Goal: Task Accomplishment & Management: Manage account settings

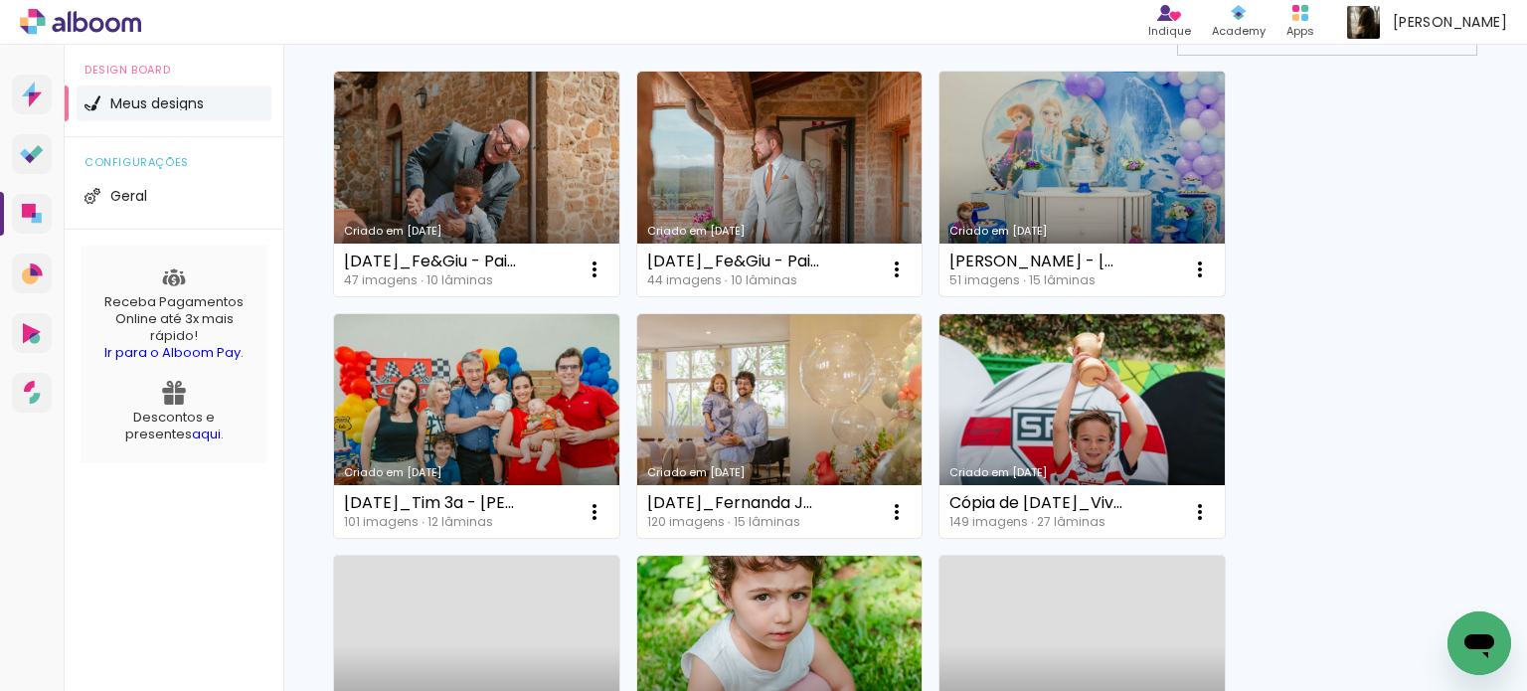
scroll to position [99, 0]
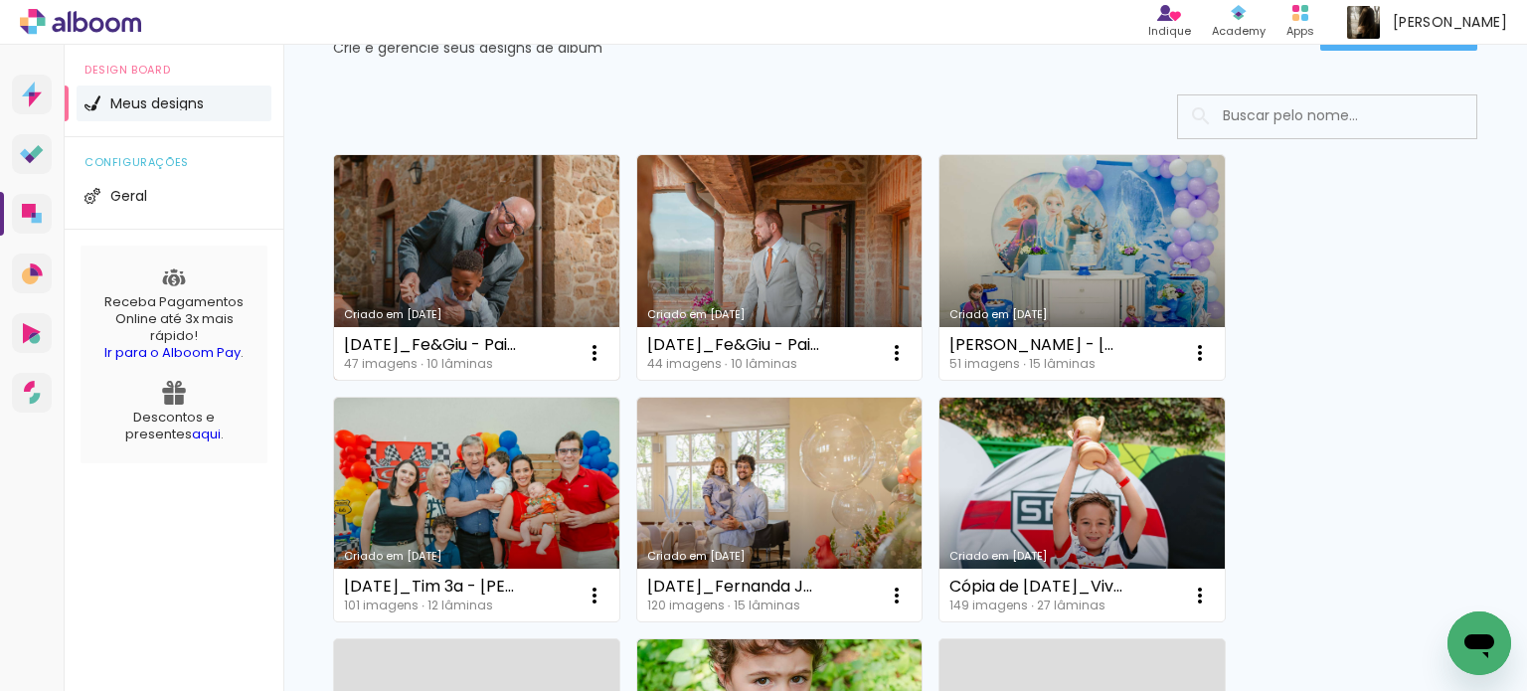
click at [530, 291] on link "Criado em [DATE]" at bounding box center [476, 267] width 285 height 225
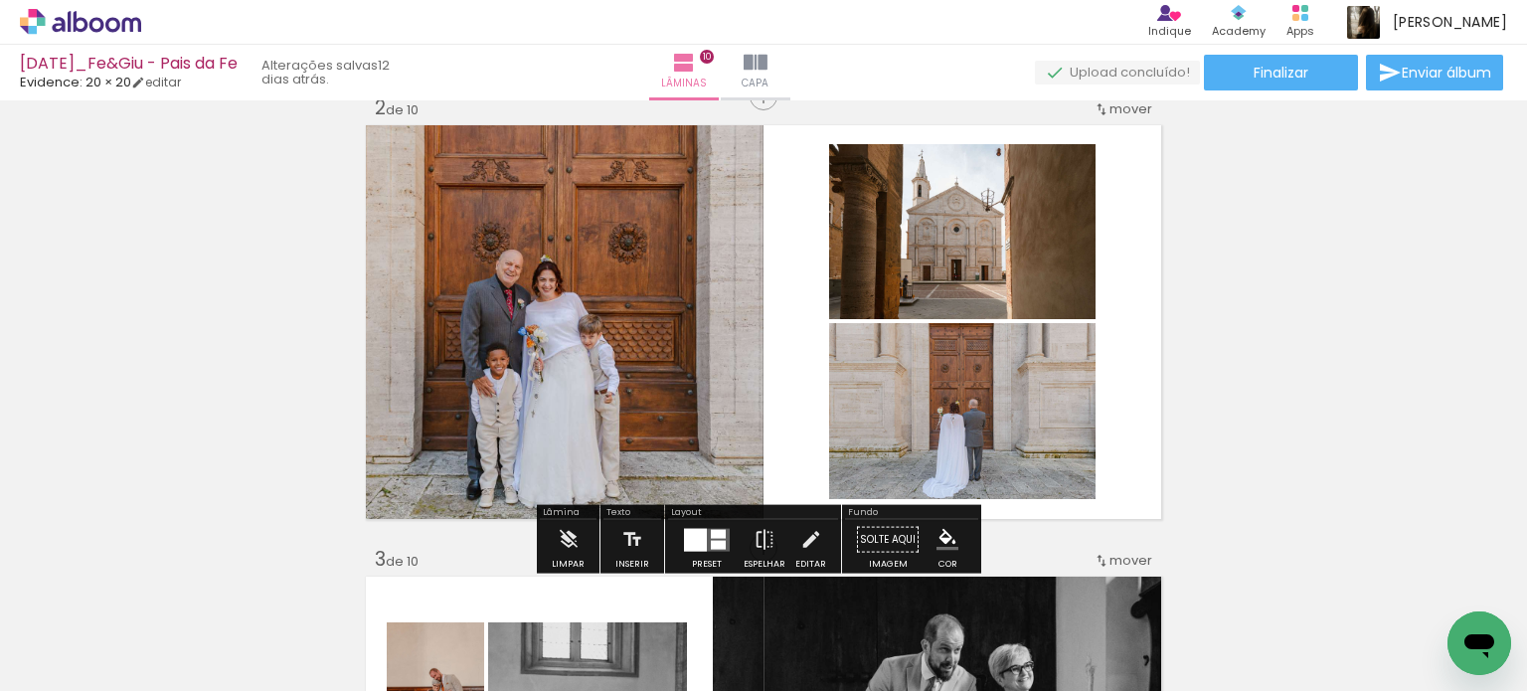
scroll to position [497, 0]
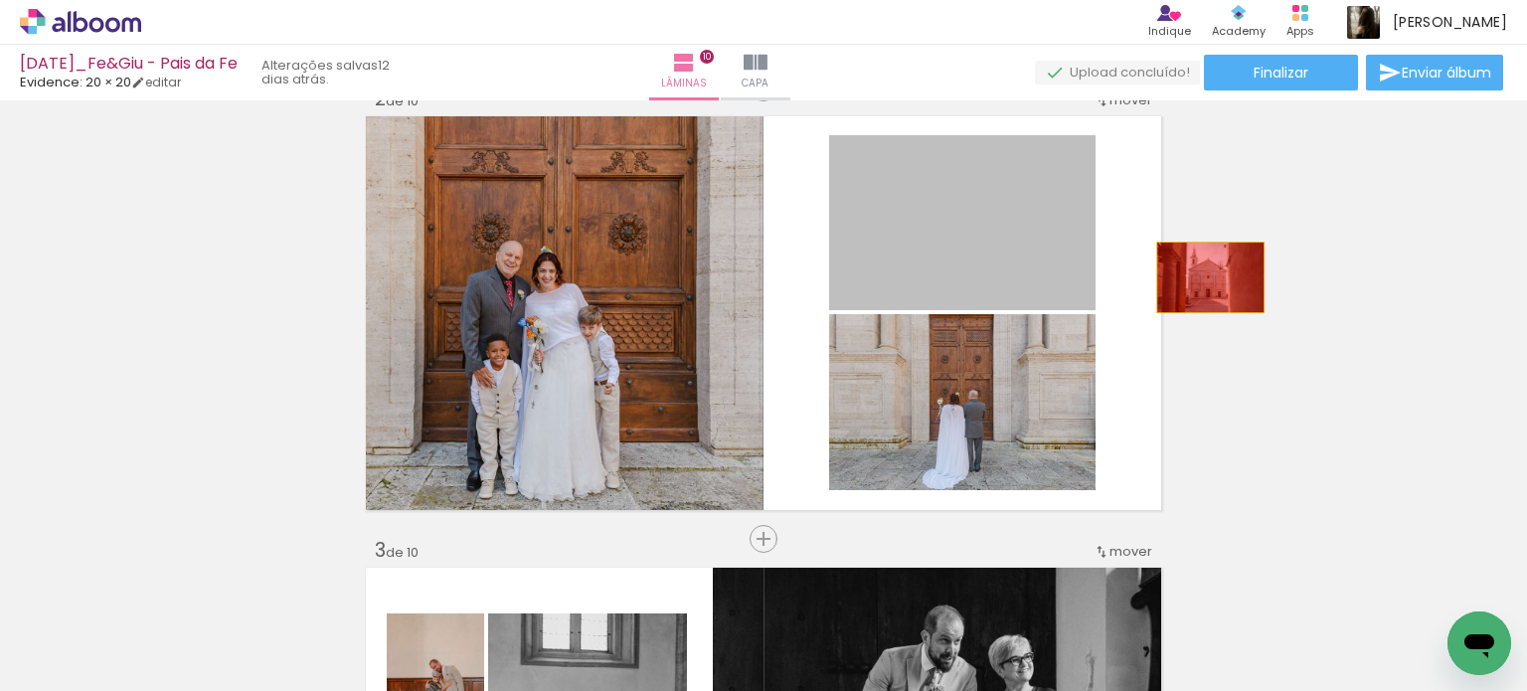
drag, startPoint x: 1141, startPoint y: 269, endPoint x: 1240, endPoint y: 287, distance: 100.0
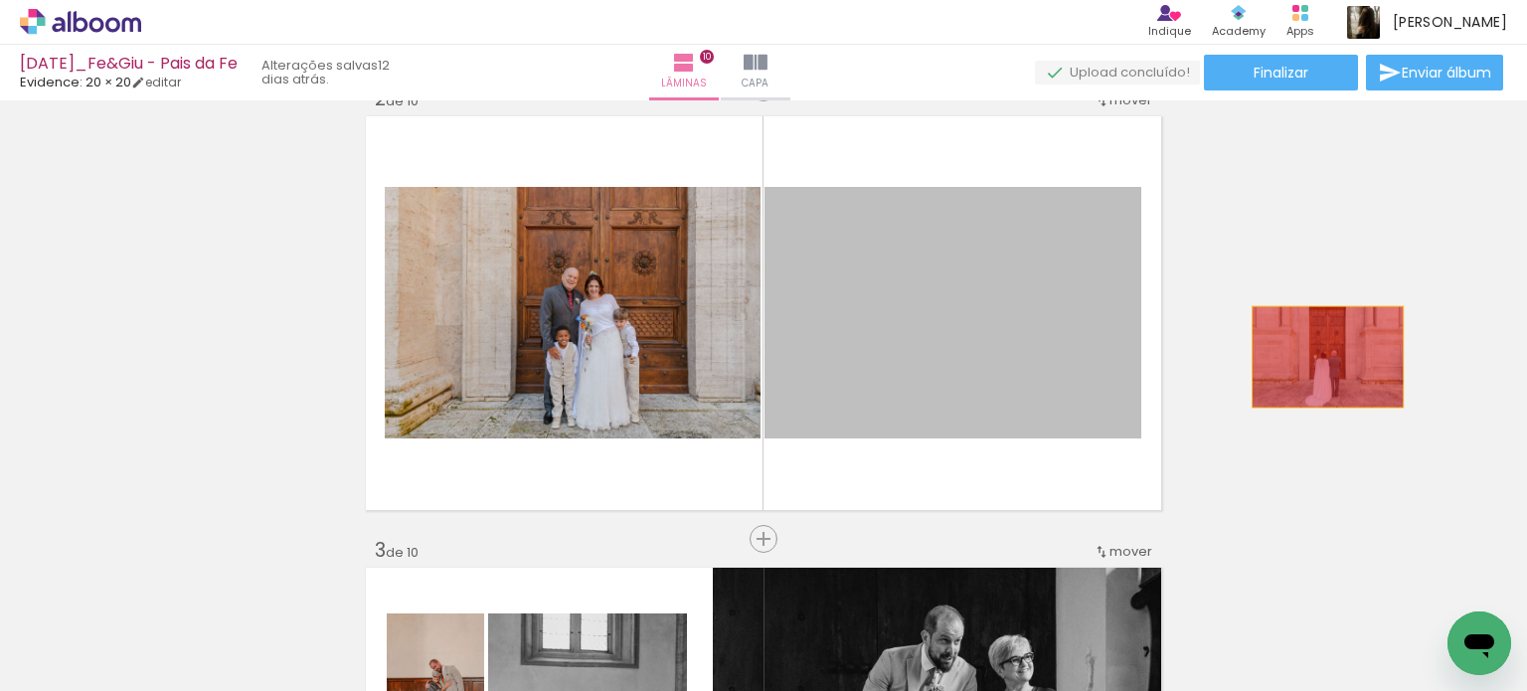
drag, startPoint x: 881, startPoint y: 349, endPoint x: 1320, endPoint y: 357, distance: 439.5
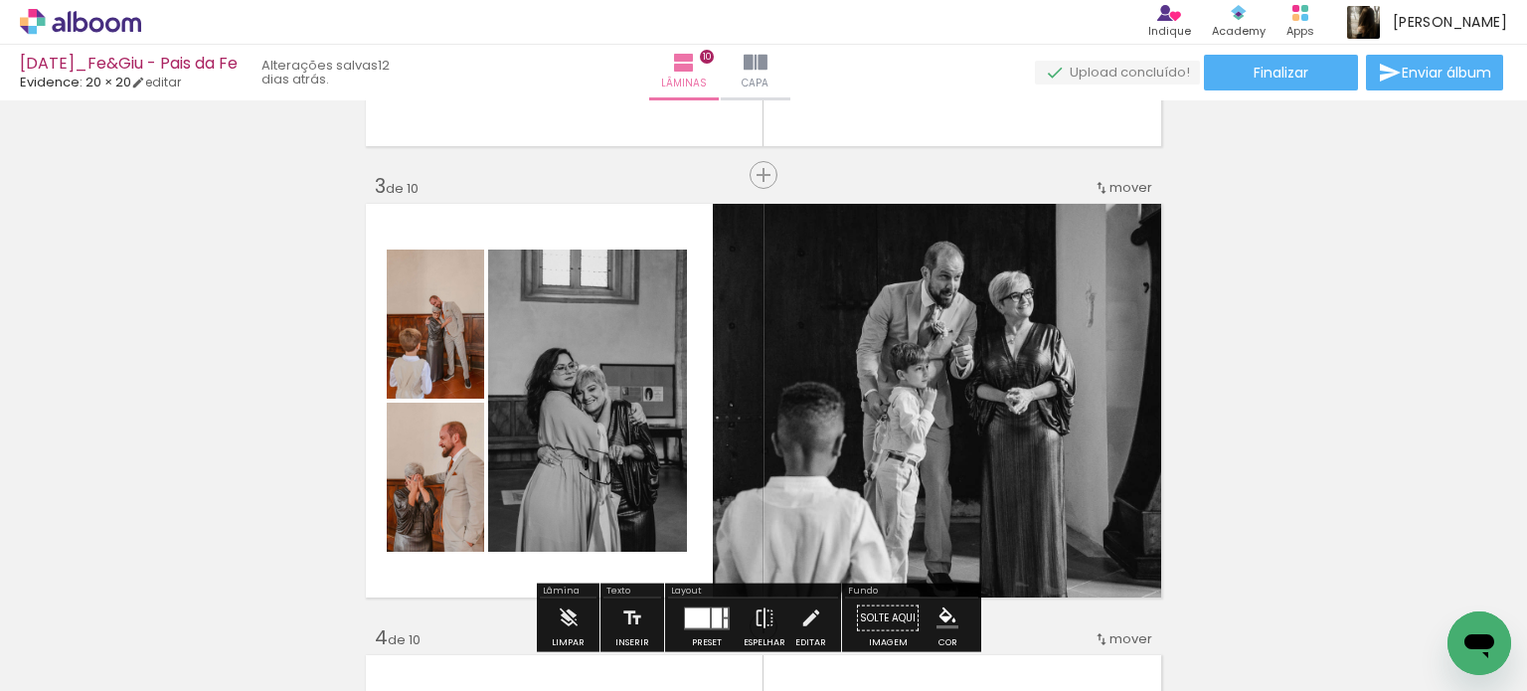
scroll to position [994, 0]
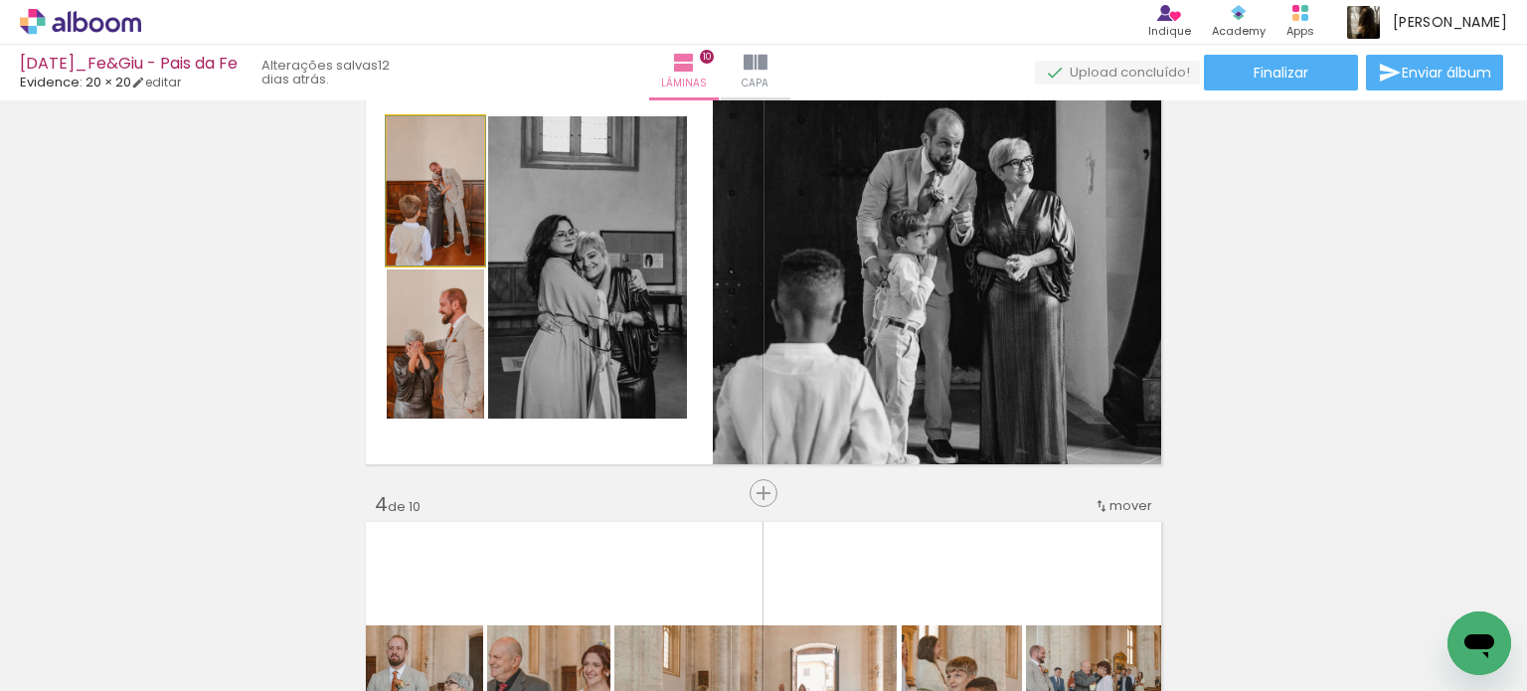
click at [443, 225] on quentale-photo at bounding box center [435, 190] width 97 height 149
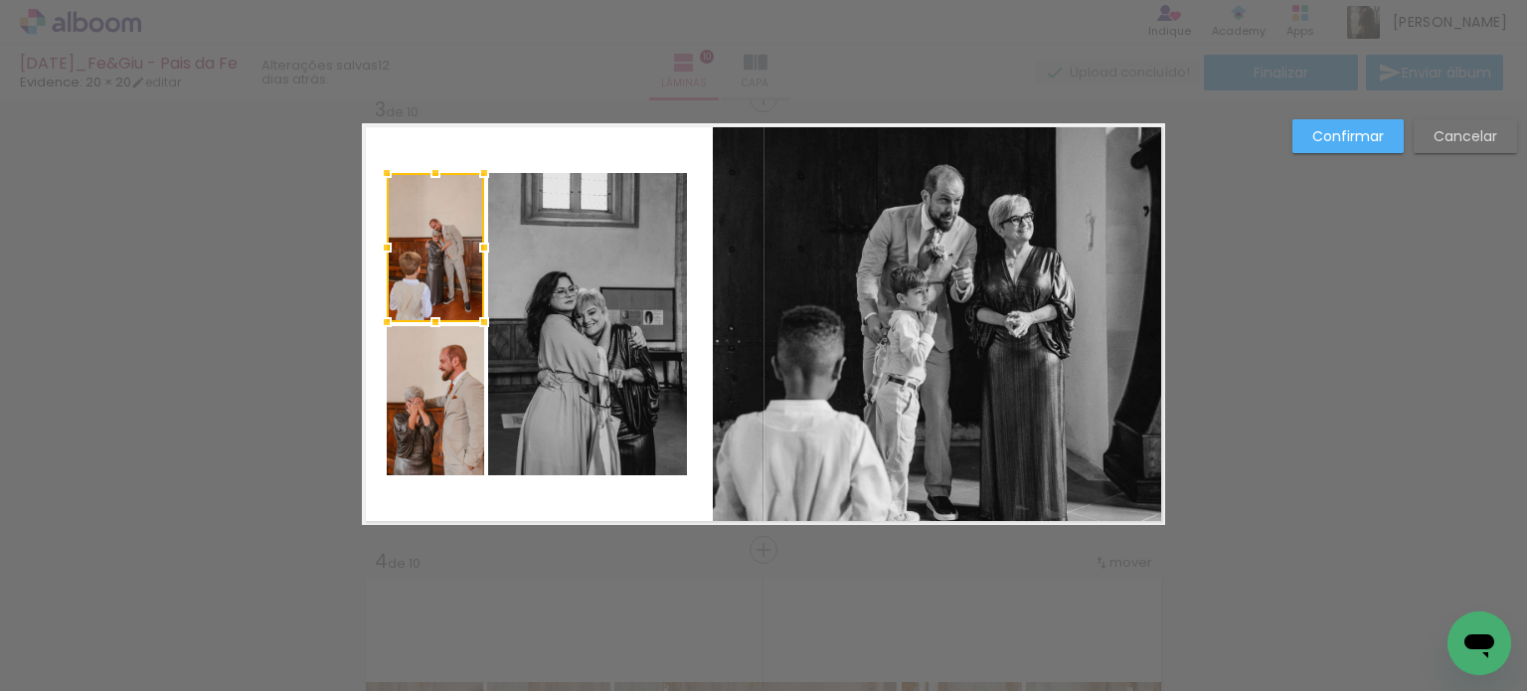
scroll to position [928, 0]
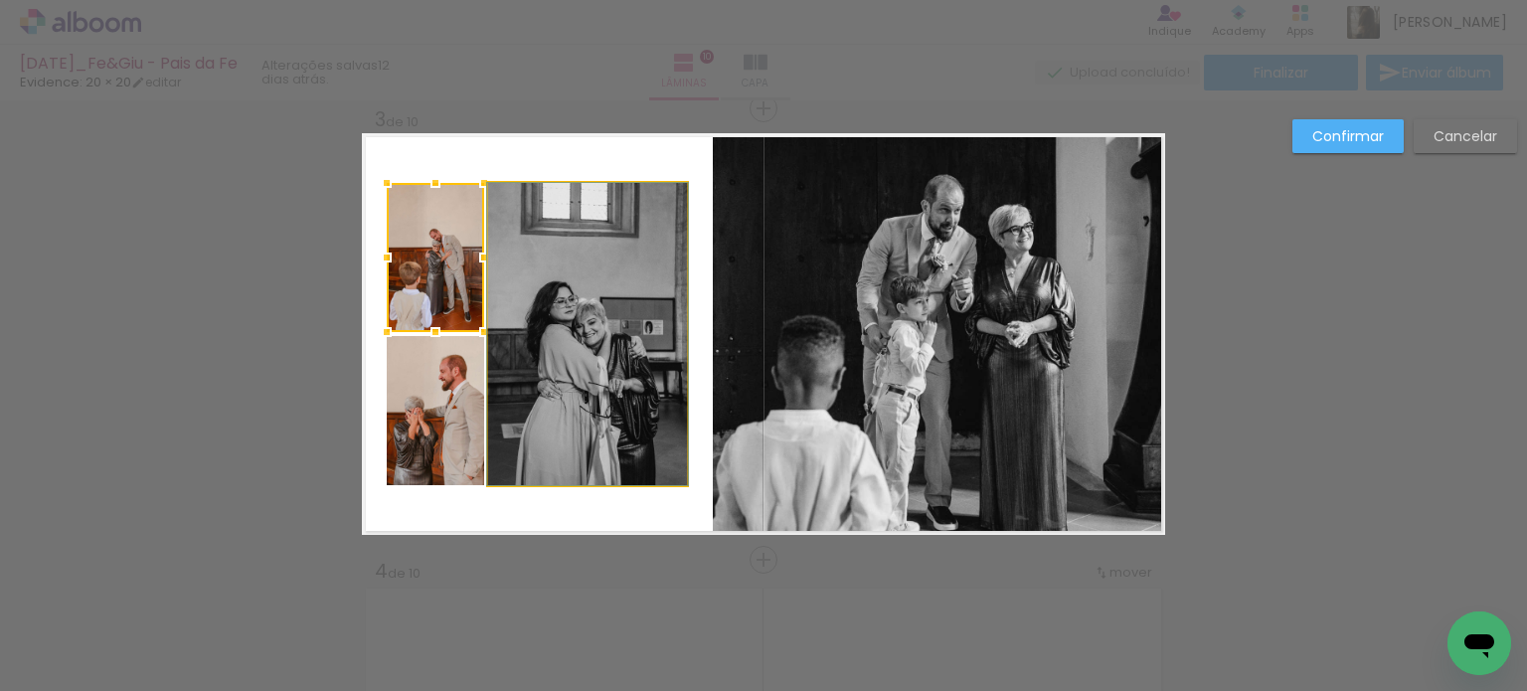
click at [585, 289] on quentale-photo at bounding box center [587, 334] width 199 height 302
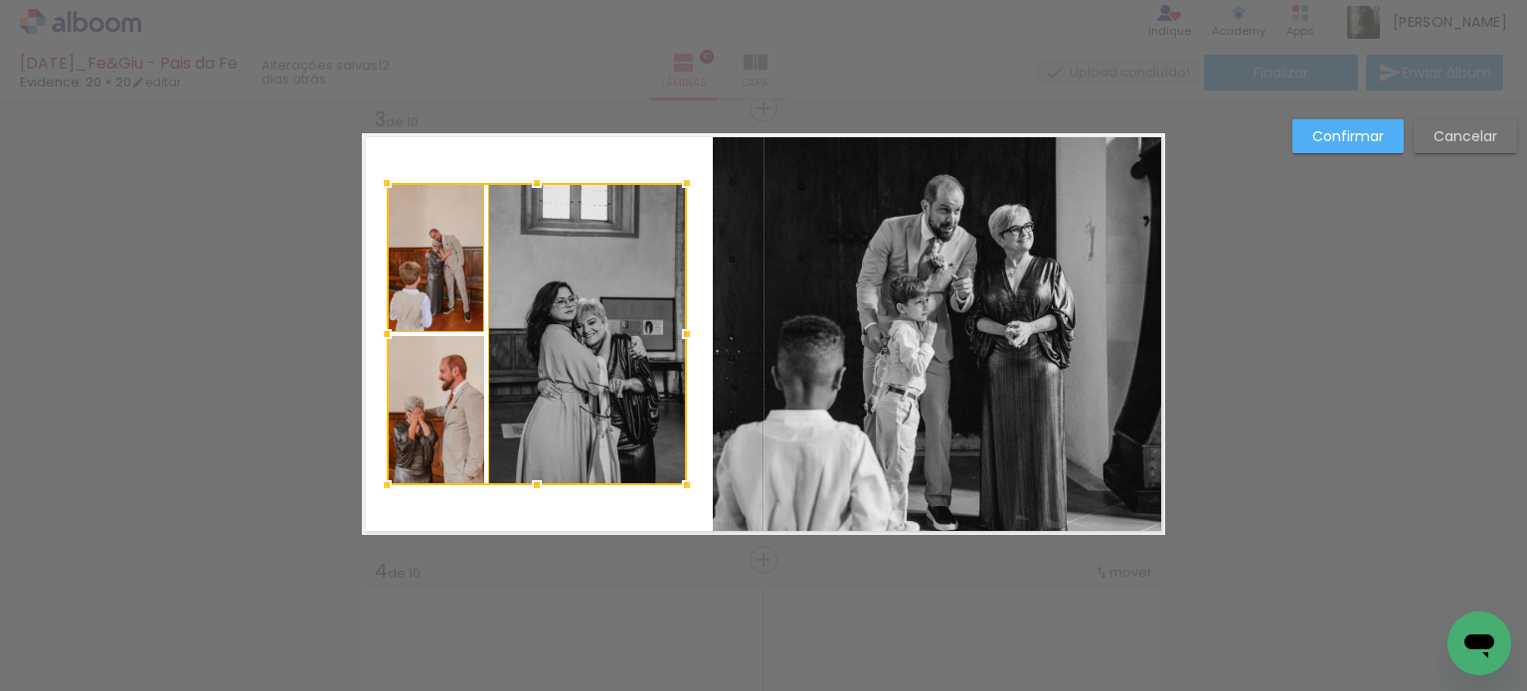
click at [402, 405] on div at bounding box center [537, 334] width 300 height 302
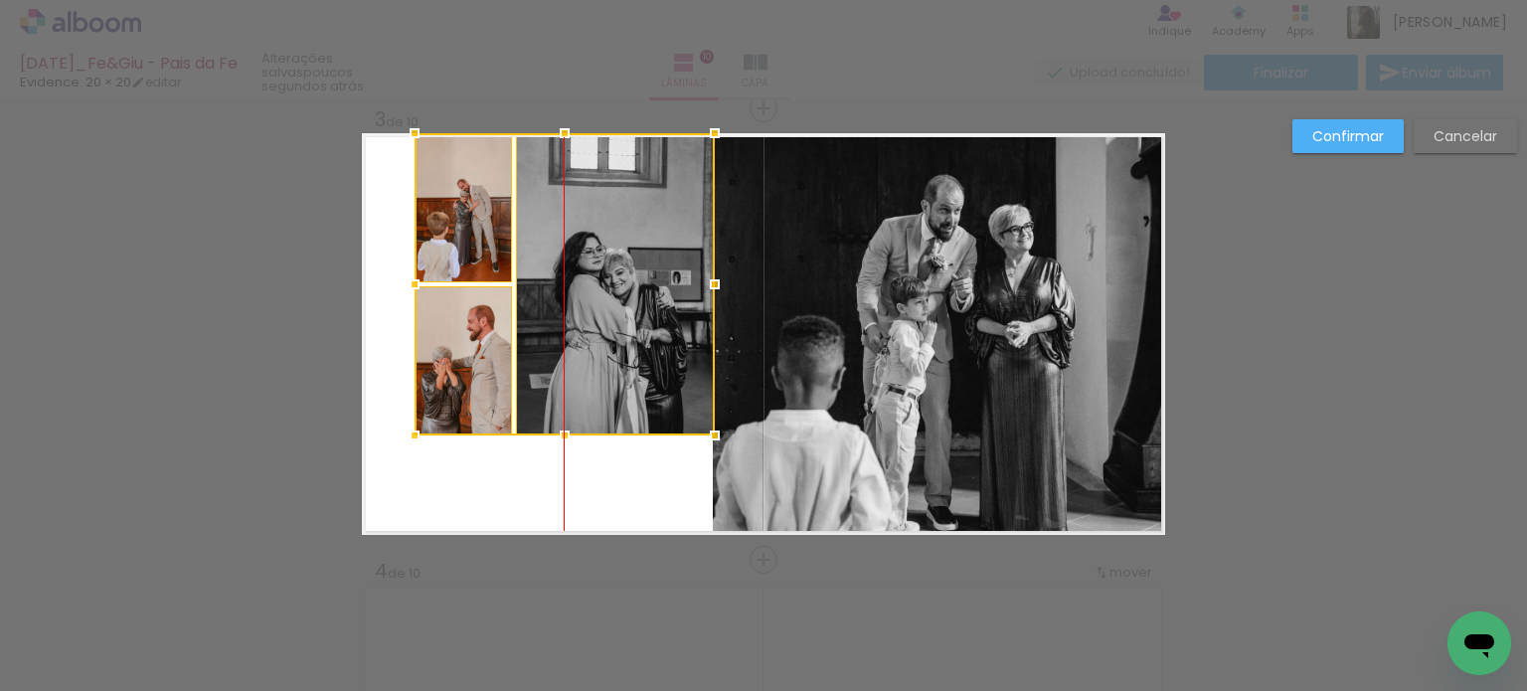
drag, startPoint x: 549, startPoint y: 353, endPoint x: 561, endPoint y: 282, distance: 71.6
click at [541, 285] on div at bounding box center [565, 284] width 300 height 302
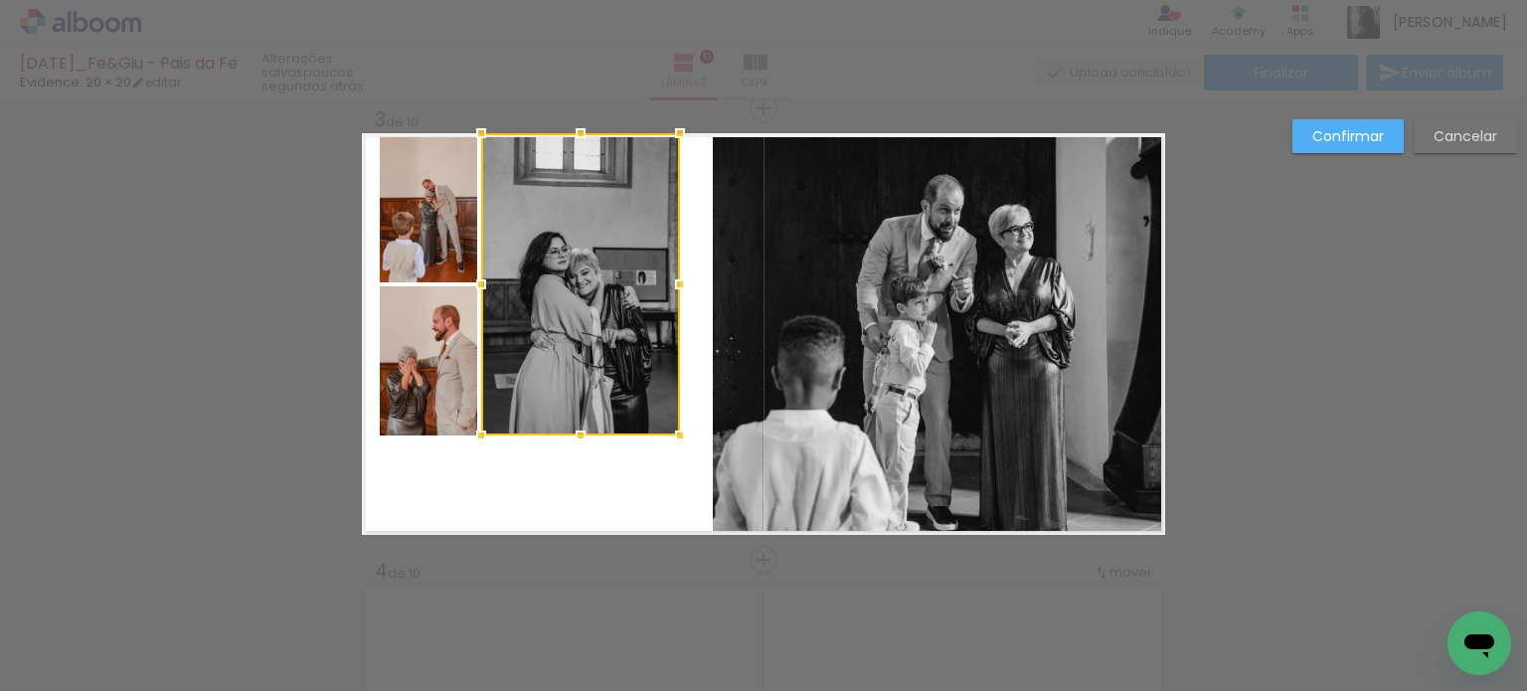
click at [0, 0] on slot "Cancelar" at bounding box center [0, 0] width 0 height 0
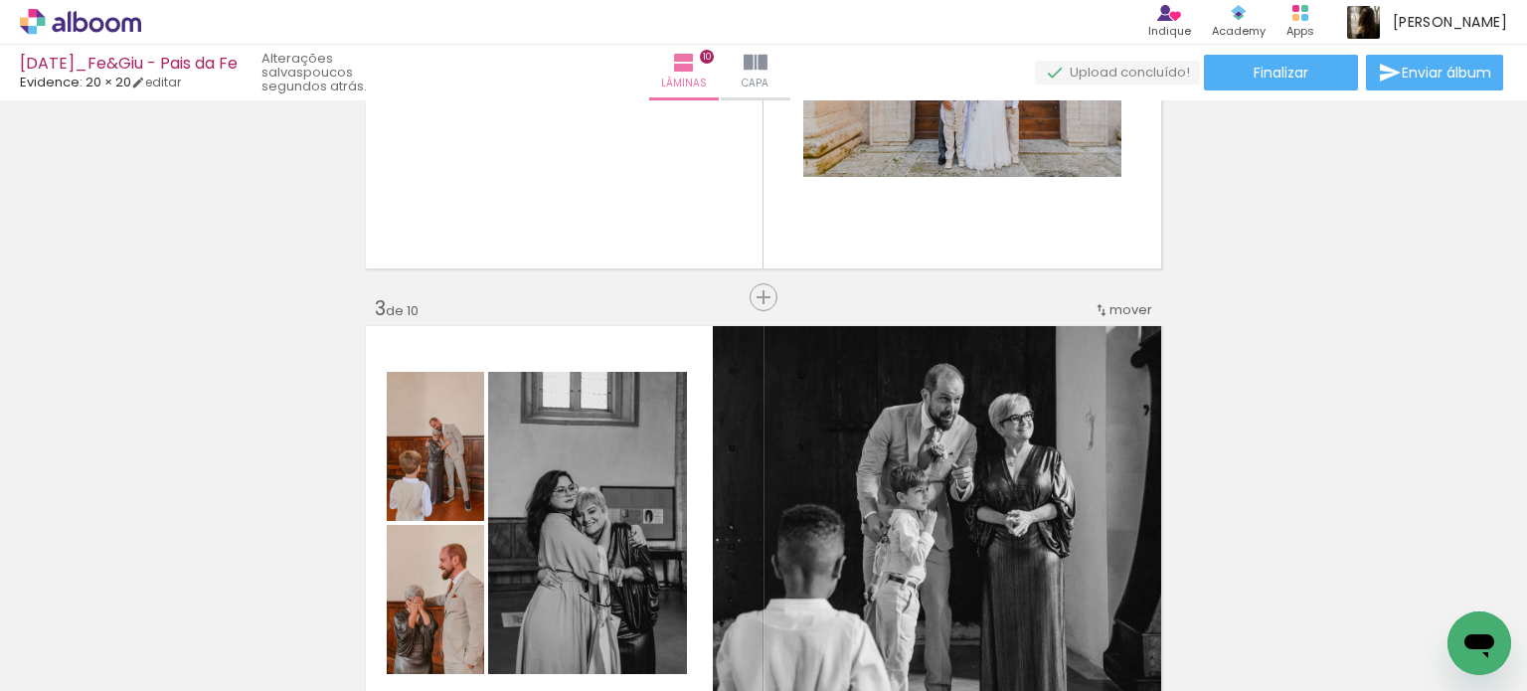
scroll to position [729, 0]
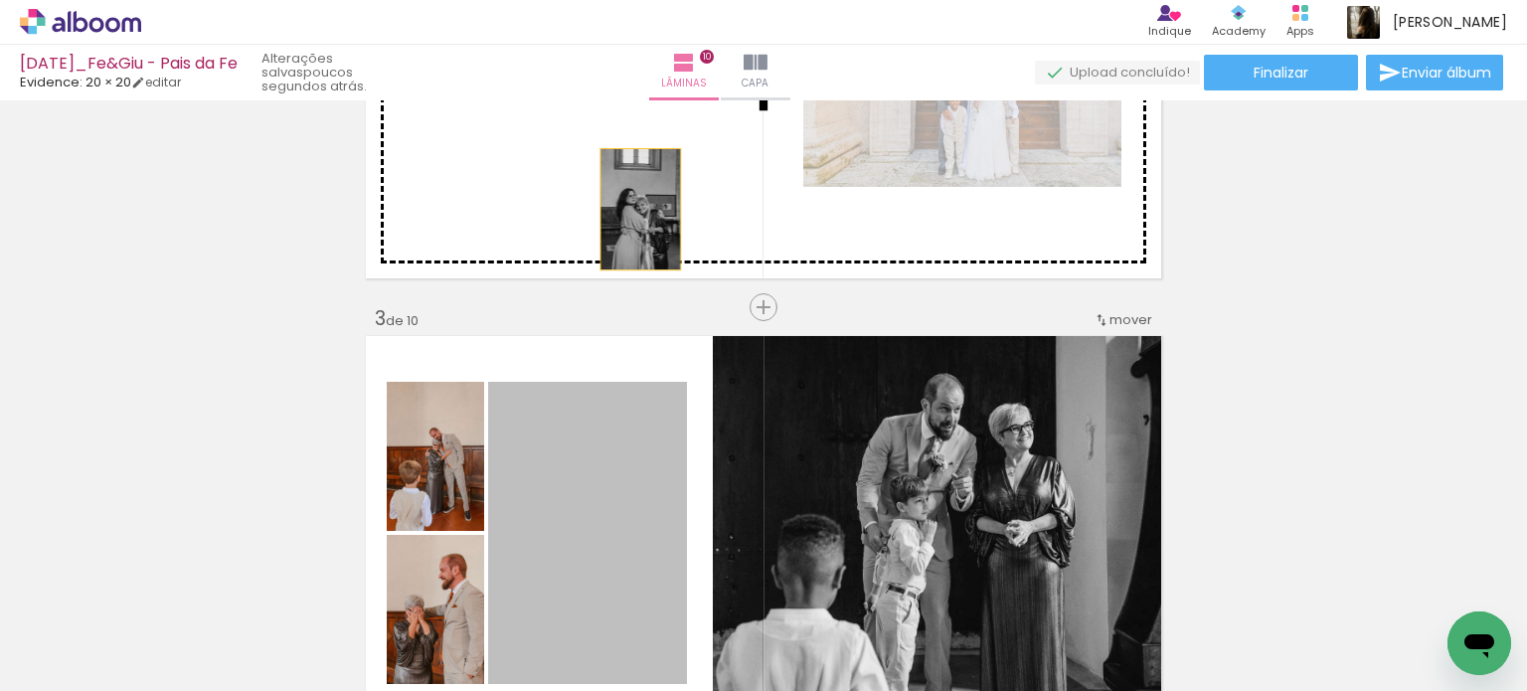
drag, startPoint x: 607, startPoint y: 474, endPoint x: 613, endPoint y: 254, distance: 220.8
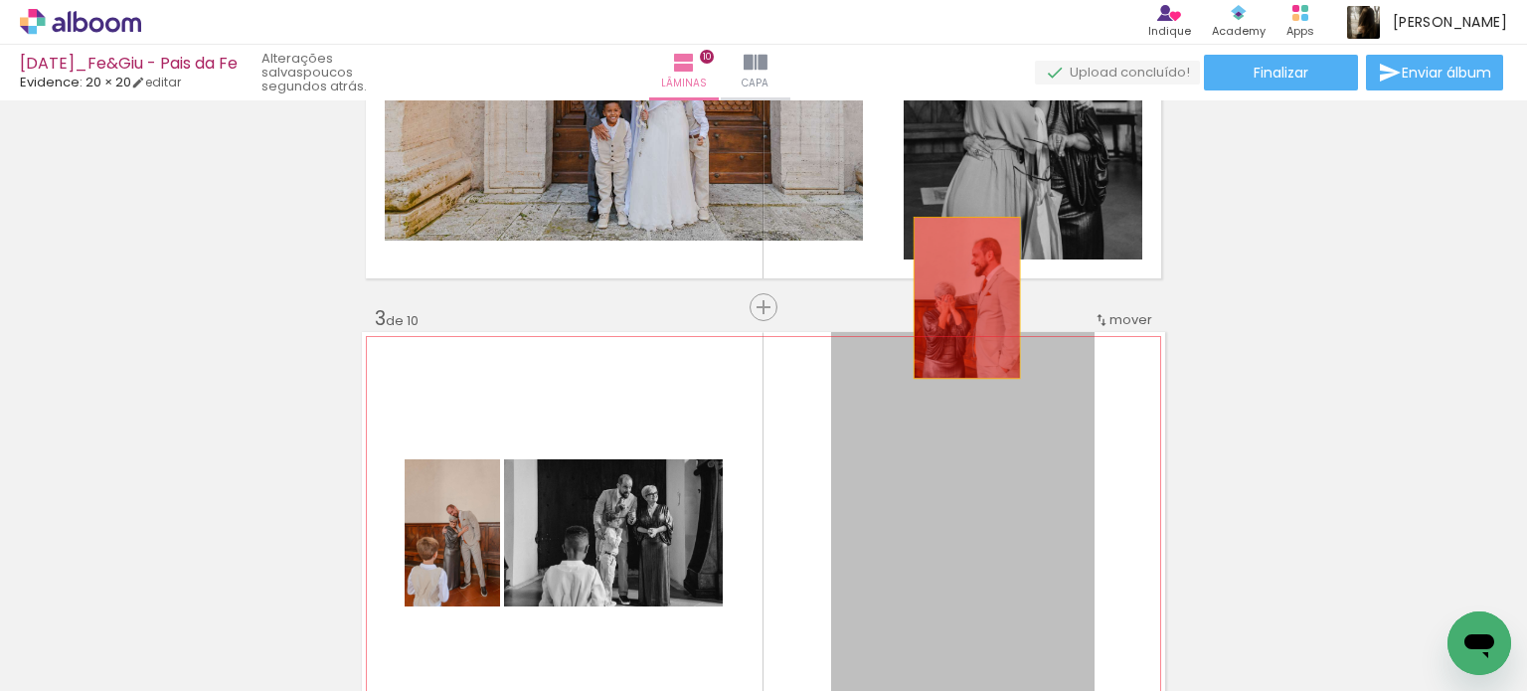
drag, startPoint x: 954, startPoint y: 504, endPoint x: 925, endPoint y: 226, distance: 280.0
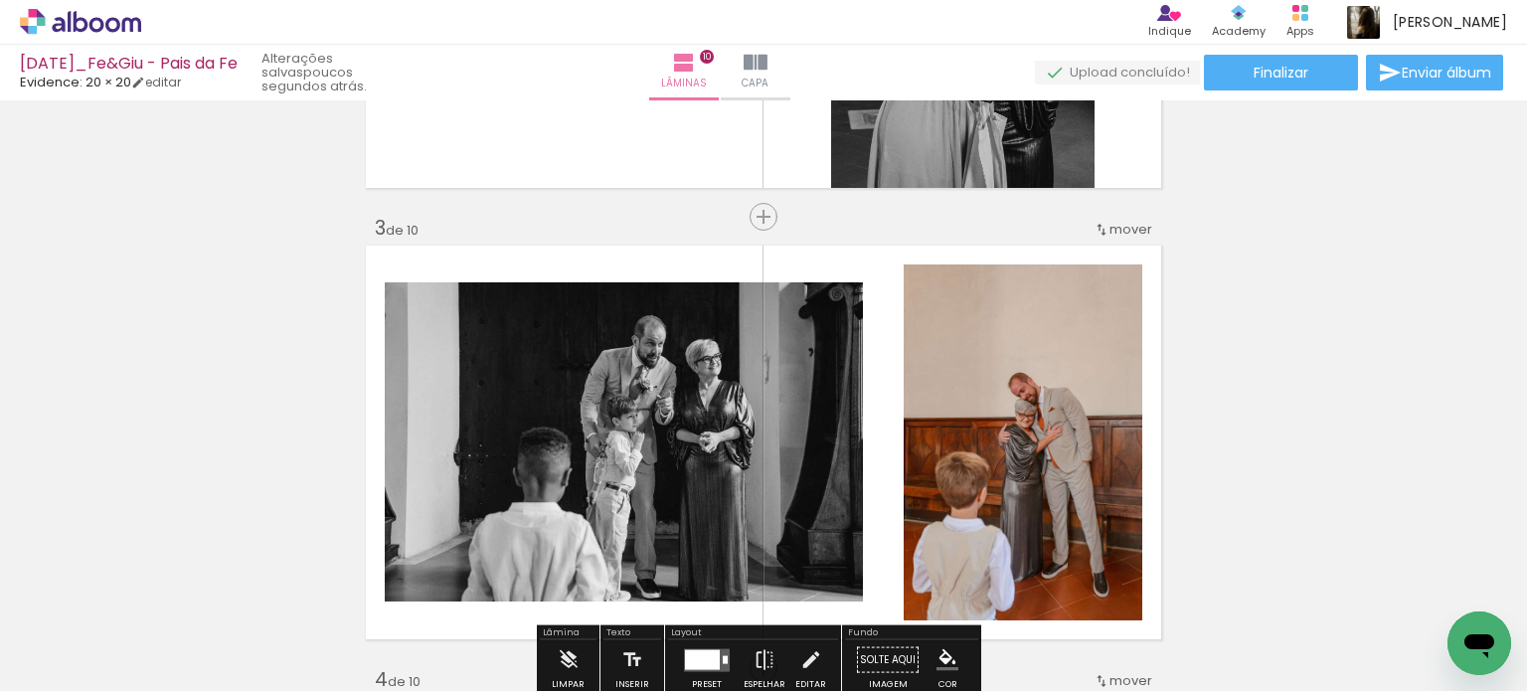
scroll to position [828, 0]
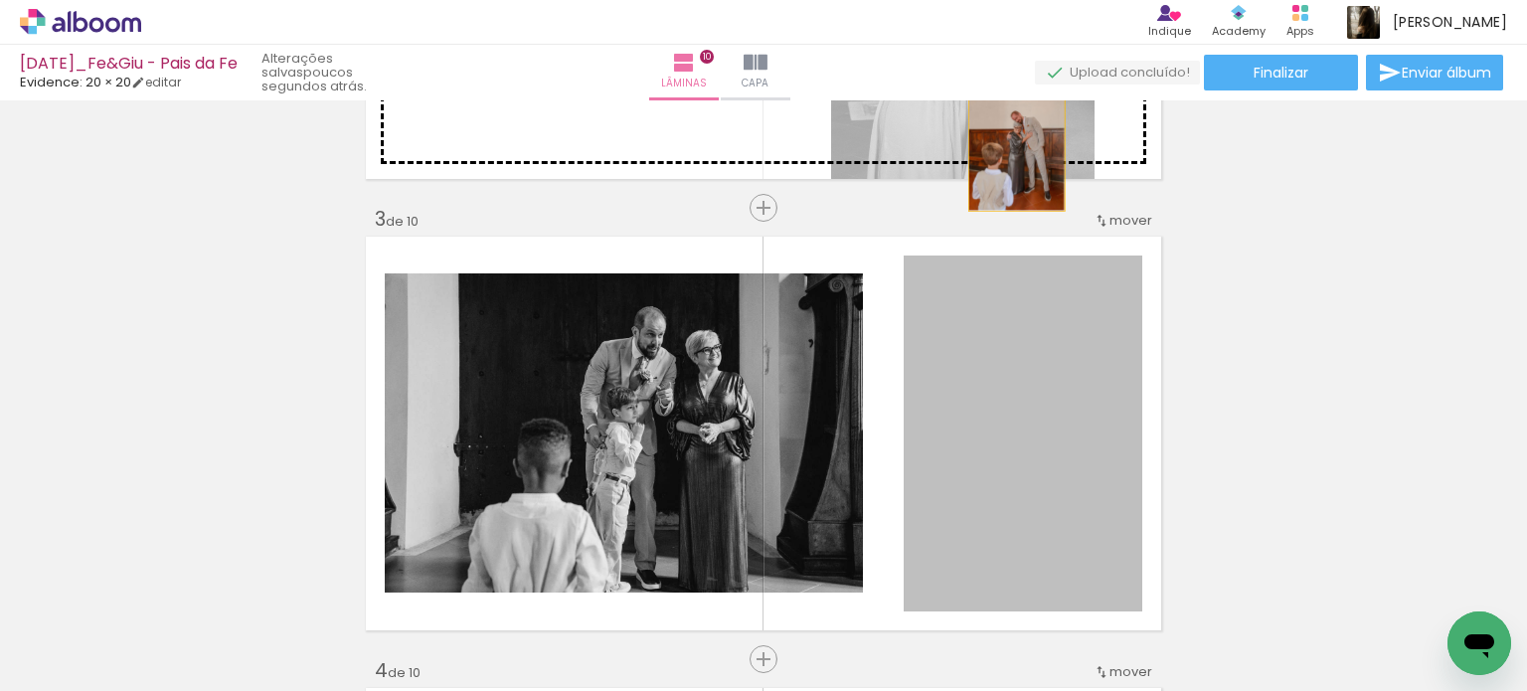
drag, startPoint x: 998, startPoint y: 415, endPoint x: 1009, endPoint y: 106, distance: 308.4
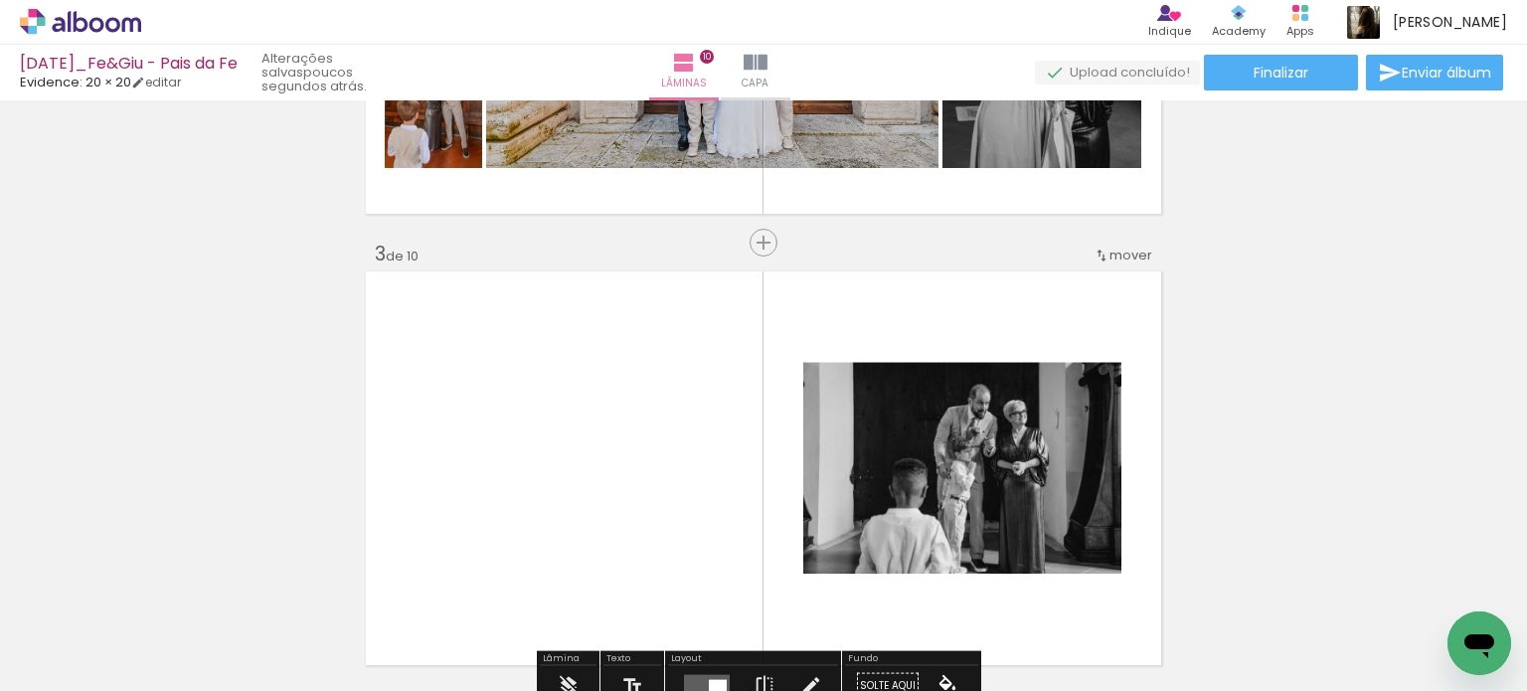
scroll to position [795, 0]
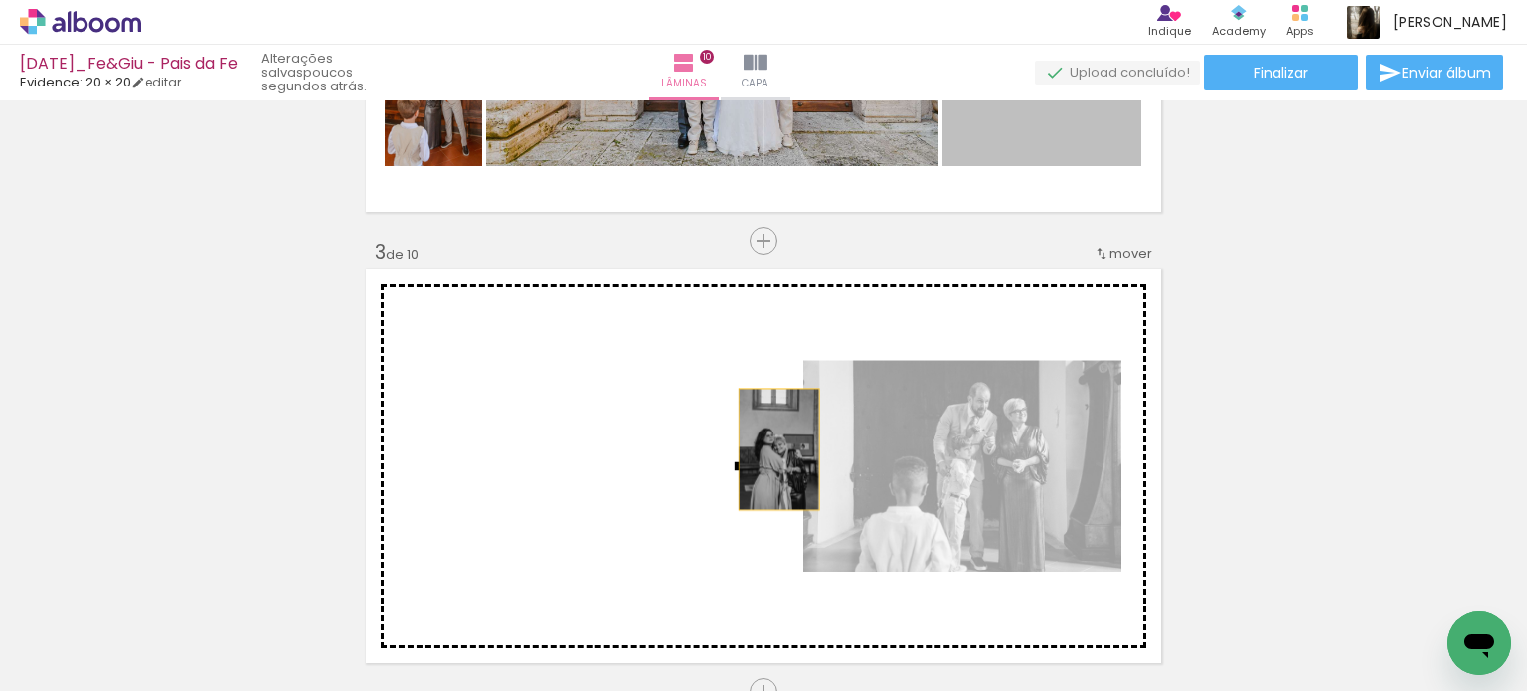
drag, startPoint x: 1053, startPoint y: 156, endPoint x: 772, endPoint y: 449, distance: 406.4
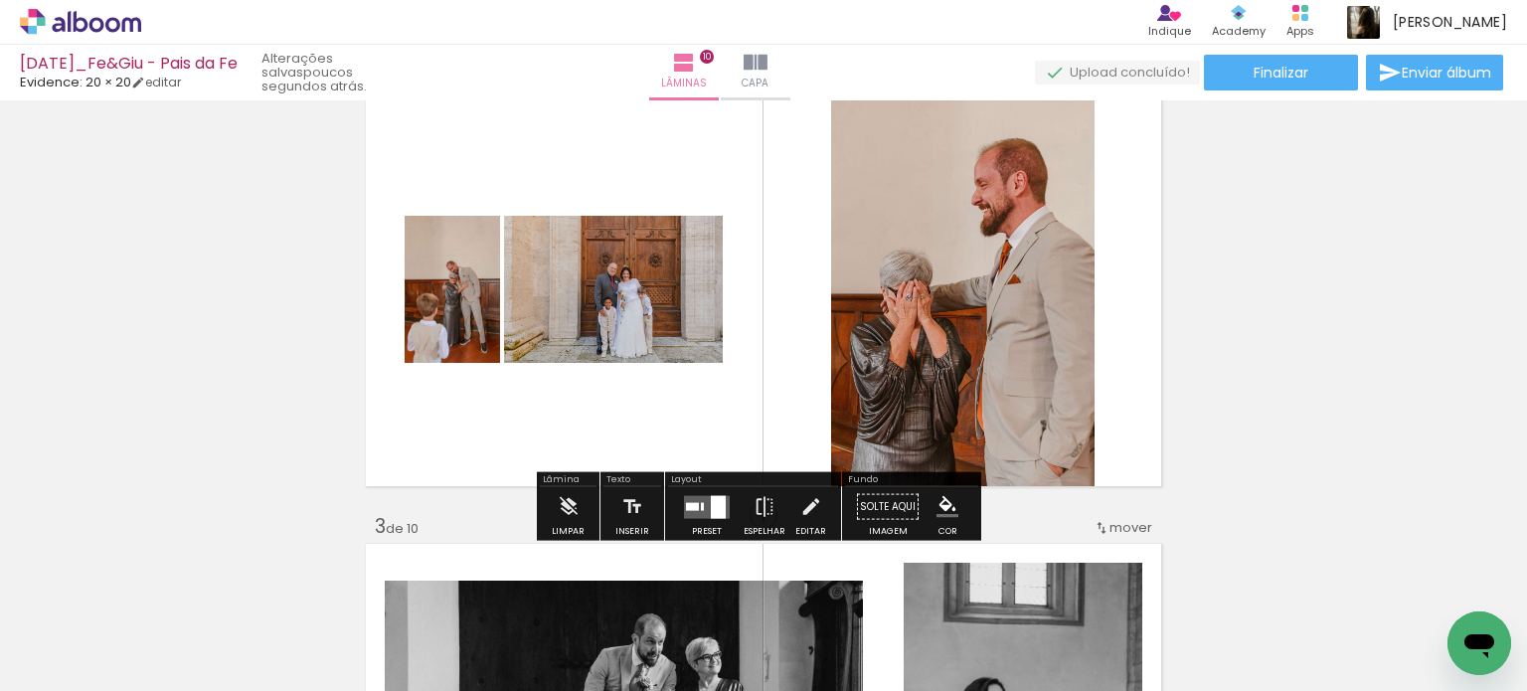
scroll to position [597, 0]
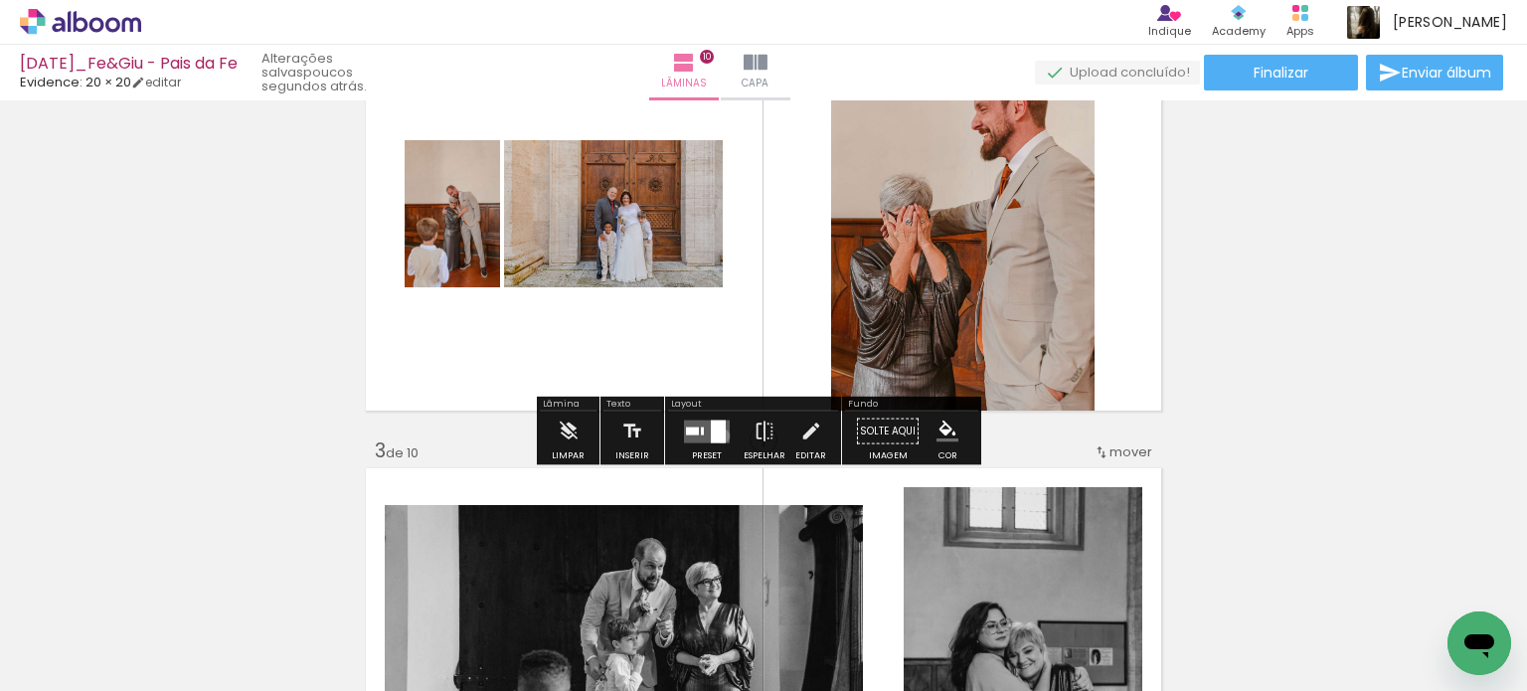
click at [718, 435] on div at bounding box center [718, 431] width 15 height 23
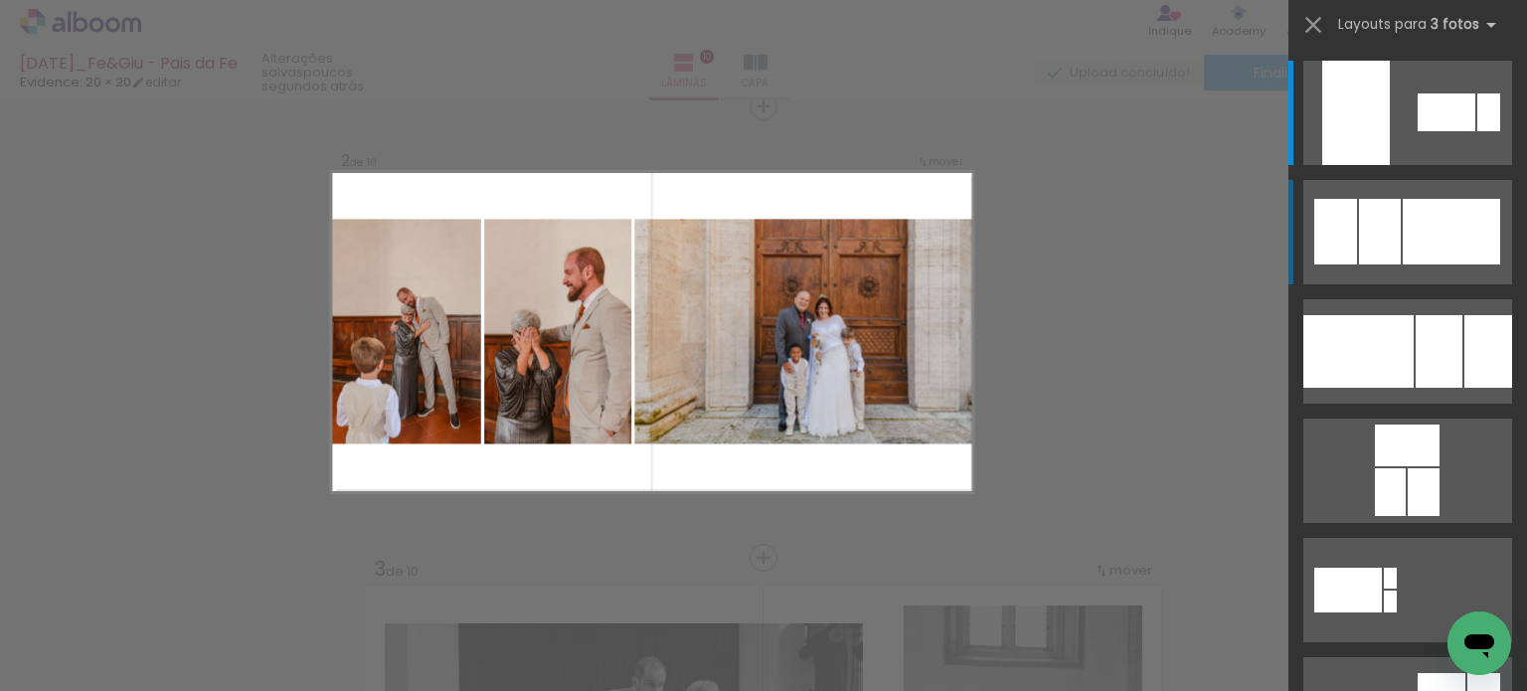
scroll to position [476, 0]
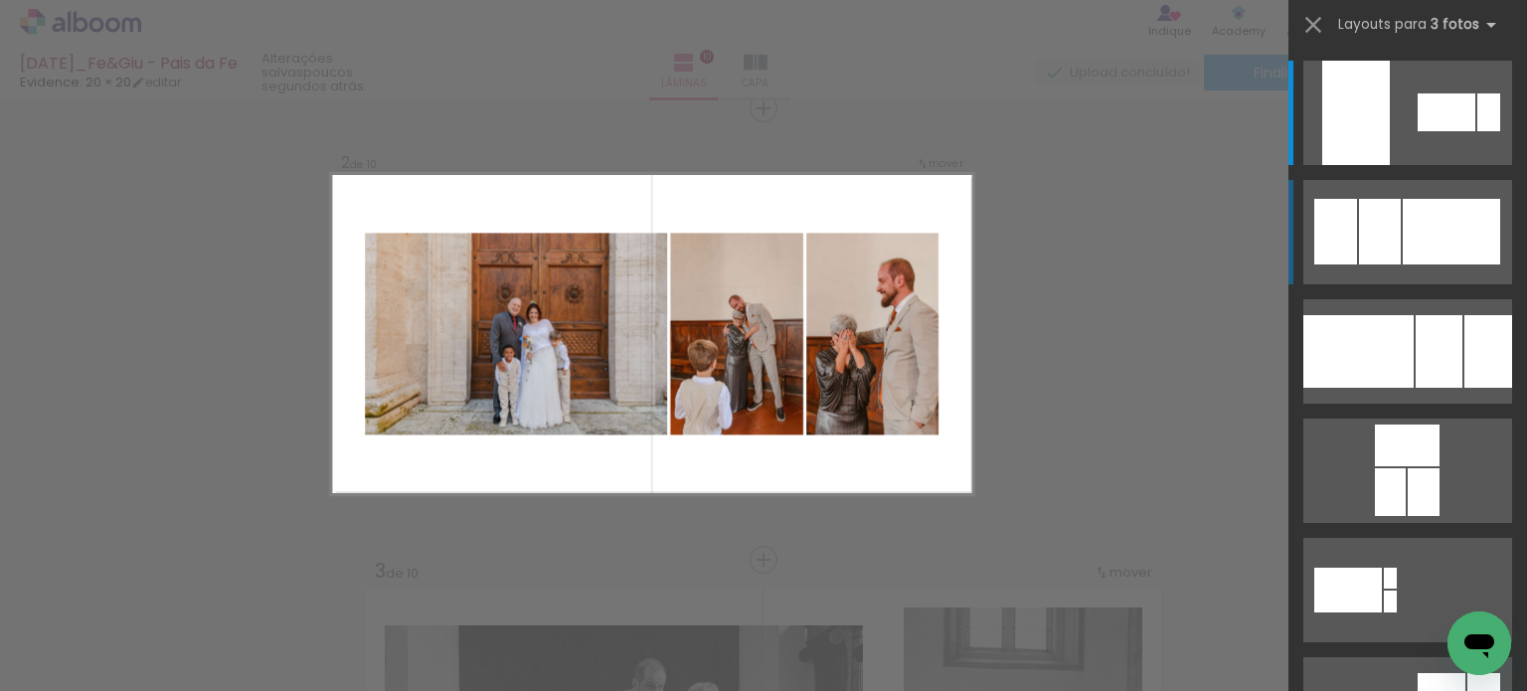
click at [1448, 260] on div at bounding box center [1451, 232] width 97 height 66
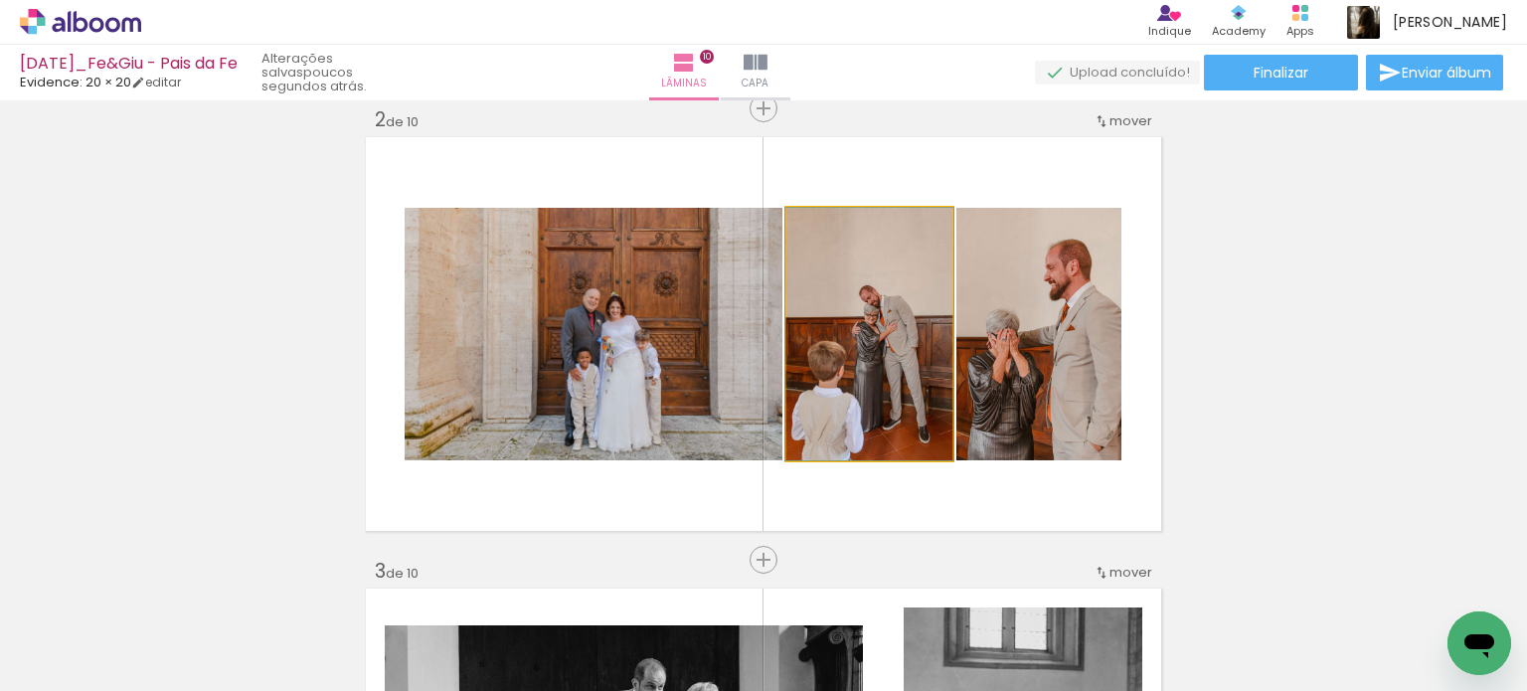
drag, startPoint x: 876, startPoint y: 373, endPoint x: 1025, endPoint y: 373, distance: 149.1
click at [0, 0] on slot at bounding box center [0, 0] width 0 height 0
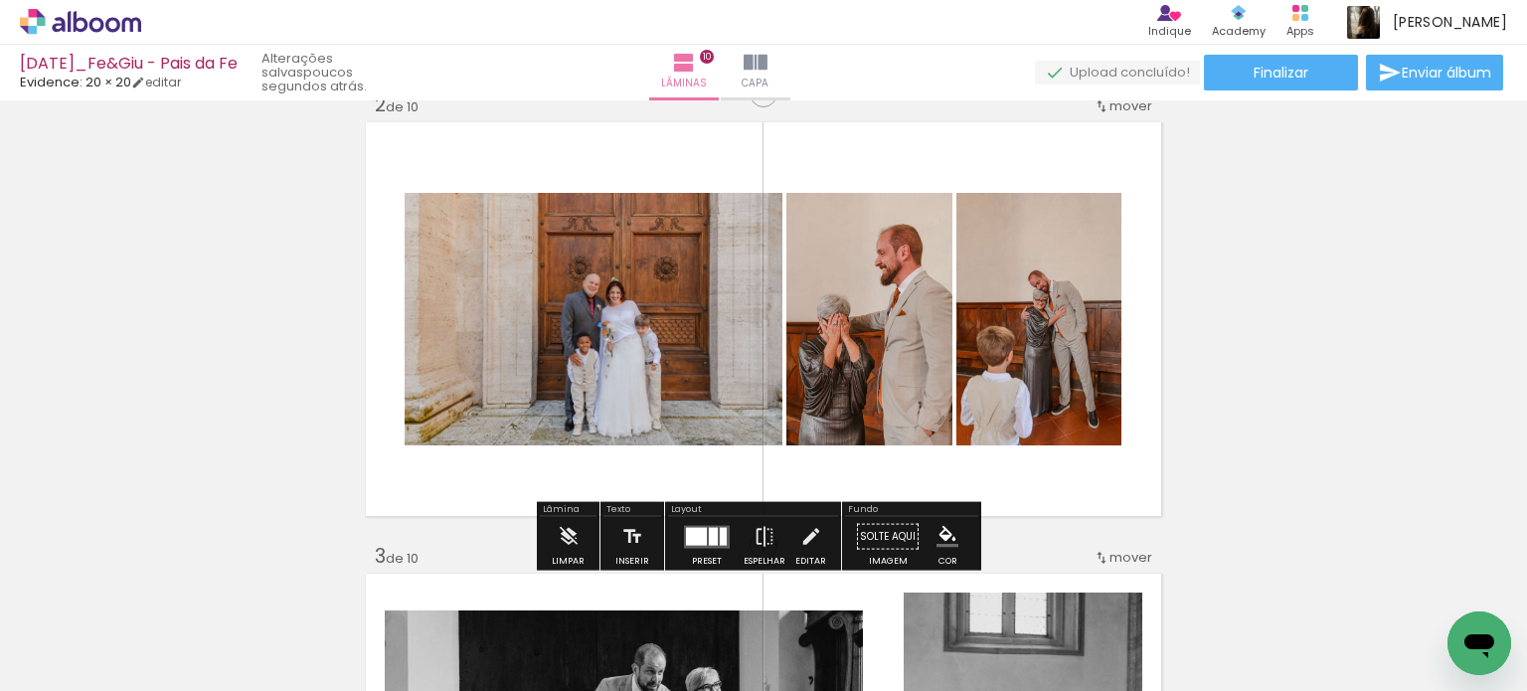
scroll to position [497, 0]
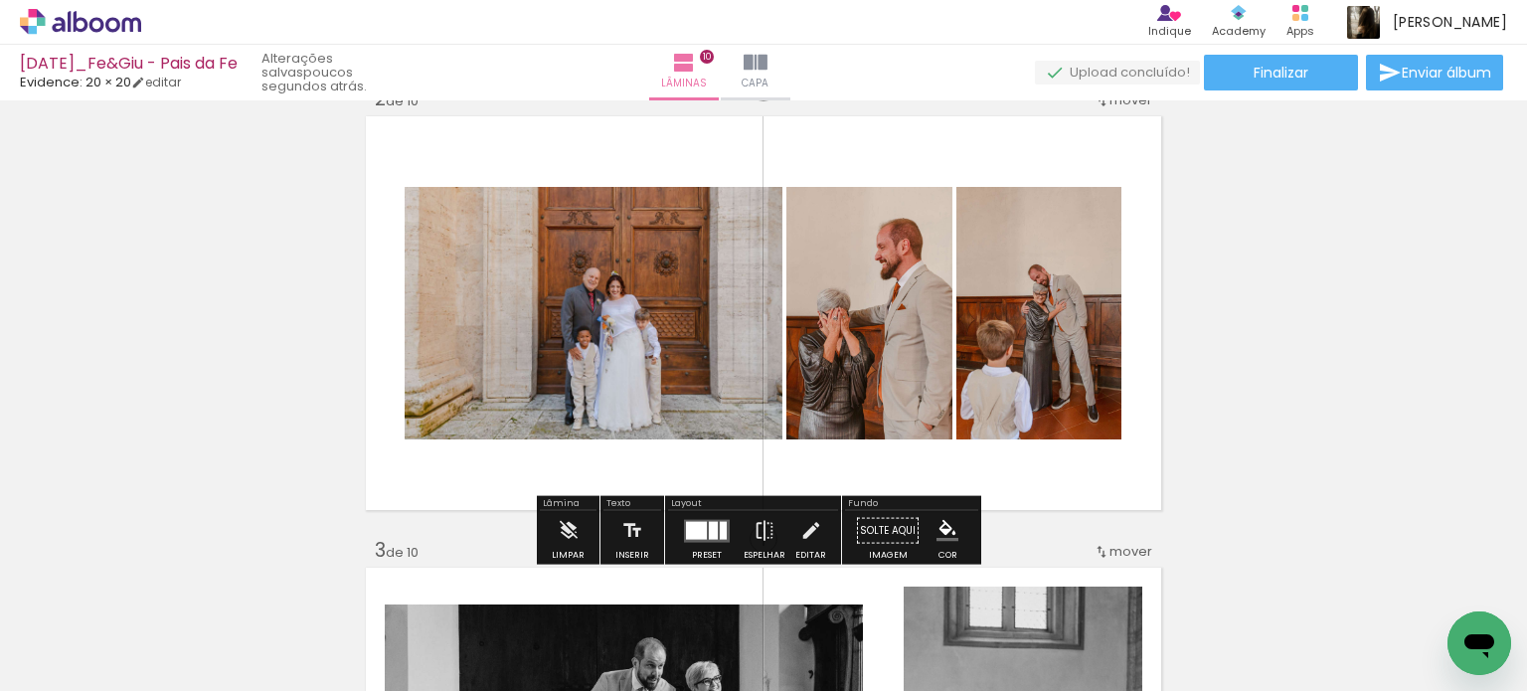
click at [709, 530] on div at bounding box center [713, 530] width 9 height 18
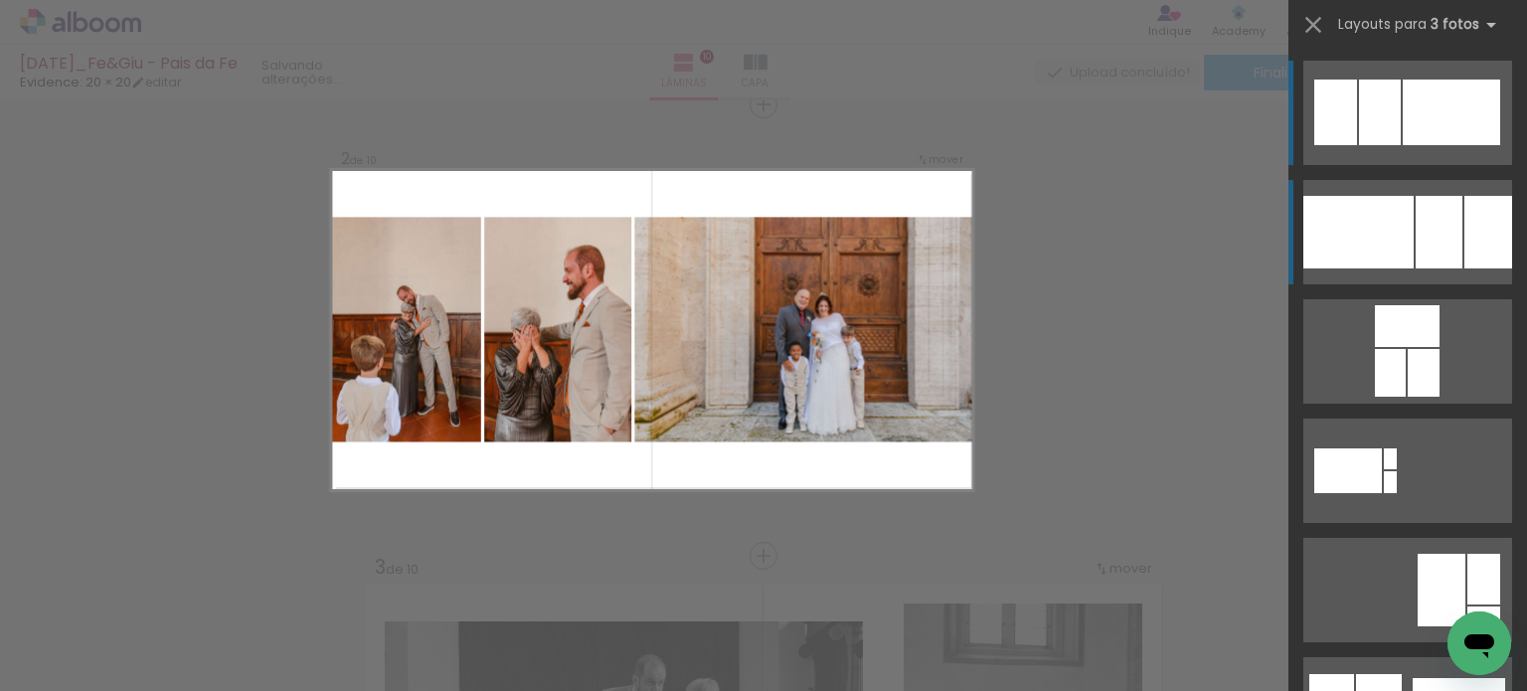
scroll to position [476, 0]
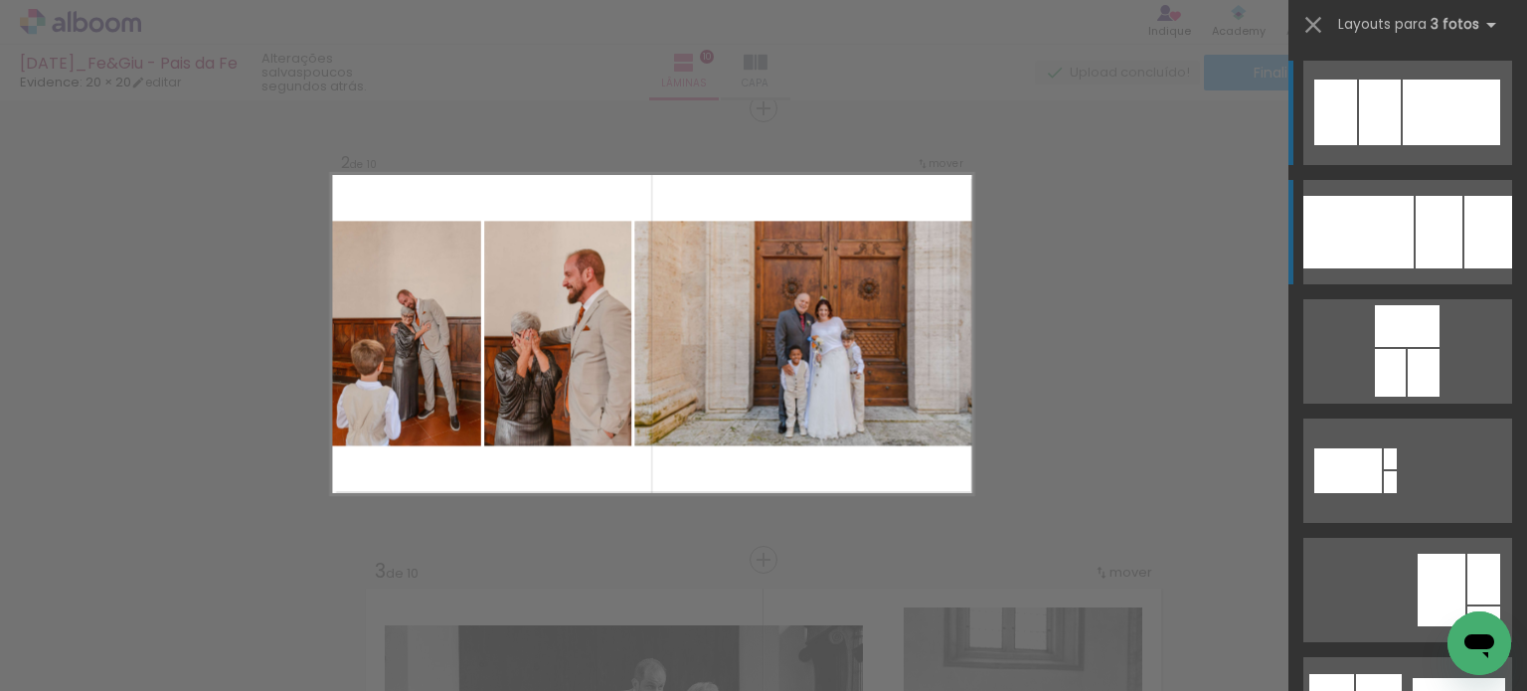
click at [1465, 250] on div at bounding box center [1489, 232] width 48 height 73
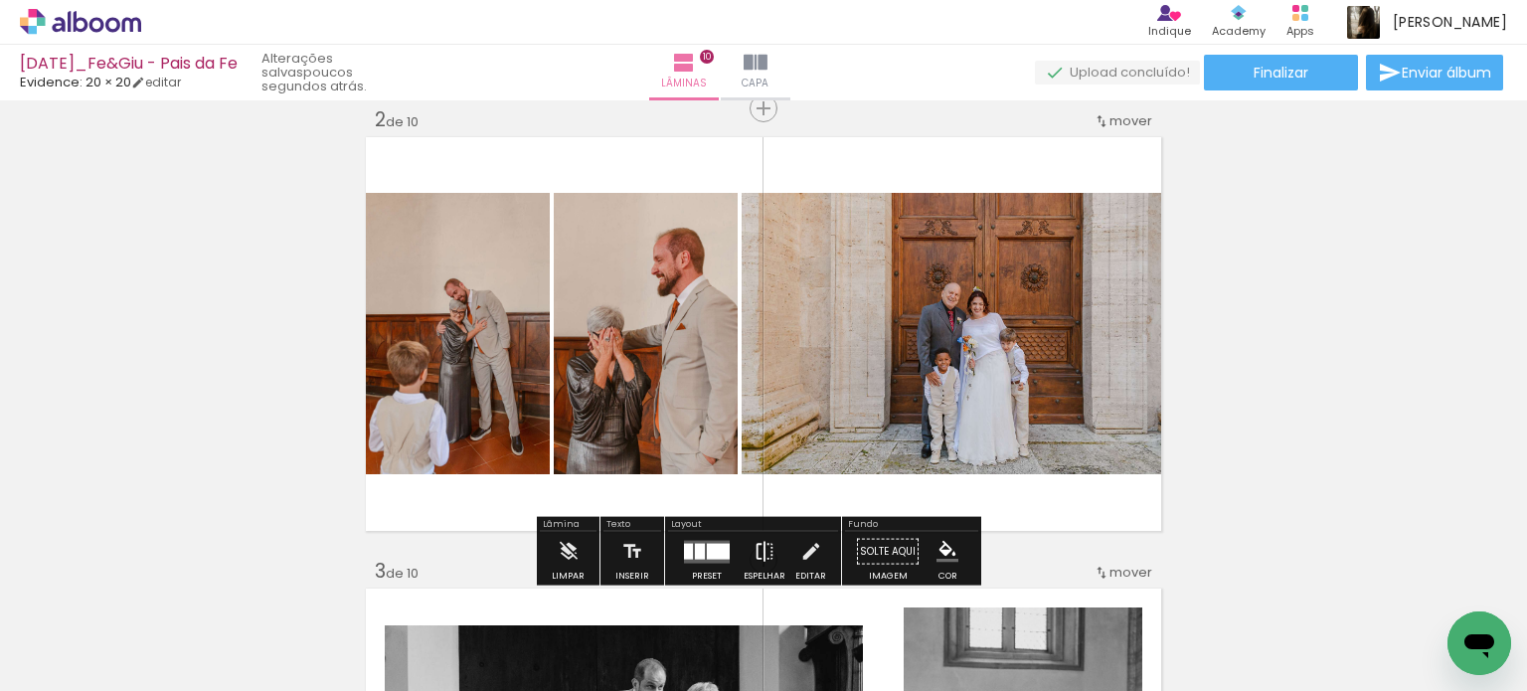
click at [754, 552] on iron-icon at bounding box center [765, 552] width 22 height 40
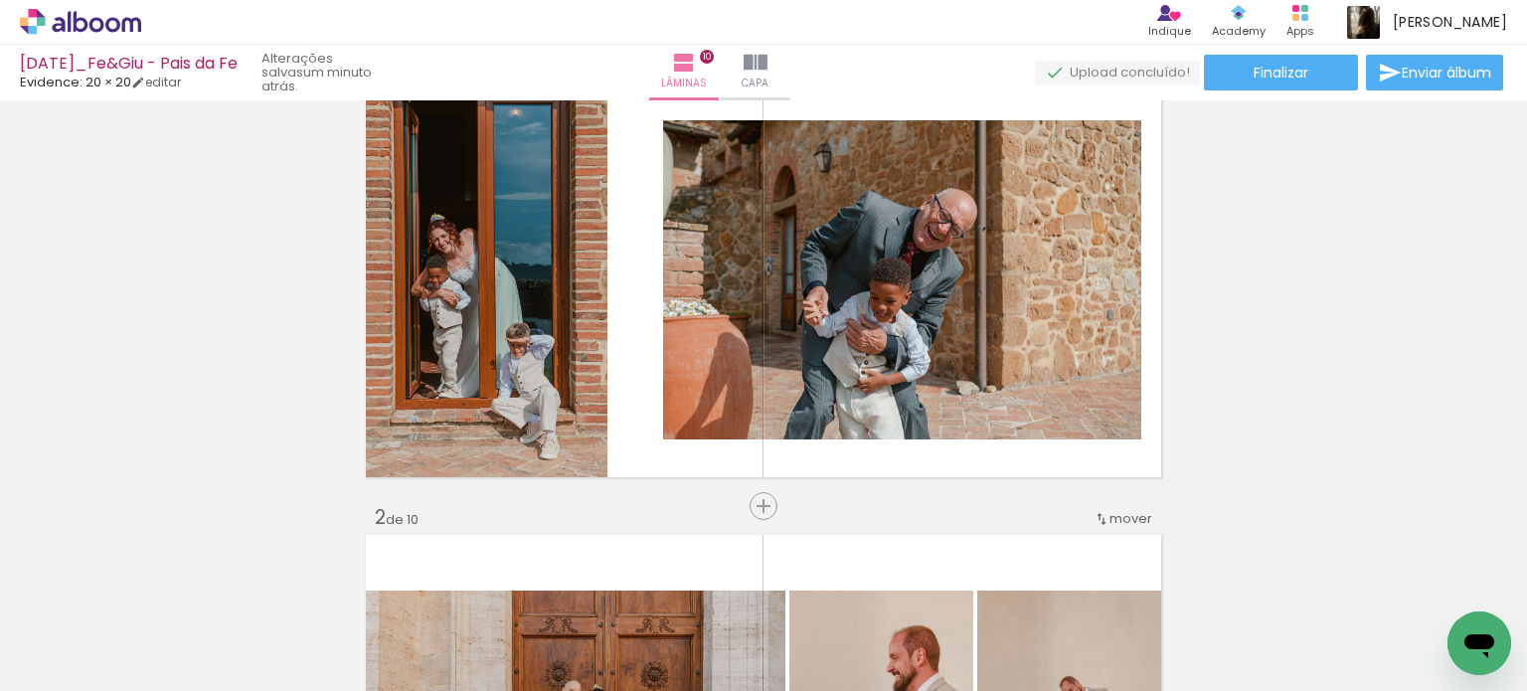
scroll to position [354, 0]
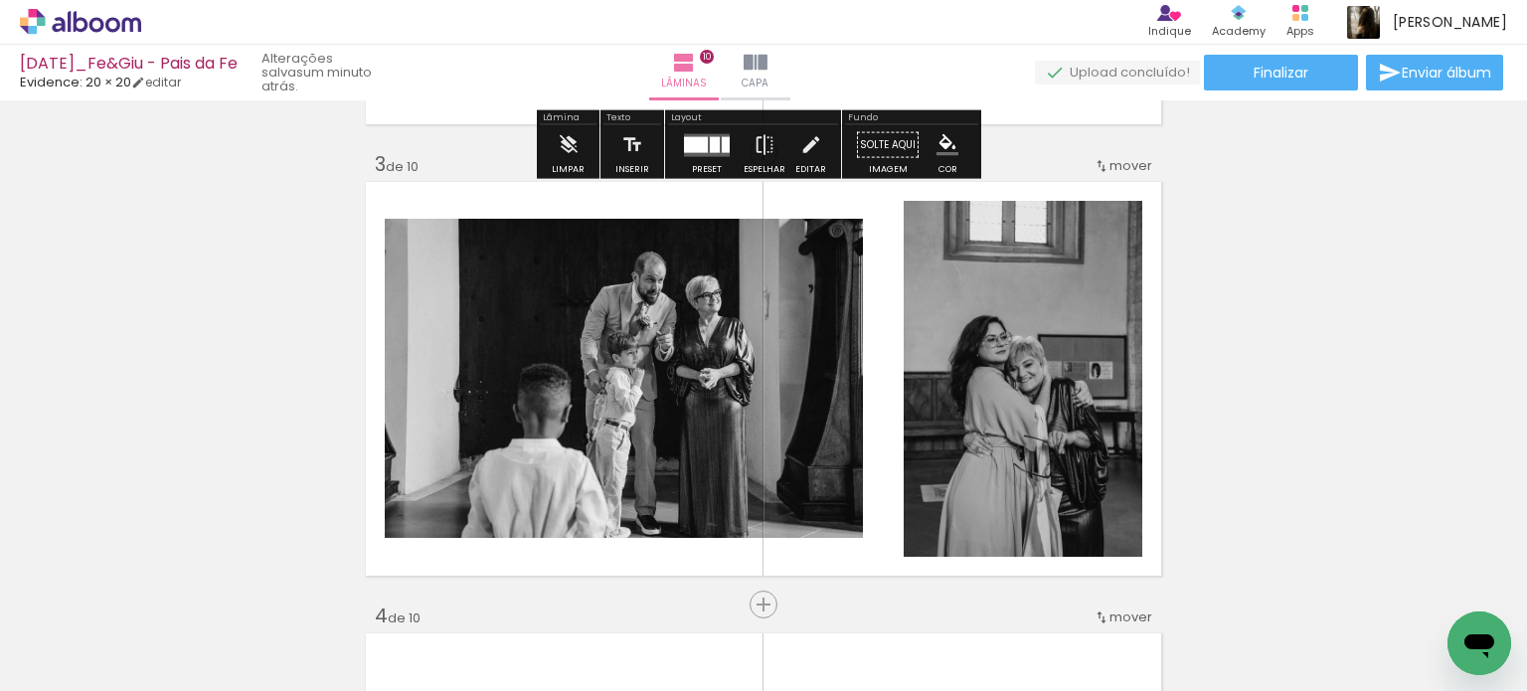
scroll to position [973, 0]
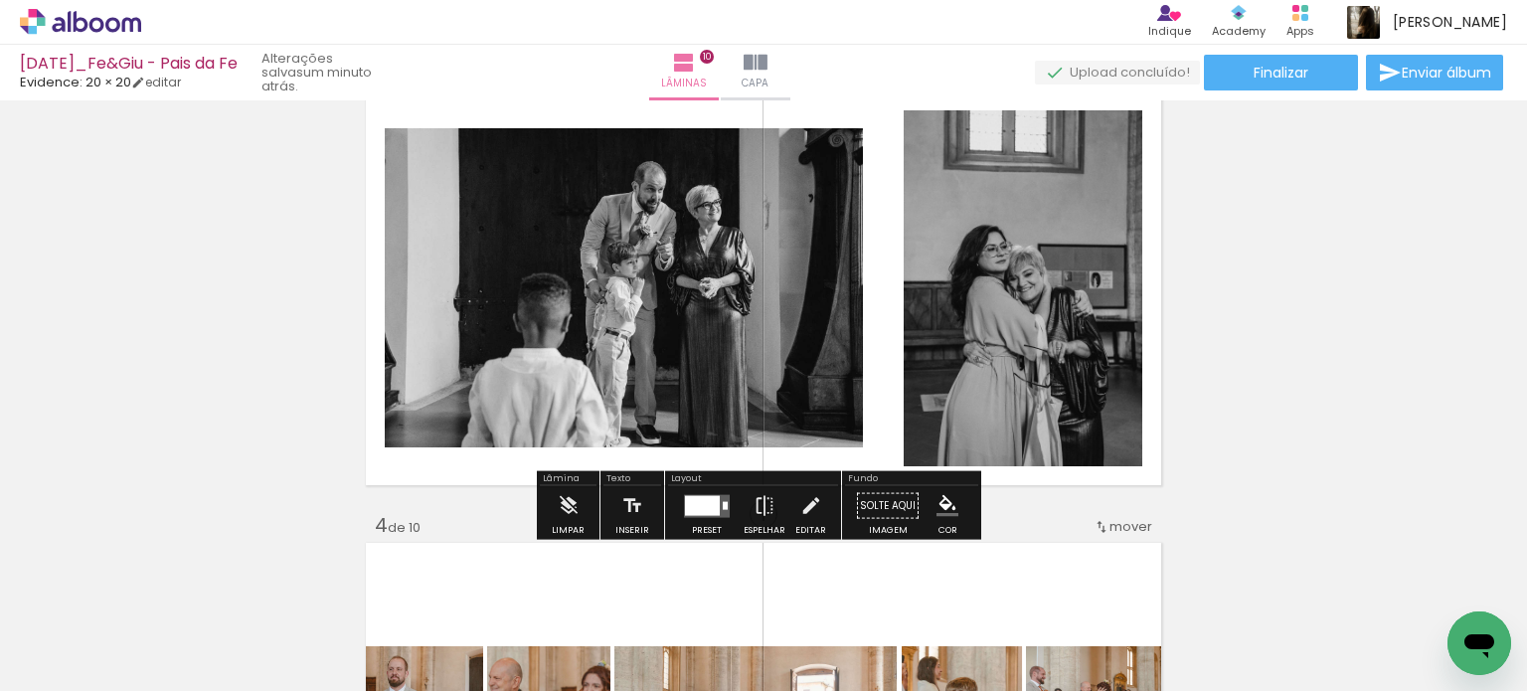
click at [1111, 415] on quentale-photo at bounding box center [1023, 288] width 239 height 356
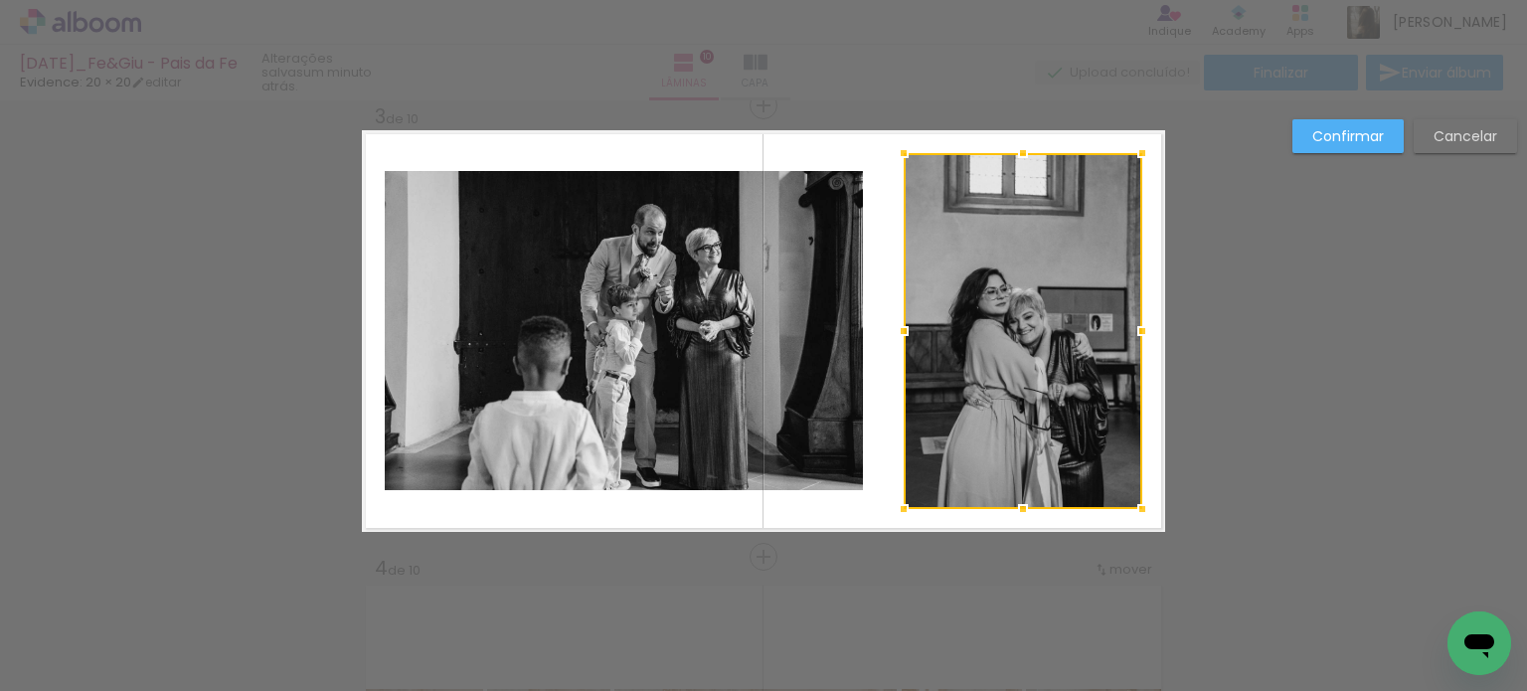
scroll to position [928, 0]
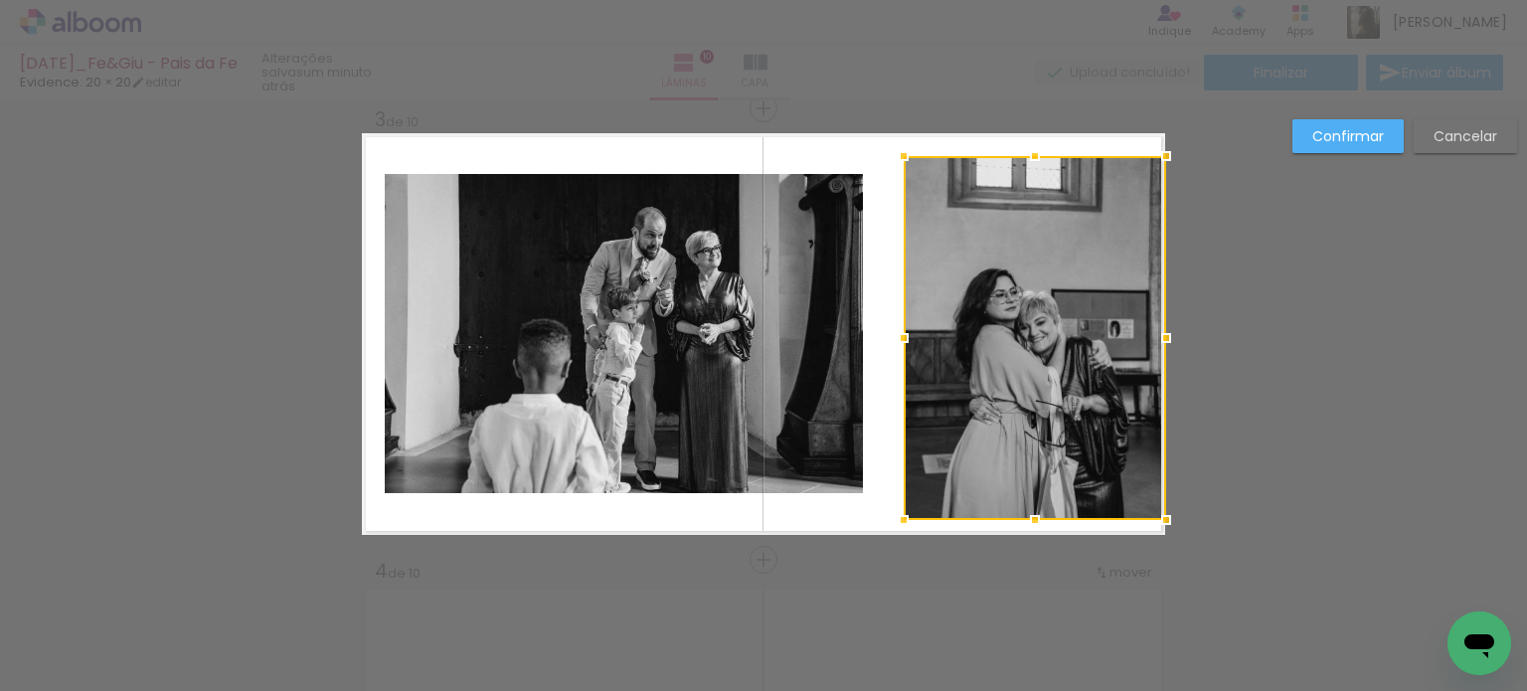
drag, startPoint x: 1134, startPoint y: 513, endPoint x: 1158, endPoint y: 548, distance: 42.2
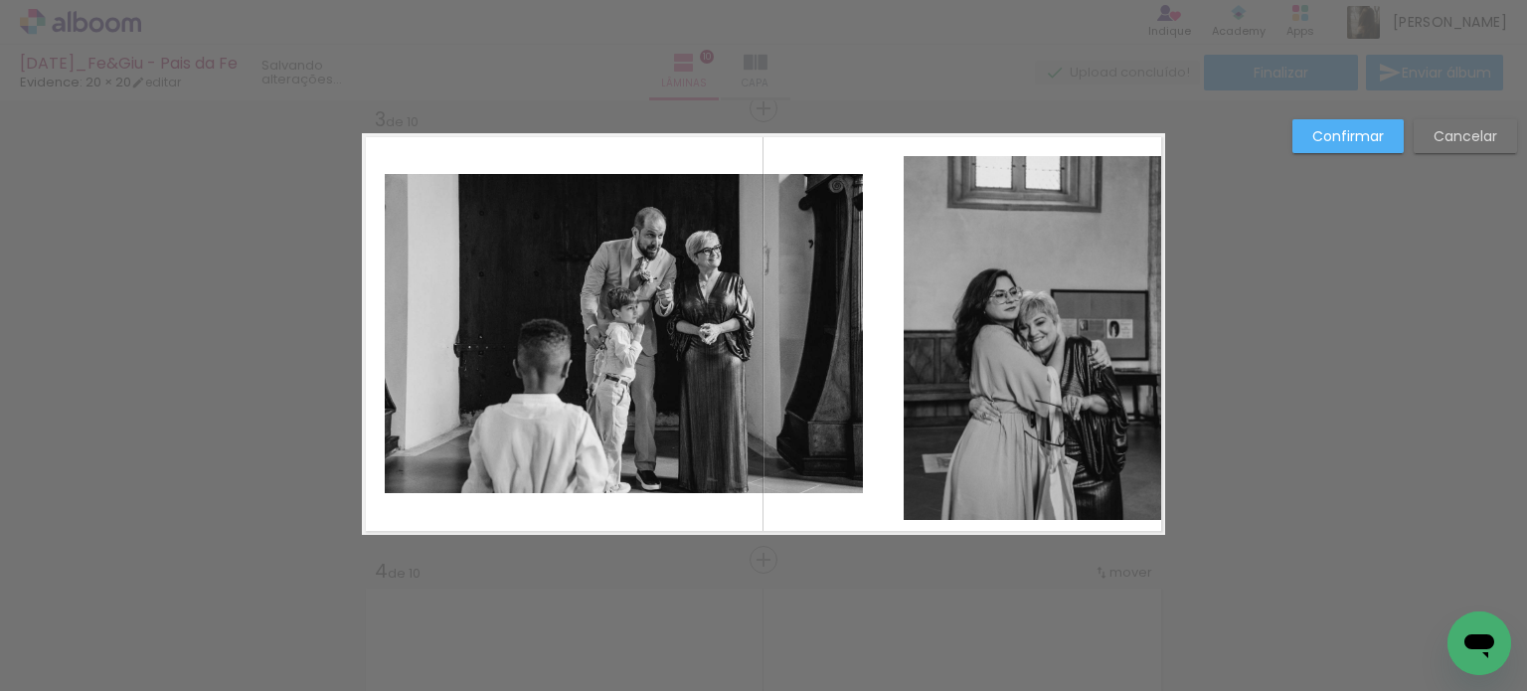
click at [1145, 482] on quentale-photo at bounding box center [1034, 338] width 261 height 364
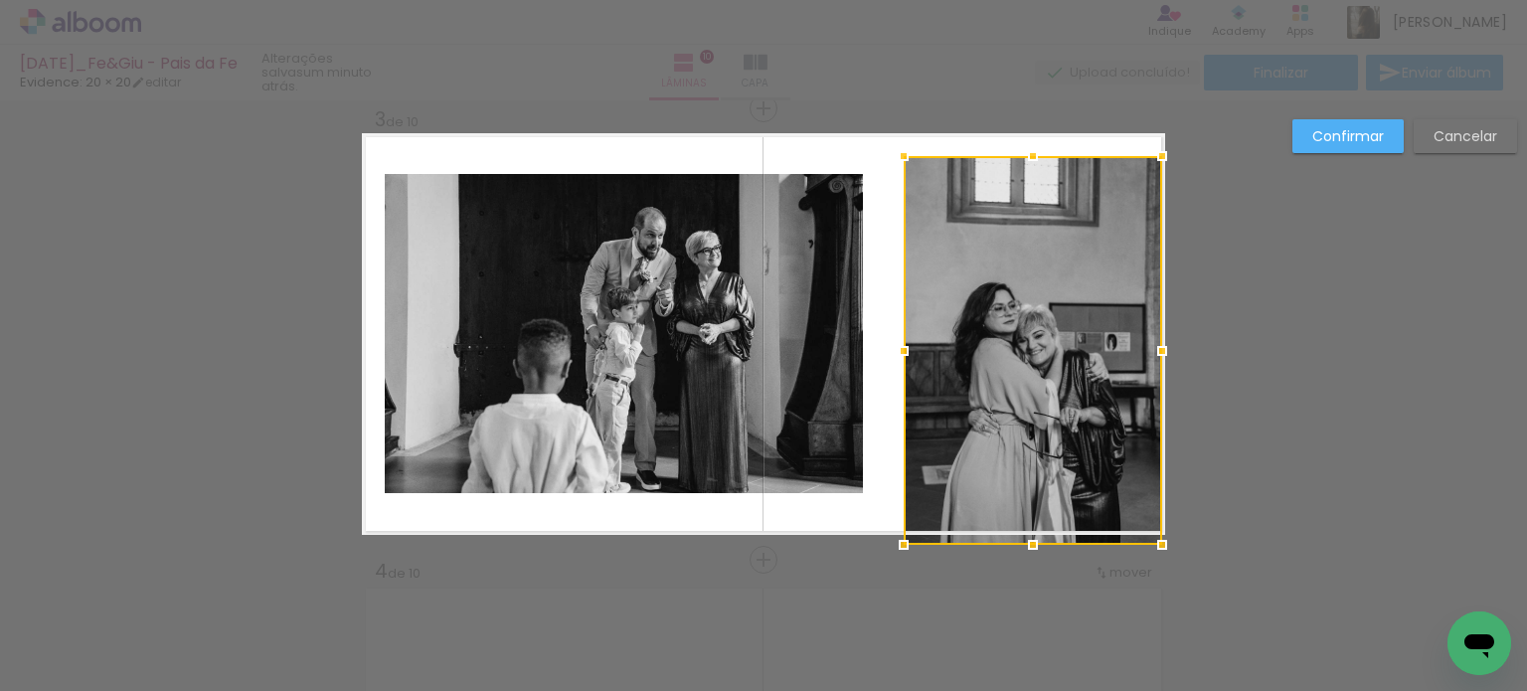
drag, startPoint x: 1161, startPoint y: 530, endPoint x: 1163, endPoint y: 546, distance: 16.0
click at [1163, 546] on div at bounding box center [1162, 545] width 40 height 40
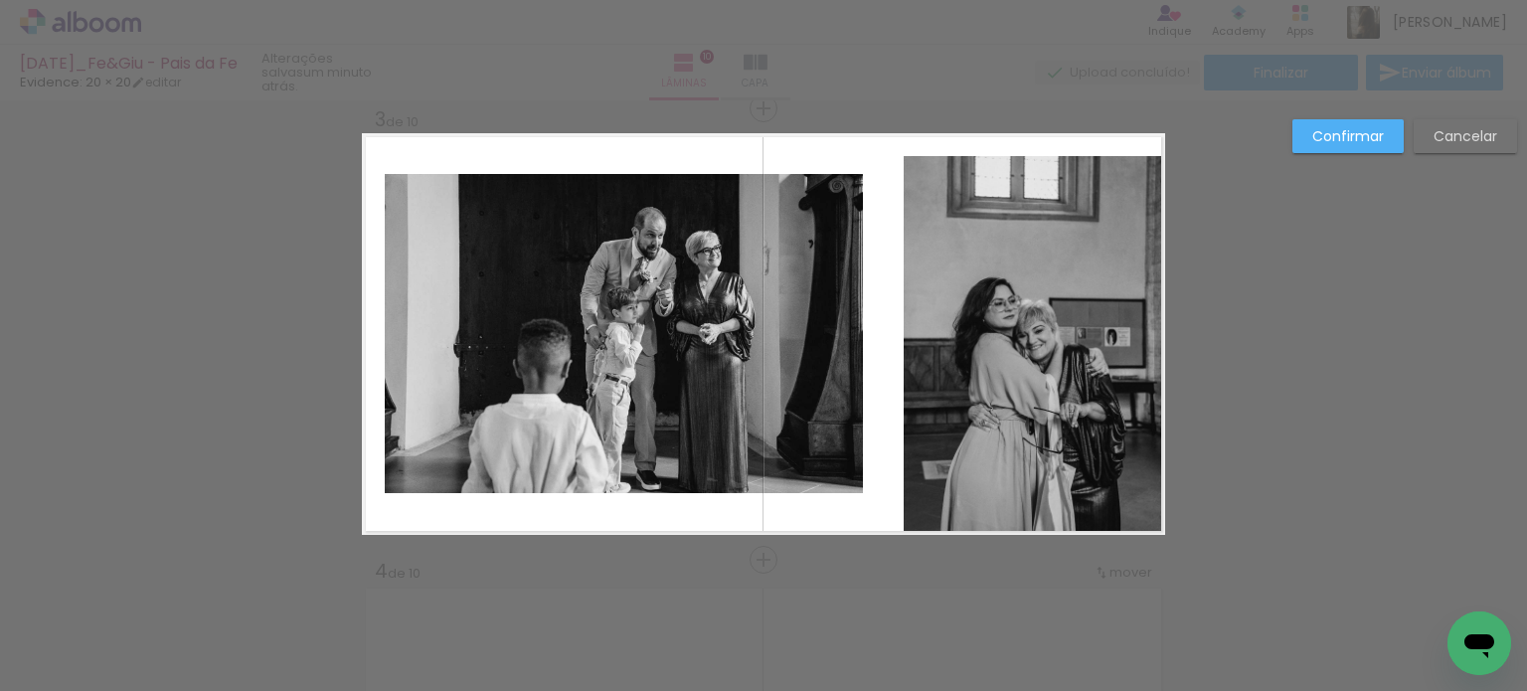
click at [1134, 319] on quentale-photo at bounding box center [1033, 345] width 259 height 379
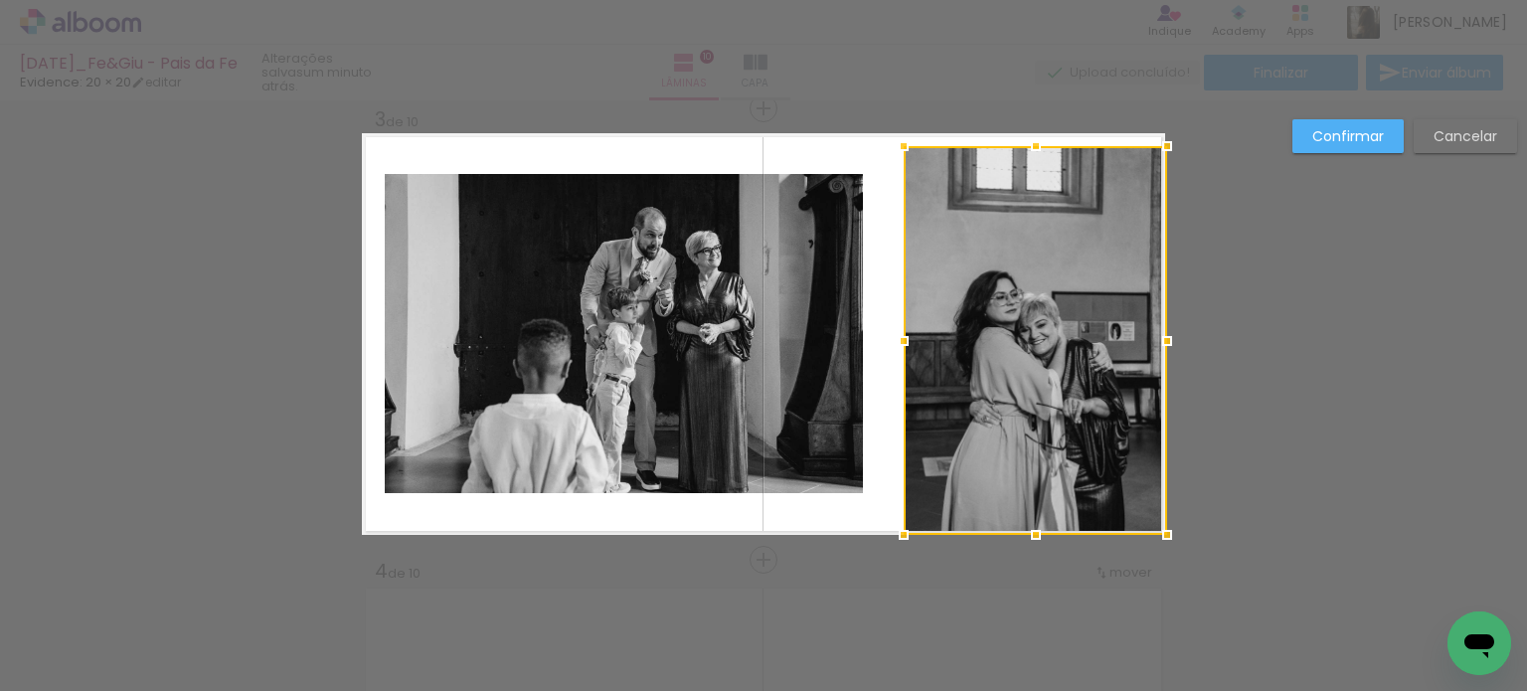
drag, startPoint x: 1157, startPoint y: 154, endPoint x: 1161, endPoint y: 122, distance: 32.1
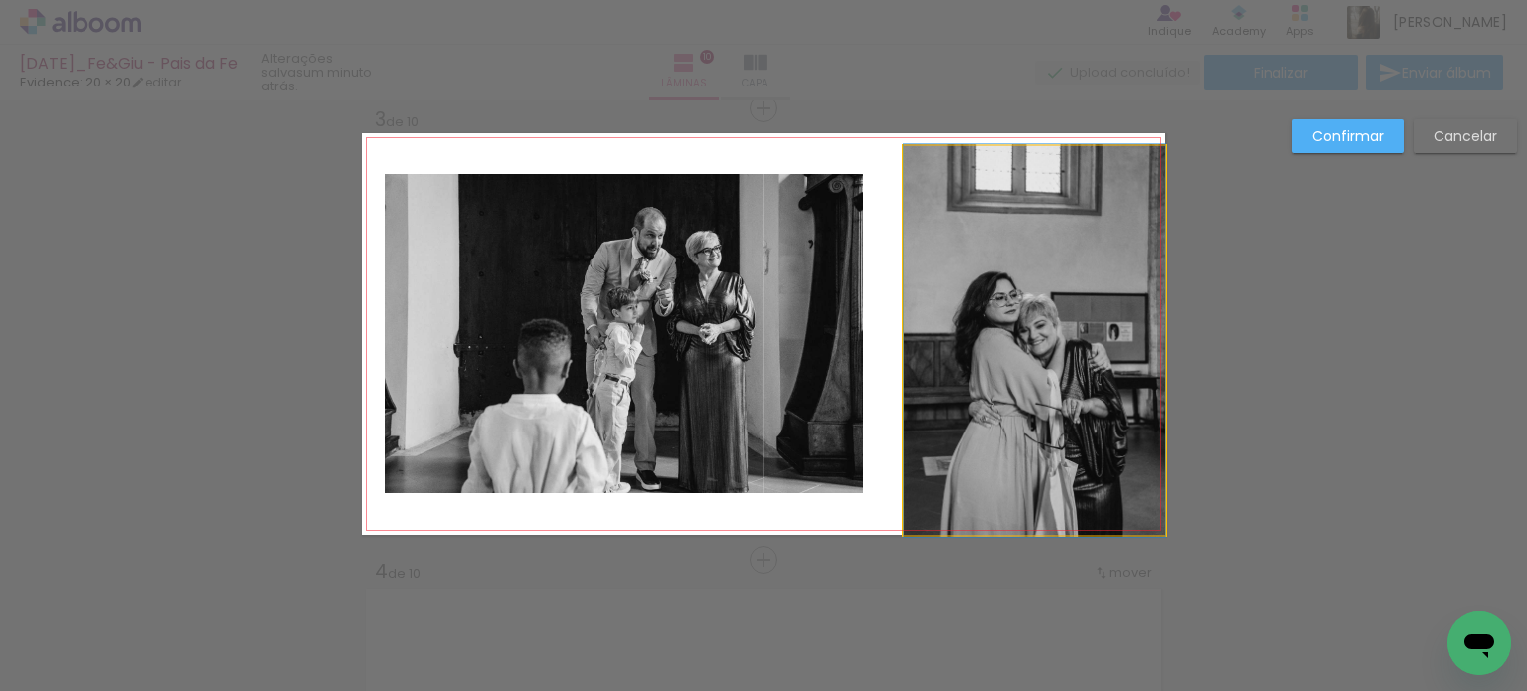
click at [1149, 182] on quentale-photo at bounding box center [1034, 340] width 261 height 389
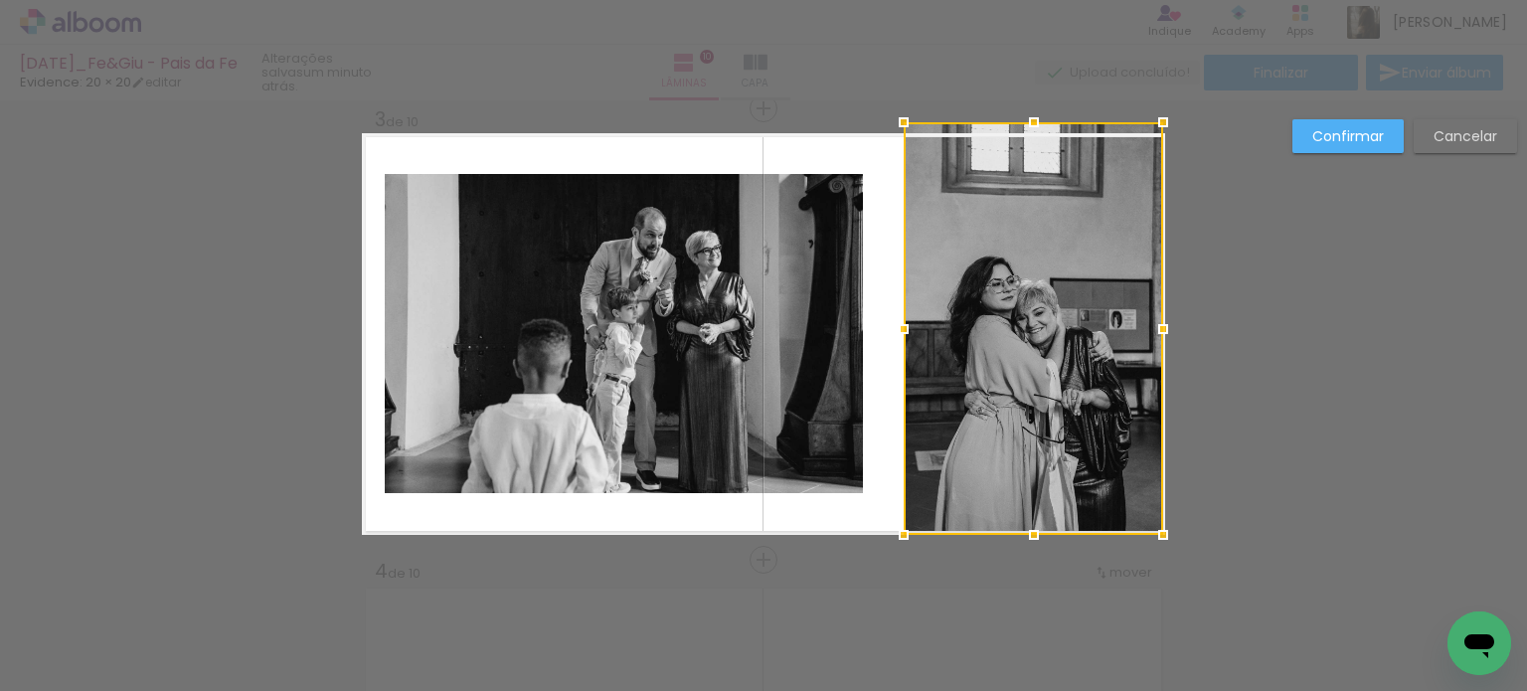
drag, startPoint x: 1164, startPoint y: 146, endPoint x: 1167, endPoint y: 124, distance: 22.1
click at [1167, 124] on div at bounding box center [1163, 122] width 40 height 40
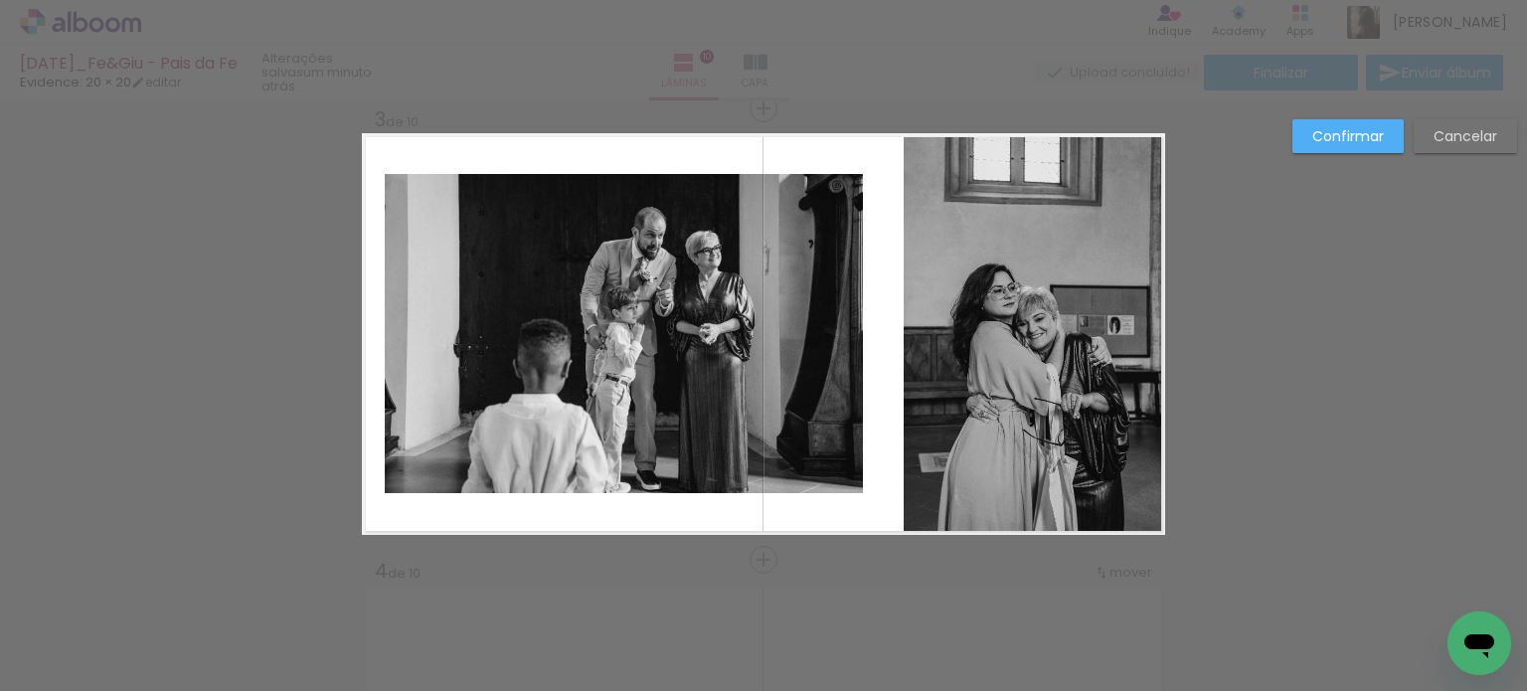
click at [669, 296] on quentale-photo at bounding box center [624, 333] width 478 height 319
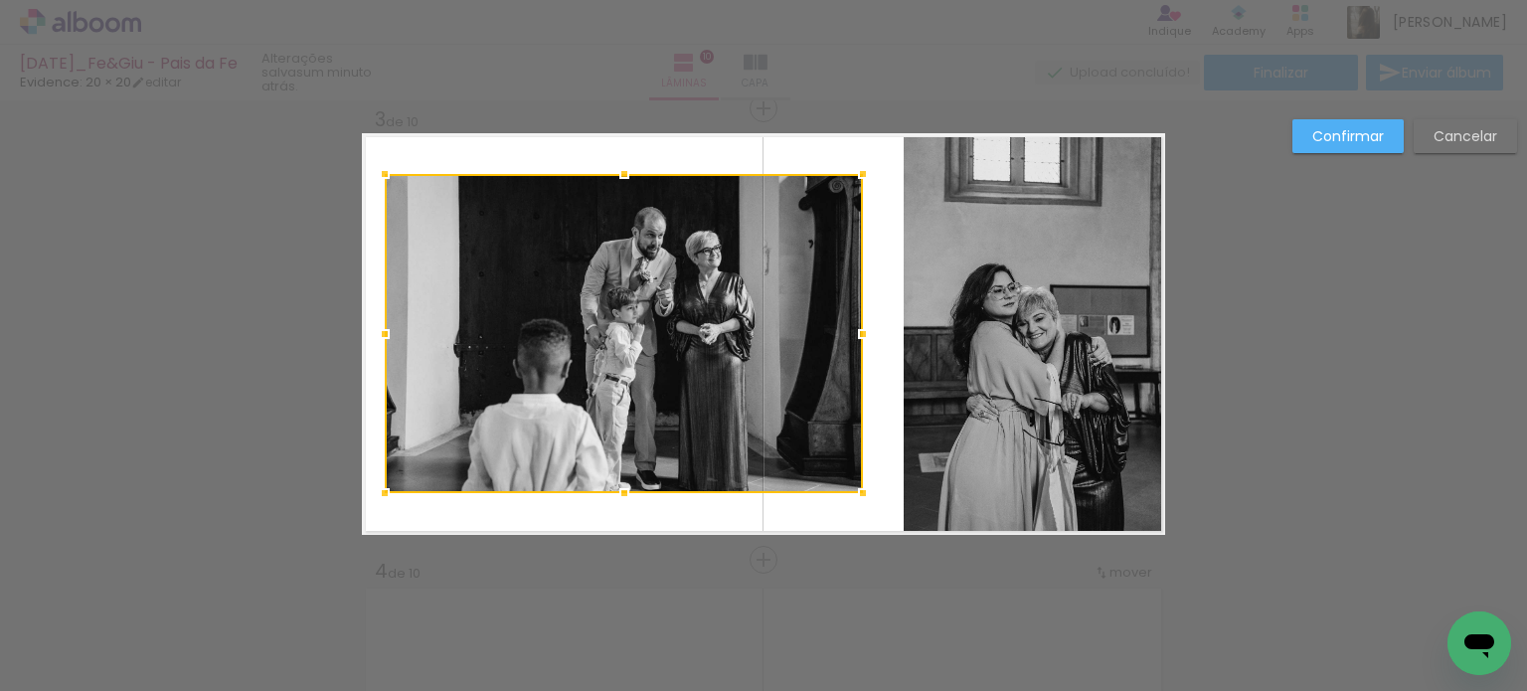
click at [699, 295] on div at bounding box center [624, 333] width 478 height 319
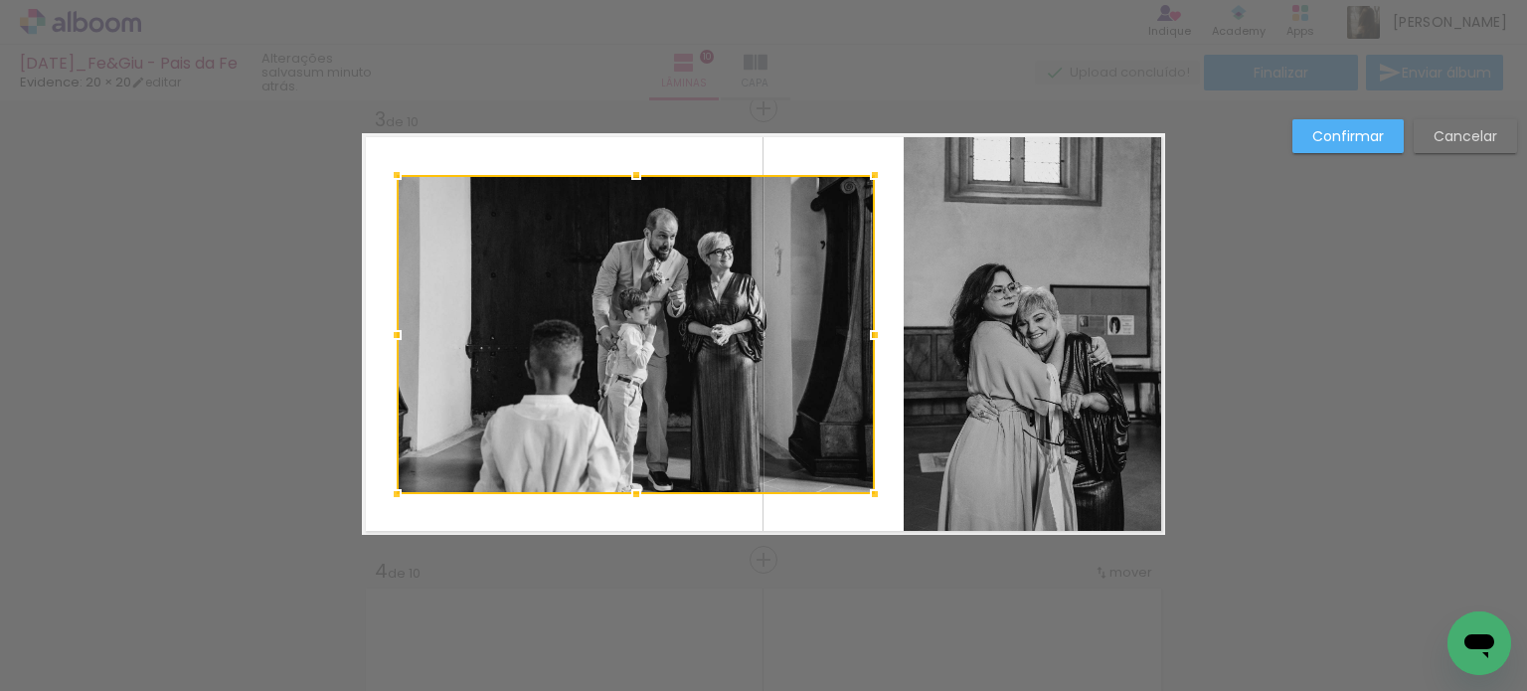
drag, startPoint x: 687, startPoint y: 304, endPoint x: 699, endPoint y: 307, distance: 12.3
click at [699, 307] on div at bounding box center [636, 334] width 478 height 319
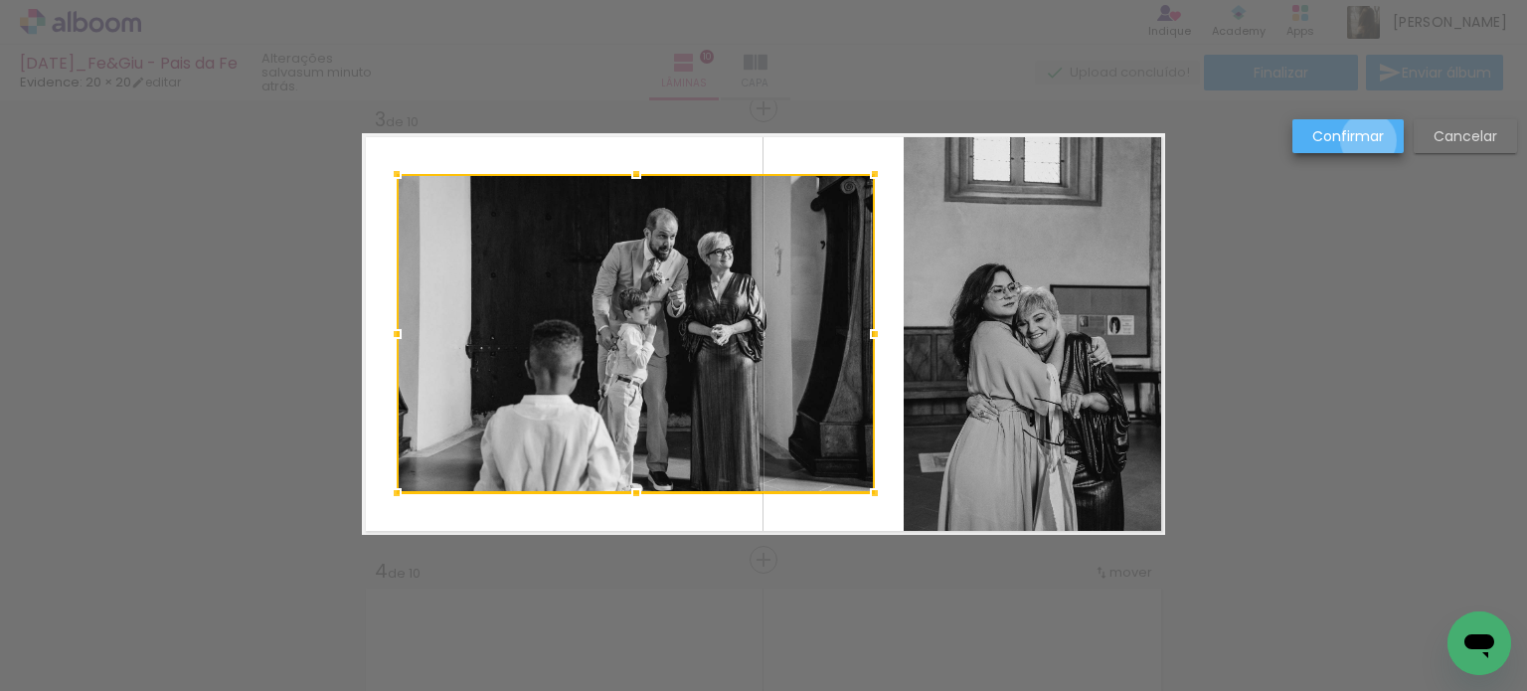
click at [0, 0] on slot "Confirmar" at bounding box center [0, 0] width 0 height 0
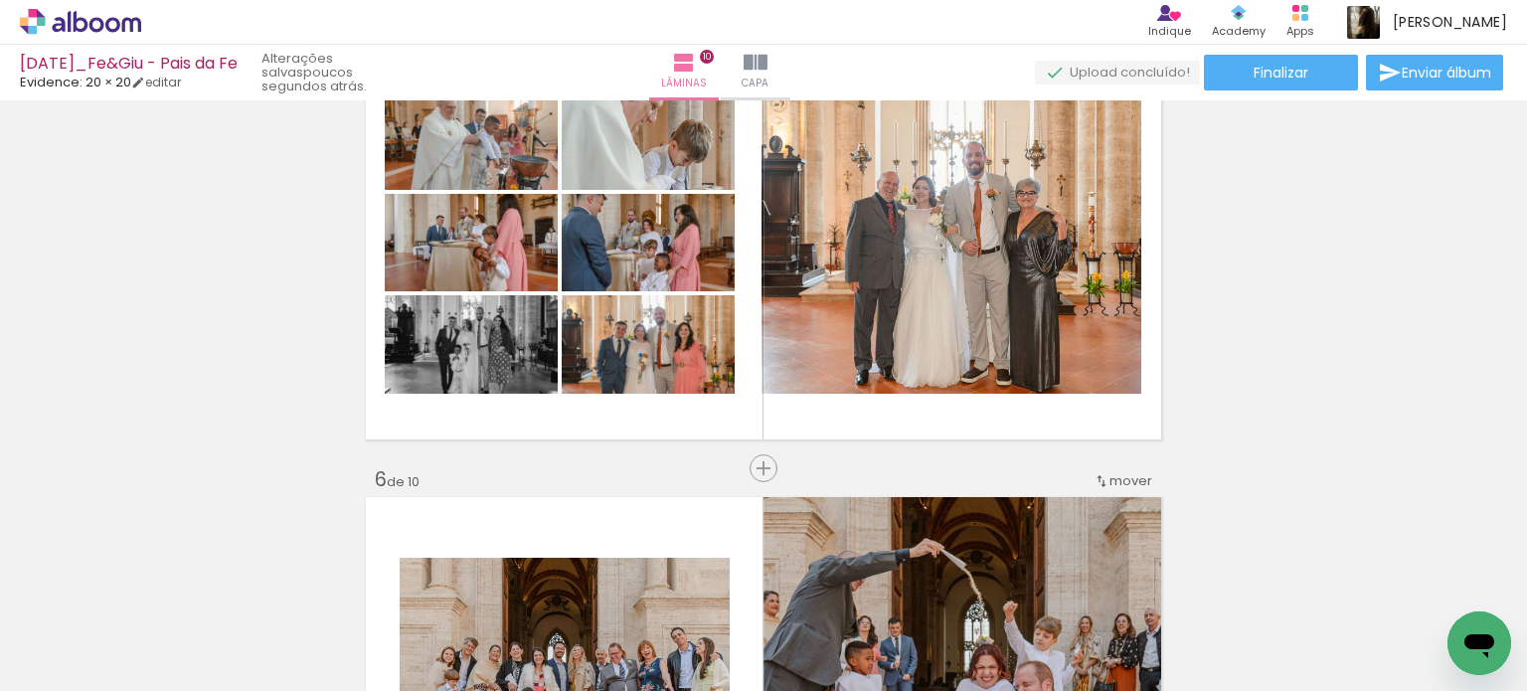
scroll to position [0, 1277]
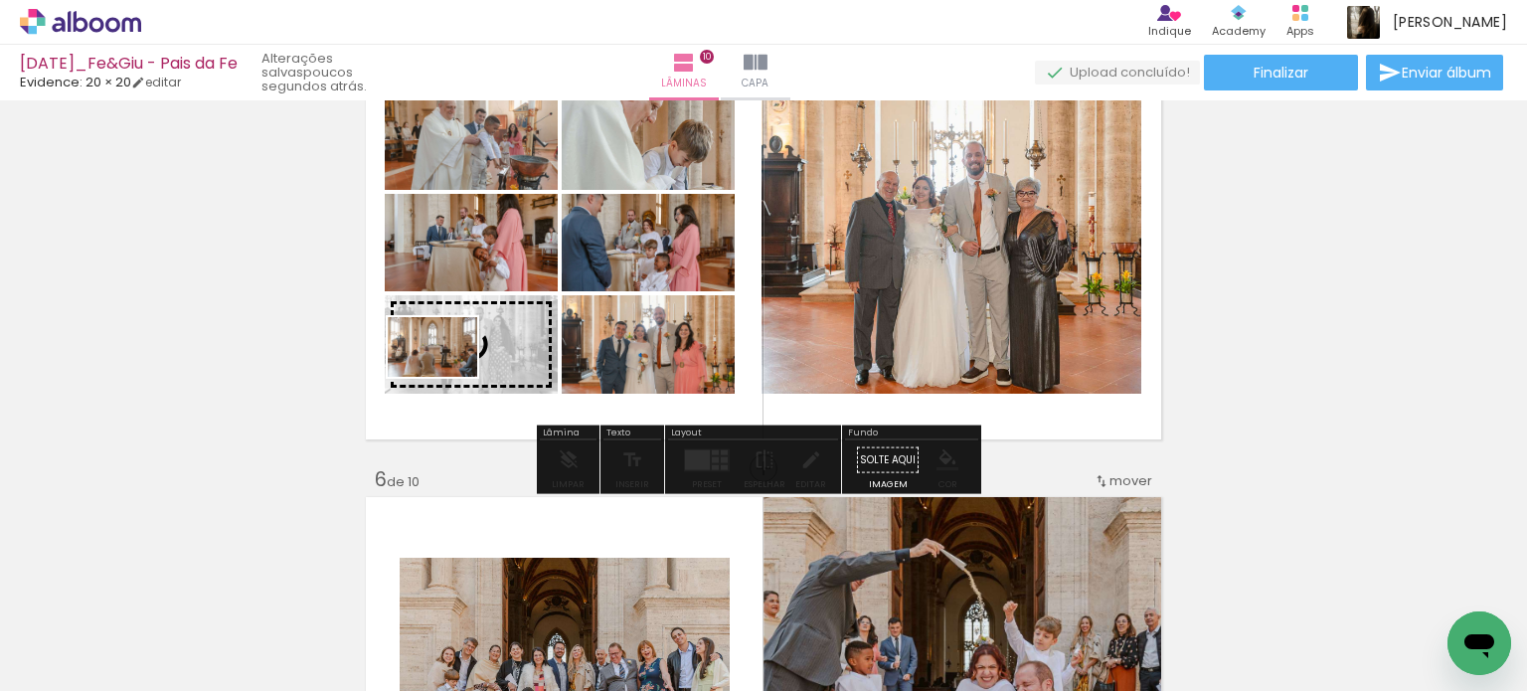
drag, startPoint x: 484, startPoint y: 632, endPoint x: 447, endPoint y: 377, distance: 258.2
click at [447, 377] on quentale-workspace at bounding box center [763, 345] width 1527 height 691
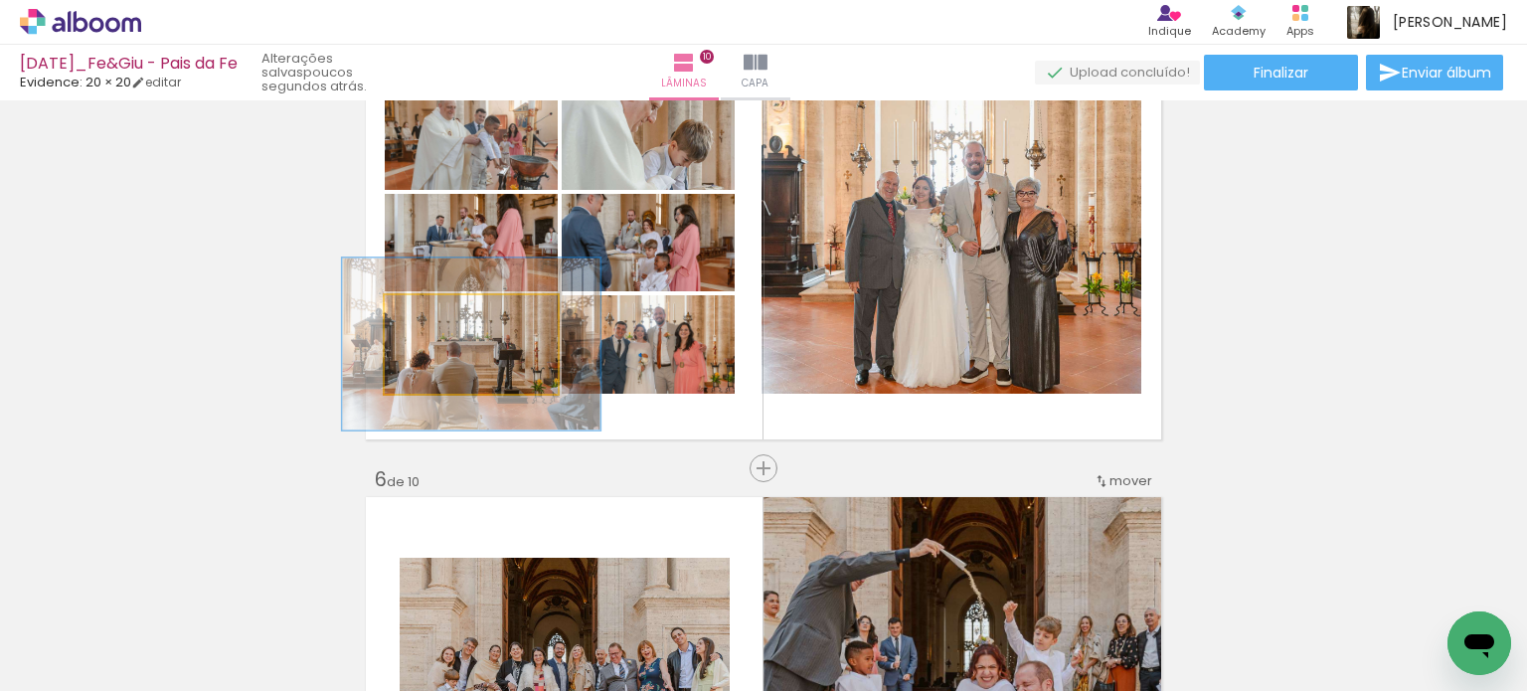
drag, startPoint x: 424, startPoint y: 320, endPoint x: 457, endPoint y: 322, distance: 33.9
type paper-slider "149"
click at [457, 322] on div at bounding box center [465, 316] width 18 height 18
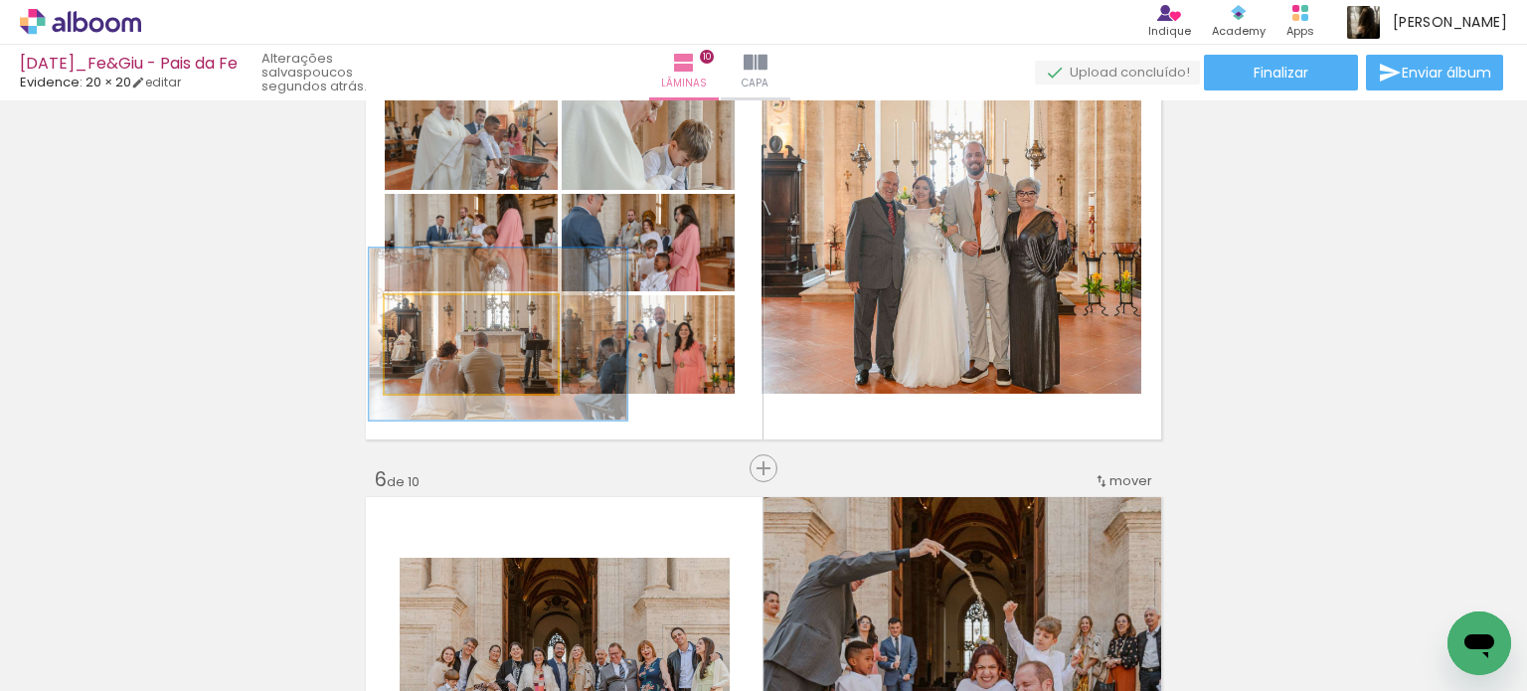
drag, startPoint x: 484, startPoint y: 368, endPoint x: 511, endPoint y: 358, distance: 28.6
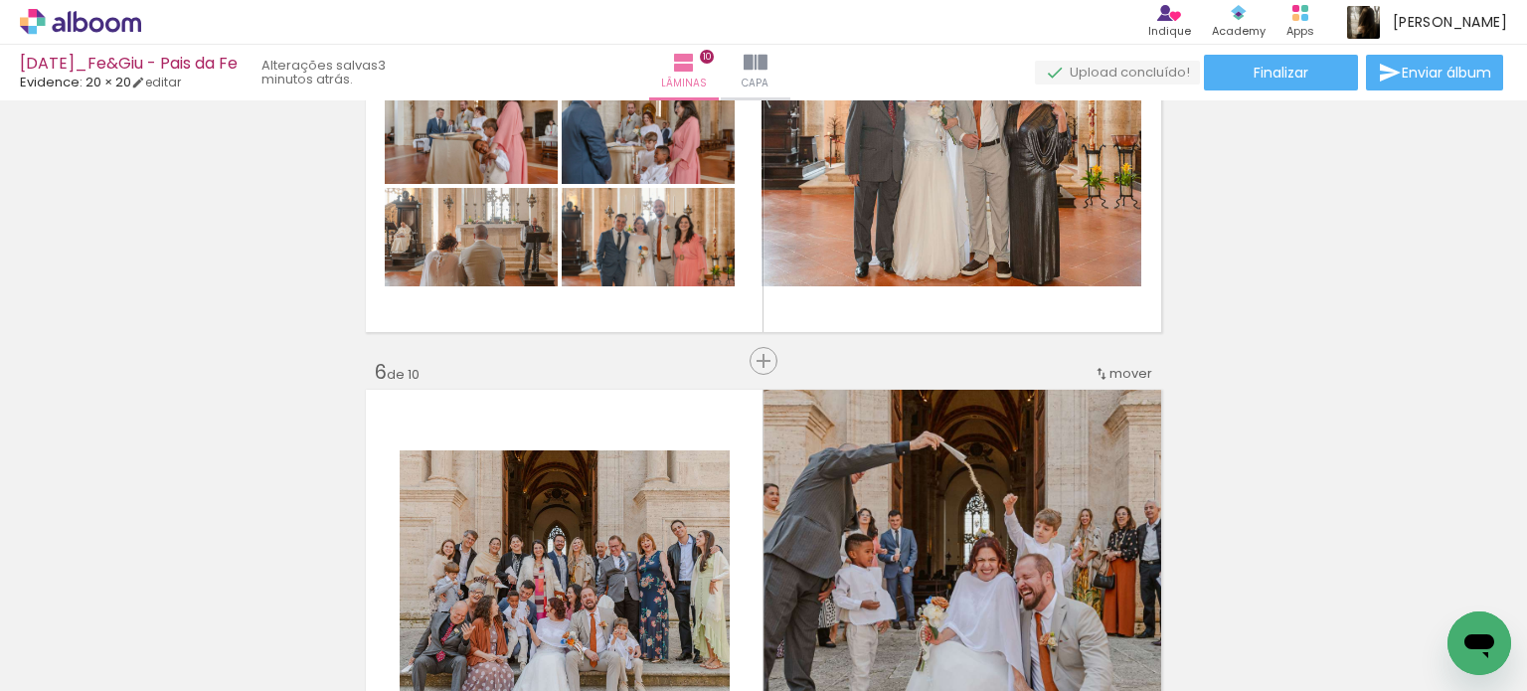
scroll to position [2021, 0]
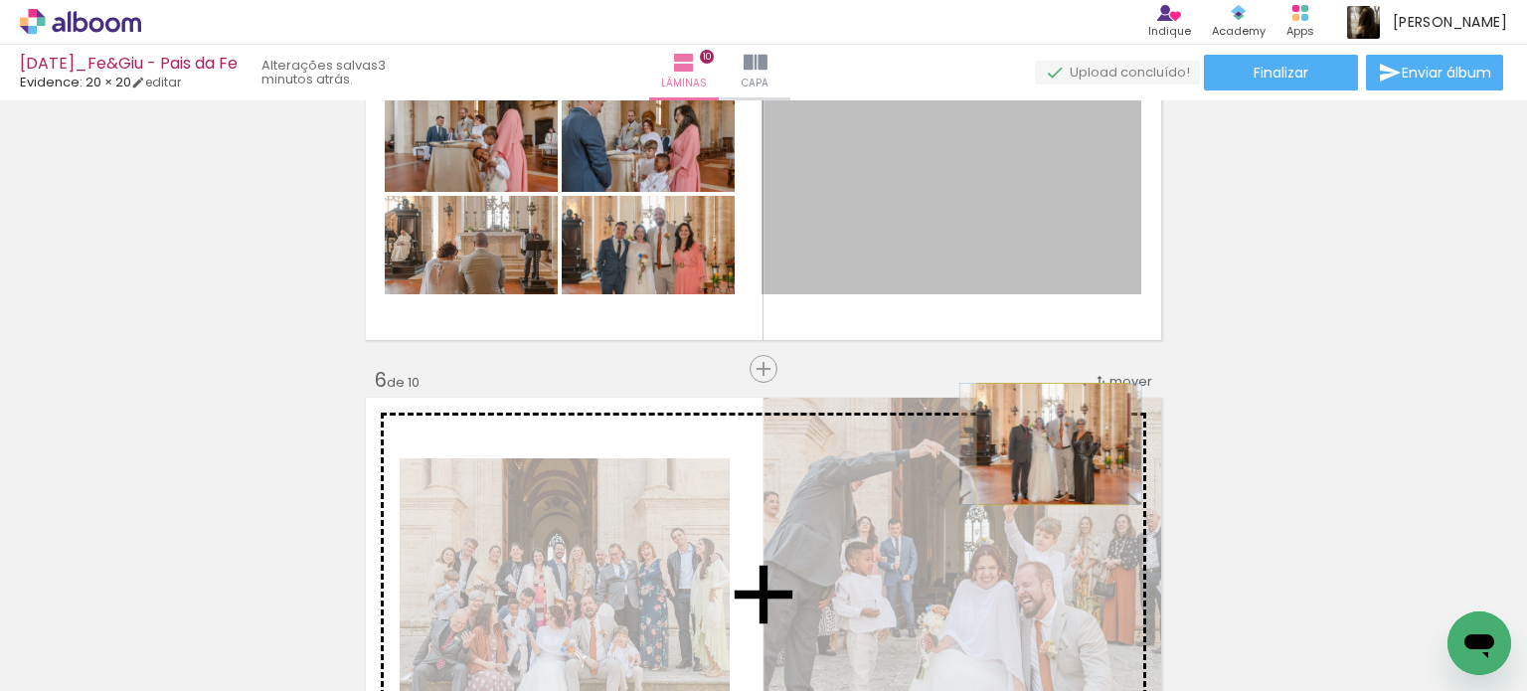
drag, startPoint x: 1074, startPoint y: 245, endPoint x: 1045, endPoint y: 443, distance: 200.9
click at [1045, 443] on div "Inserir lâmina 1 de 10 Inserir lâmina 2 de 10 Inserir lâmina 3 de 10 Inserir lâ…" at bounding box center [763, 569] width 1527 height 4966
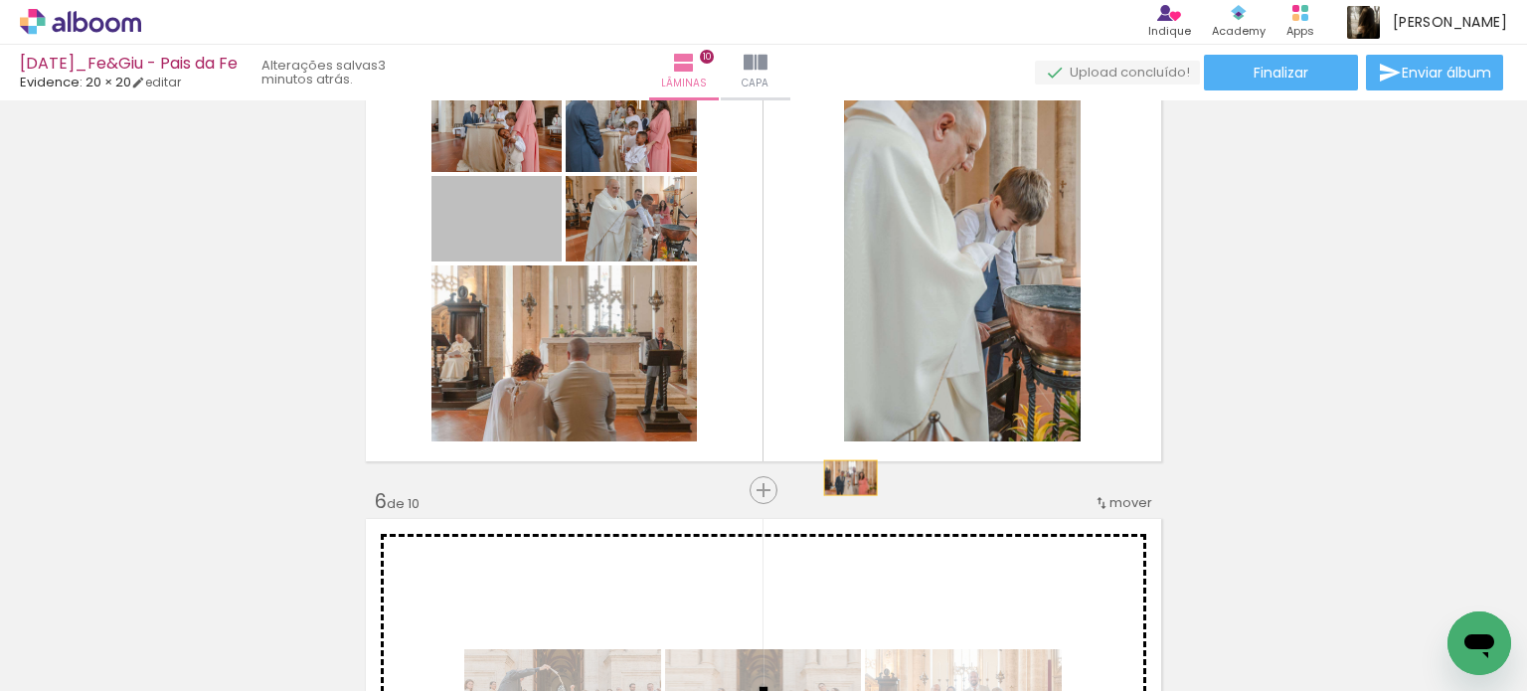
scroll to position [2121, 0]
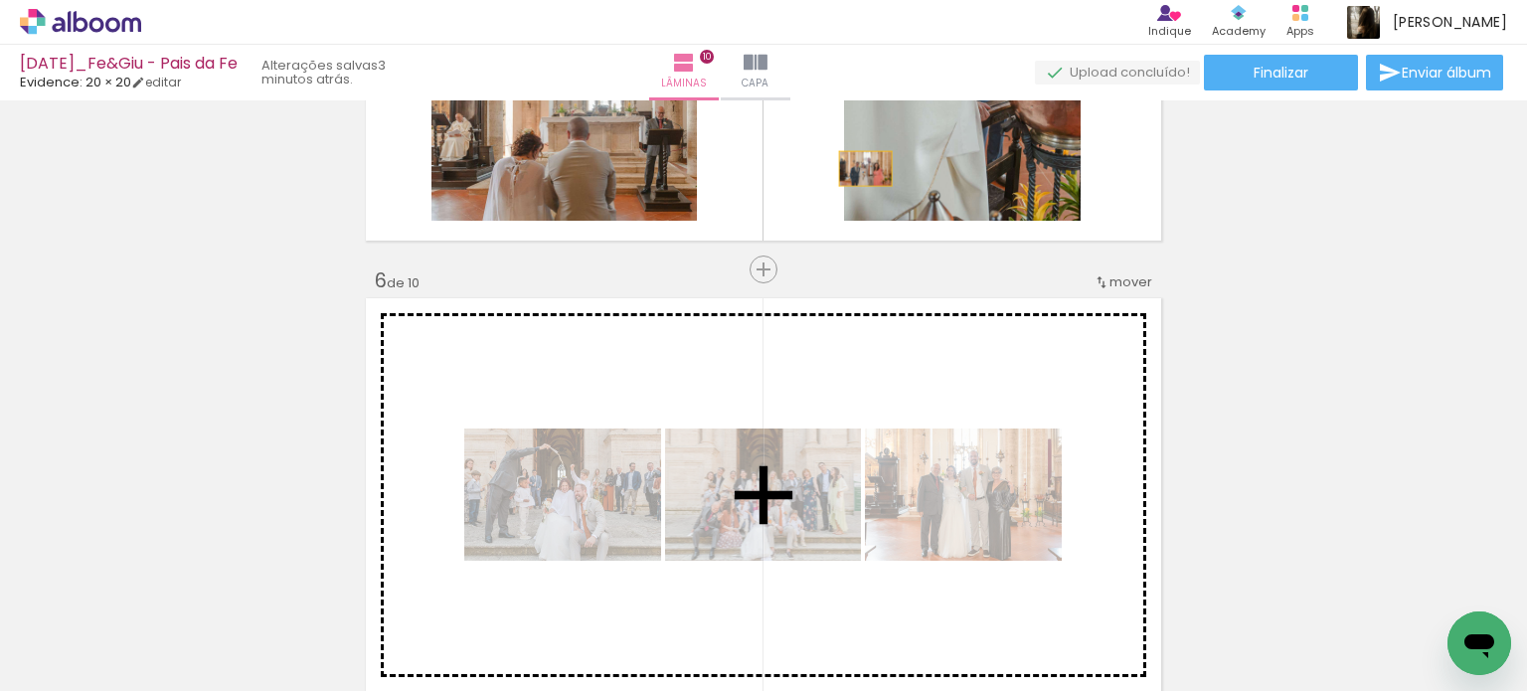
drag, startPoint x: 511, startPoint y: 303, endPoint x: 858, endPoint y: 466, distance: 383.4
click at [858, 466] on div "Inserir lâmina 1 de 10 Inserir lâmina 2 de 10 Inserir lâmina 3 de 10 Inserir lâ…" at bounding box center [763, 470] width 1527 height 4966
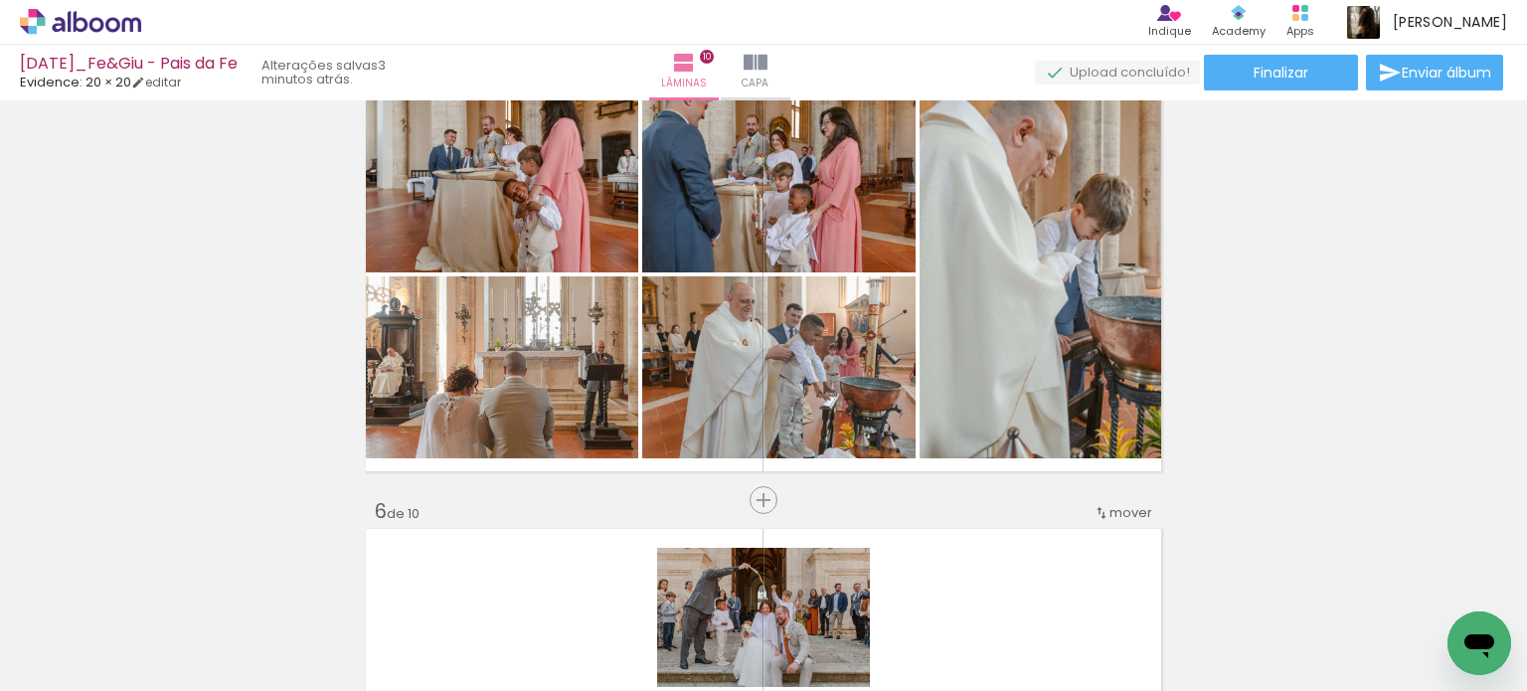
scroll to position [1822, 0]
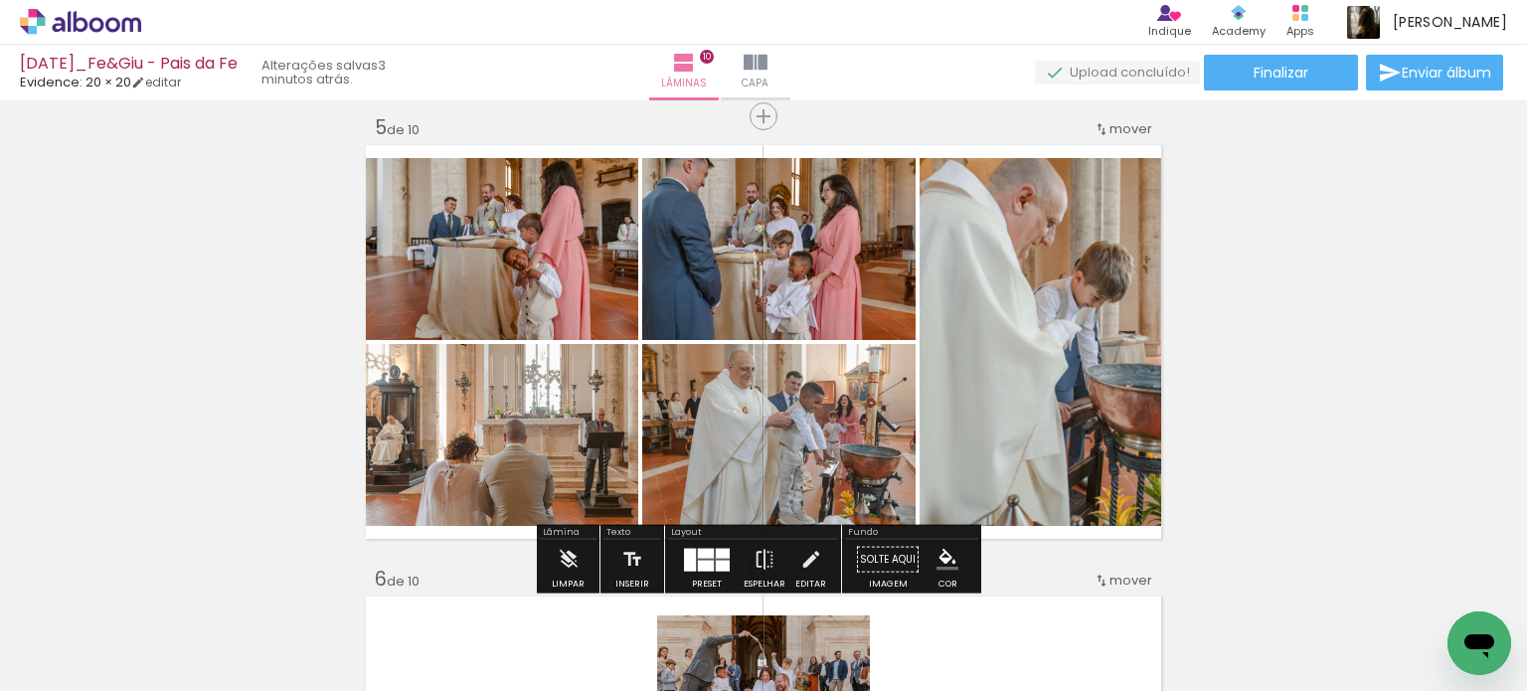
click at [719, 560] on div at bounding box center [723, 565] width 14 height 11
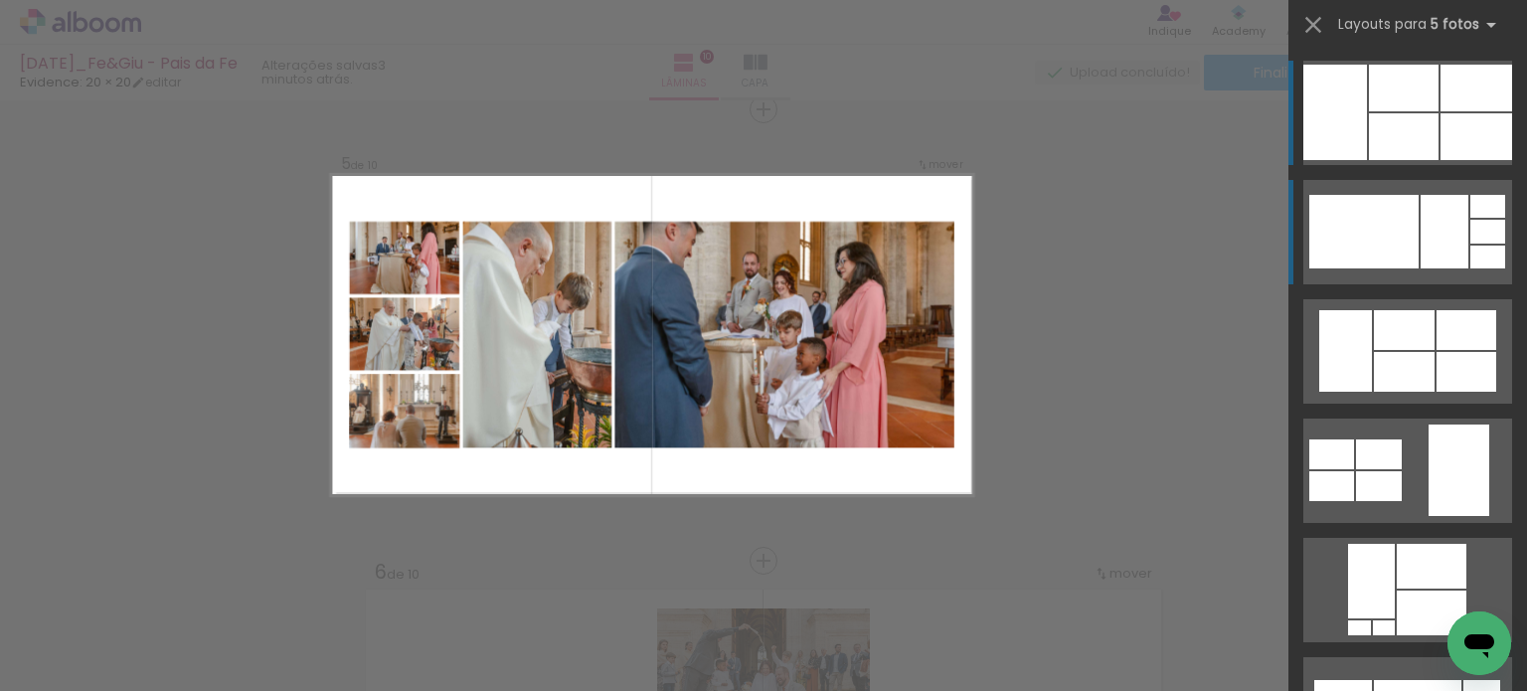
scroll to position [1830, 0]
click at [1450, 256] on div at bounding box center [1445, 232] width 48 height 74
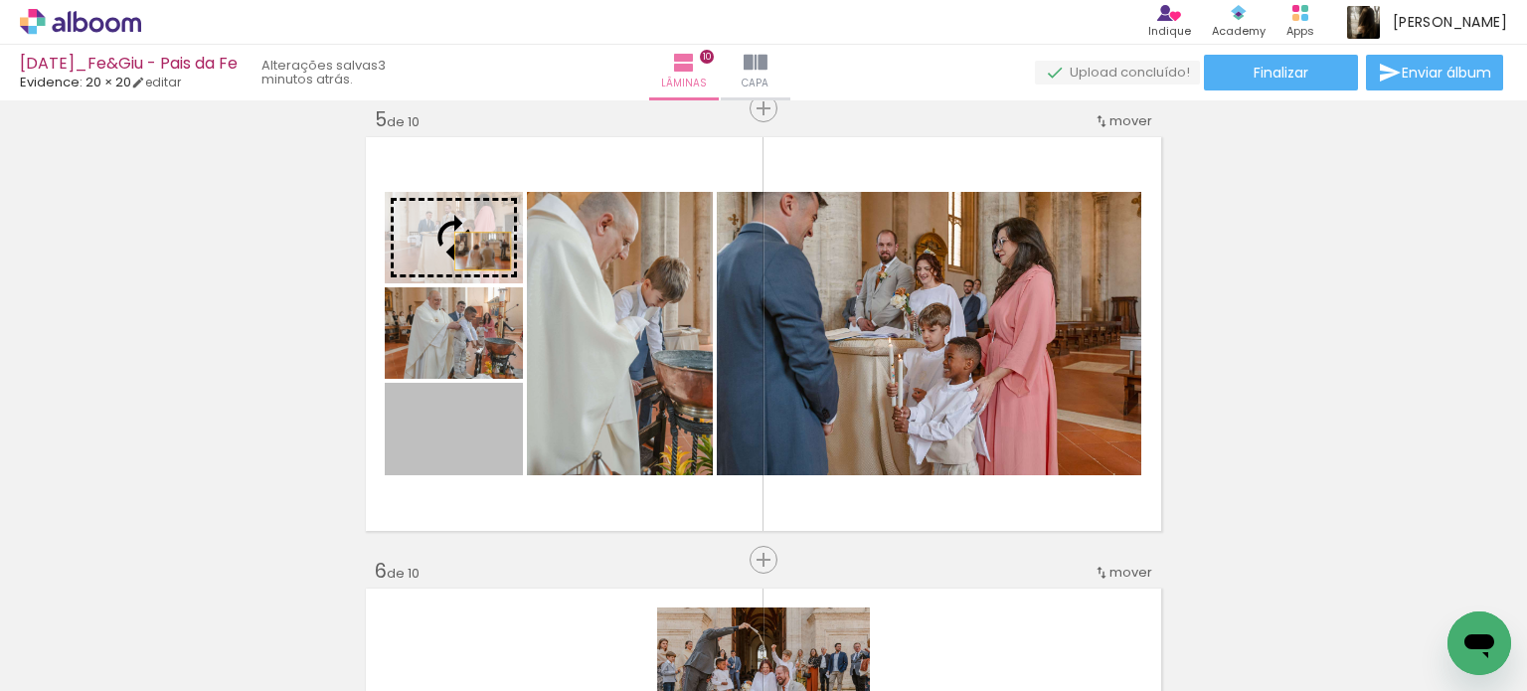
drag, startPoint x: 488, startPoint y: 446, endPoint x: 475, endPoint y: 251, distance: 196.3
click at [0, 0] on slot at bounding box center [0, 0] width 0 height 0
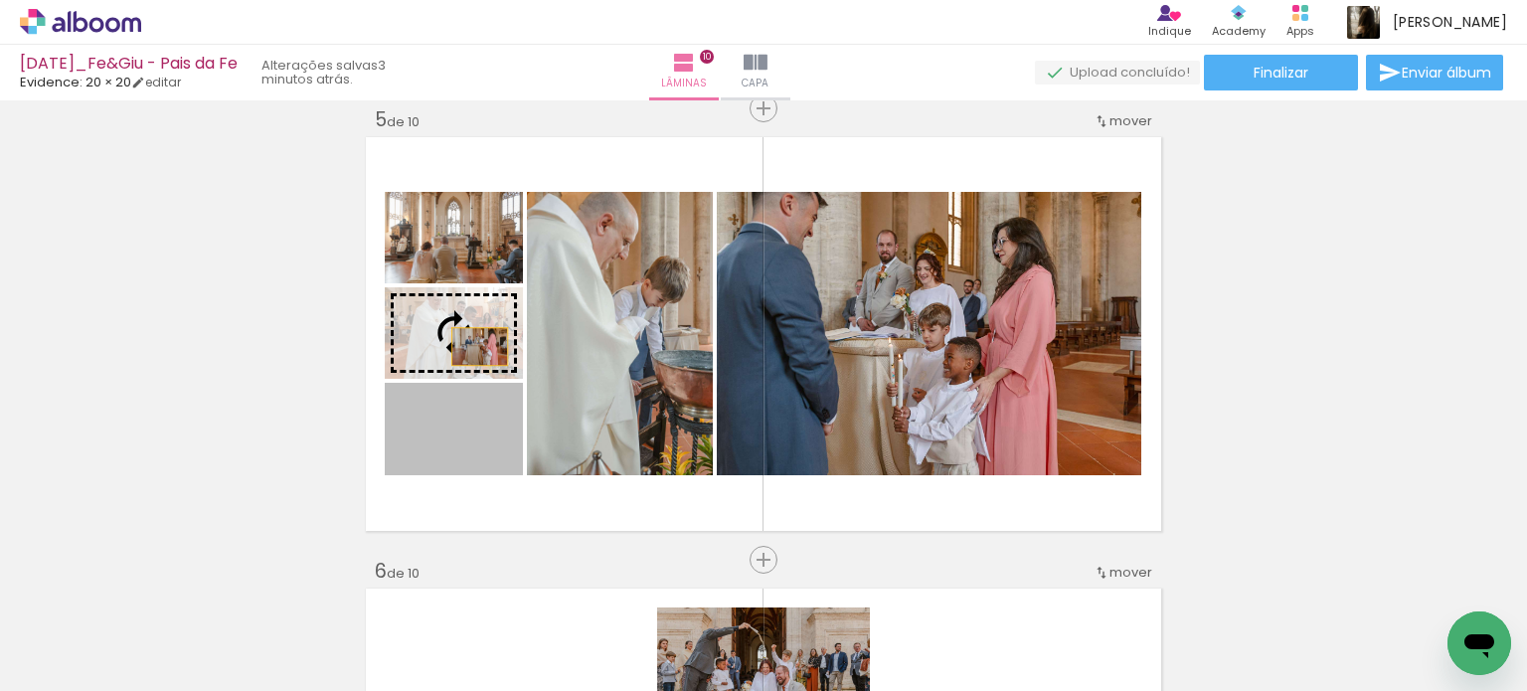
drag, startPoint x: 482, startPoint y: 449, endPoint x: 472, endPoint y: 345, distance: 104.9
click at [0, 0] on slot at bounding box center [0, 0] width 0 height 0
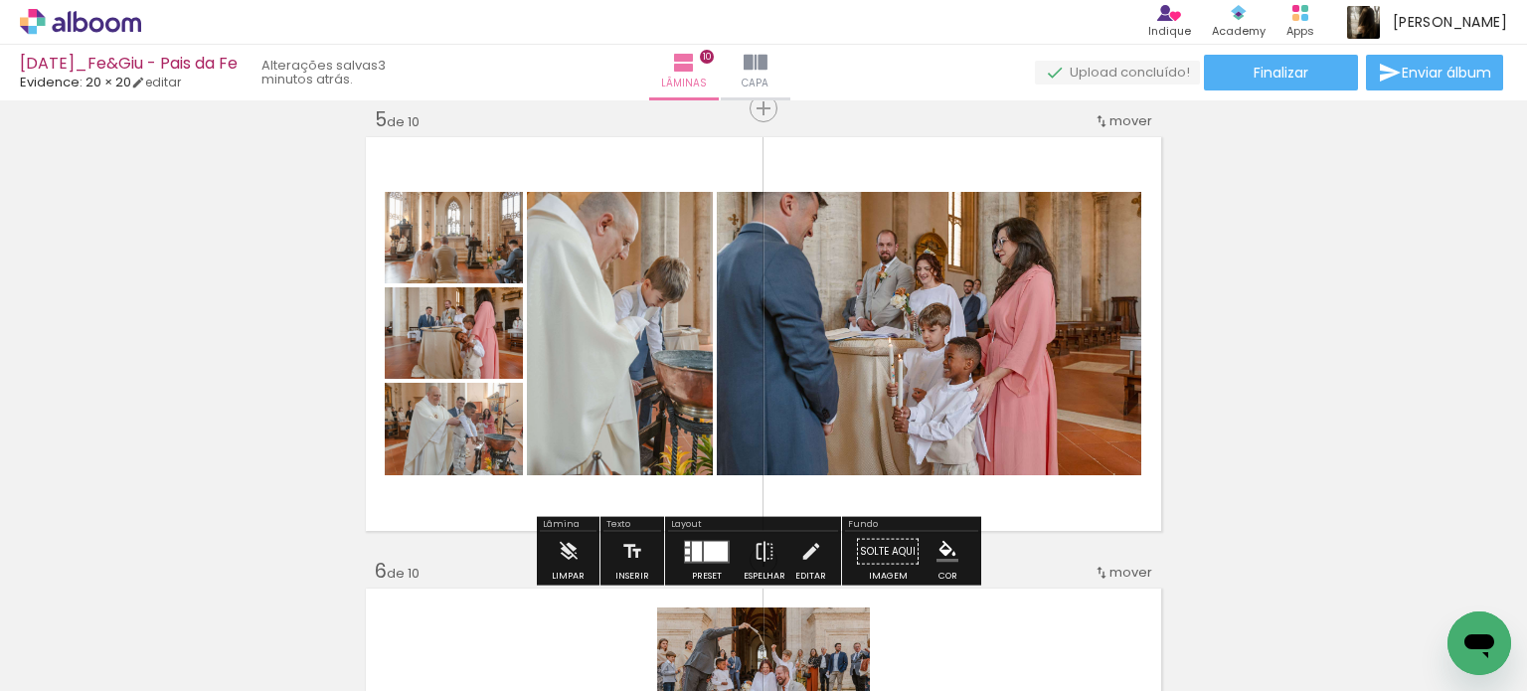
drag, startPoint x: 679, startPoint y: 547, endPoint x: 989, endPoint y: 490, distance: 315.3
click at [684, 547] on quentale-layouter at bounding box center [707, 551] width 46 height 23
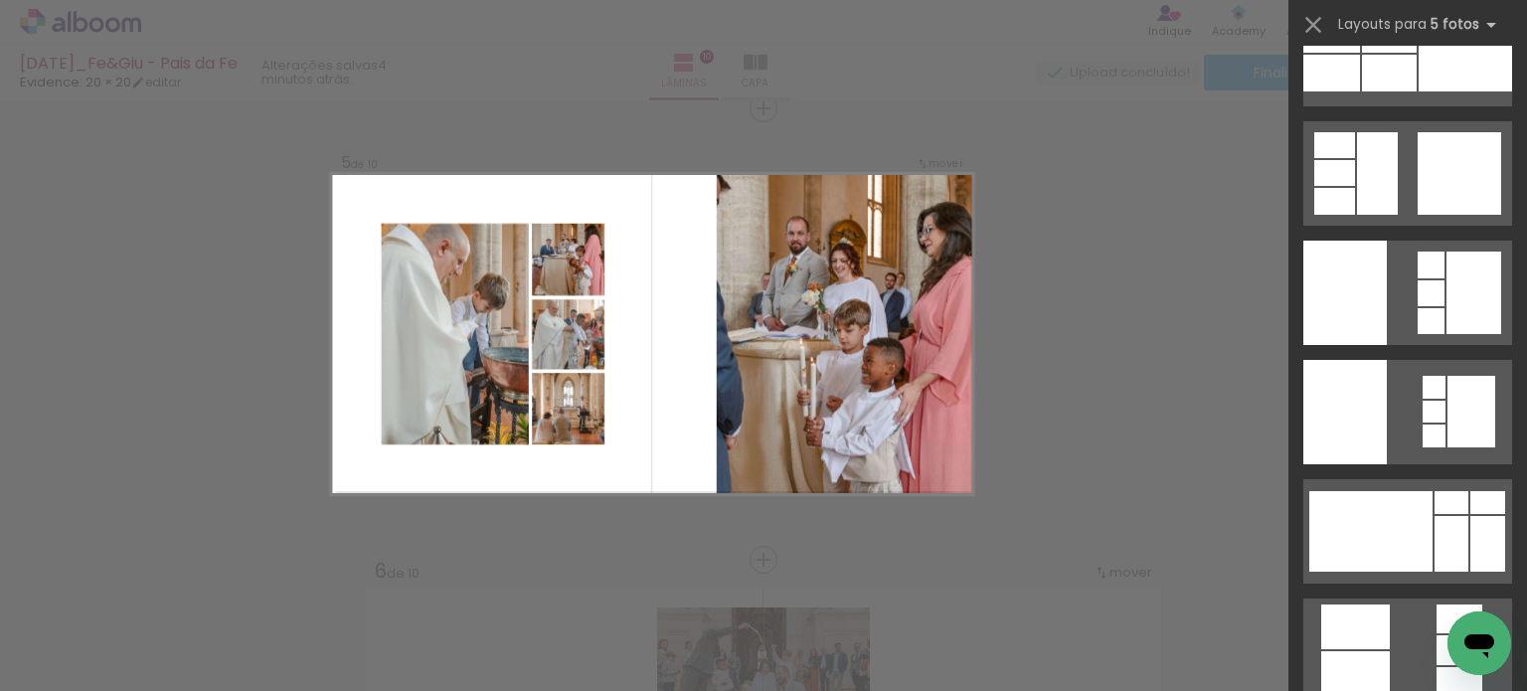
scroll to position [13243, 0]
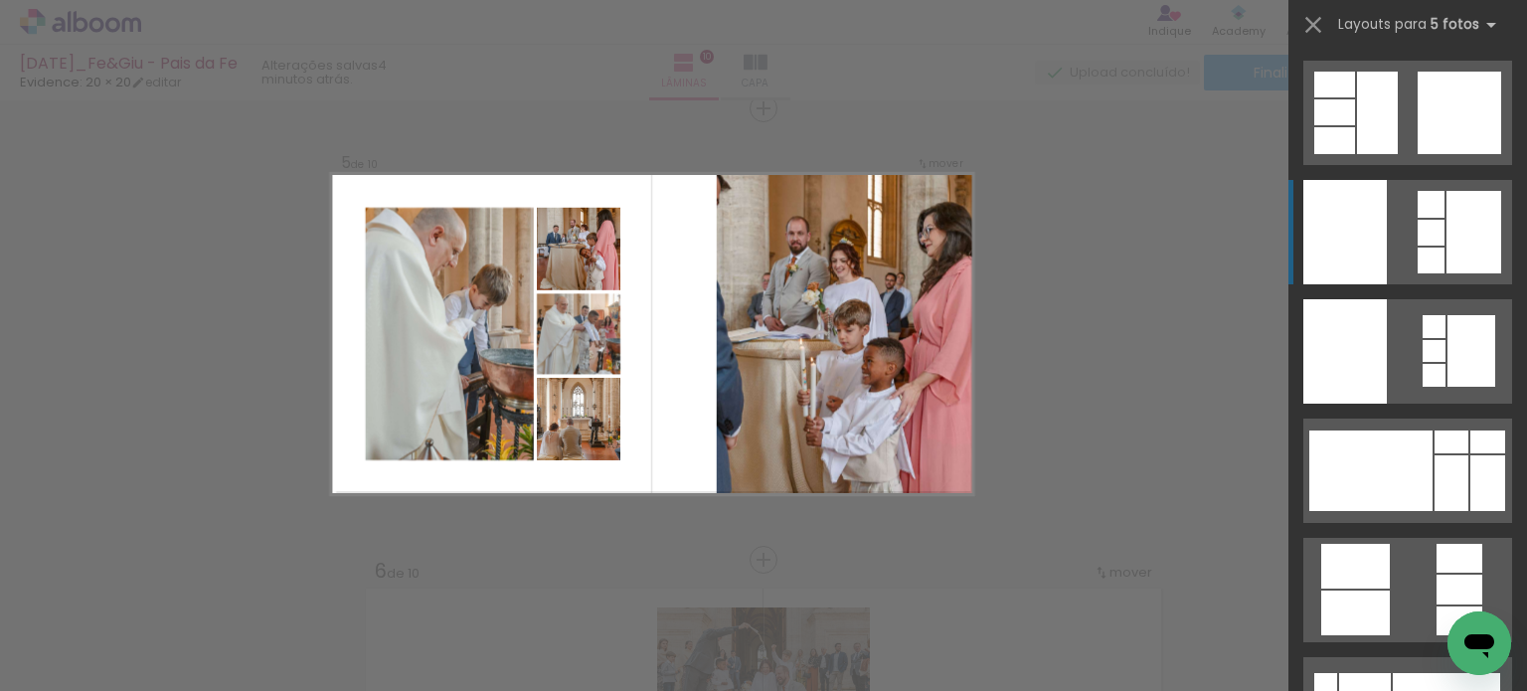
click at [1438, 234] on quentale-layouter at bounding box center [1407, 232] width 209 height 104
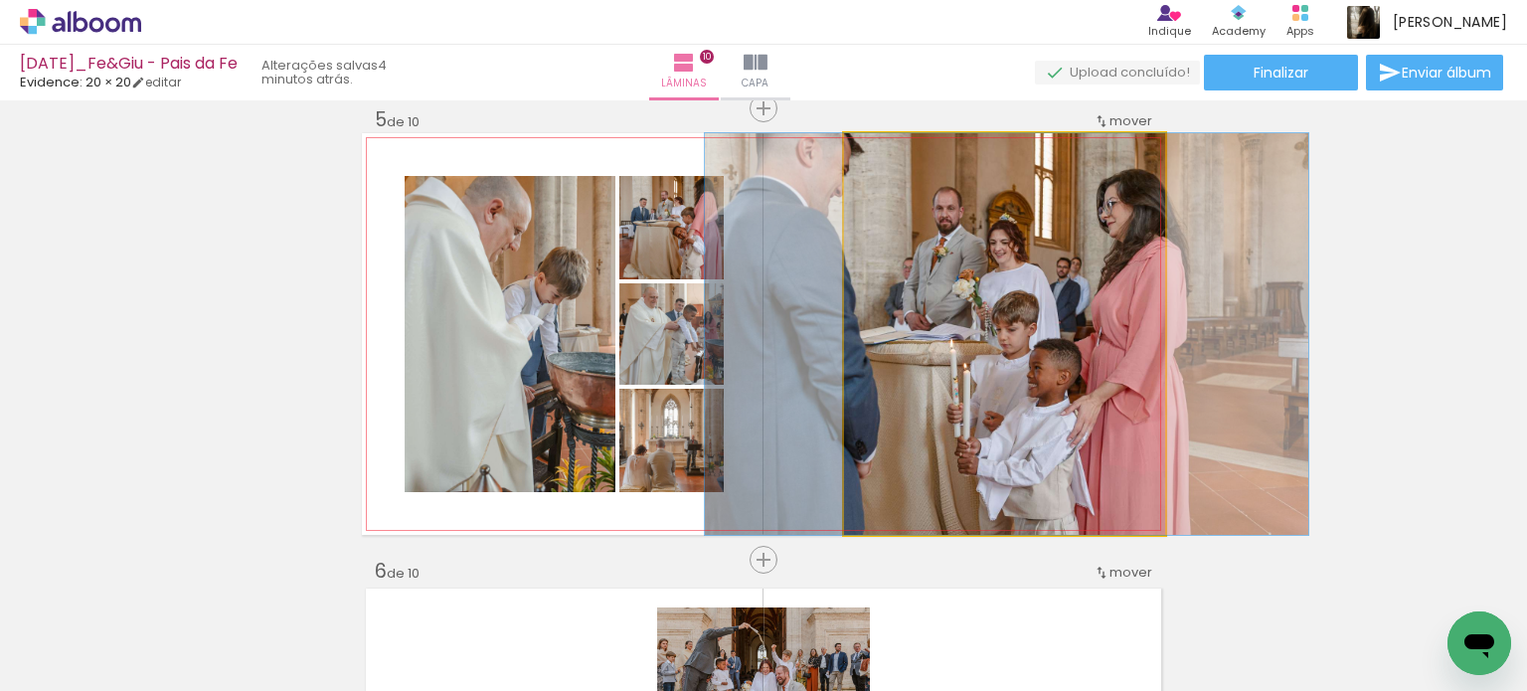
click at [846, 337] on quentale-photo at bounding box center [1004, 334] width 321 height 402
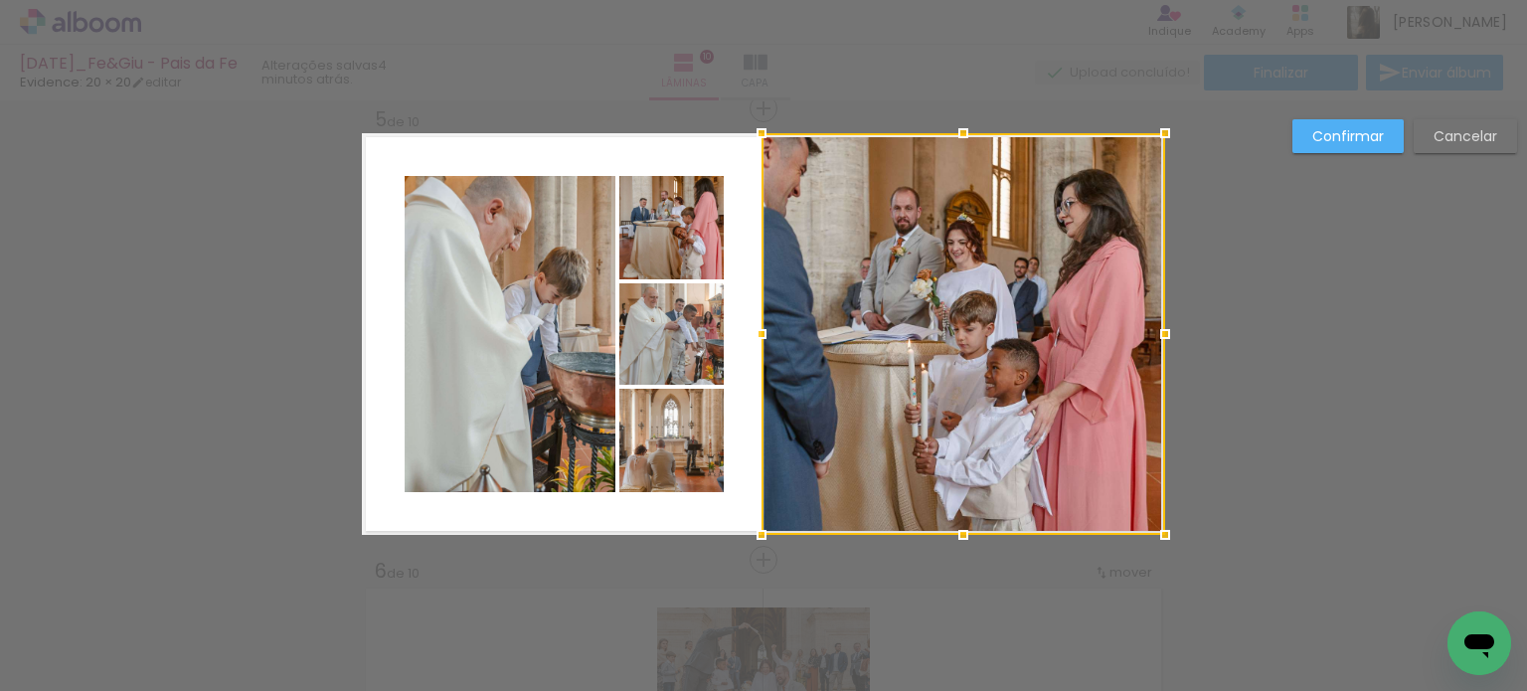
drag, startPoint x: 842, startPoint y: 330, endPoint x: 760, endPoint y: 344, distance: 83.7
click at [760, 344] on div at bounding box center [762, 334] width 40 height 40
click at [1332, 147] on paper-button "Confirmar" at bounding box center [1348, 136] width 111 height 34
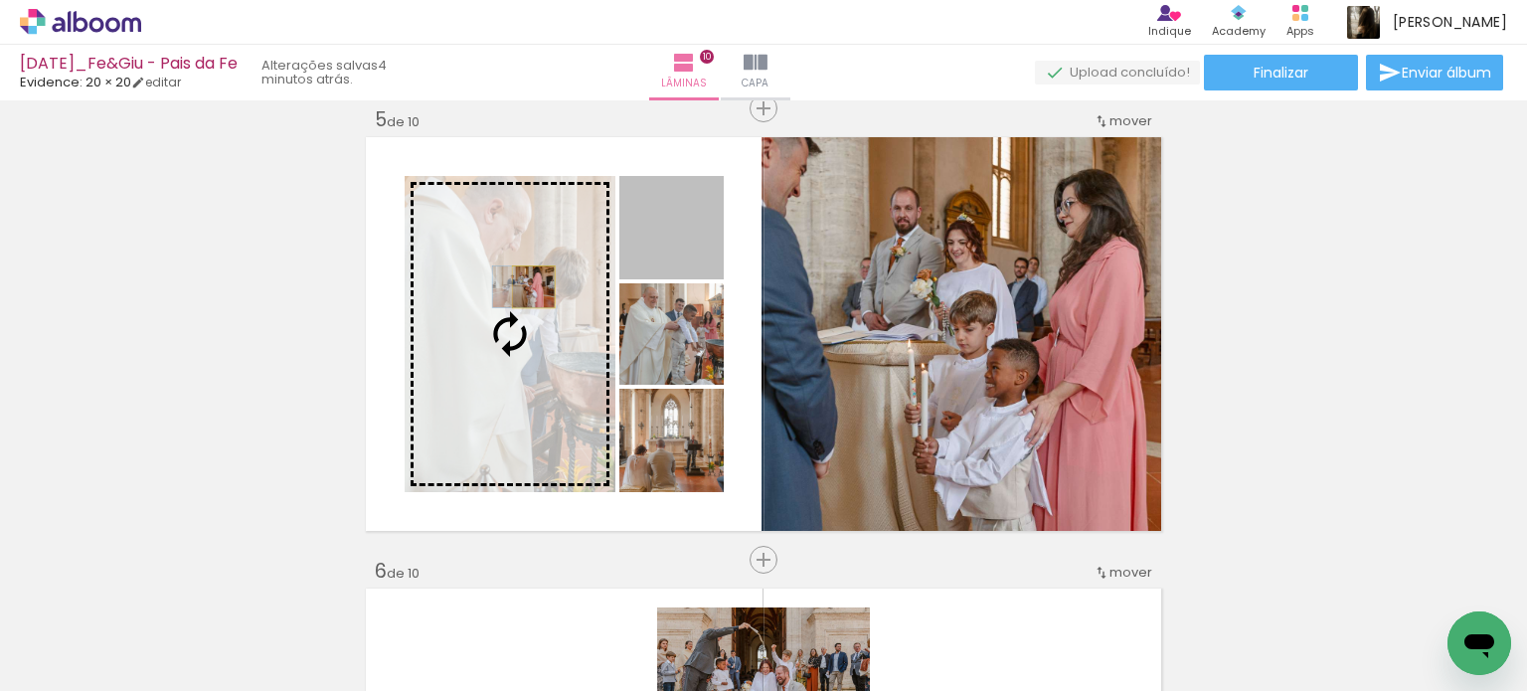
drag, startPoint x: 680, startPoint y: 256, endPoint x: 526, endPoint y: 286, distance: 157.2
click at [0, 0] on slot at bounding box center [0, 0] width 0 height 0
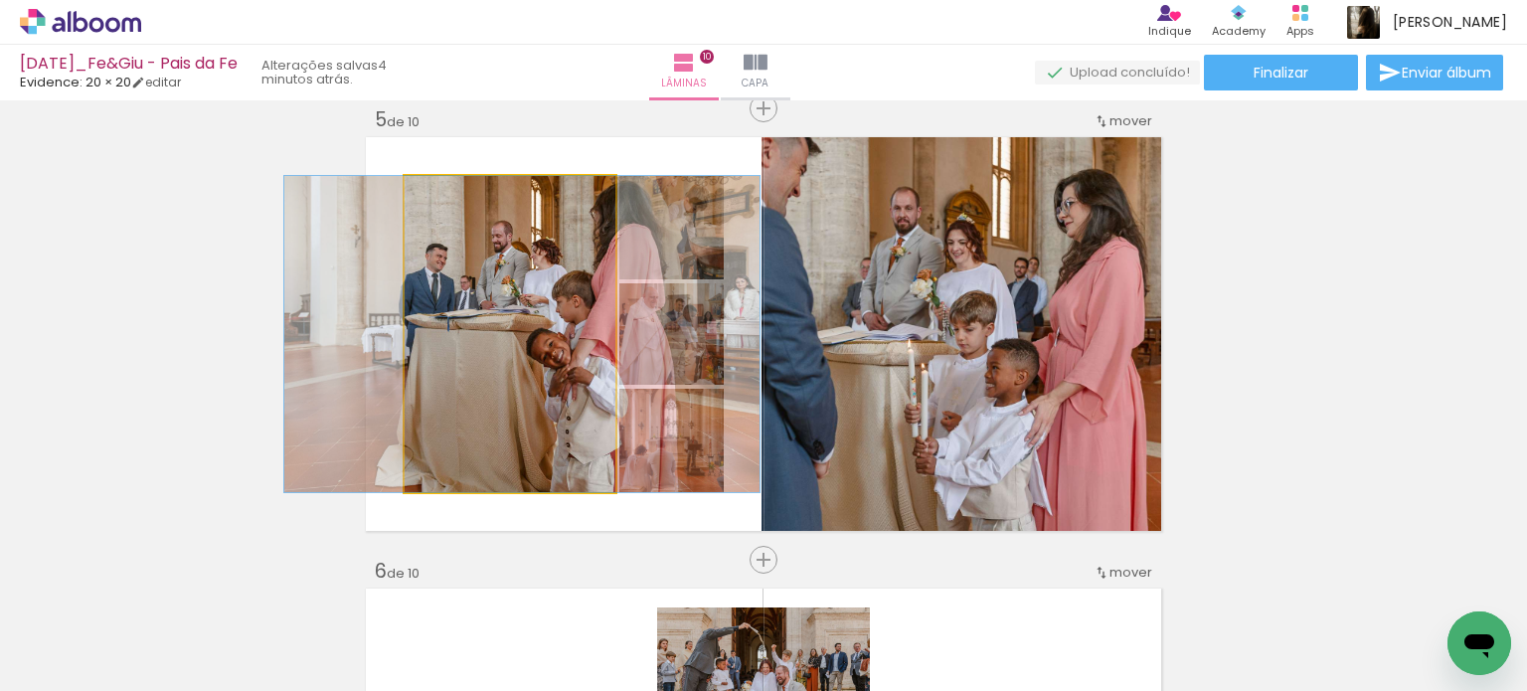
drag, startPoint x: 518, startPoint y: 412, endPoint x: 530, endPoint y: 412, distance: 11.9
click at [525, 421] on quentale-photo at bounding box center [510, 334] width 211 height 316
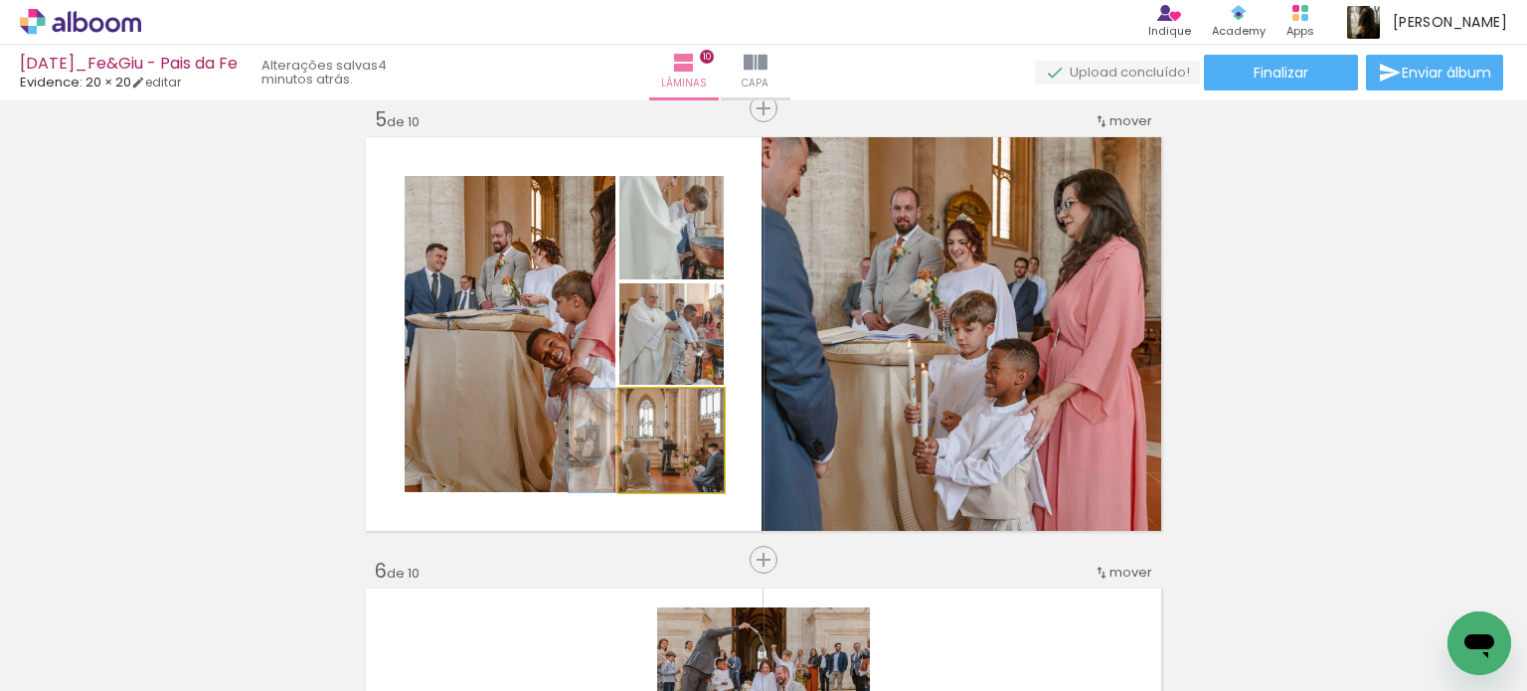
drag, startPoint x: 680, startPoint y: 470, endPoint x: 557, endPoint y: 470, distance: 123.3
click at [0, 0] on slot at bounding box center [0, 0] width 0 height 0
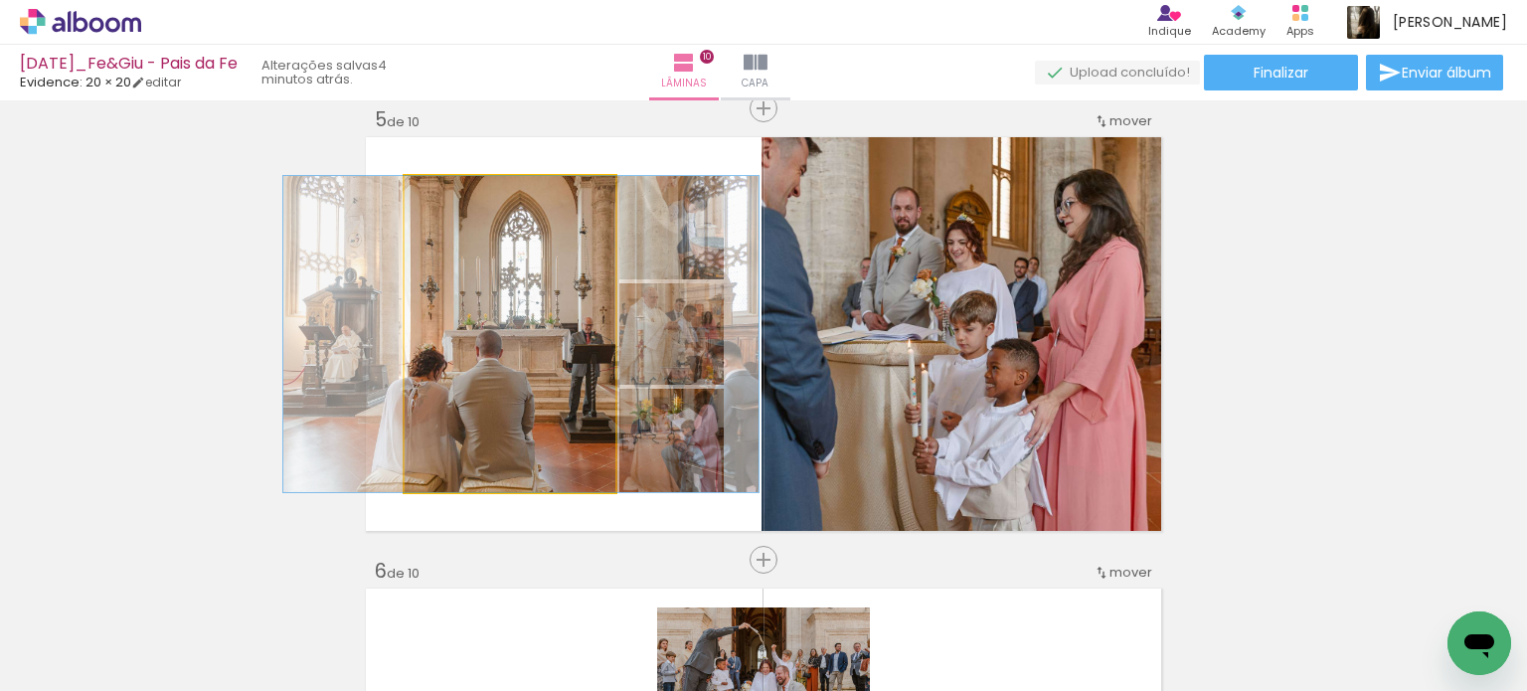
drag, startPoint x: 533, startPoint y: 444, endPoint x: 544, endPoint y: 444, distance: 10.9
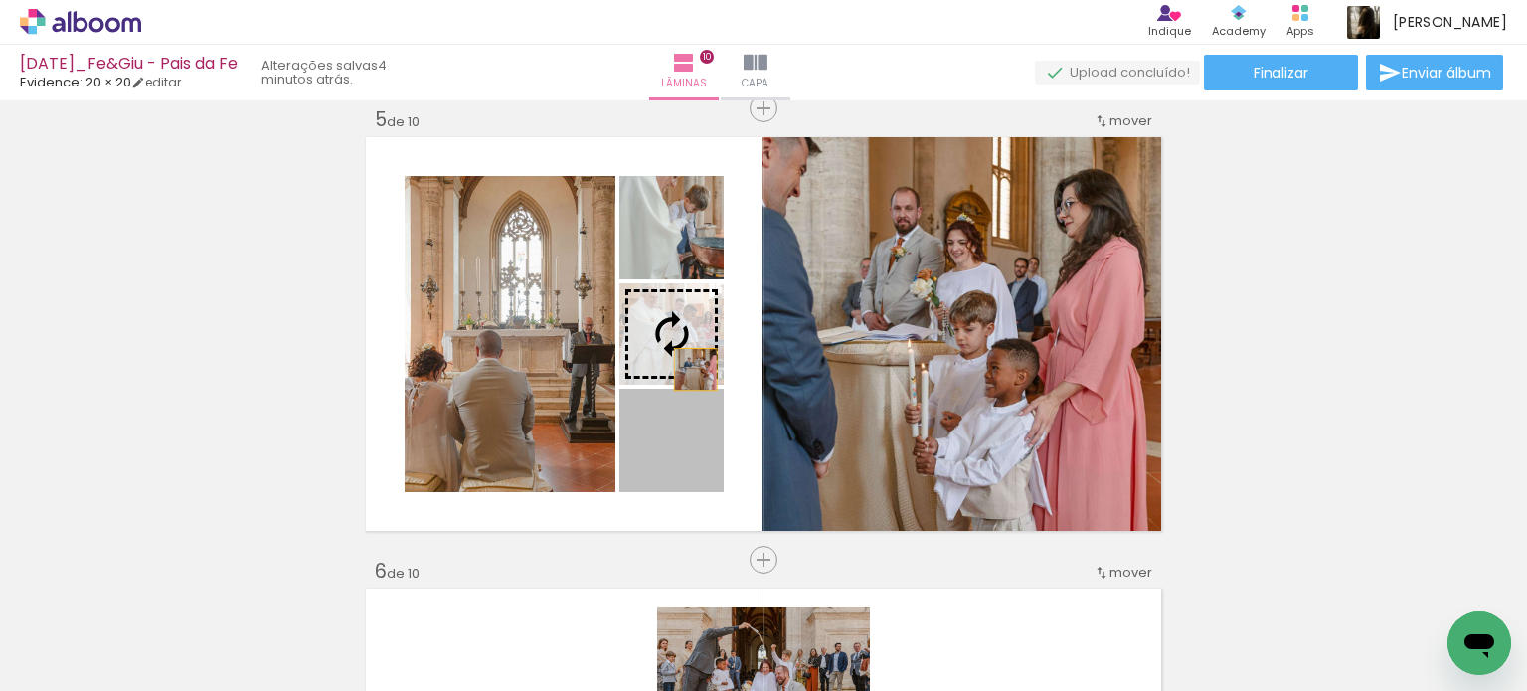
drag, startPoint x: 675, startPoint y: 463, endPoint x: 687, endPoint y: 361, distance: 103.1
click at [0, 0] on slot at bounding box center [0, 0] width 0 height 0
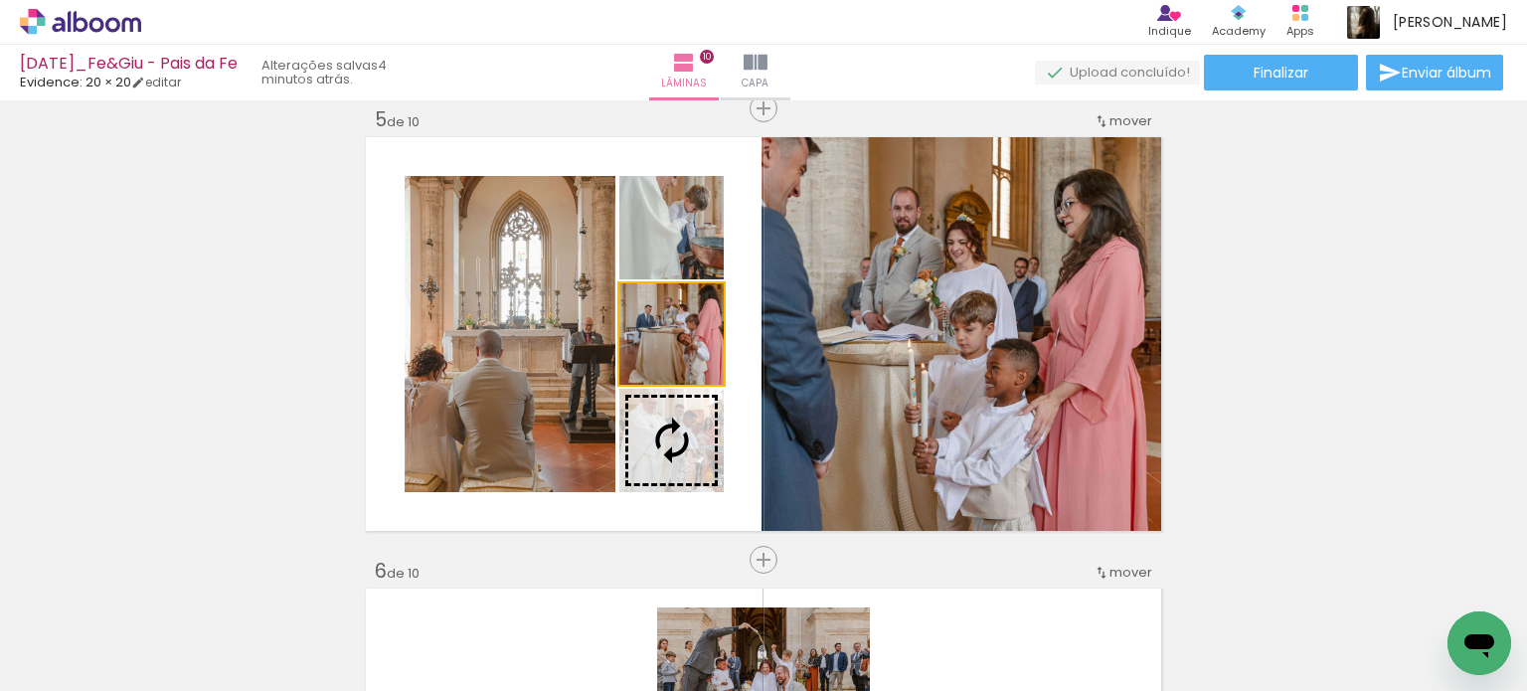
drag, startPoint x: 692, startPoint y: 370, endPoint x: 698, endPoint y: 427, distance: 57.0
click at [0, 0] on slot at bounding box center [0, 0] width 0 height 0
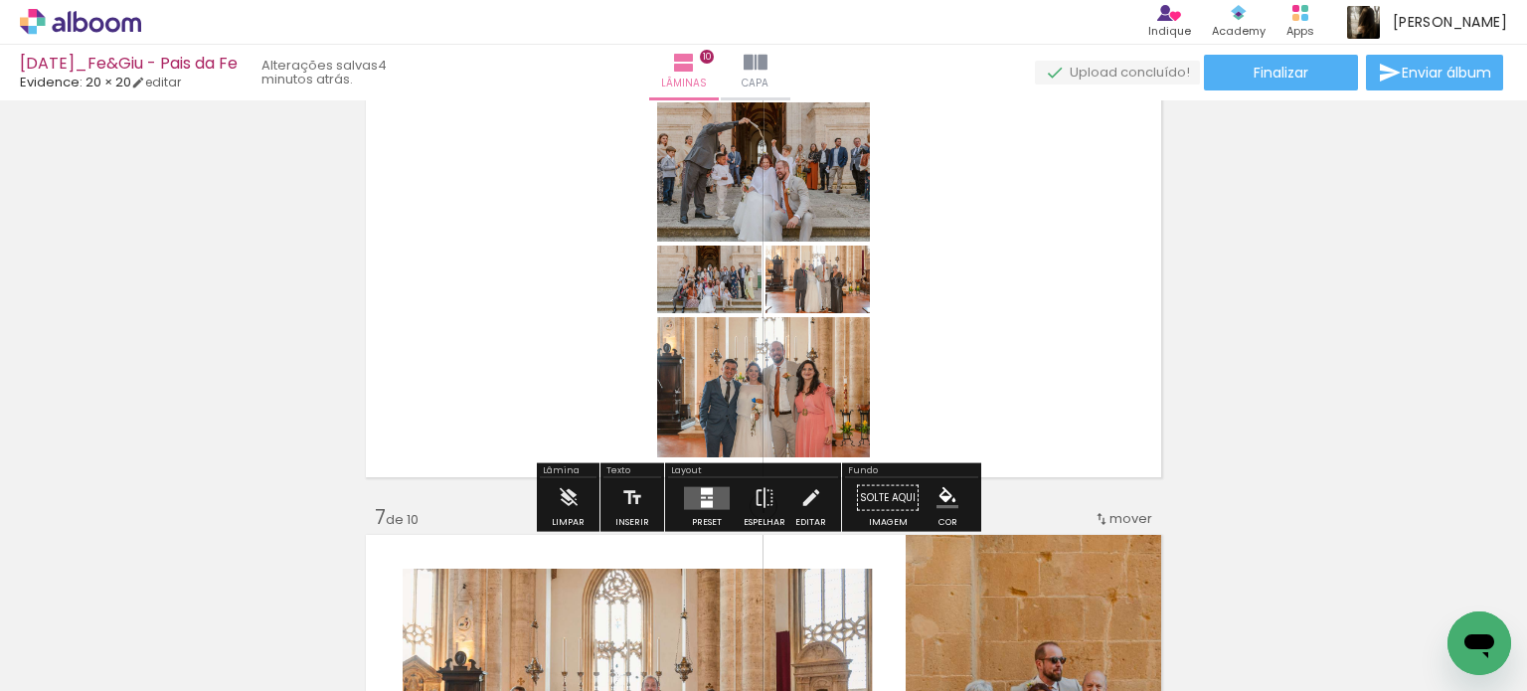
scroll to position [2328, 0]
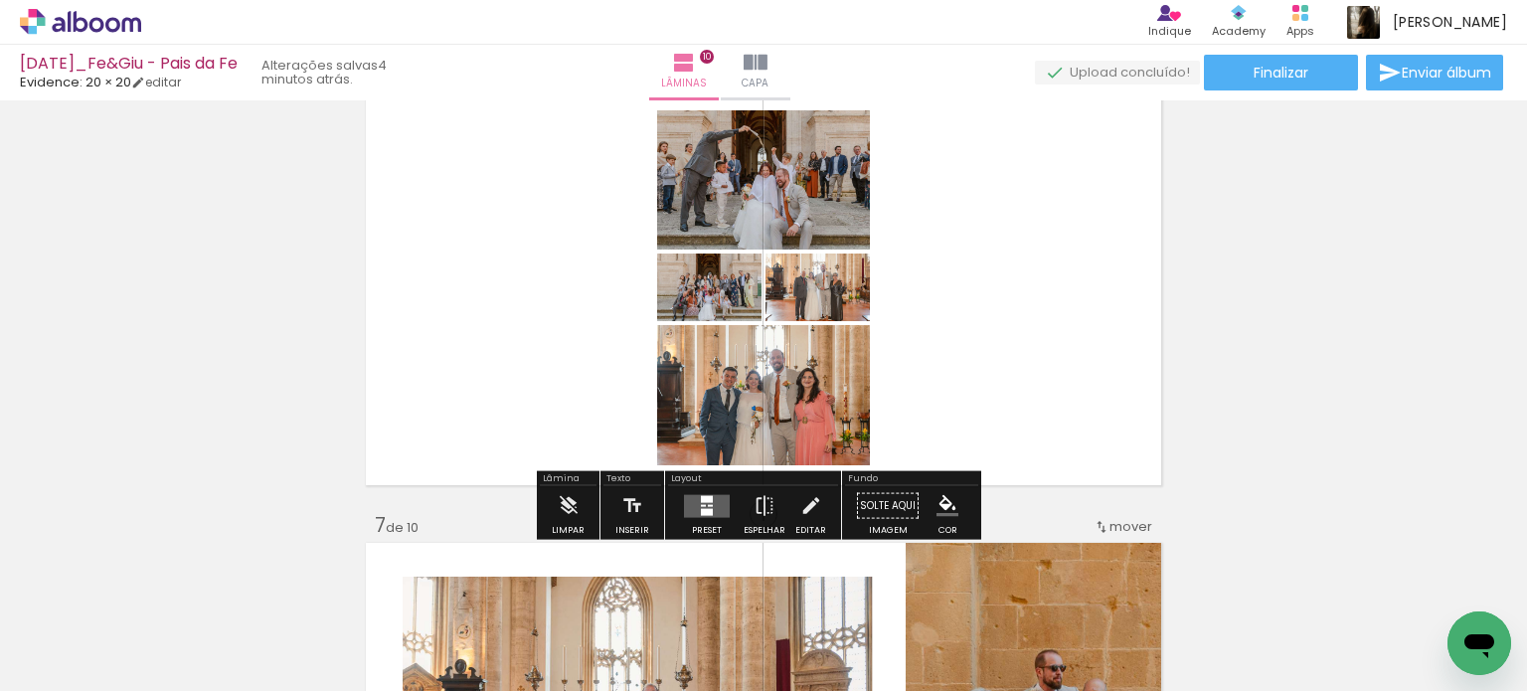
click at [709, 505] on quentale-layouter at bounding box center [707, 505] width 46 height 23
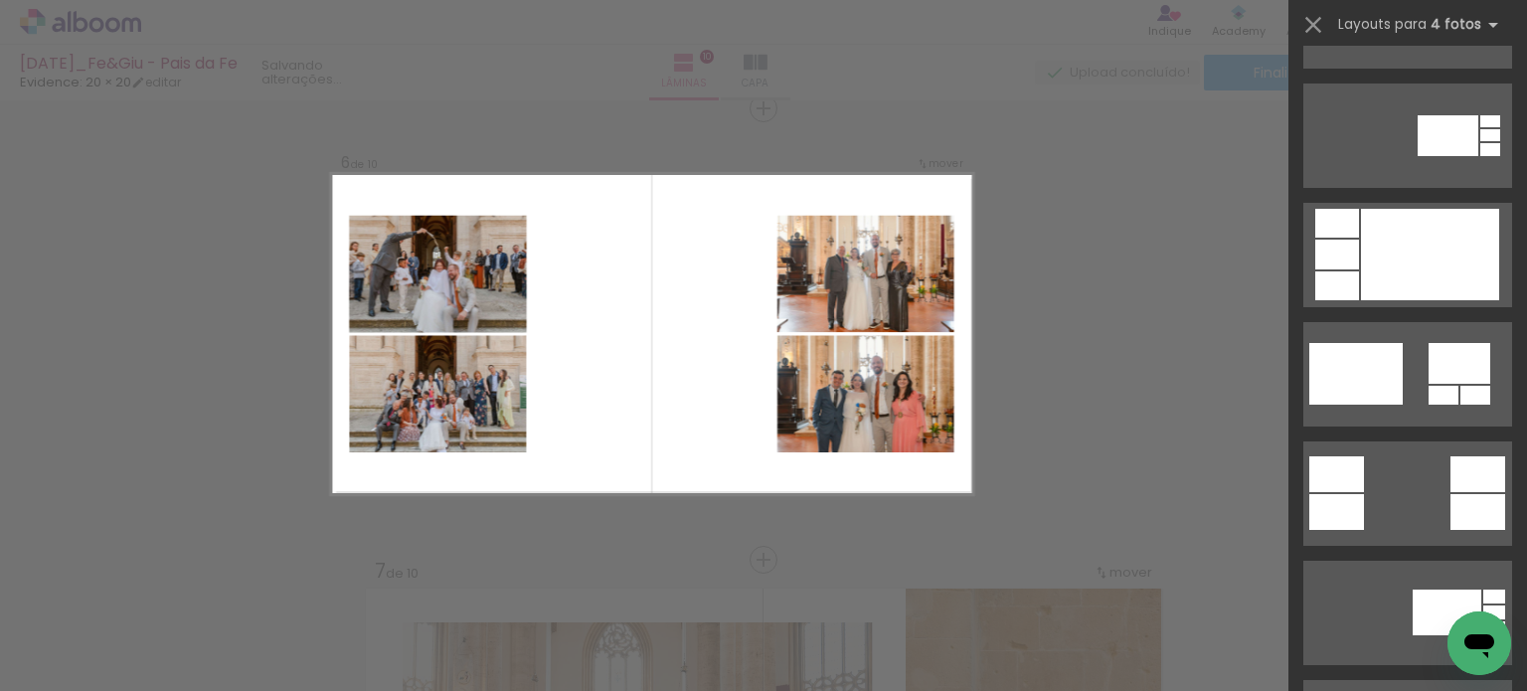
scroll to position [2486, 0]
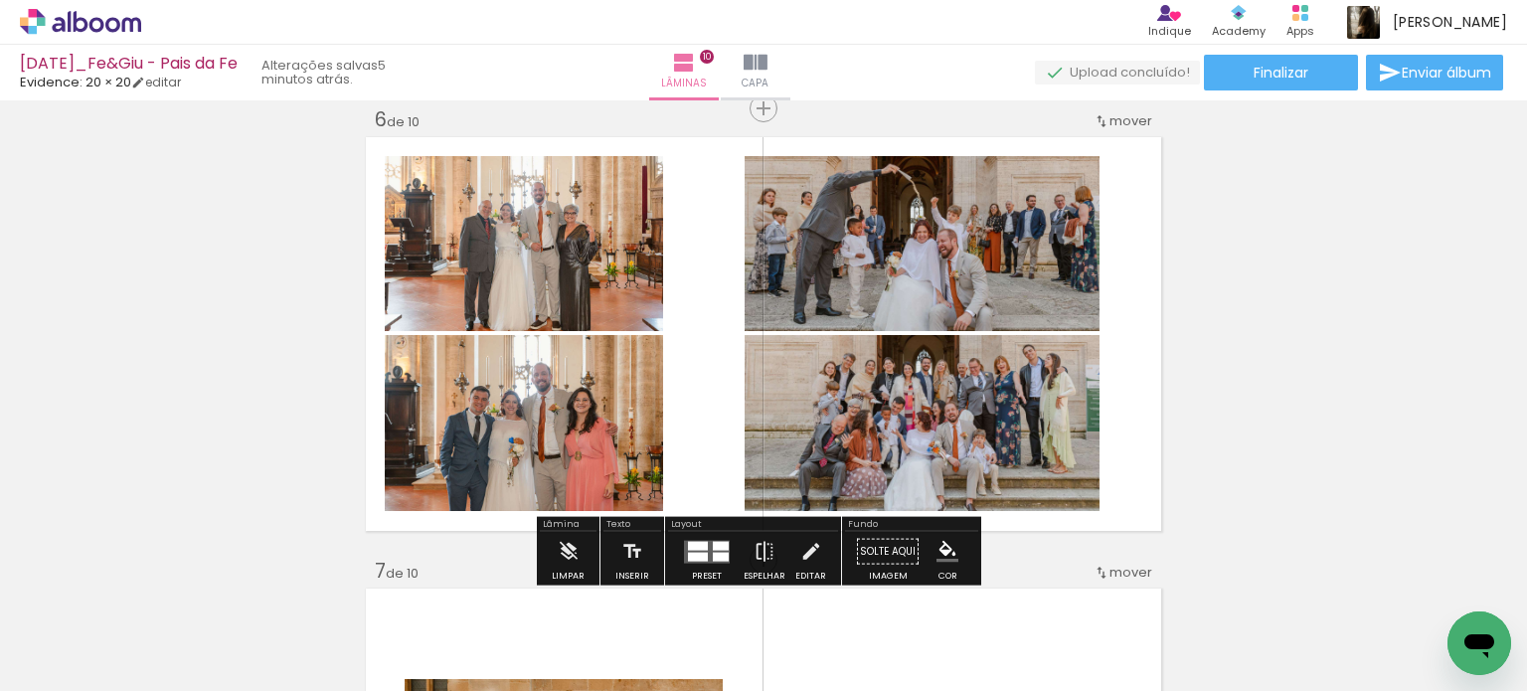
scroll to position [0, 1277]
click at [976, 264] on quentale-photo at bounding box center [922, 243] width 355 height 175
click at [994, 413] on quentale-photo at bounding box center [922, 423] width 355 height 176
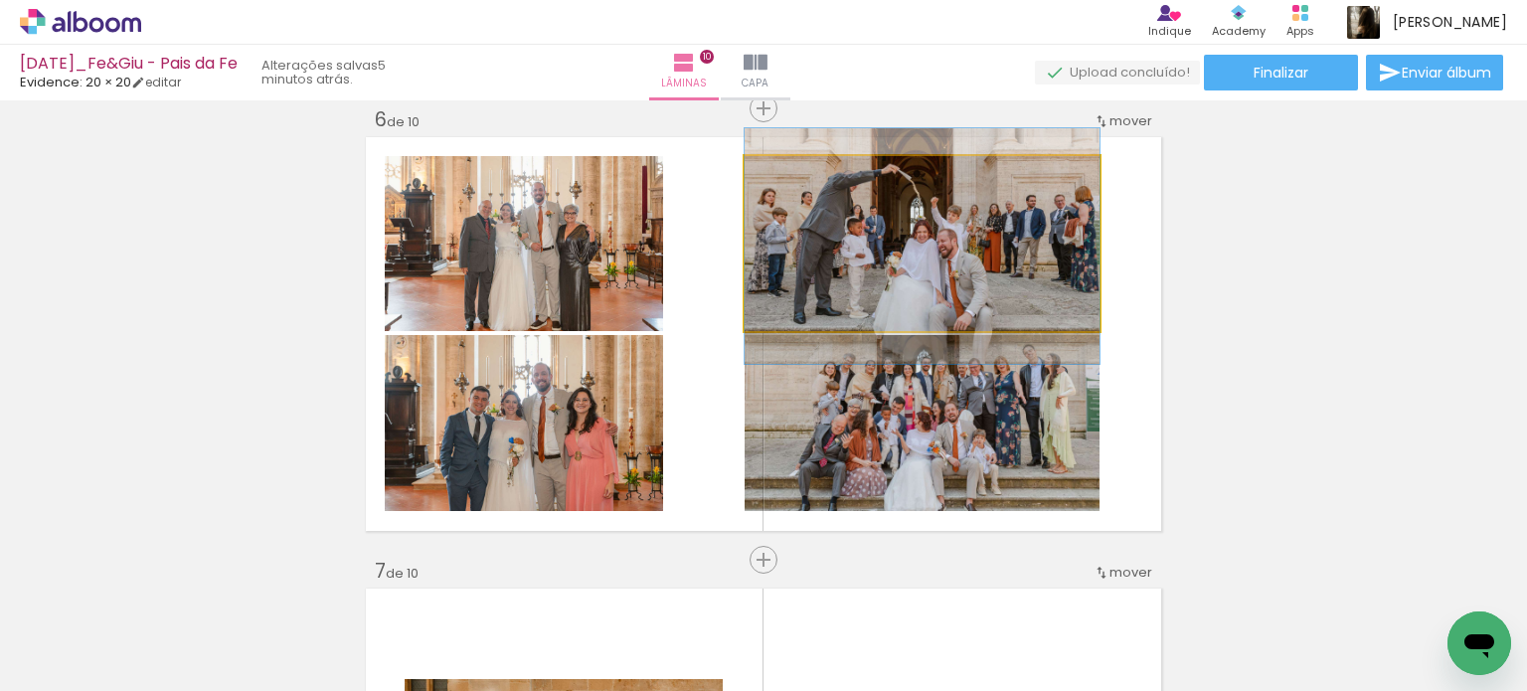
click at [998, 282] on quentale-photo at bounding box center [922, 243] width 355 height 175
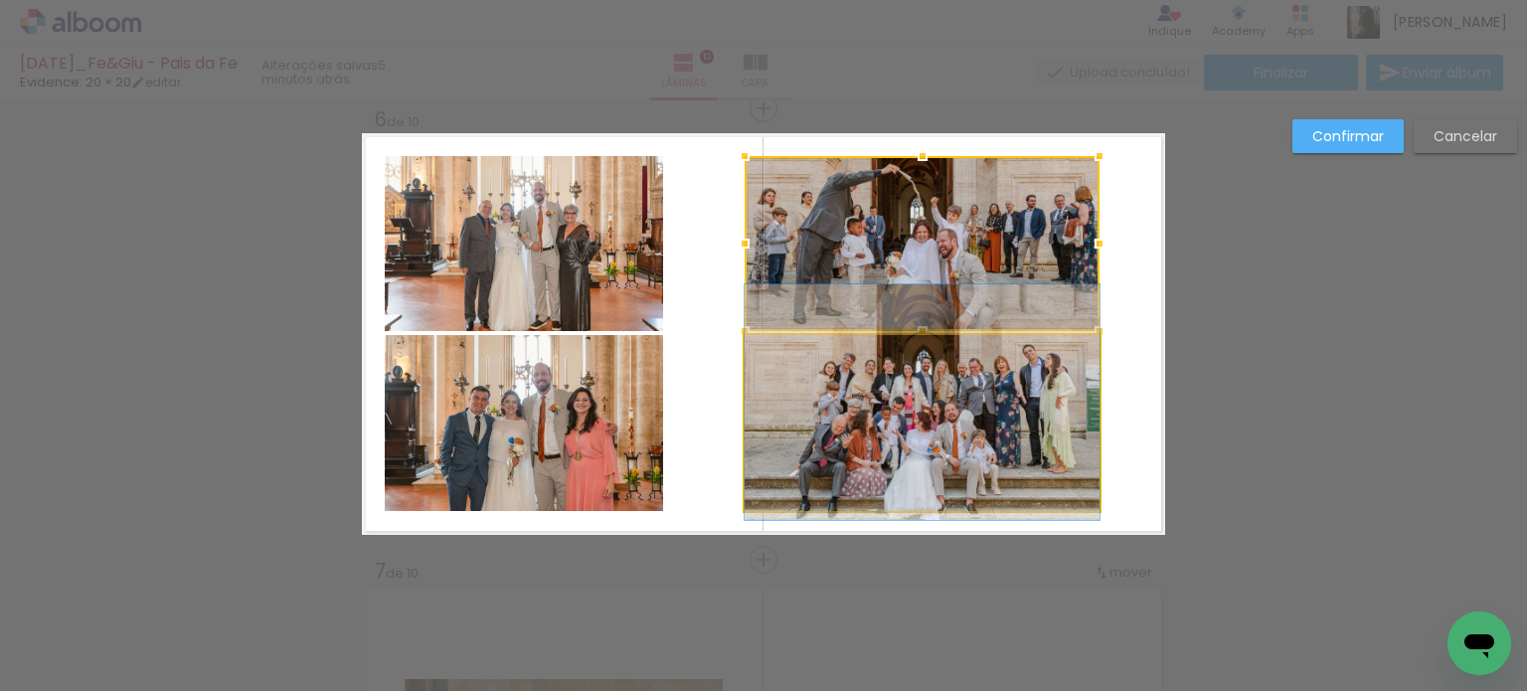
click at [1002, 419] on quentale-photo at bounding box center [922, 423] width 355 height 176
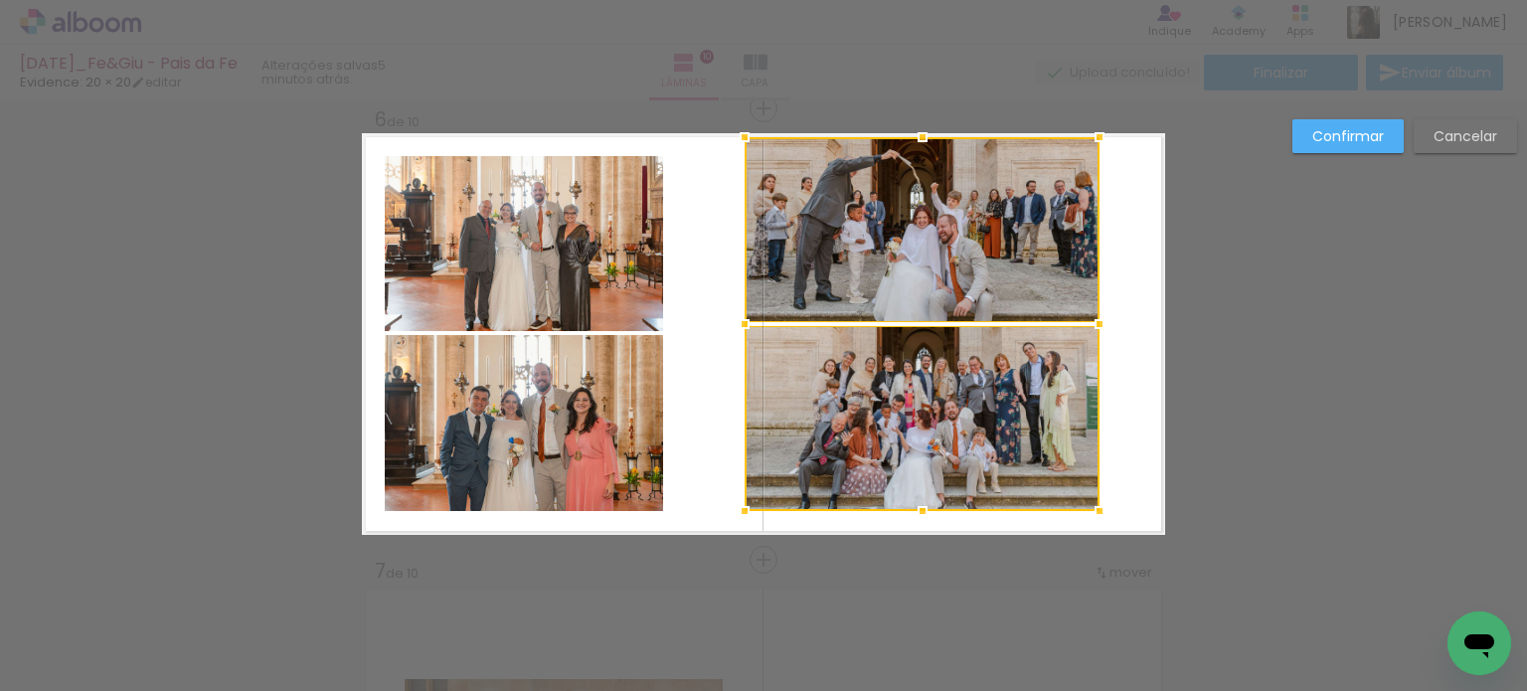
drag, startPoint x: 918, startPoint y: 155, endPoint x: 919, endPoint y: 123, distance: 31.8
click at [919, 123] on div at bounding box center [923, 137] width 40 height 40
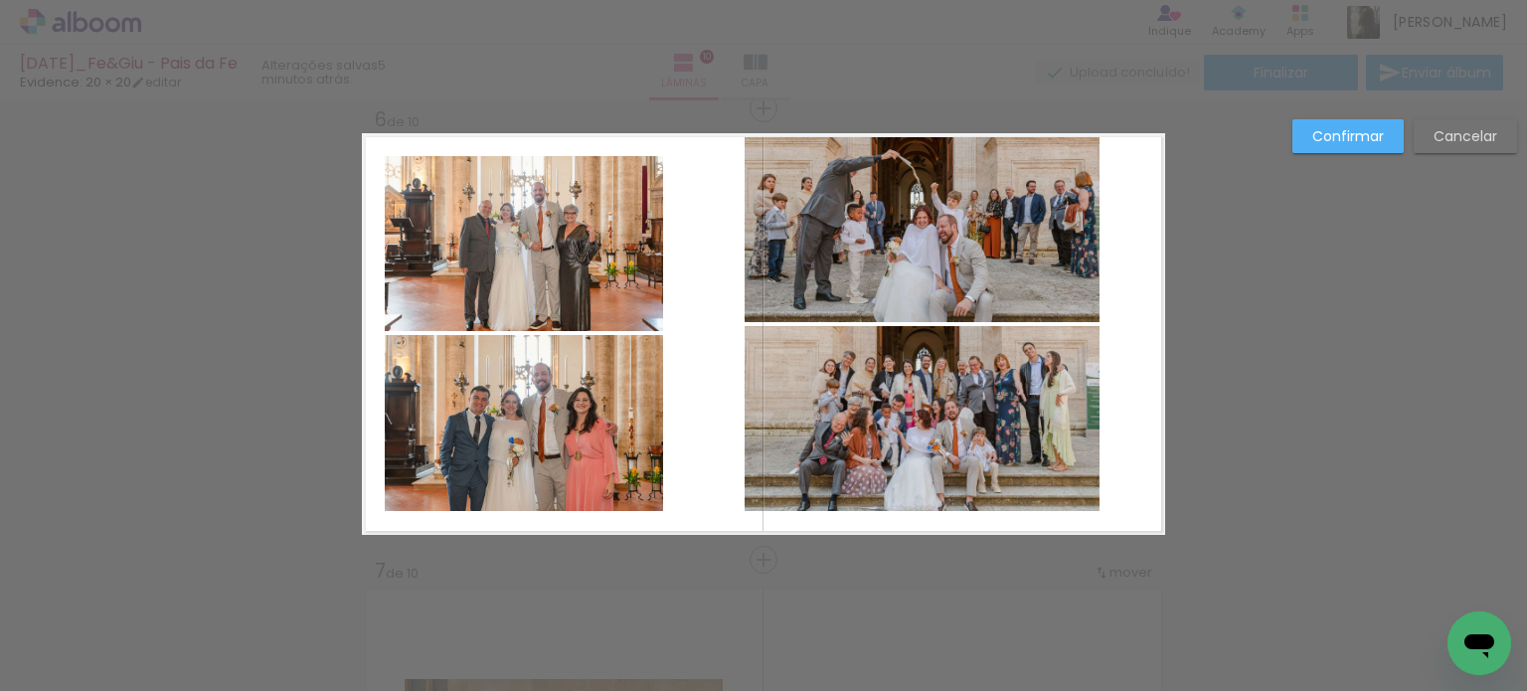
click at [934, 294] on quentale-photo at bounding box center [922, 229] width 355 height 184
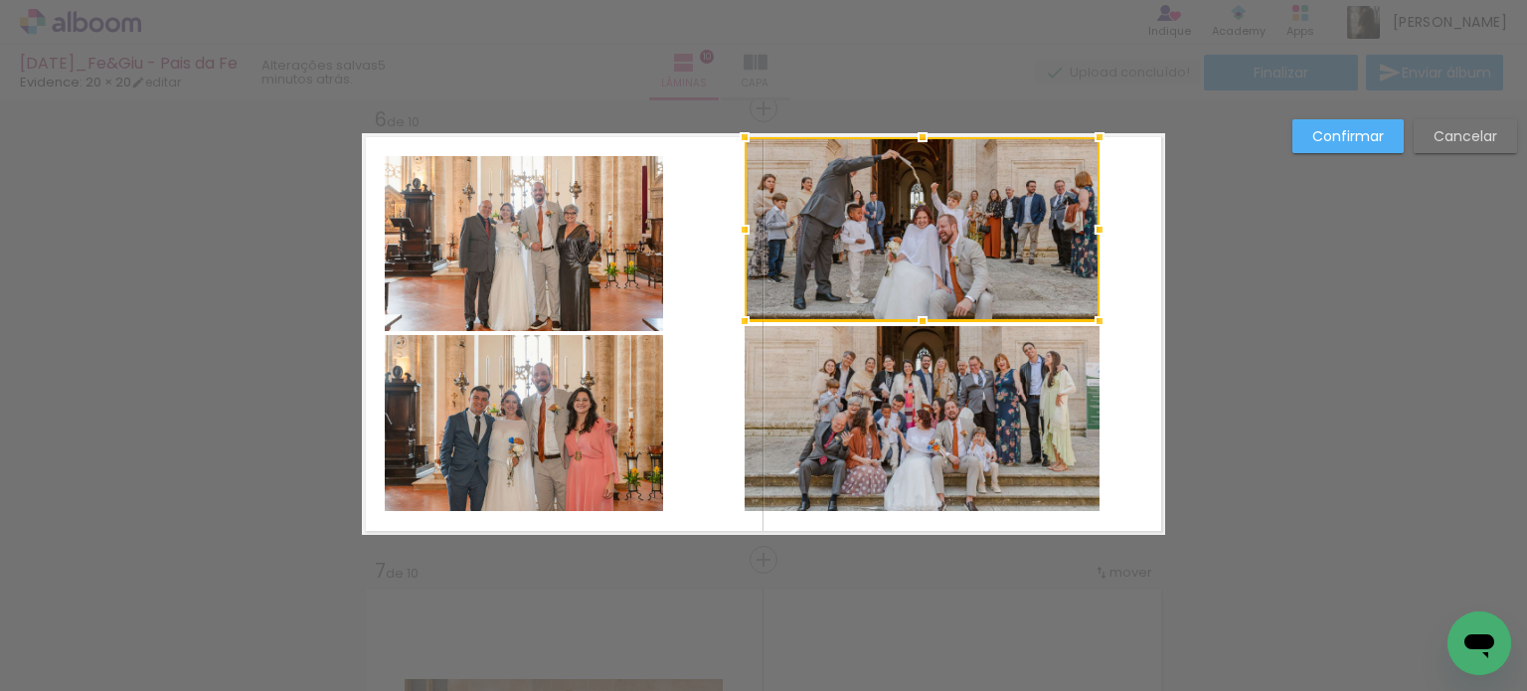
click at [939, 429] on quentale-photo at bounding box center [922, 418] width 355 height 185
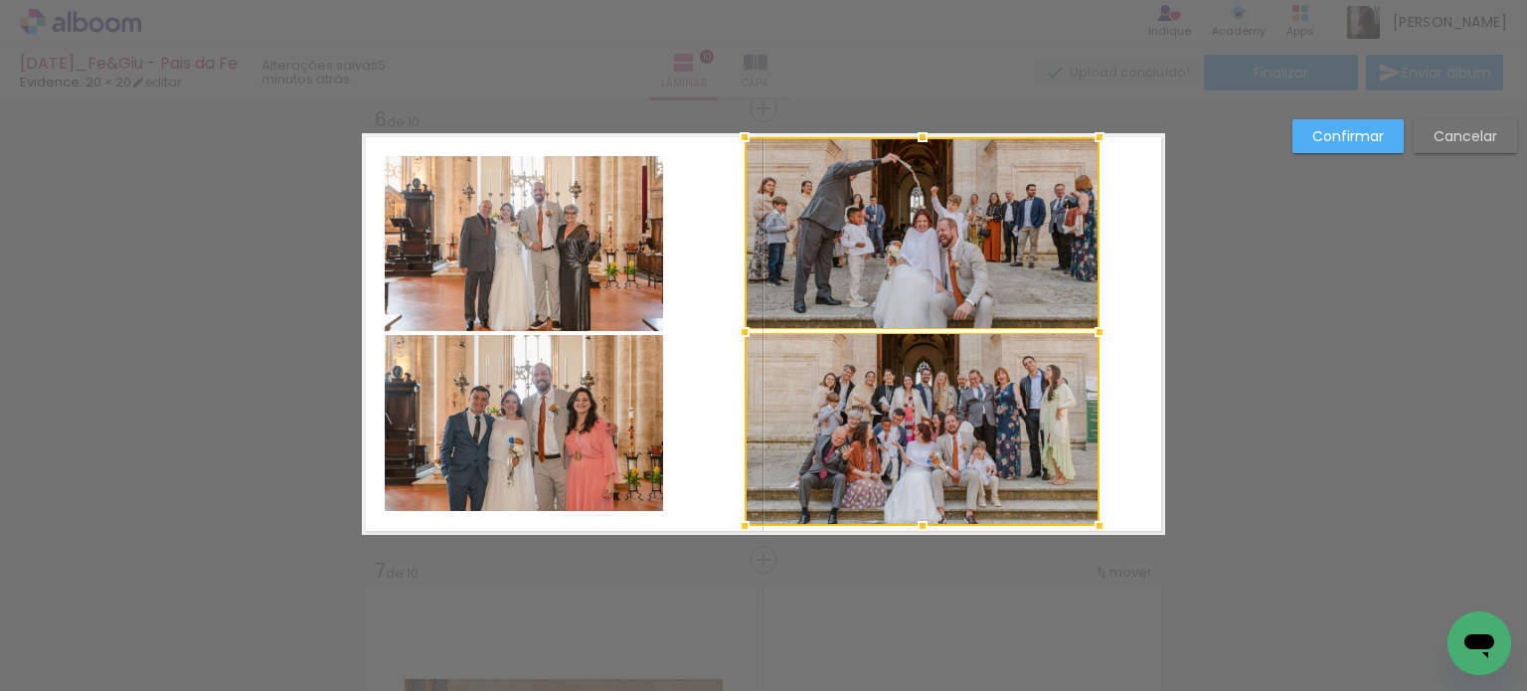
drag, startPoint x: 916, startPoint y: 510, endPoint x: 927, endPoint y: 548, distance: 39.3
click at [927, 548] on div "Inserir lâmina 1 de 10 Inserir lâmina 2 de 10 Inserir lâmina 3 de 10 Inserir lâ…" at bounding box center [763, 325] width 1527 height 5013
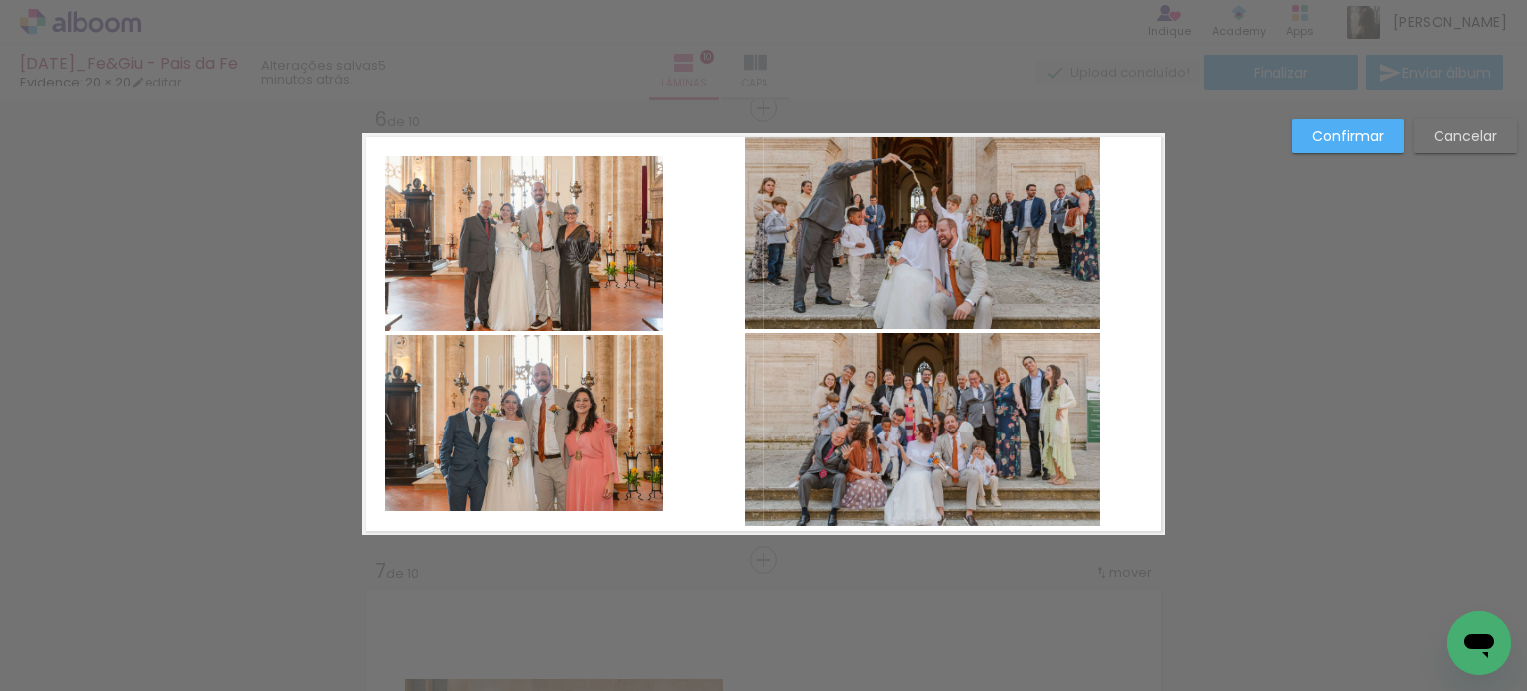
click at [920, 271] on quentale-photo at bounding box center [922, 233] width 355 height 192
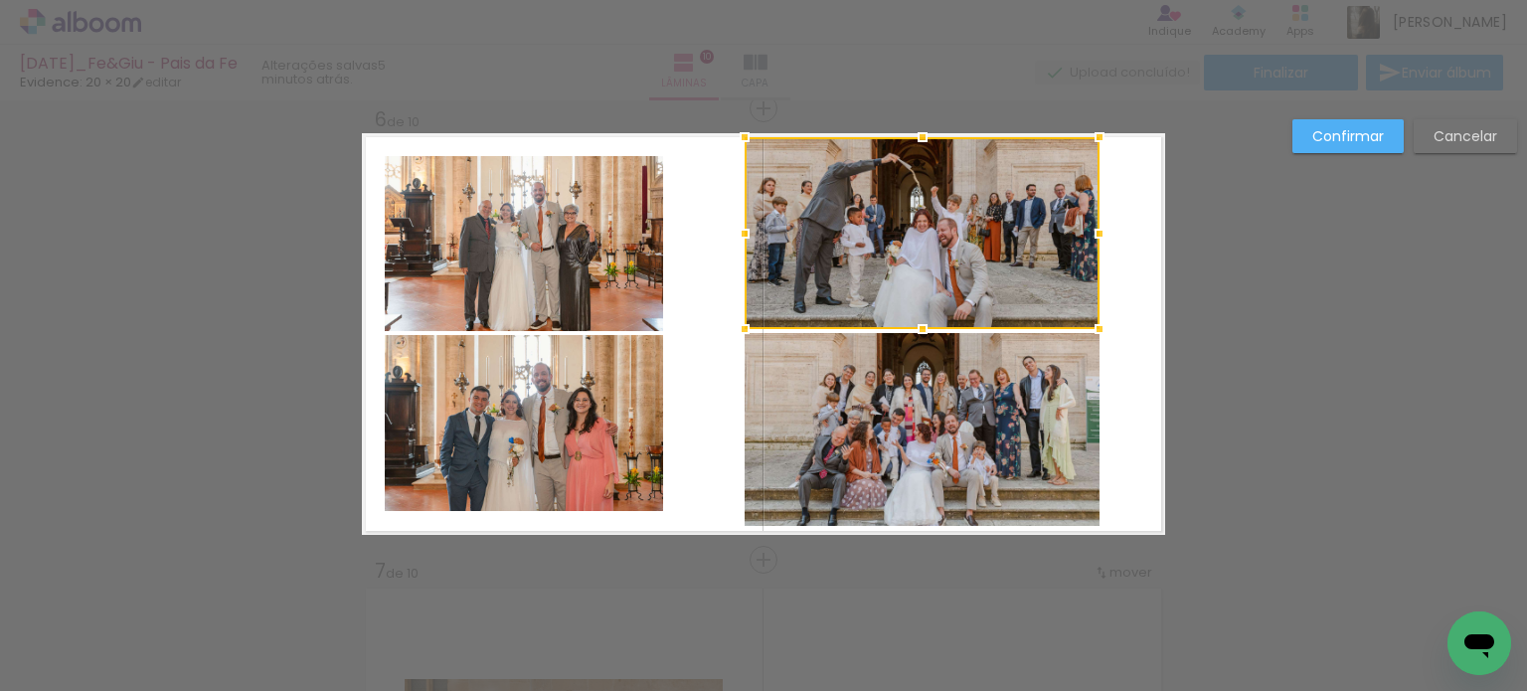
click at [939, 425] on quentale-photo at bounding box center [922, 429] width 355 height 193
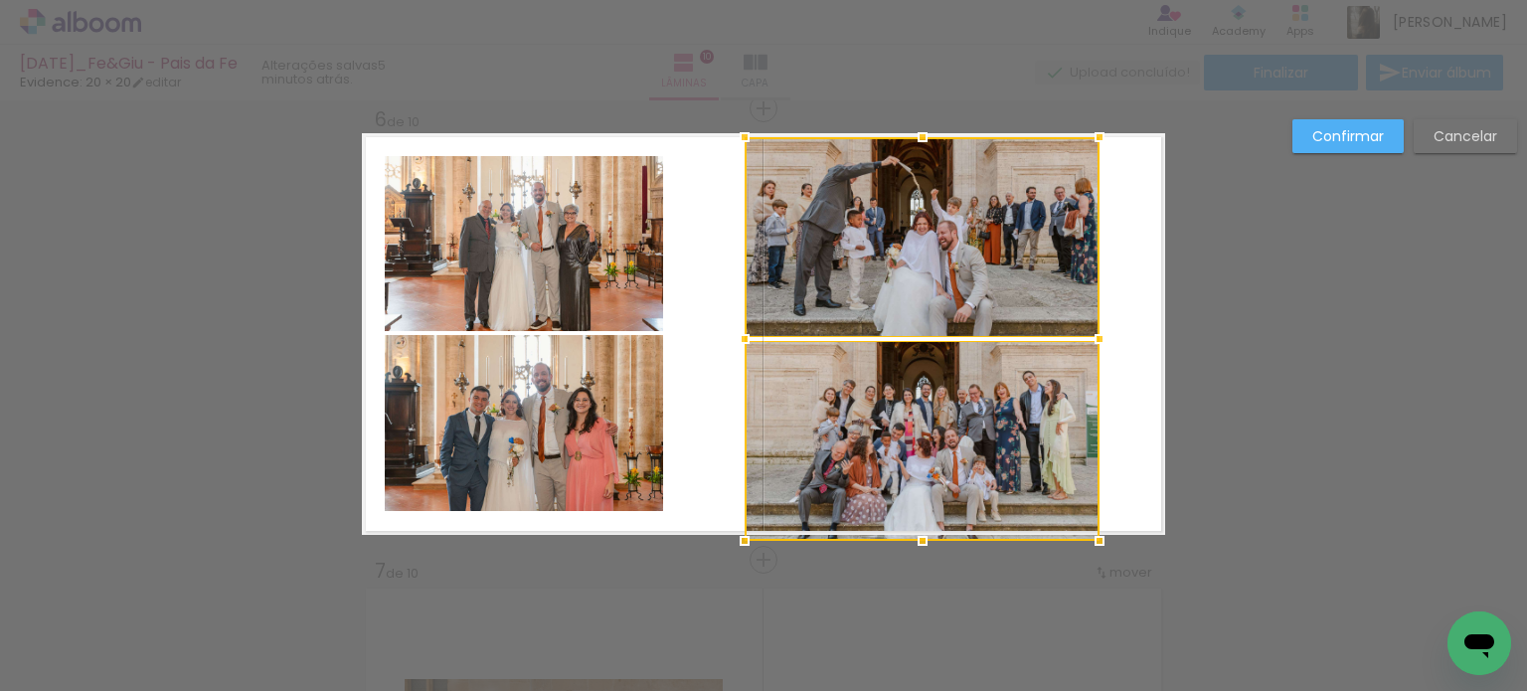
click at [913, 541] on div at bounding box center [923, 541] width 40 height 40
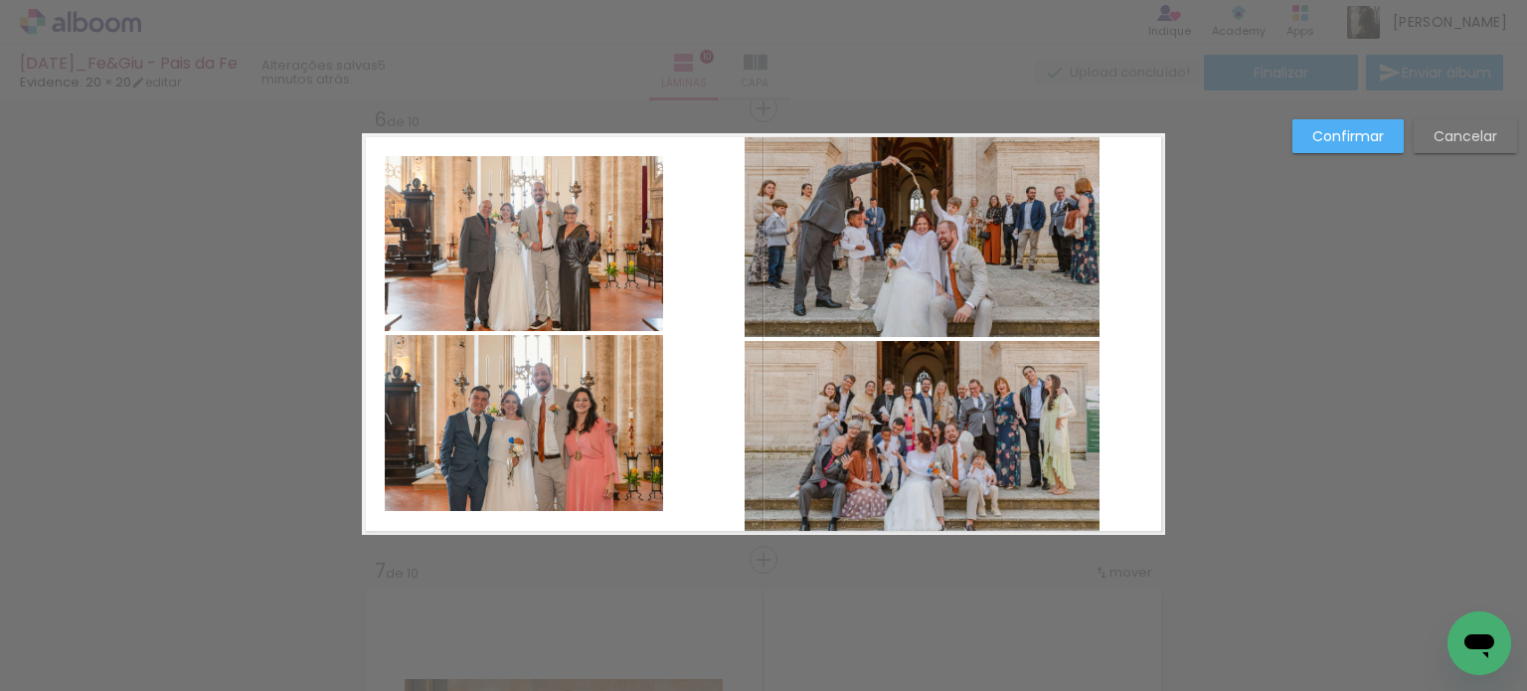
click at [947, 265] on quentale-photo at bounding box center [922, 236] width 355 height 199
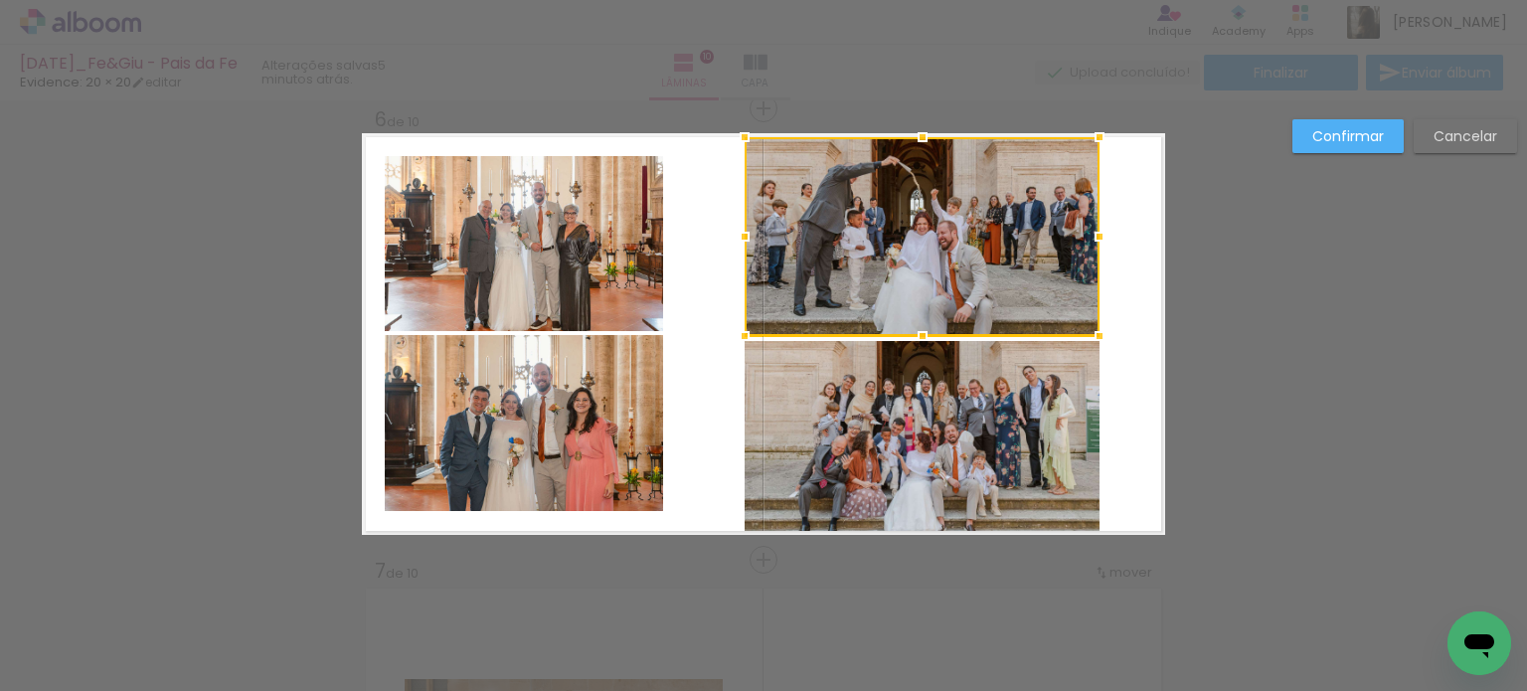
click at [919, 439] on quentale-photo at bounding box center [922, 438] width 355 height 194
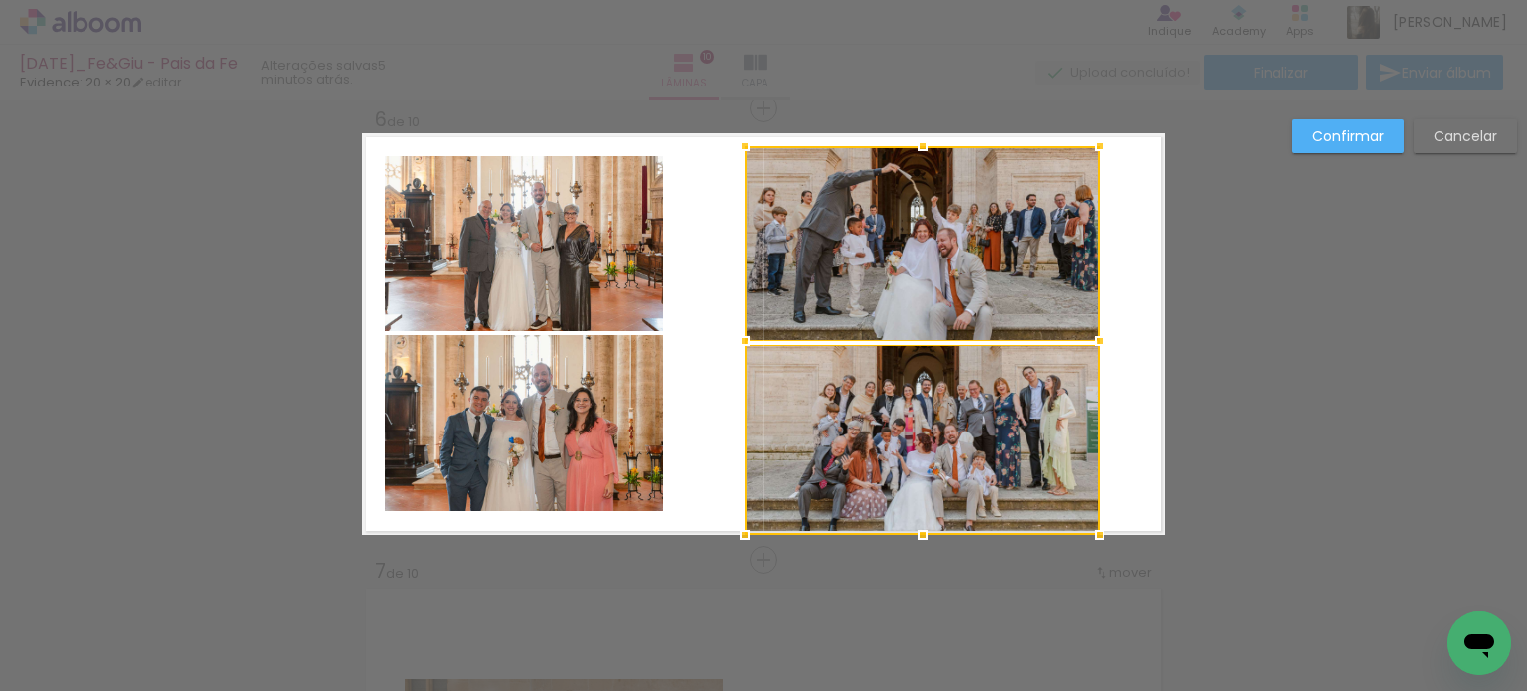
click at [915, 123] on div "Inserir lâmina 1 de 10 Inserir lâmina 2 de 10 Inserir lâmina 3 de 10 Inserir lâ…" at bounding box center [763, 325] width 1527 height 5013
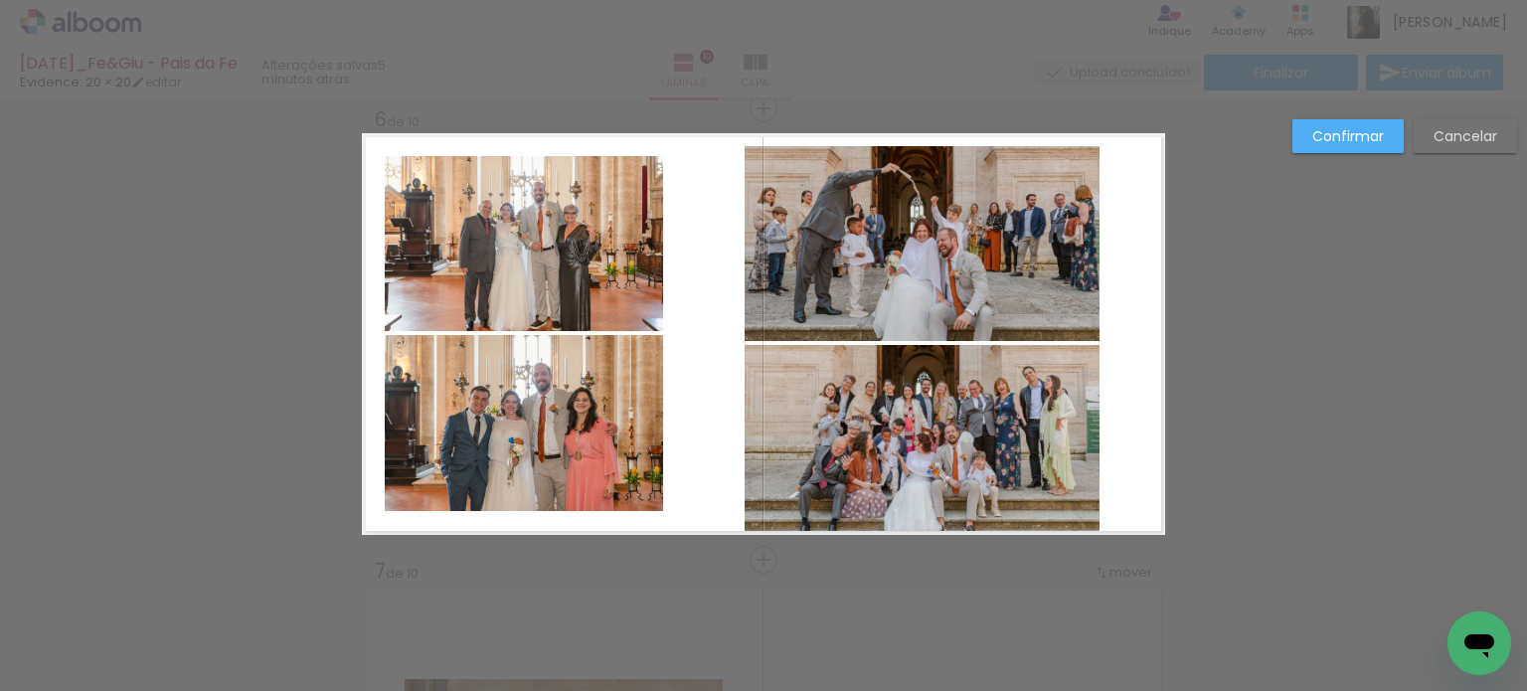
click at [903, 421] on quentale-photo at bounding box center [922, 440] width 355 height 190
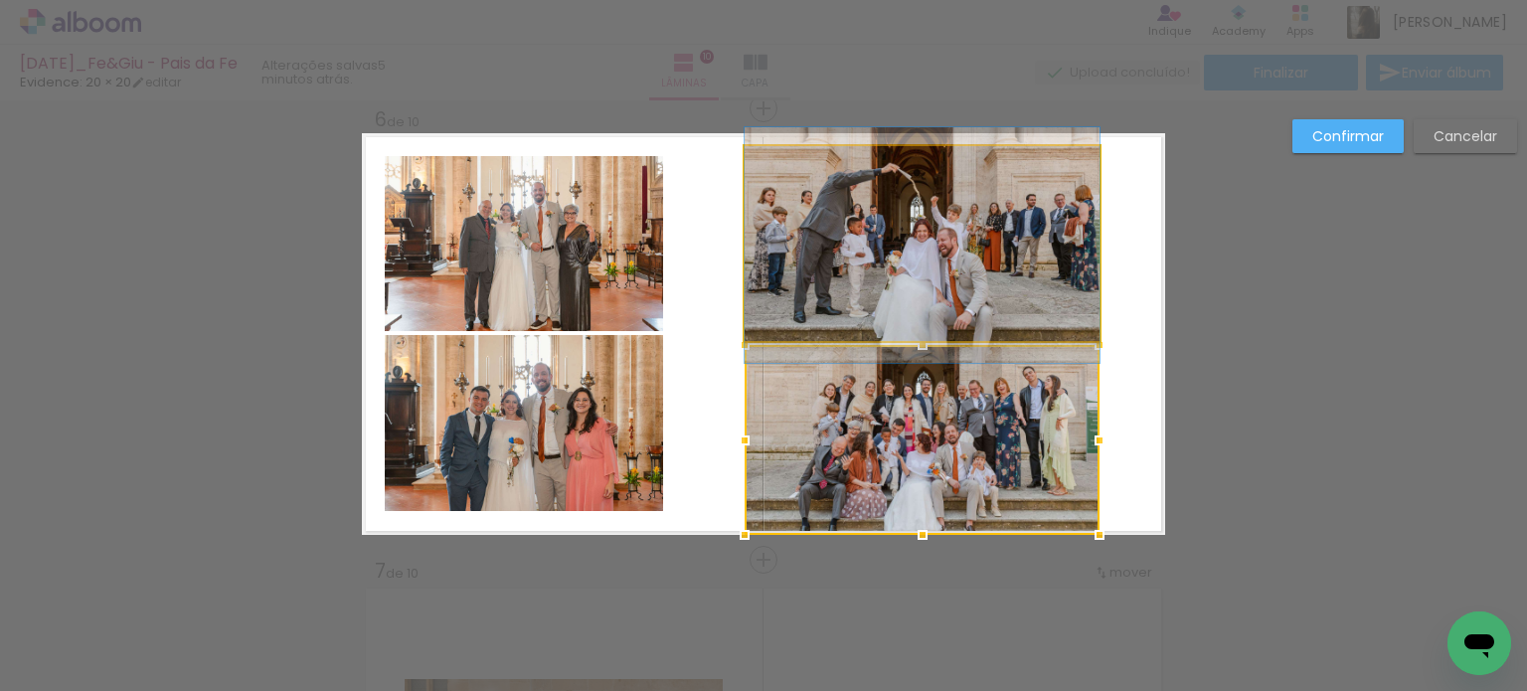
click at [905, 293] on quentale-photo at bounding box center [922, 243] width 355 height 195
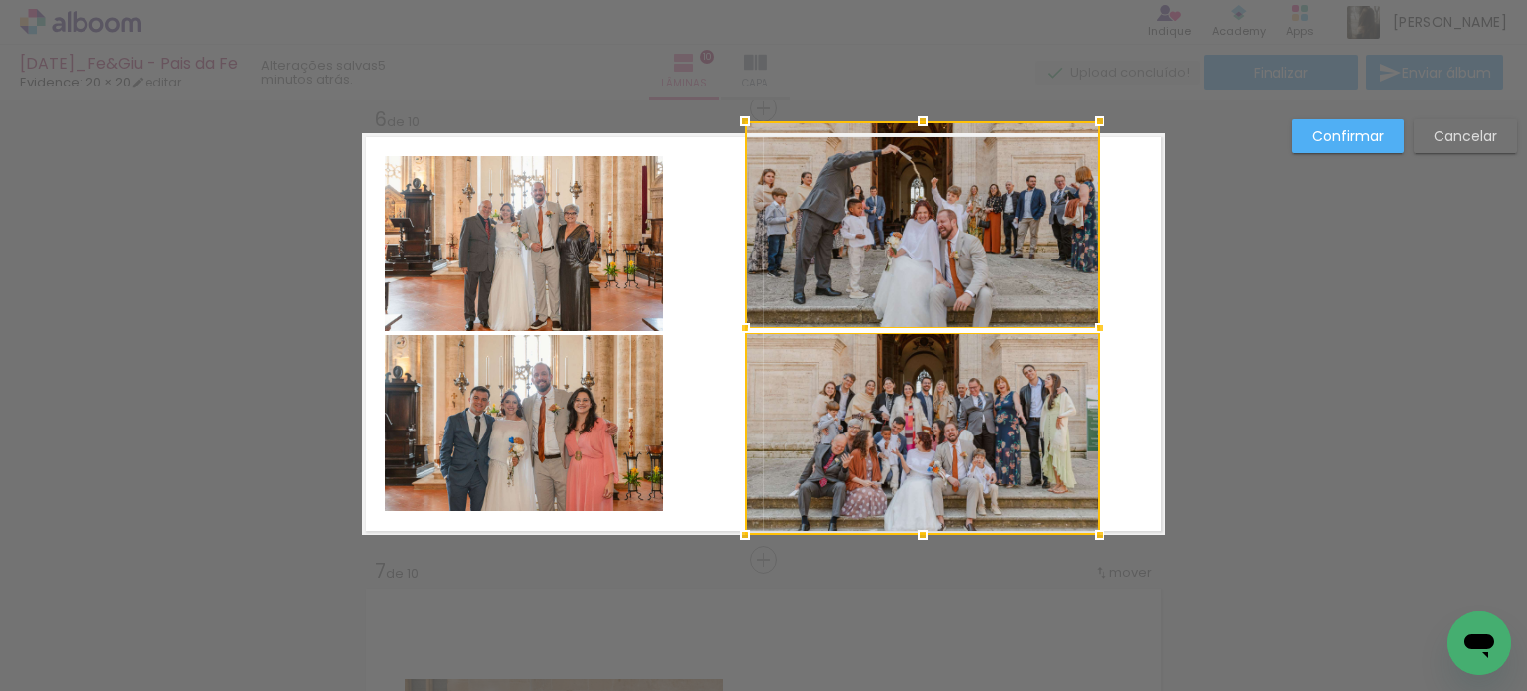
drag, startPoint x: 917, startPoint y: 149, endPoint x: 916, endPoint y: 135, distance: 14.0
click at [916, 135] on div at bounding box center [923, 121] width 40 height 40
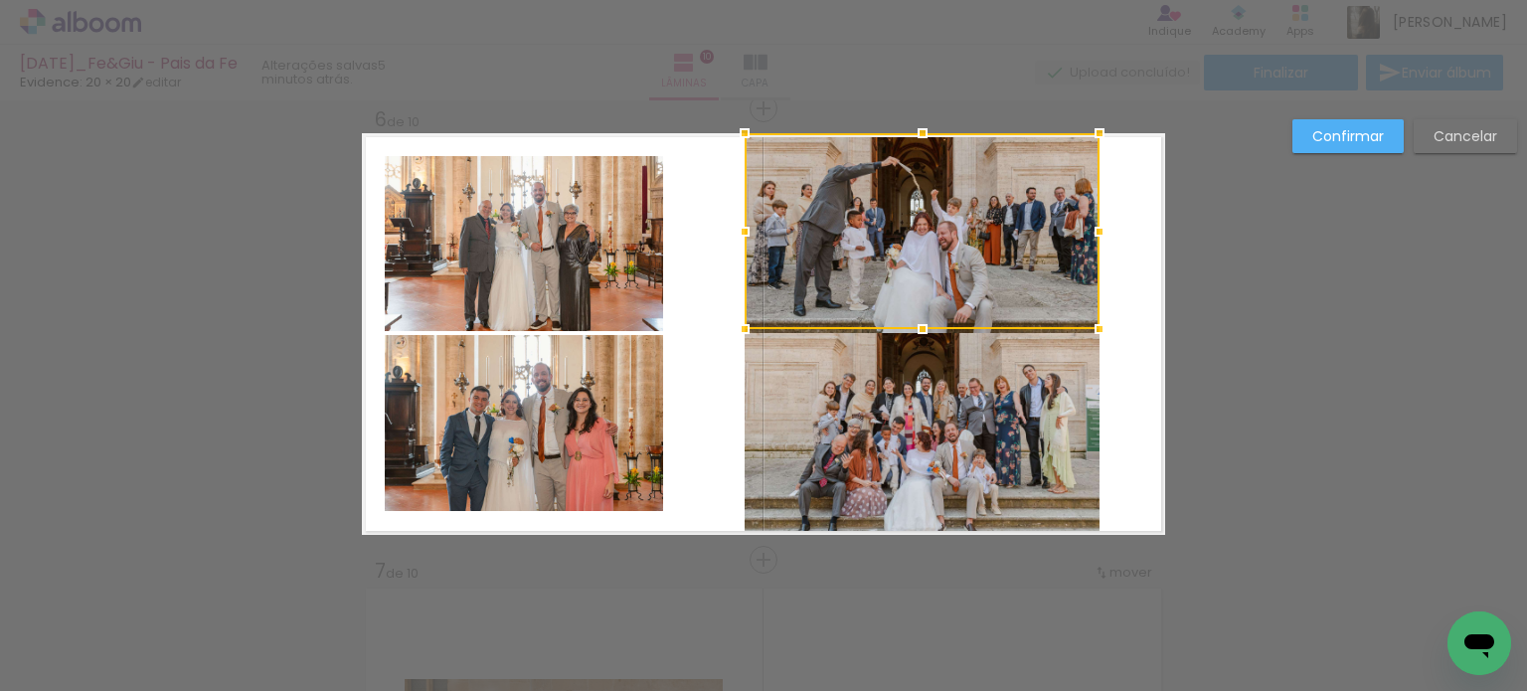
click at [942, 390] on quentale-photo at bounding box center [922, 434] width 355 height 202
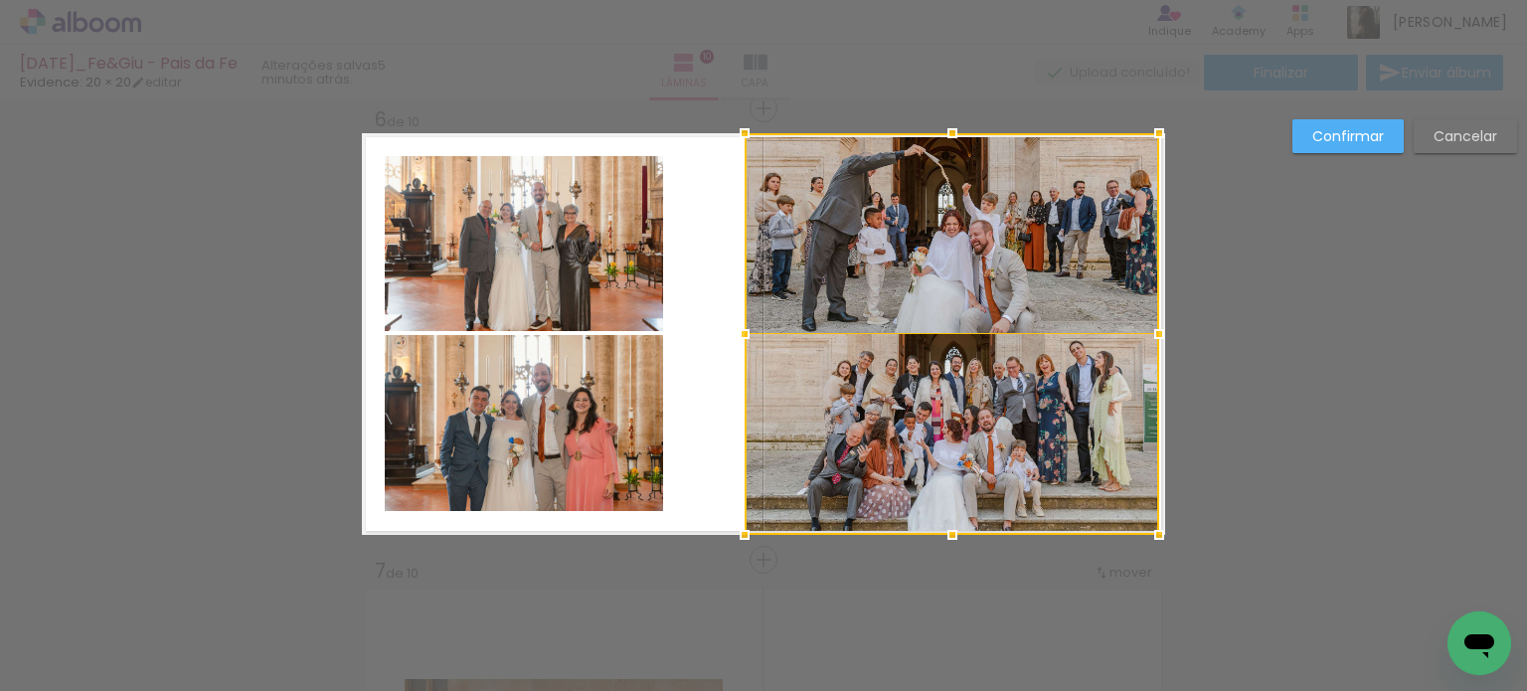
drag, startPoint x: 1098, startPoint y: 336, endPoint x: 1184, endPoint y: 341, distance: 86.6
click at [1184, 341] on div "Inserir lâmina 1 de 10 Inserir lâmina 2 de 10 Inserir lâmina 3 de 10 Inserir lâ…" at bounding box center [763, 325] width 1527 height 5013
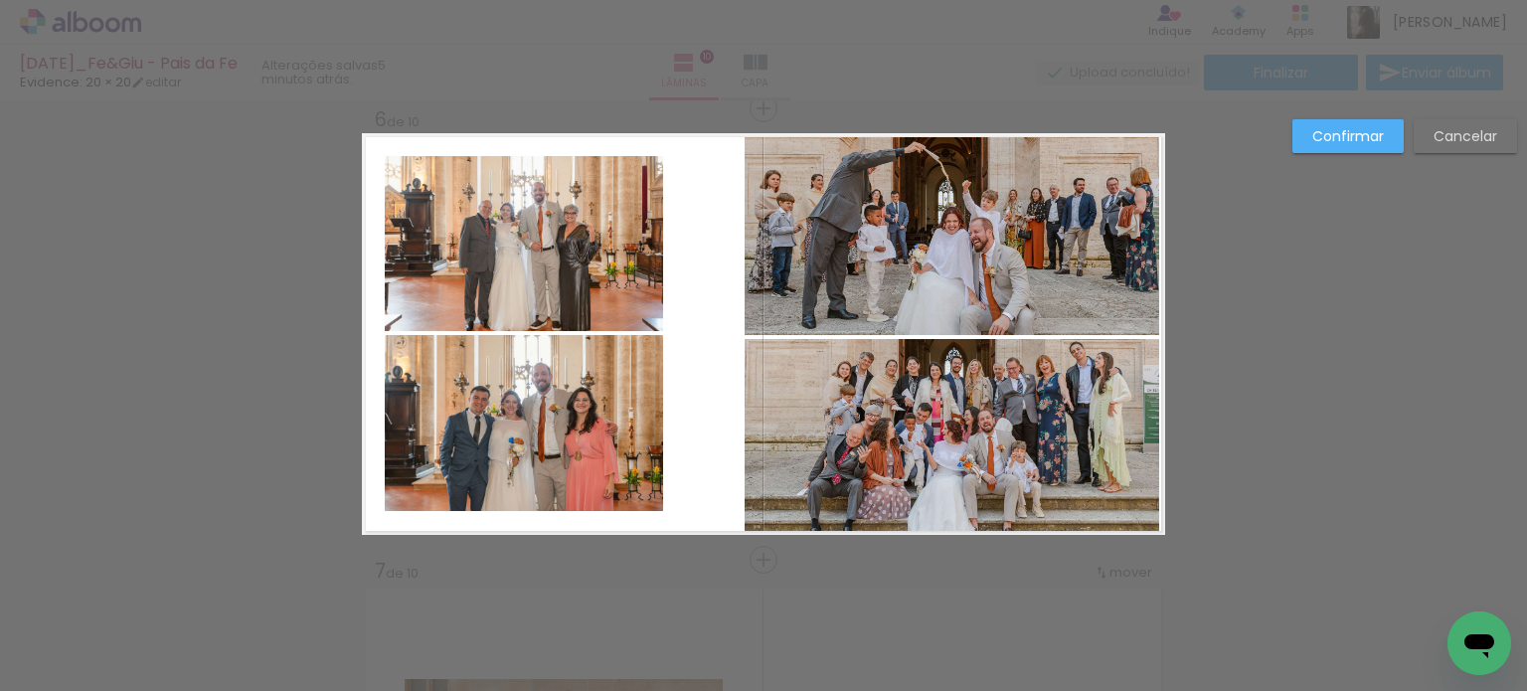
click at [1050, 380] on quentale-photo at bounding box center [952, 437] width 415 height 196
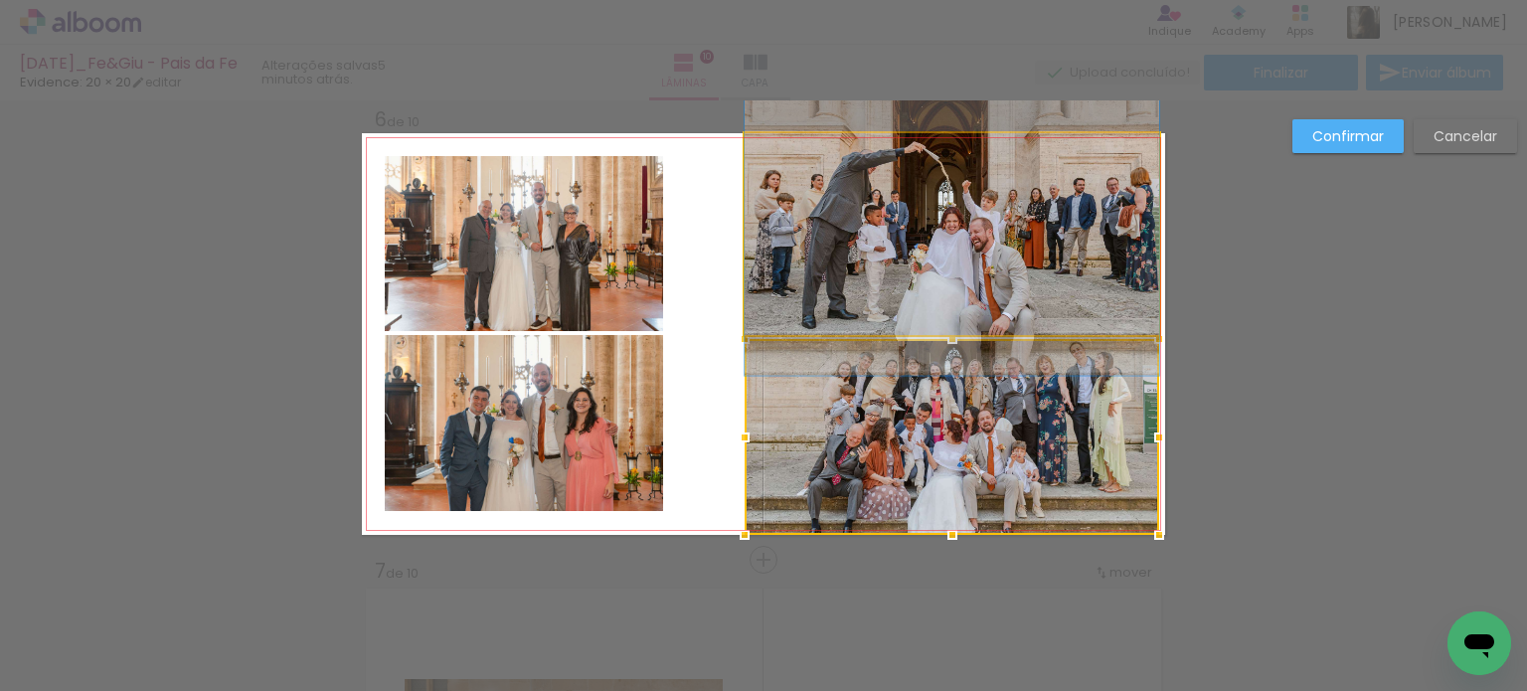
click at [1054, 280] on quentale-photo at bounding box center [952, 234] width 415 height 202
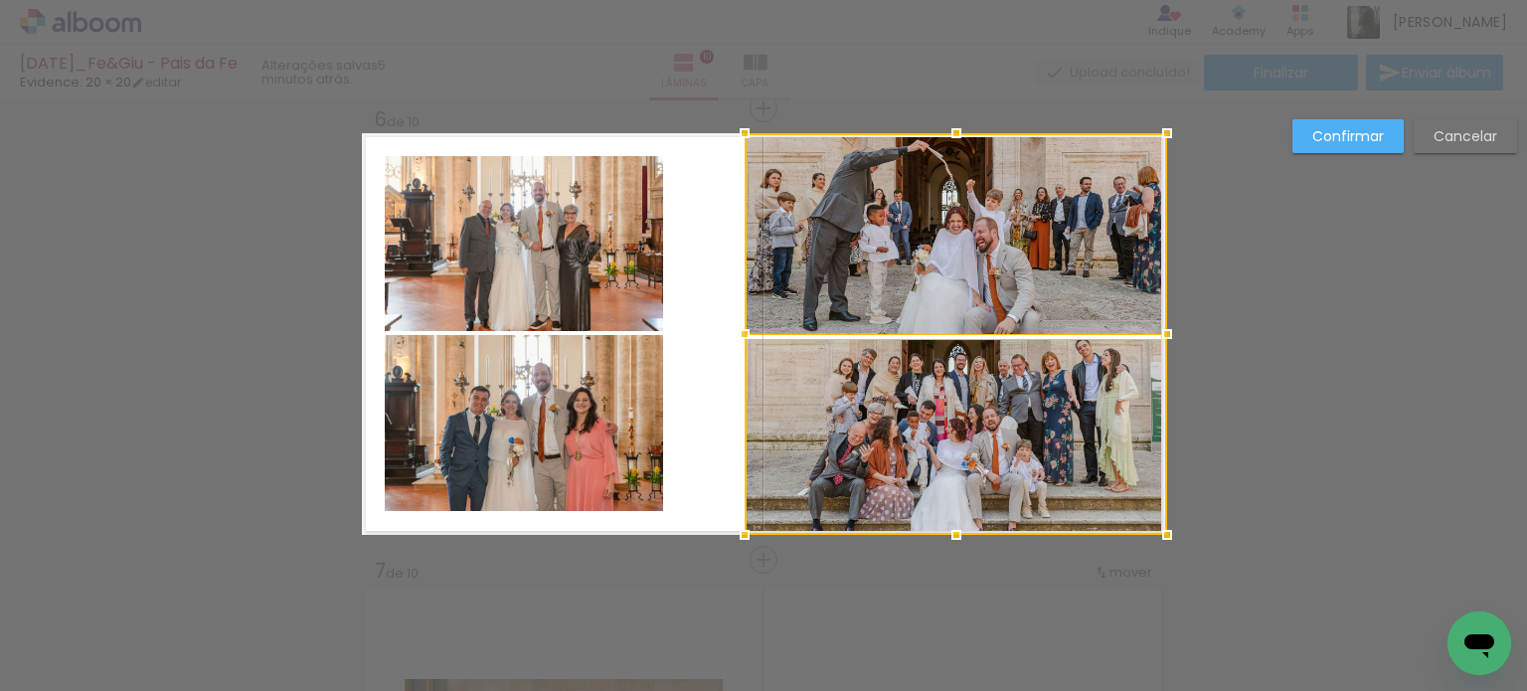
drag, startPoint x: 1152, startPoint y: 335, endPoint x: 1133, endPoint y: 339, distance: 19.3
click at [1133, 339] on div at bounding box center [956, 334] width 423 height 402
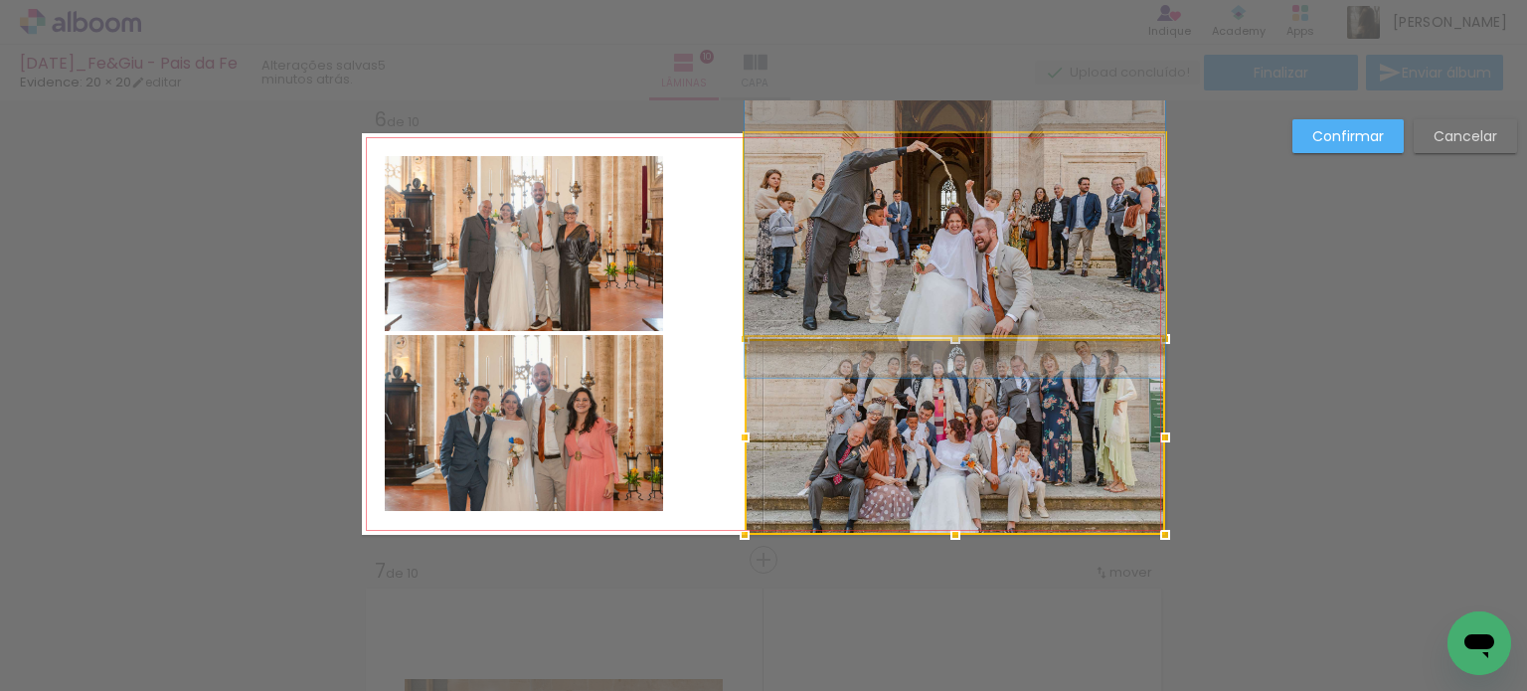
click at [772, 297] on quentale-photo at bounding box center [955, 234] width 421 height 202
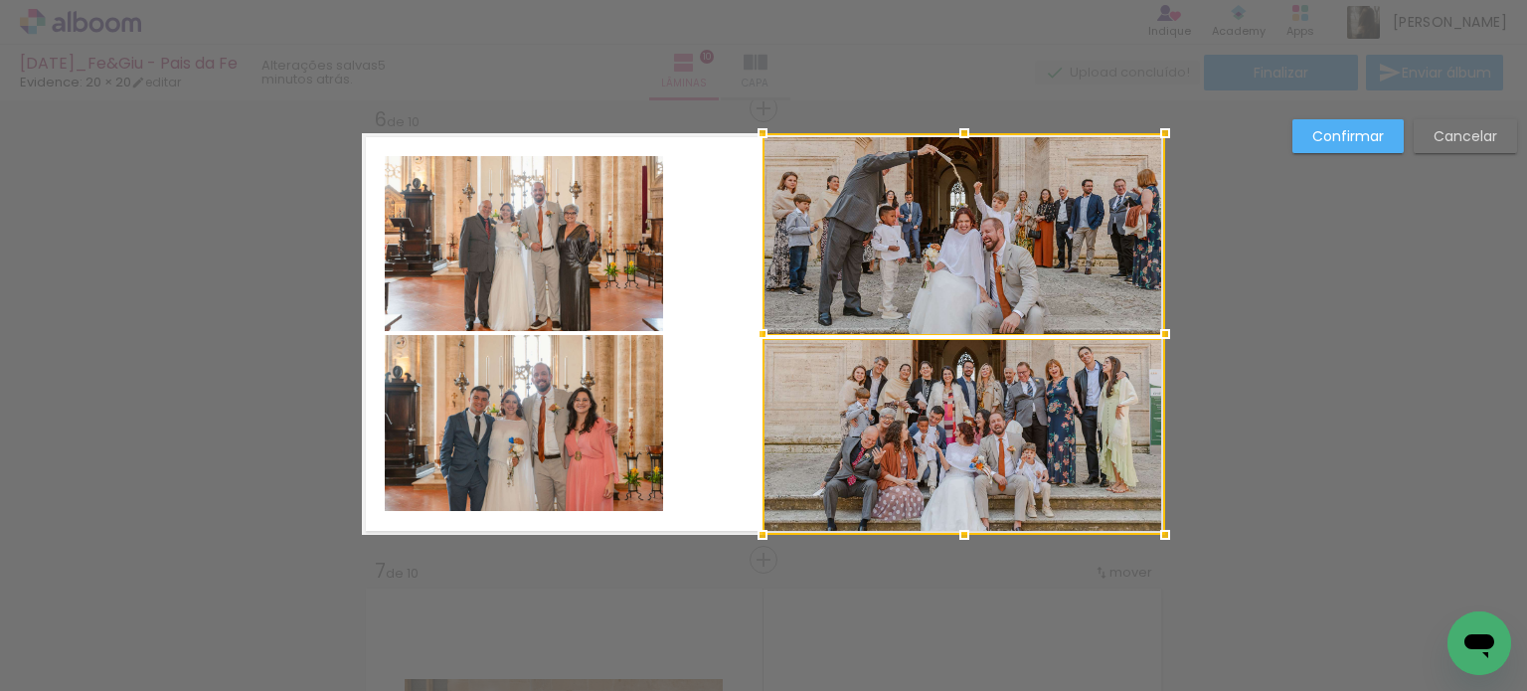
drag, startPoint x: 740, startPoint y: 337, endPoint x: 759, endPoint y: 345, distance: 20.5
click at [759, 345] on div at bounding box center [763, 334] width 40 height 40
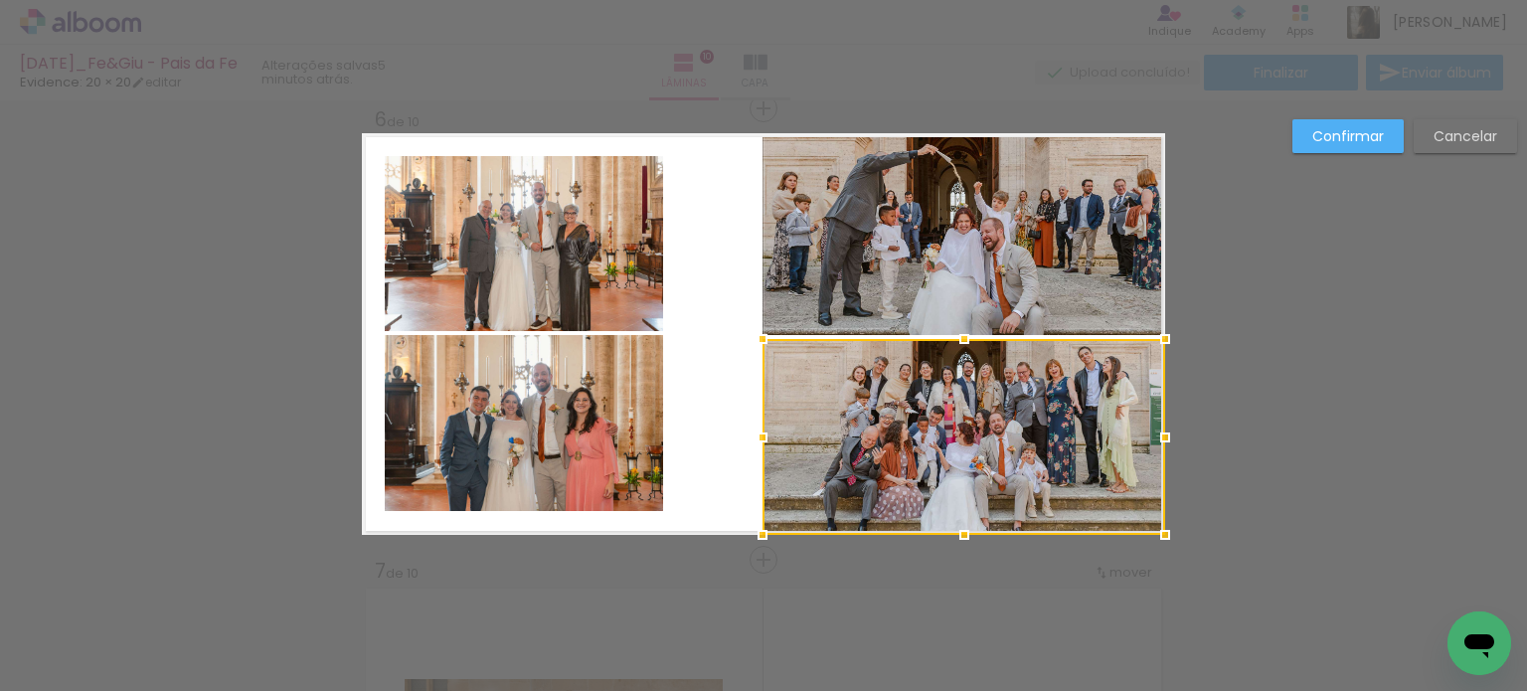
click at [573, 273] on quentale-photo at bounding box center [524, 243] width 278 height 175
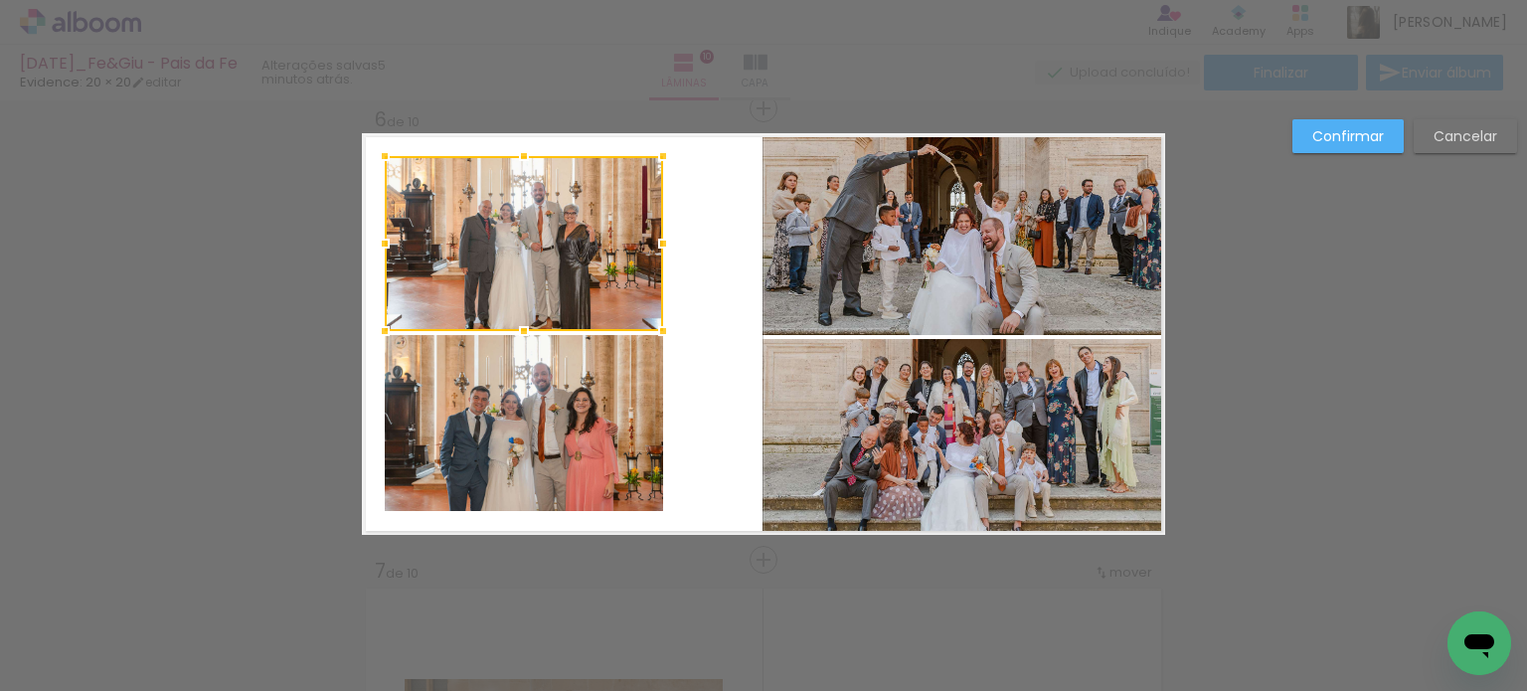
click at [564, 414] on quentale-photo at bounding box center [524, 423] width 278 height 176
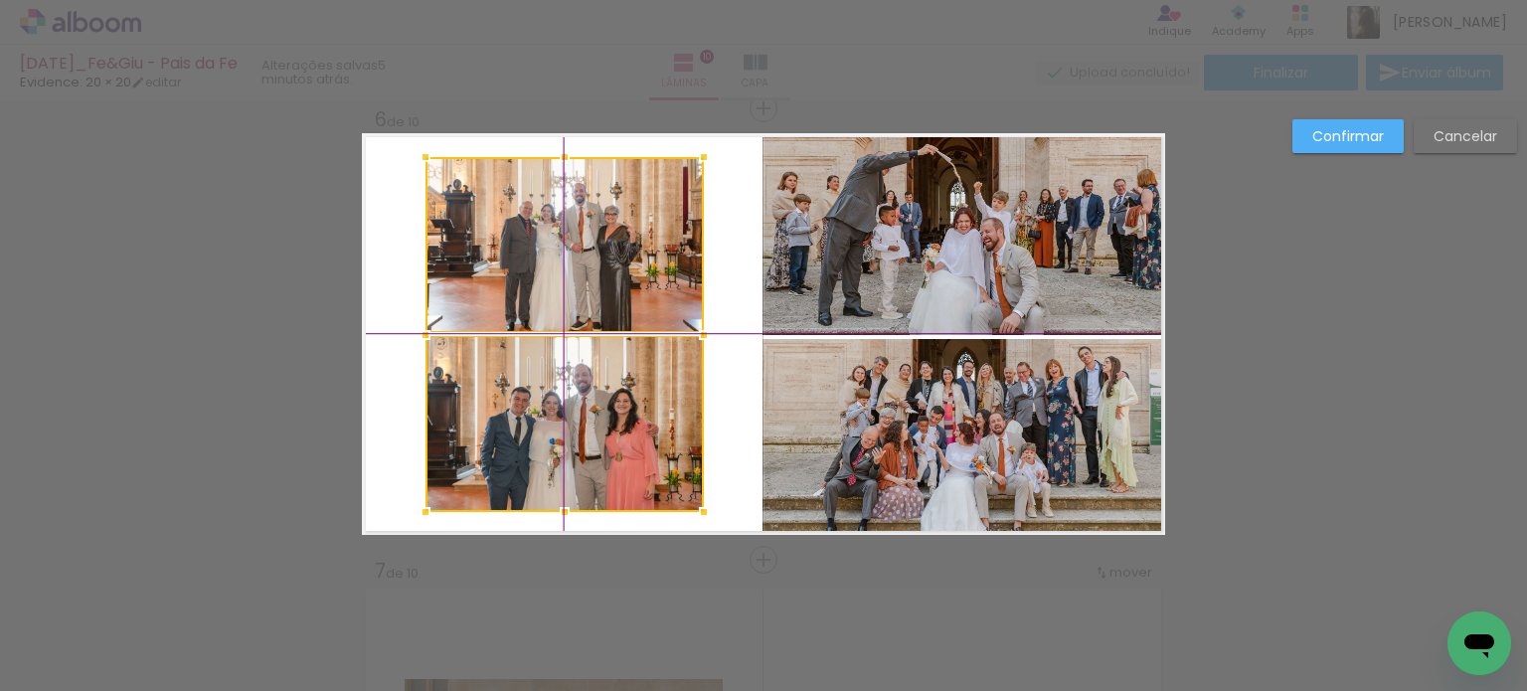
drag, startPoint x: 545, startPoint y: 295, endPoint x: 586, endPoint y: 295, distance: 40.8
click at [586, 295] on div at bounding box center [565, 334] width 278 height 355
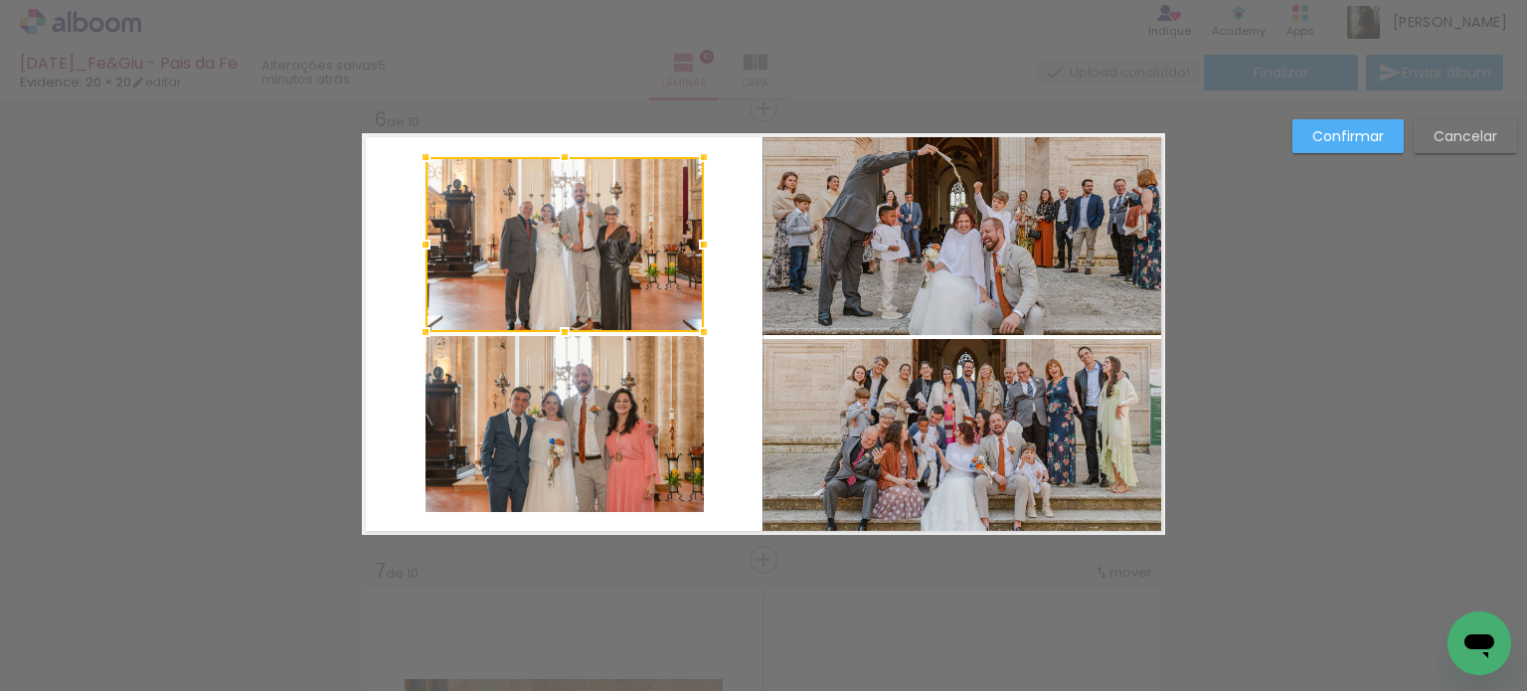
click at [1311, 144] on paper-button "Confirmar" at bounding box center [1348, 136] width 111 height 34
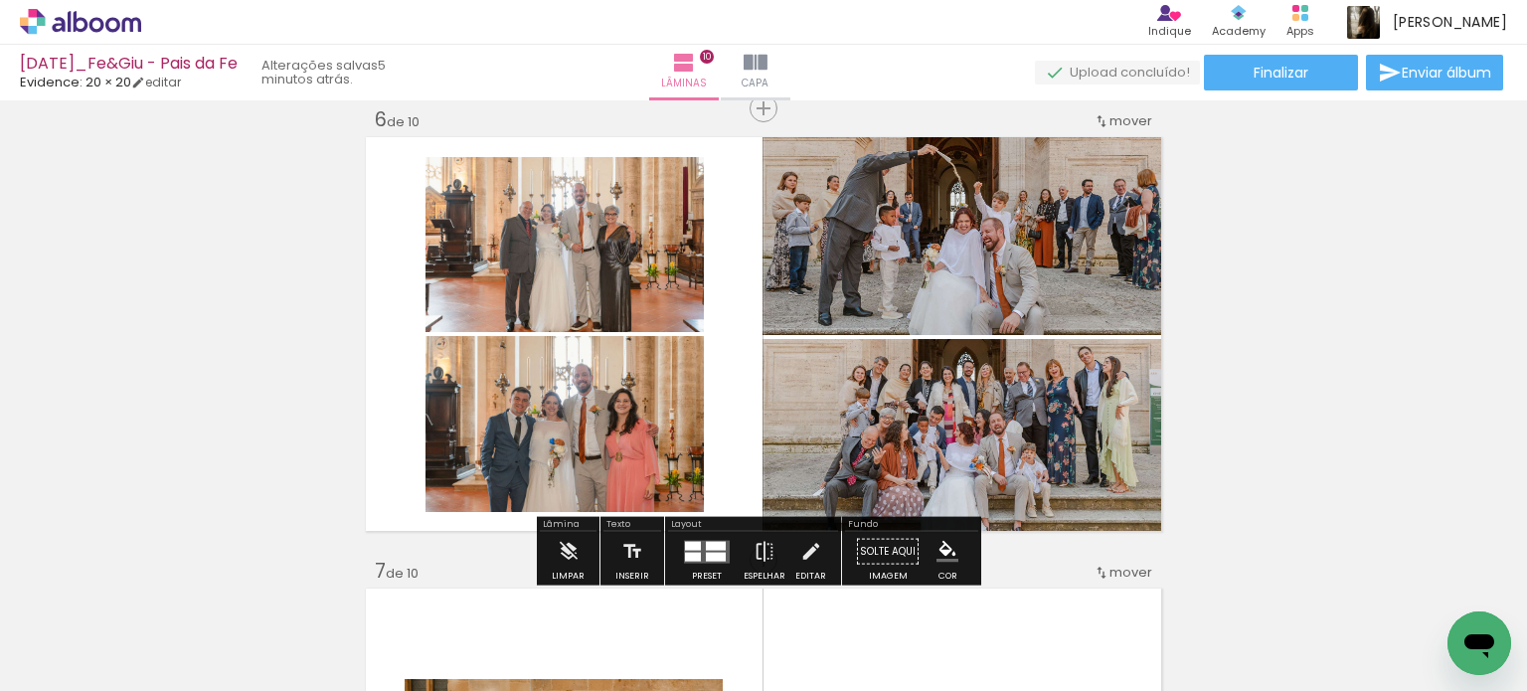
click at [1318, 321] on div "Inserir lâmina 1 de 10 Inserir lâmina 2 de 10 Inserir lâmina 3 de 10 Inserir lâ…" at bounding box center [763, 309] width 1527 height 4966
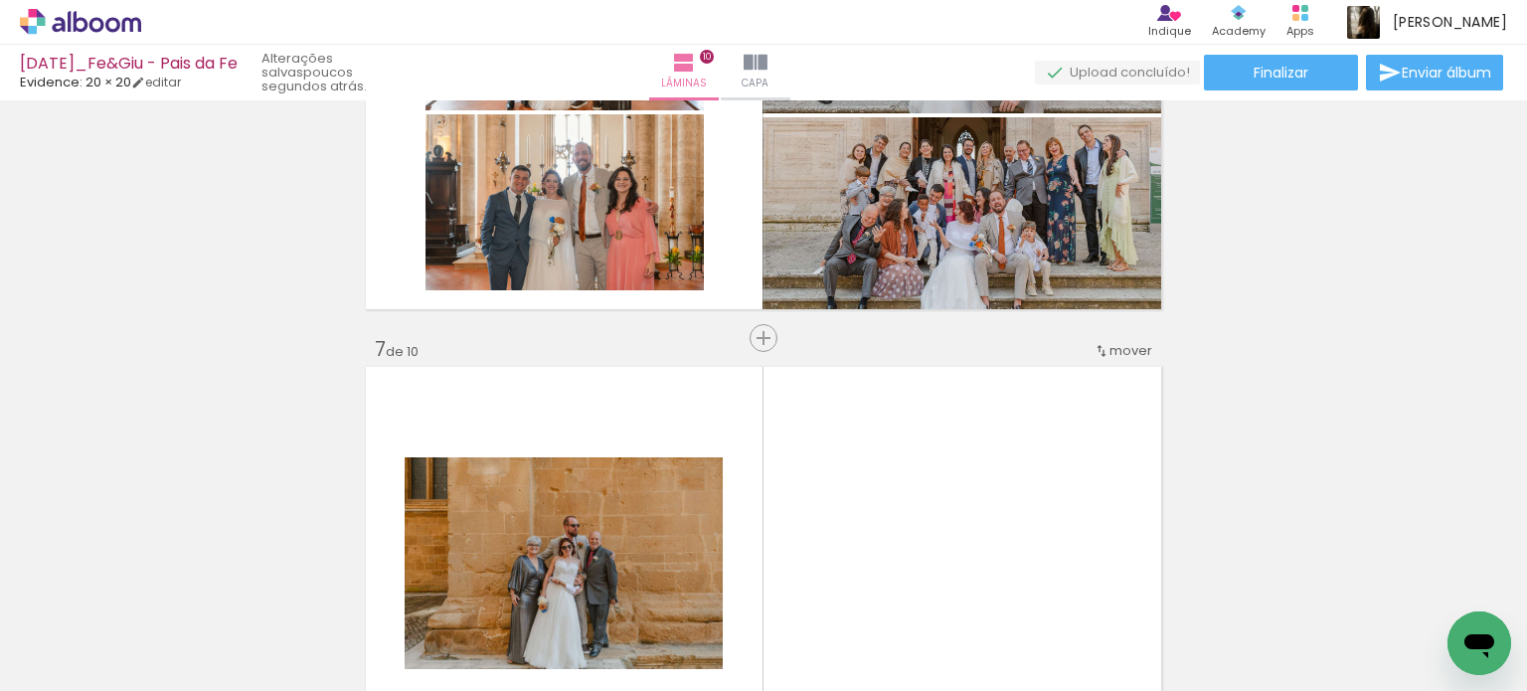
scroll to position [2779, 0]
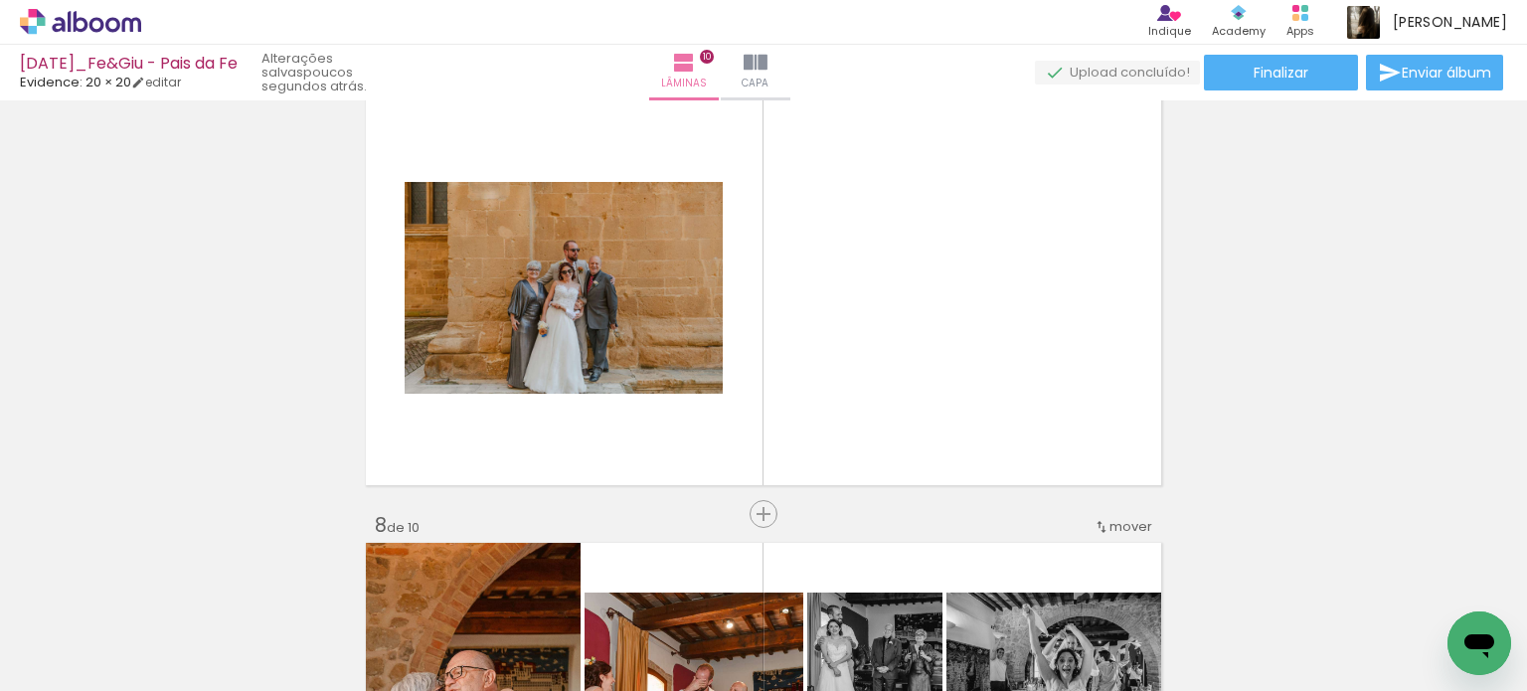
drag, startPoint x: 907, startPoint y: 486, endPoint x: 901, endPoint y: 434, distance: 52.0
click at [923, 372] on quentale-workspace at bounding box center [763, 345] width 1527 height 691
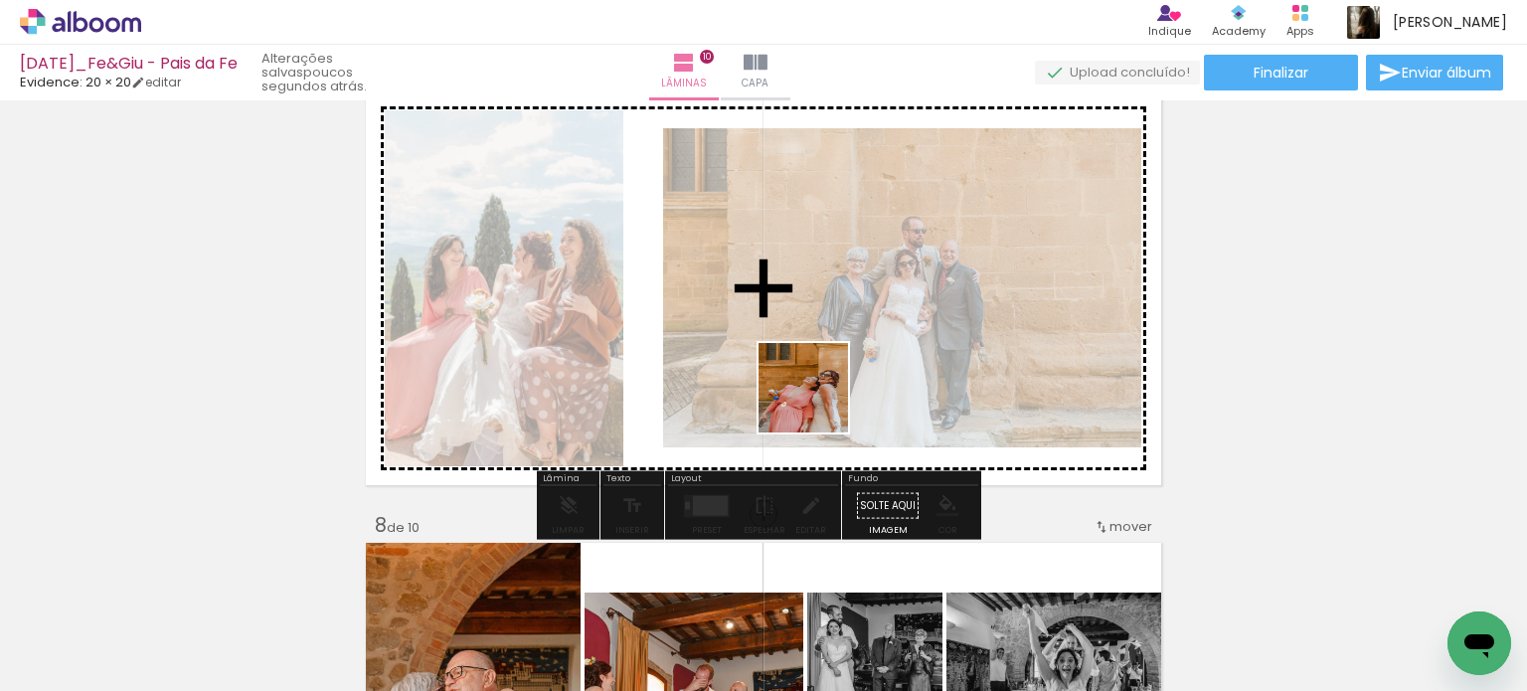
drag, startPoint x: 767, startPoint y: 623, endPoint x: 828, endPoint y: 364, distance: 266.7
click at [826, 362] on quentale-workspace at bounding box center [763, 345] width 1527 height 691
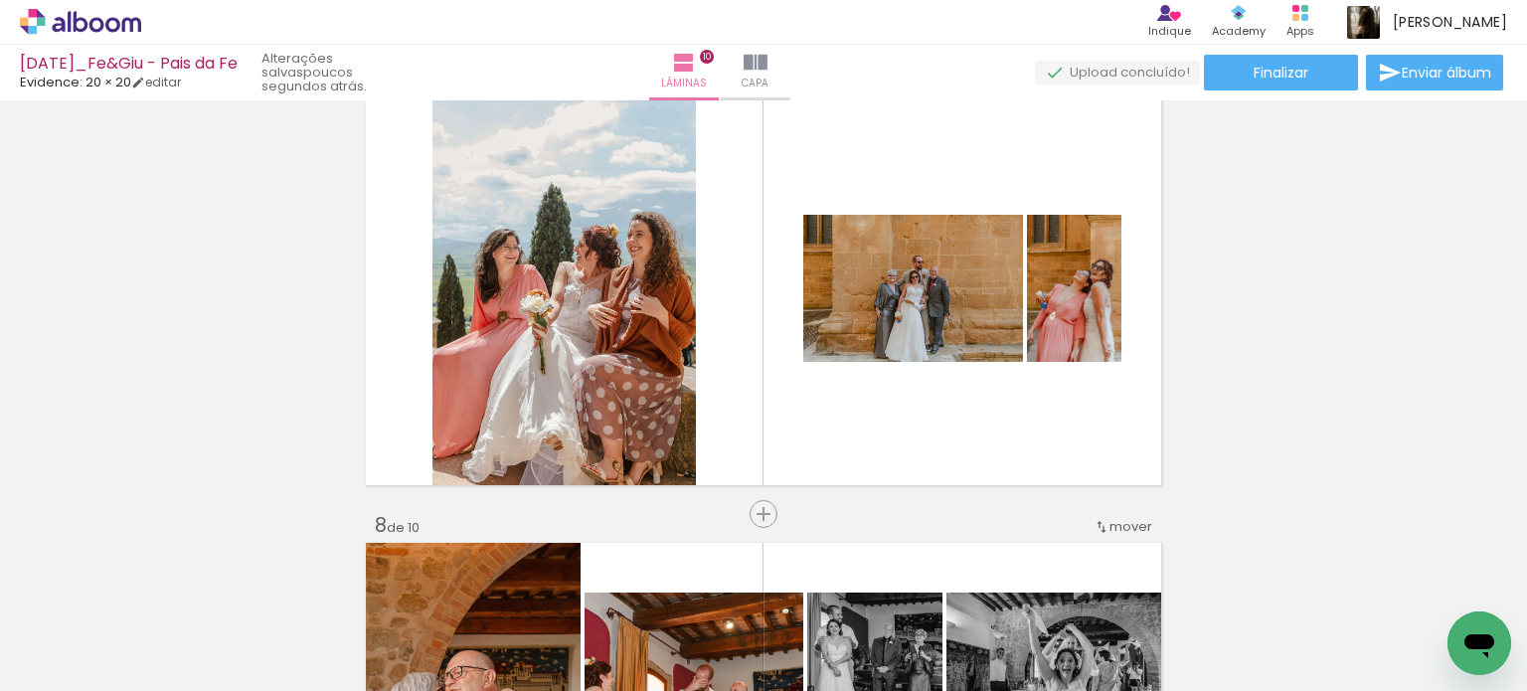
scroll to position [0, 3875]
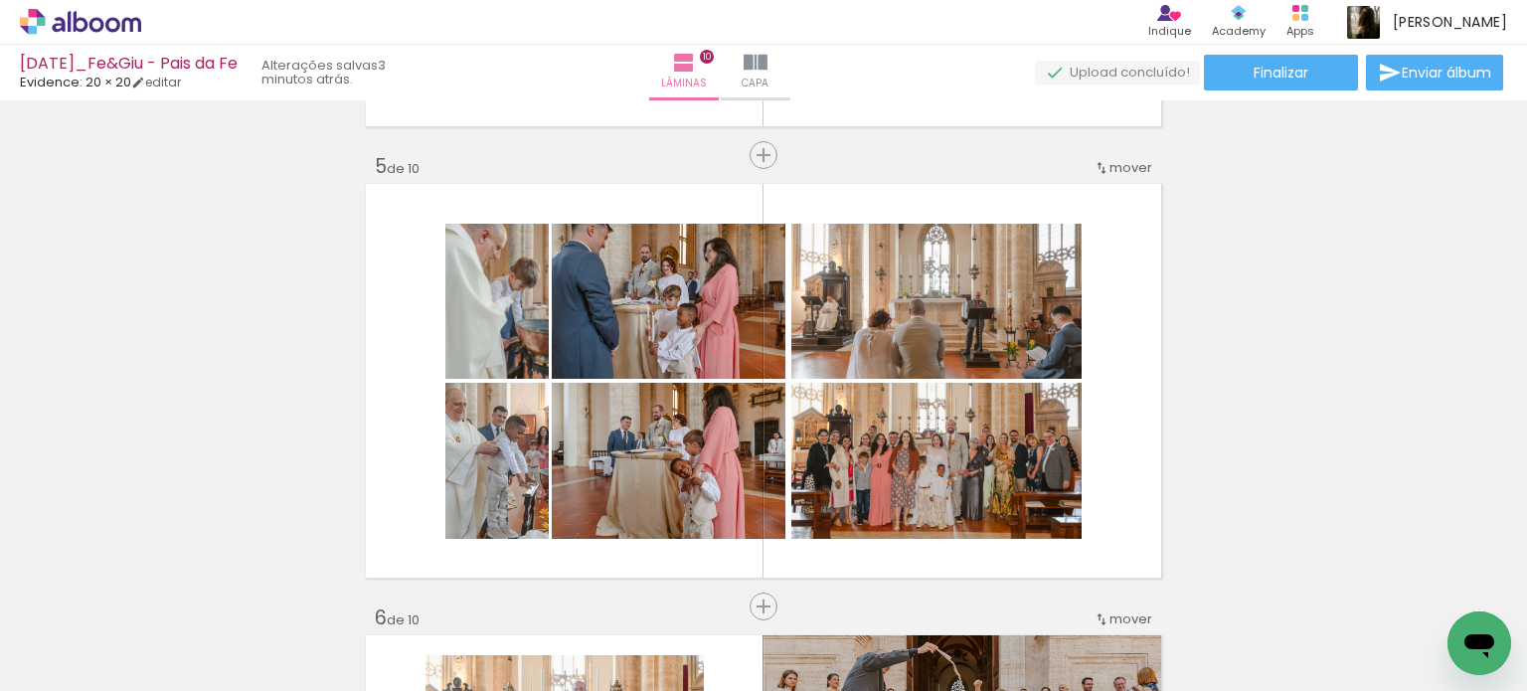
scroll to position [1777, 0]
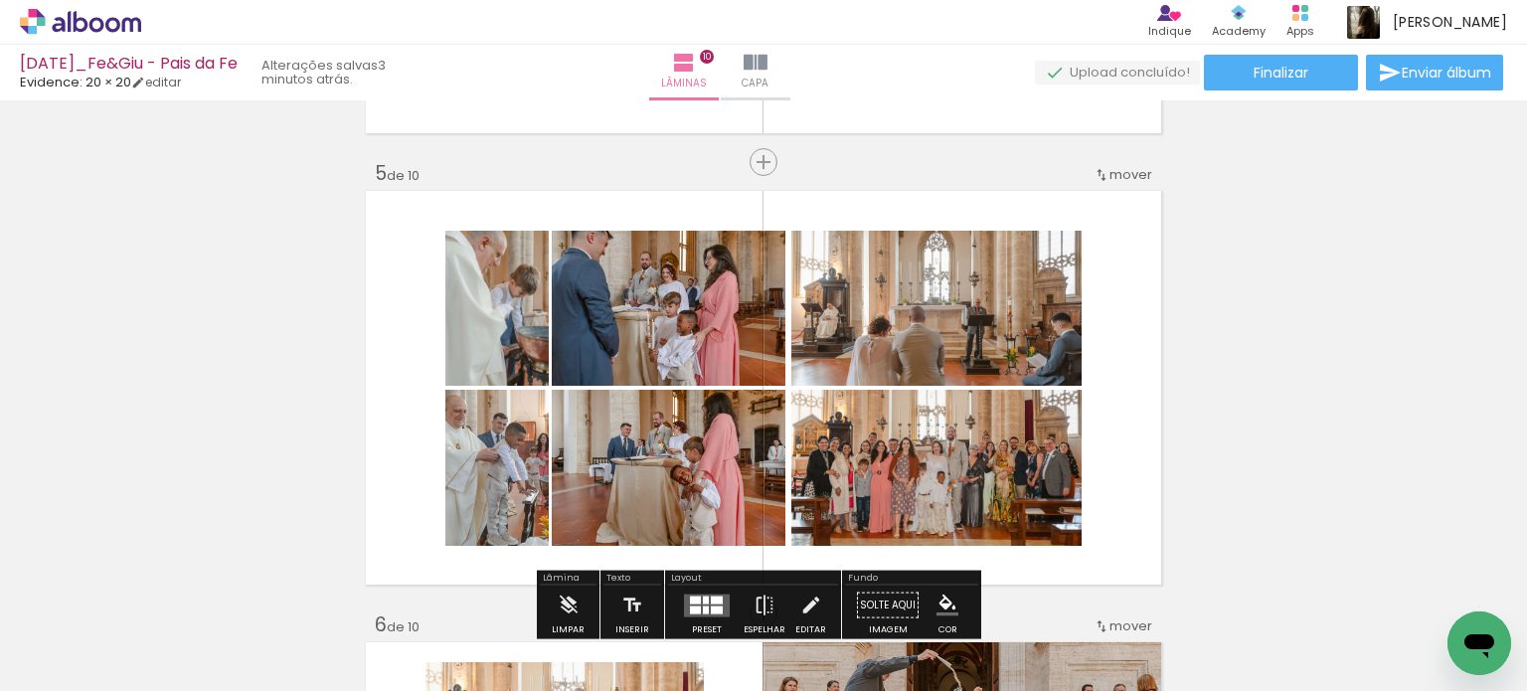
click at [490, 354] on quentale-photo at bounding box center [496, 308] width 103 height 155
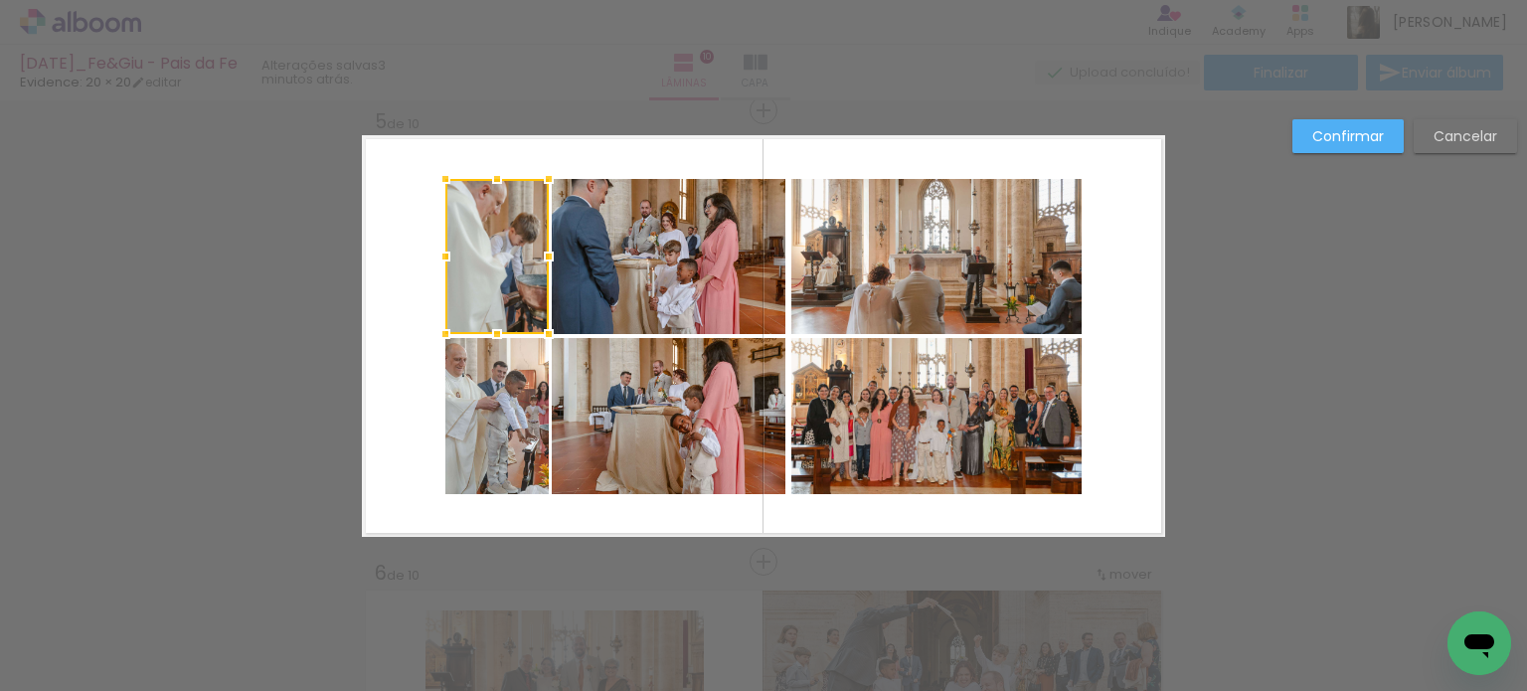
scroll to position [1830, 0]
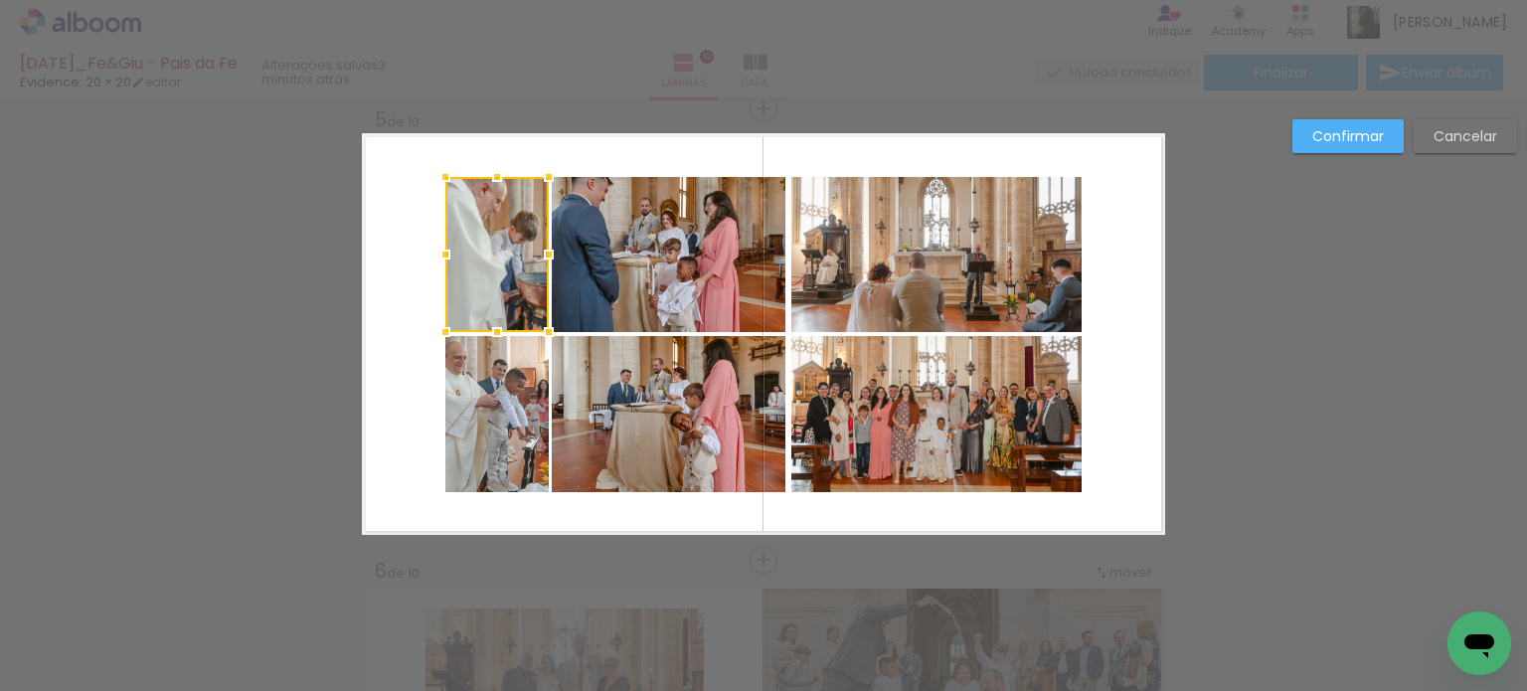
click at [523, 440] on quentale-photo at bounding box center [496, 414] width 103 height 156
click at [700, 422] on quentale-photo at bounding box center [669, 414] width 234 height 156
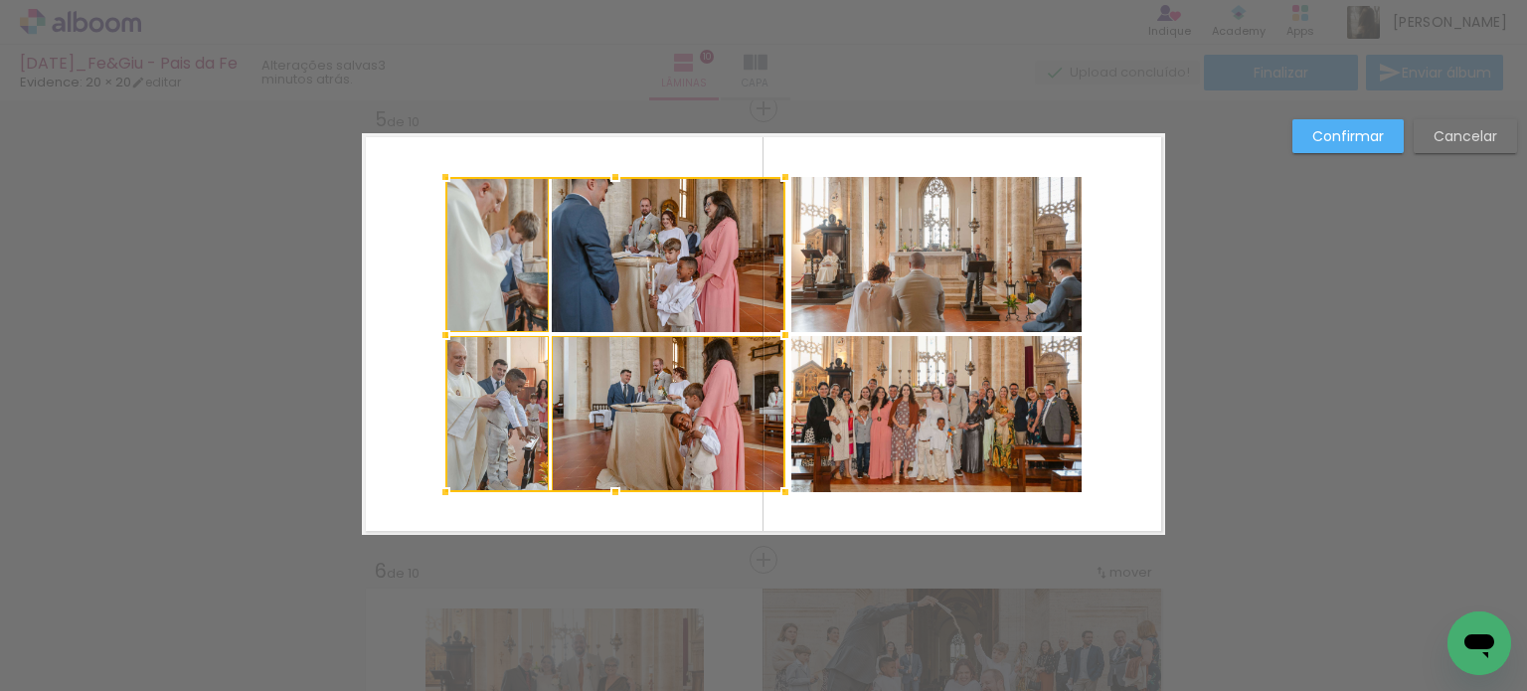
click at [702, 260] on div at bounding box center [615, 334] width 340 height 315
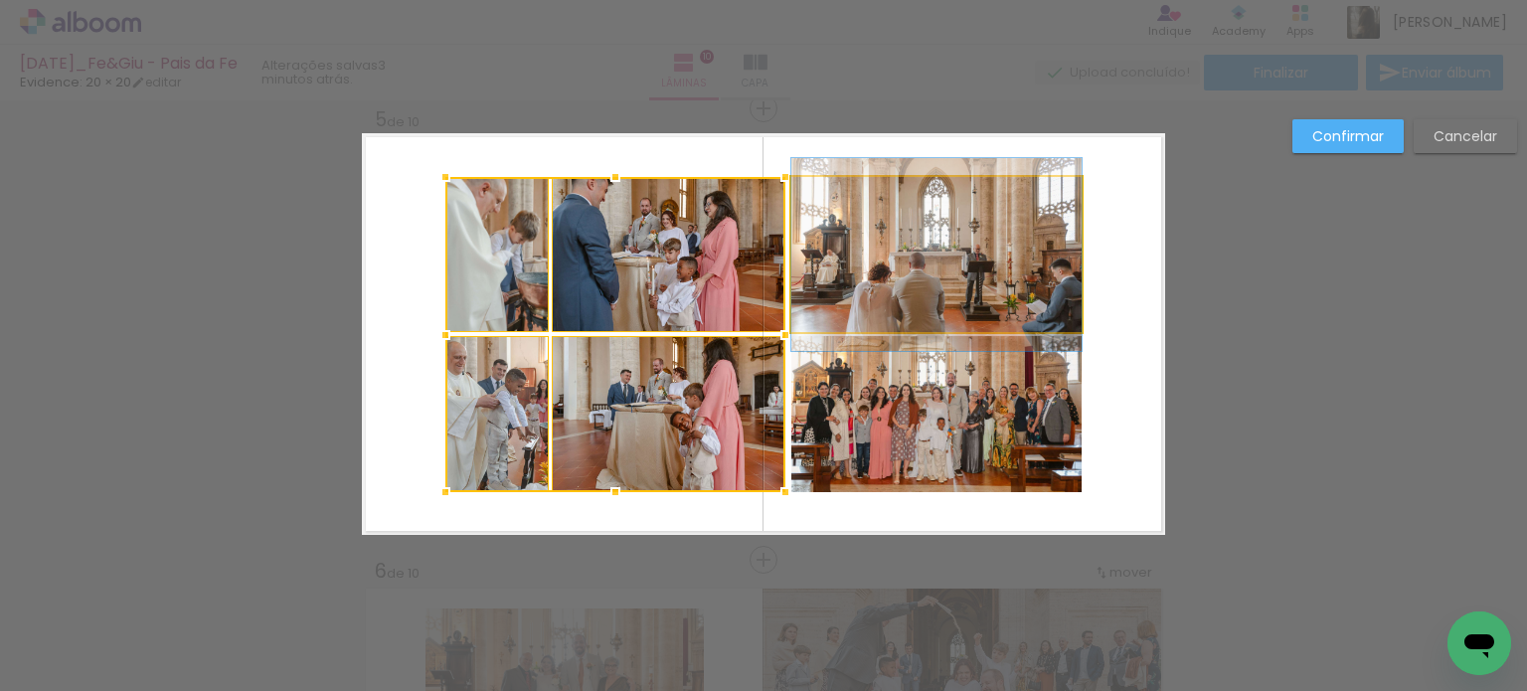
click at [890, 258] on quentale-photo at bounding box center [936, 254] width 290 height 155
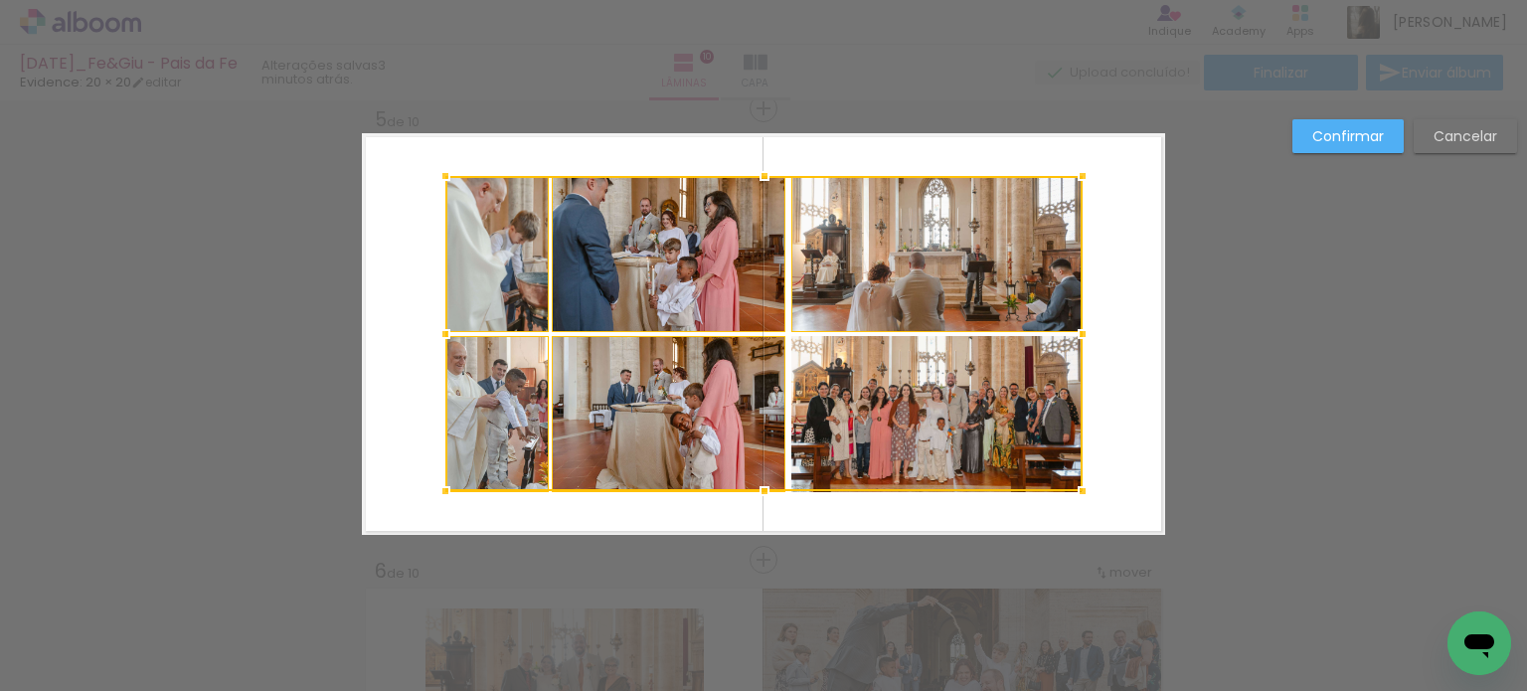
click at [915, 371] on div at bounding box center [763, 333] width 637 height 315
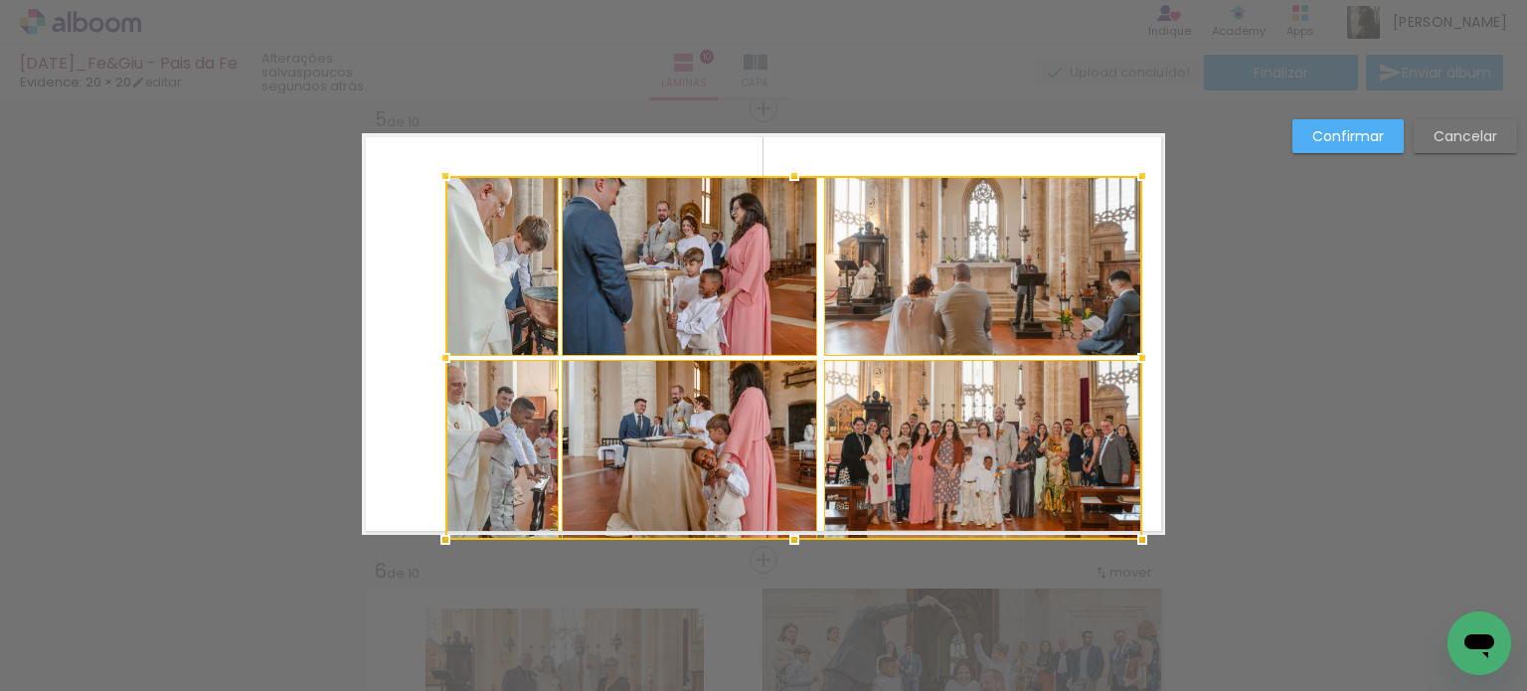
drag, startPoint x: 1077, startPoint y: 488, endPoint x: 1133, endPoint y: 534, distance: 72.8
click at [1133, 534] on div at bounding box center [1142, 540] width 40 height 40
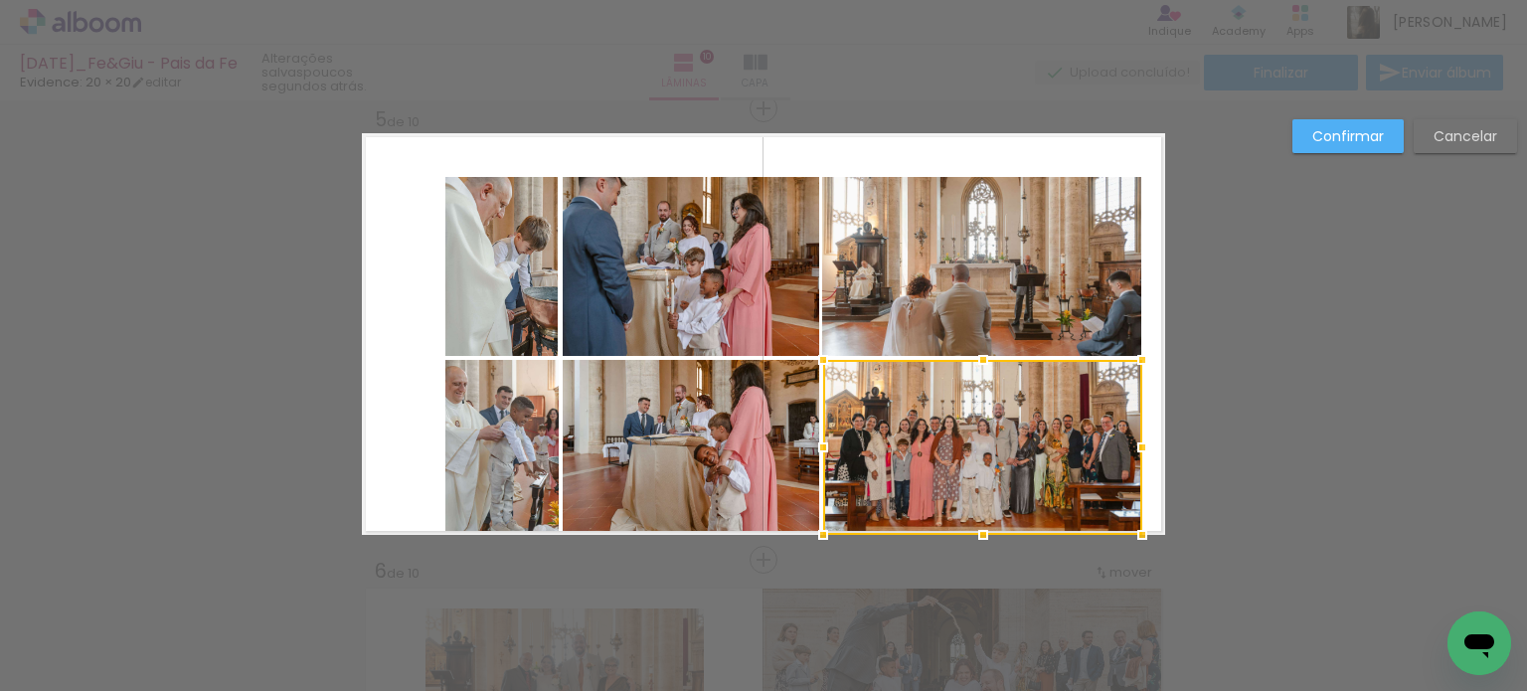
click at [957, 305] on quentale-photo at bounding box center [982, 266] width 320 height 179
click at [745, 305] on quentale-photo at bounding box center [691, 266] width 257 height 179
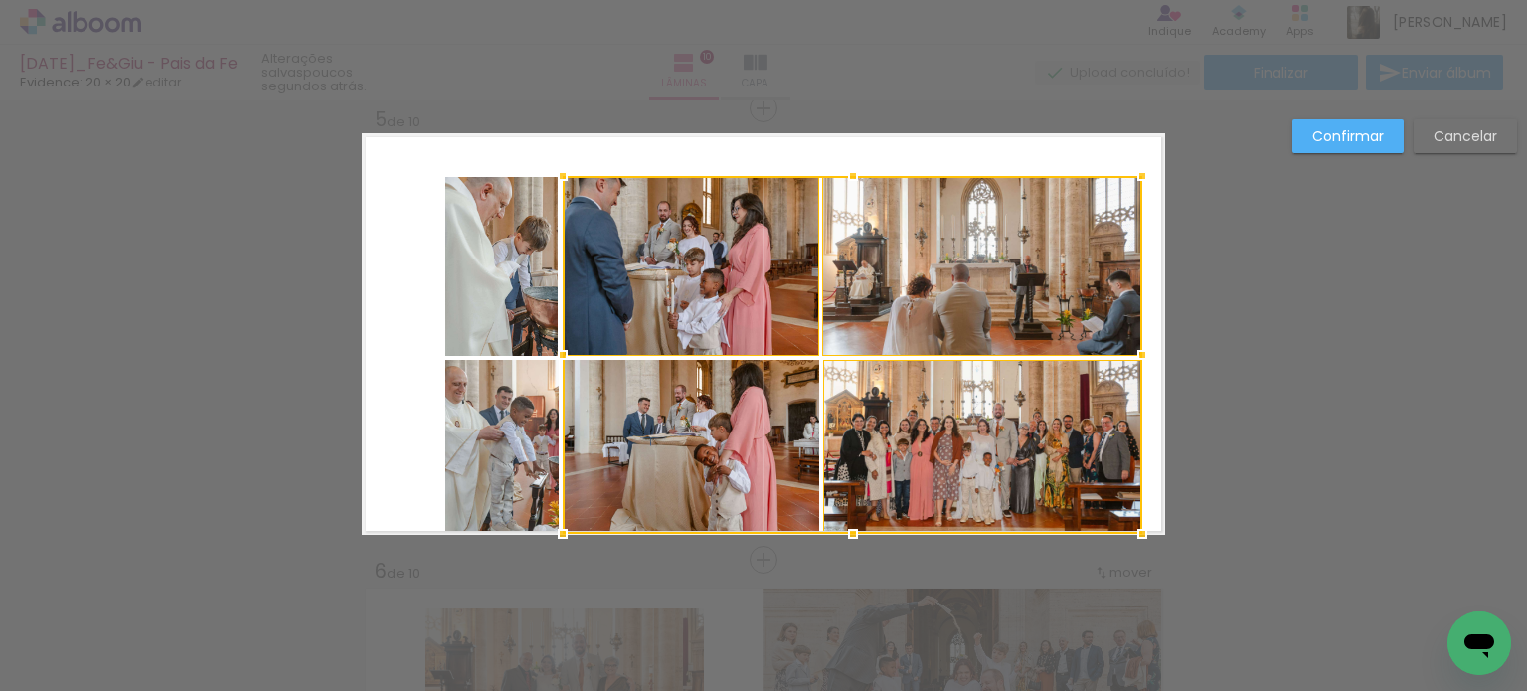
click at [750, 422] on div at bounding box center [853, 355] width 580 height 358
click at [496, 295] on quentale-photo at bounding box center [501, 266] width 113 height 179
click at [532, 421] on div at bounding box center [793, 355] width 697 height 358
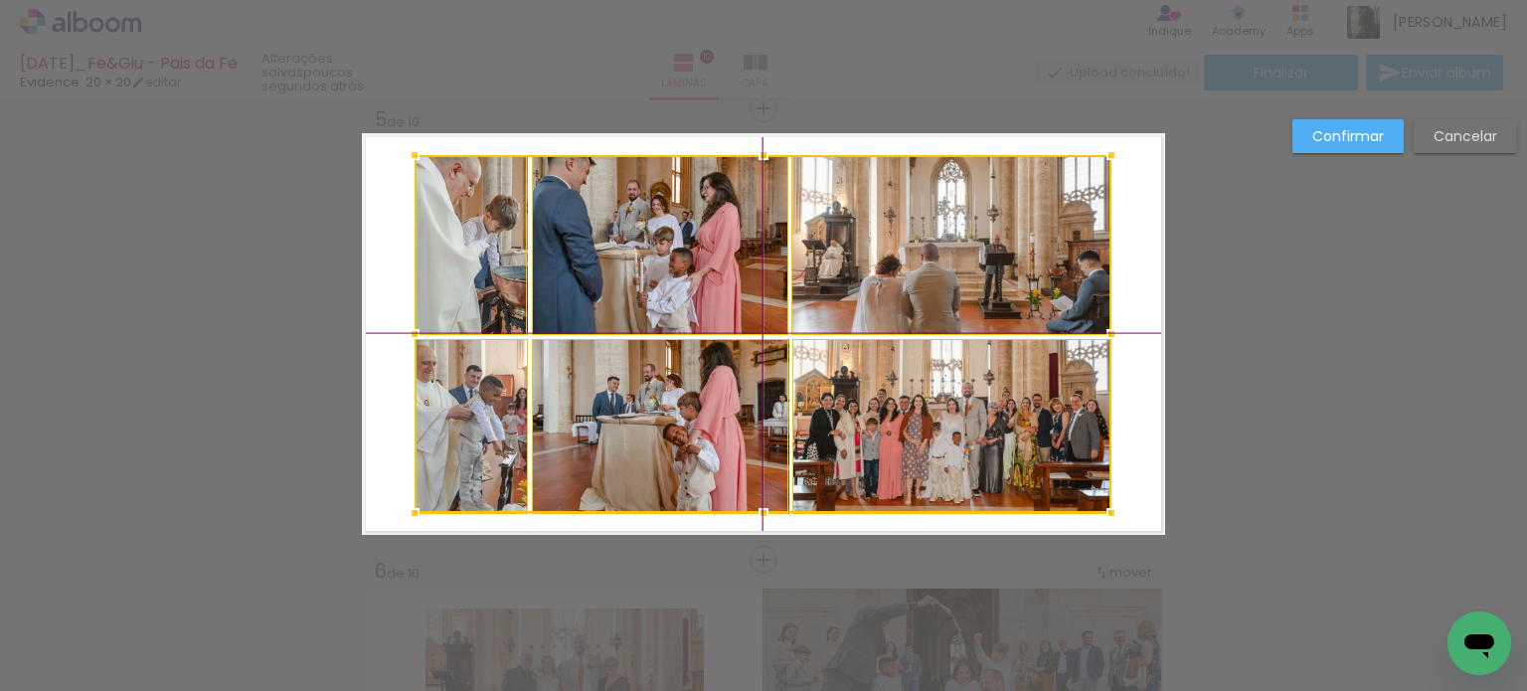
drag, startPoint x: 811, startPoint y: 349, endPoint x: 954, endPoint y: 336, distance: 143.8
click at [801, 341] on div at bounding box center [763, 334] width 697 height 358
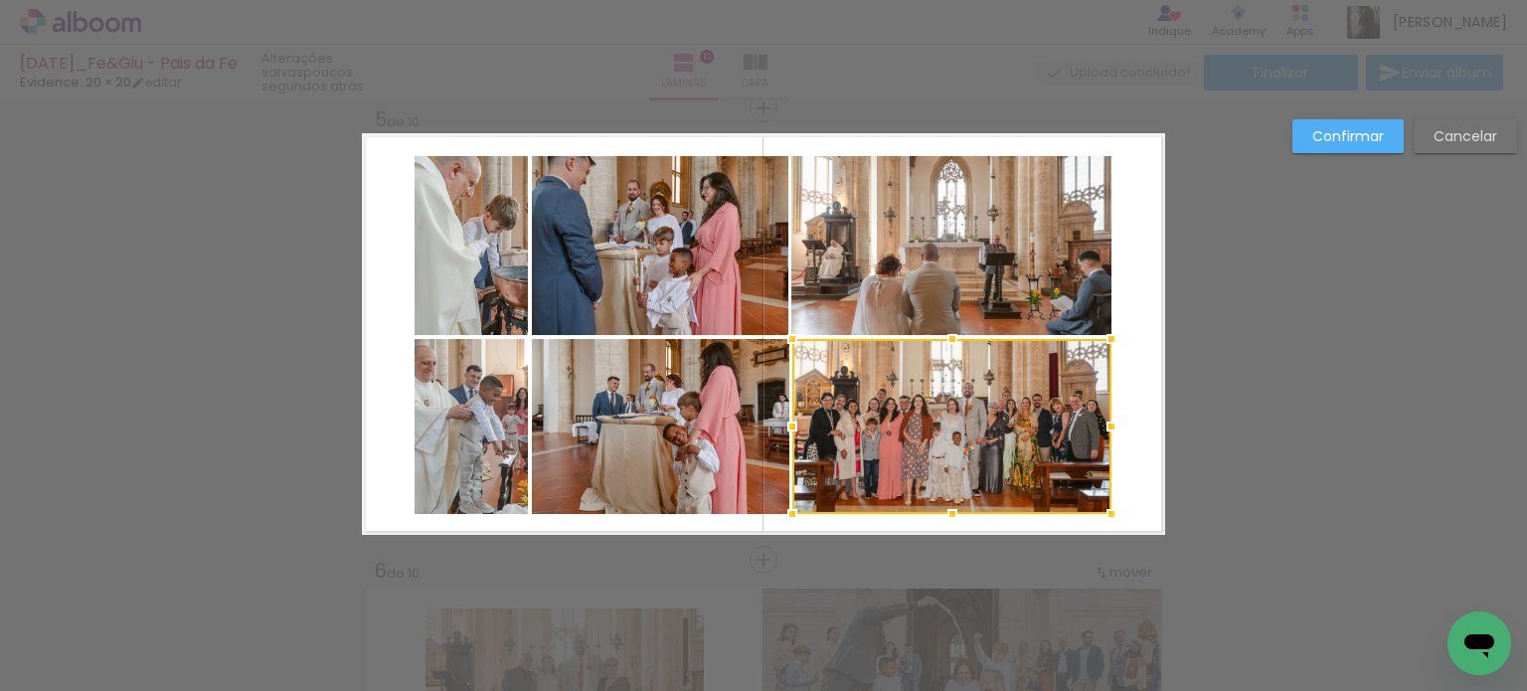
click at [1324, 147] on paper-button "Confirmar" at bounding box center [1348, 136] width 111 height 34
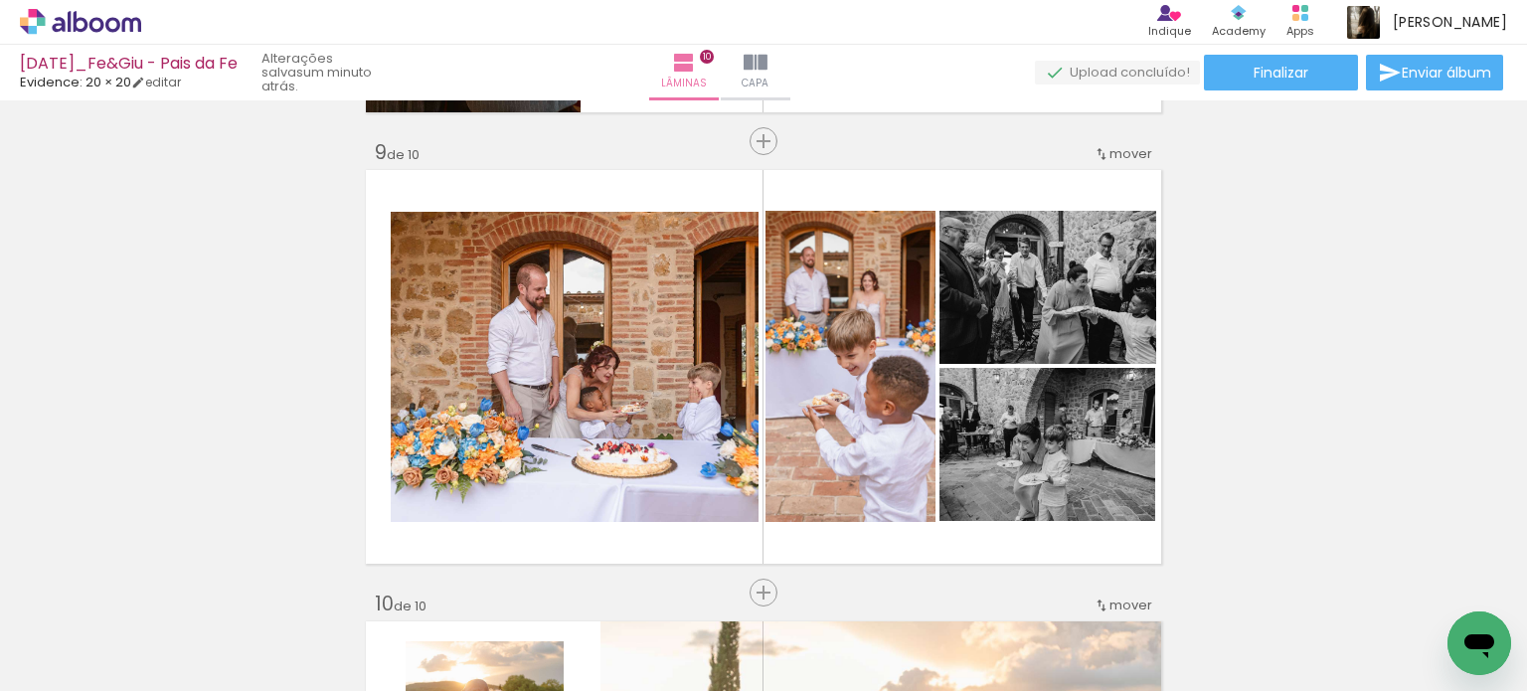
scroll to position [3582, 0]
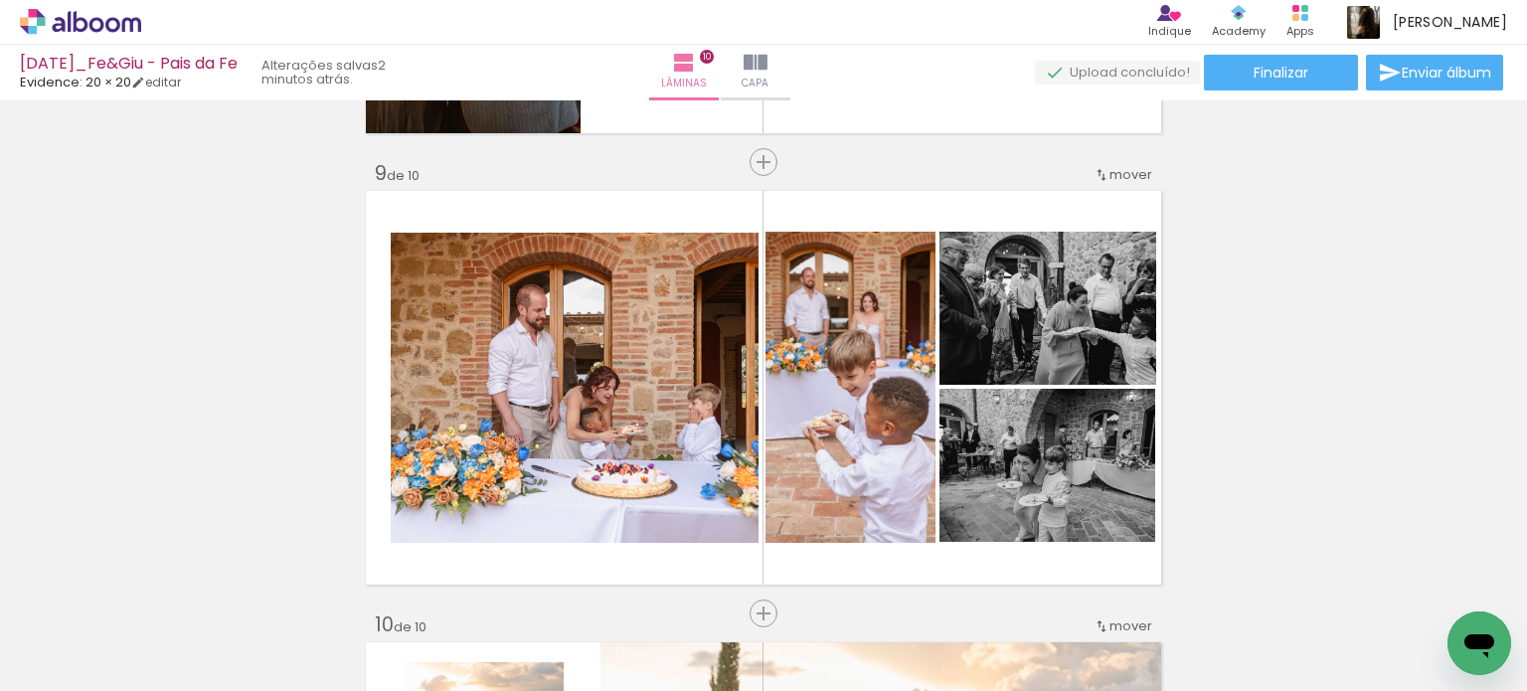
scroll to position [0, 3854]
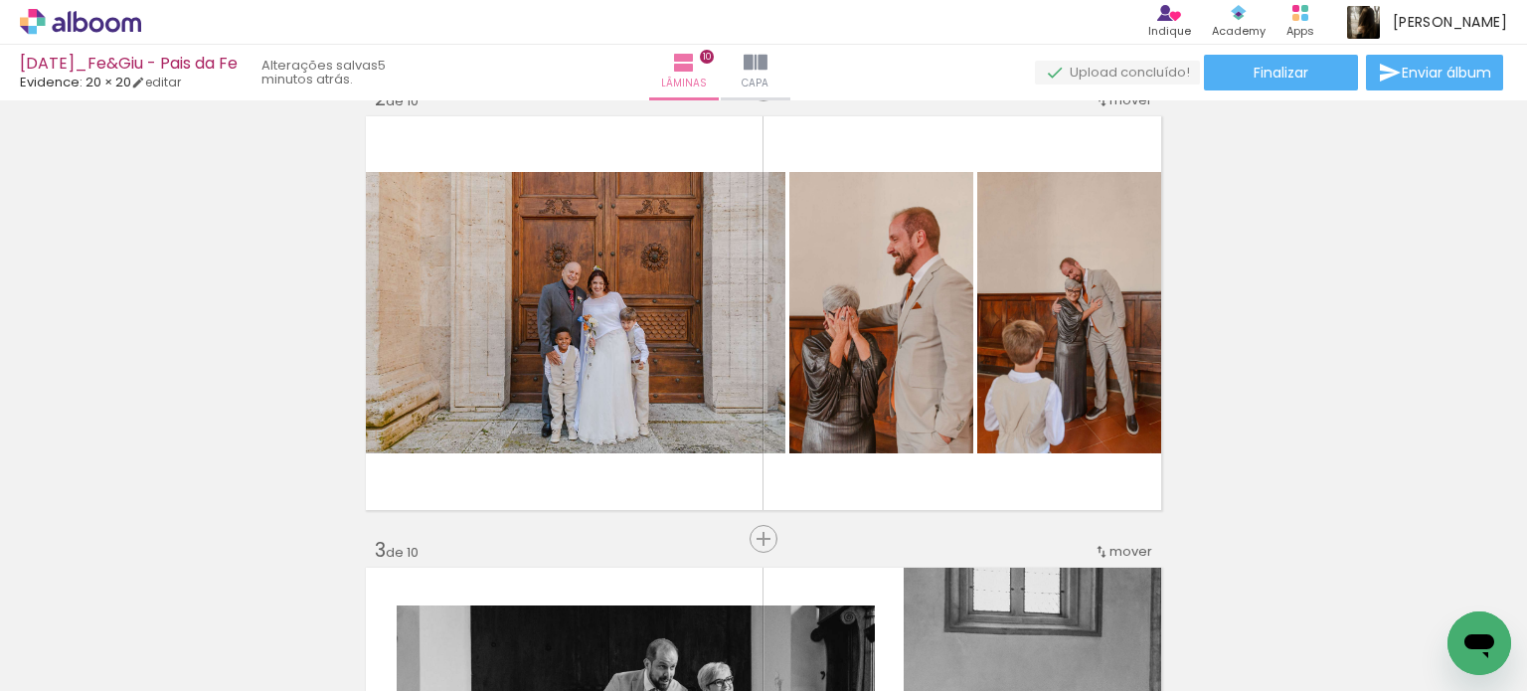
scroll to position [895, 0]
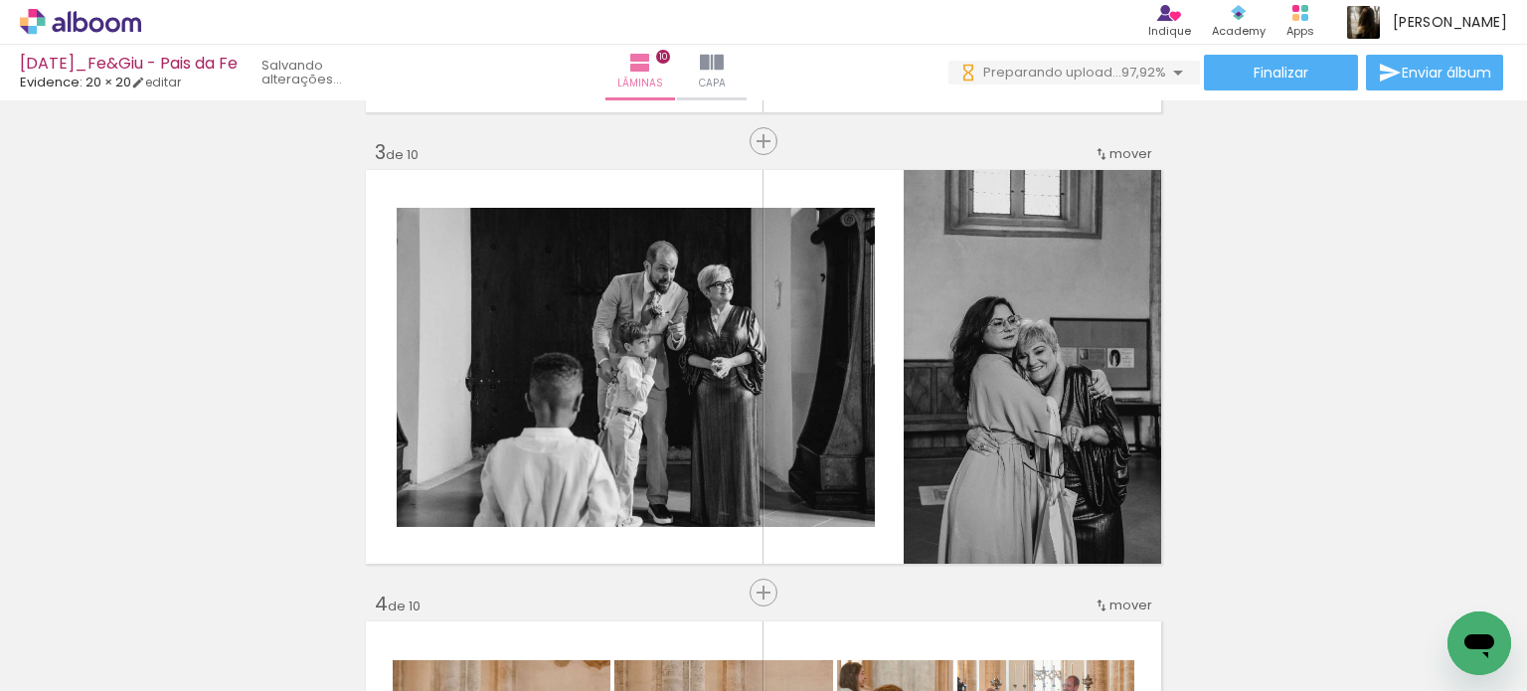
scroll to position [0, 3986]
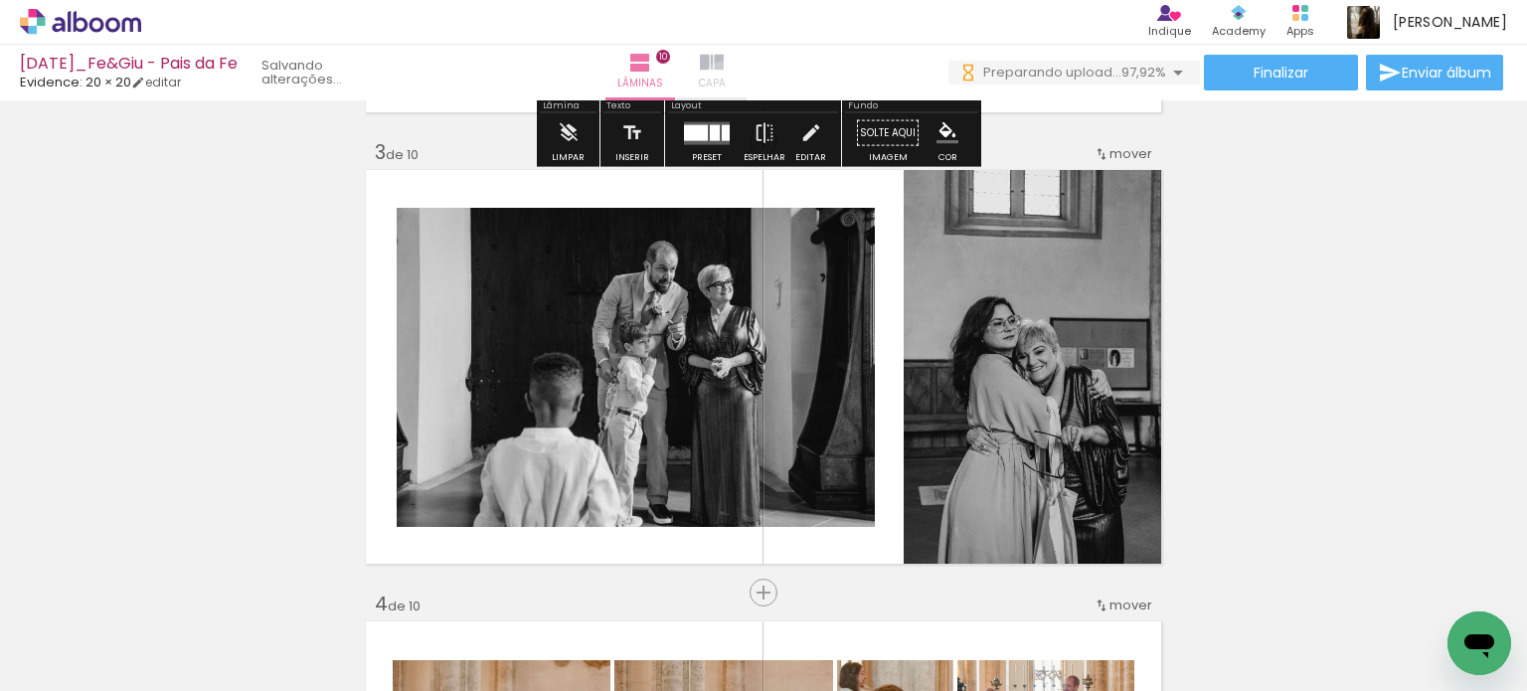
click at [726, 81] on span "Capa" at bounding box center [712, 84] width 27 height 18
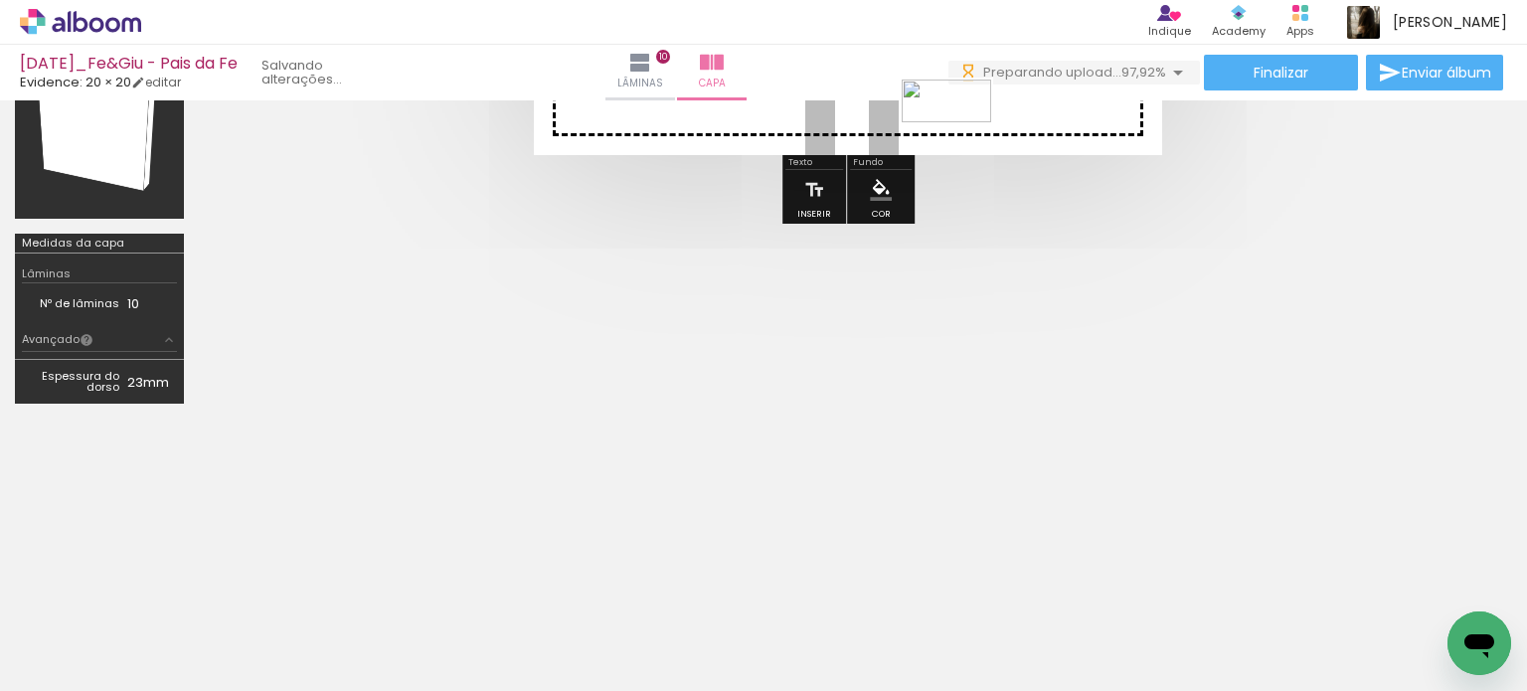
drag, startPoint x: 1431, startPoint y: 632, endPoint x: 961, endPoint y: 139, distance: 680.7
click at [961, 139] on quentale-workspace at bounding box center [763, 345] width 1527 height 691
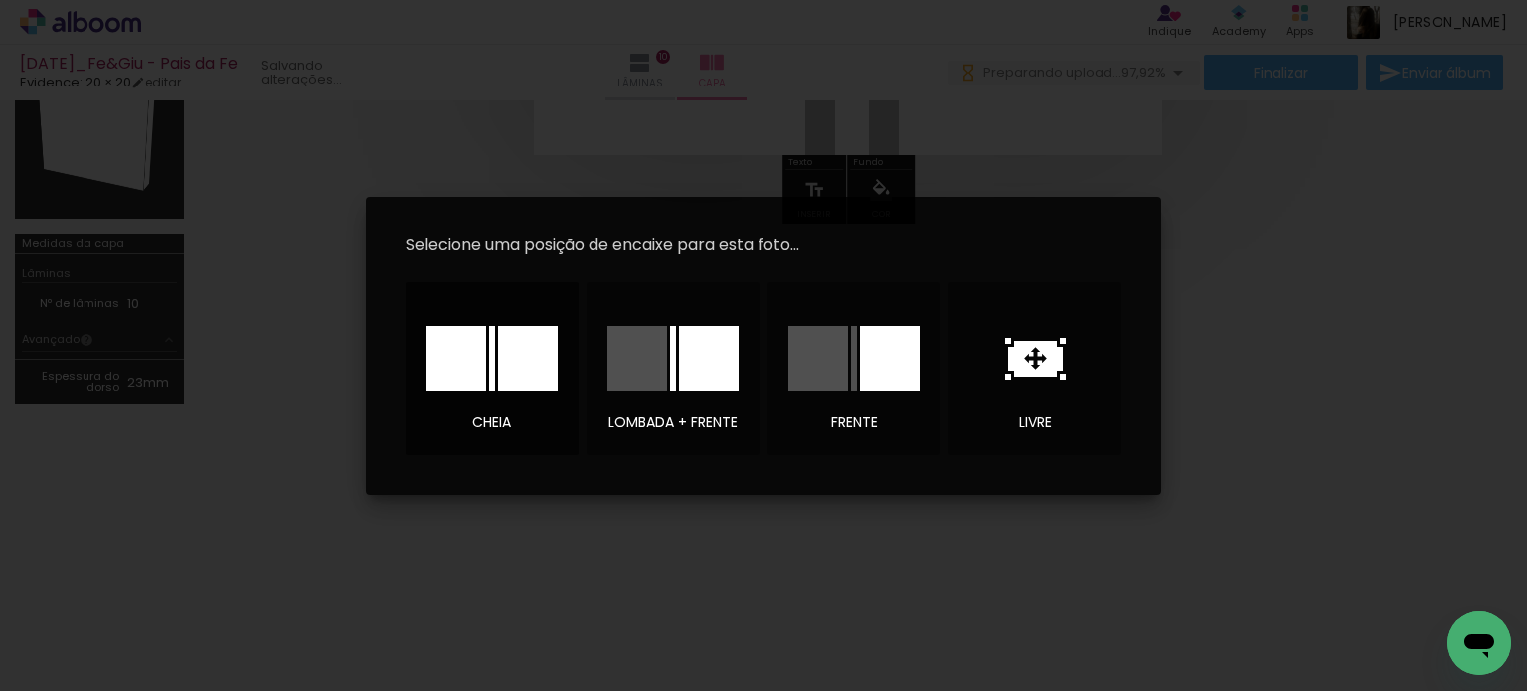
click at [547, 355] on div at bounding box center [528, 358] width 60 height 65
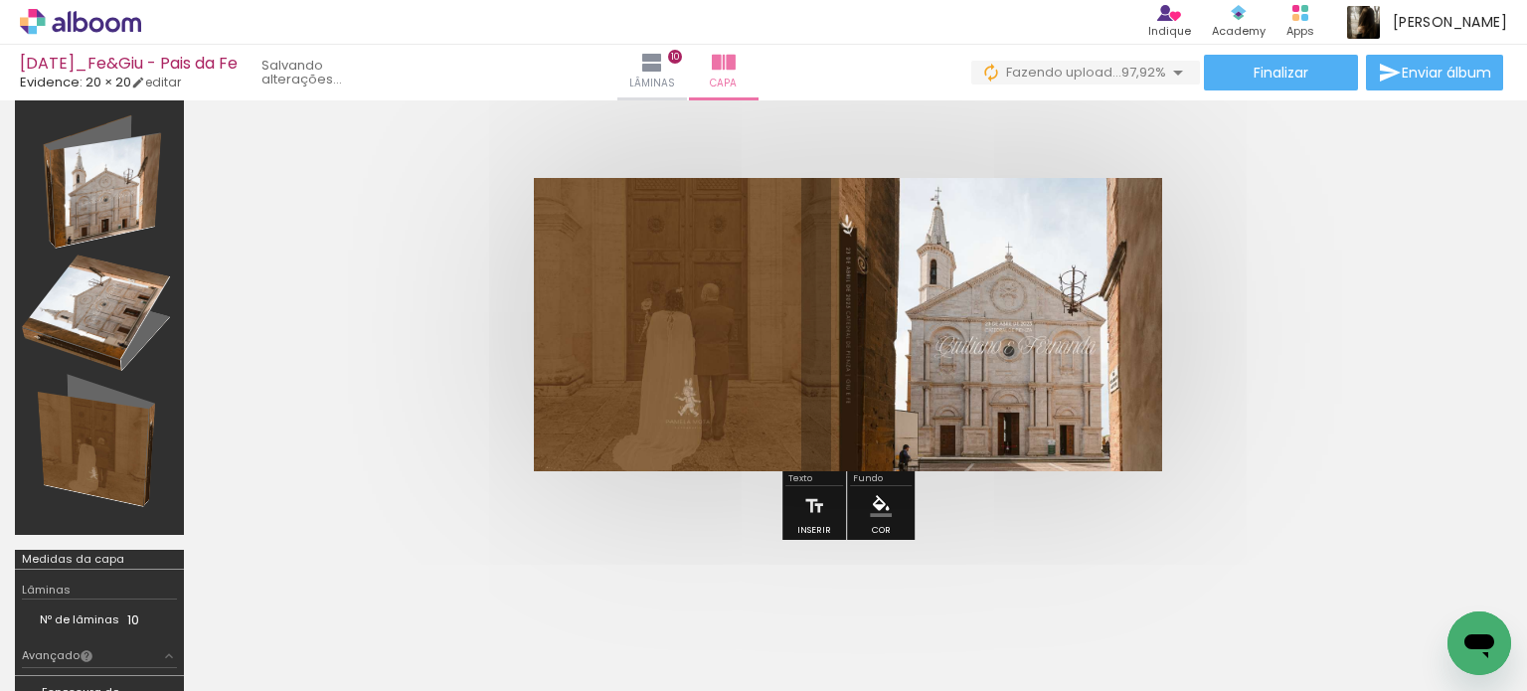
scroll to position [0, 0]
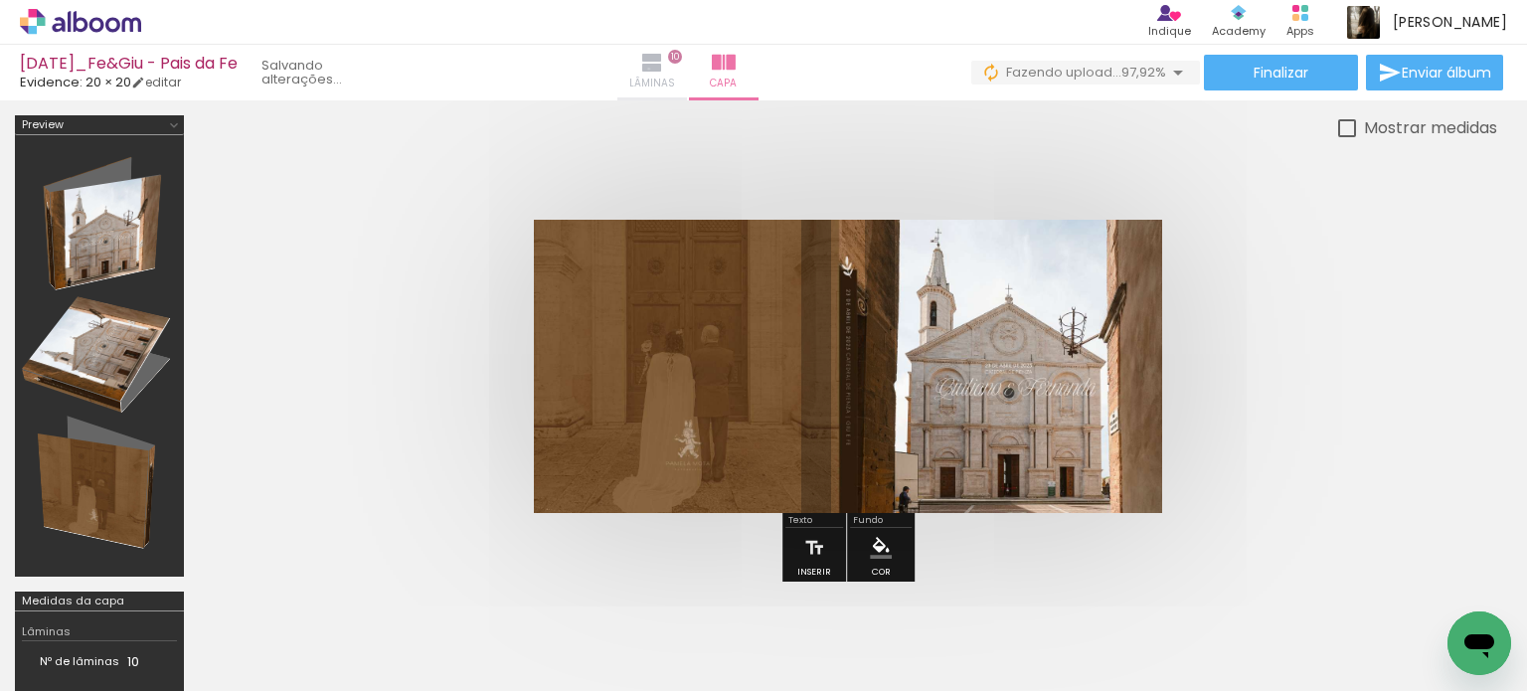
click at [664, 69] on iron-icon at bounding box center [652, 63] width 24 height 24
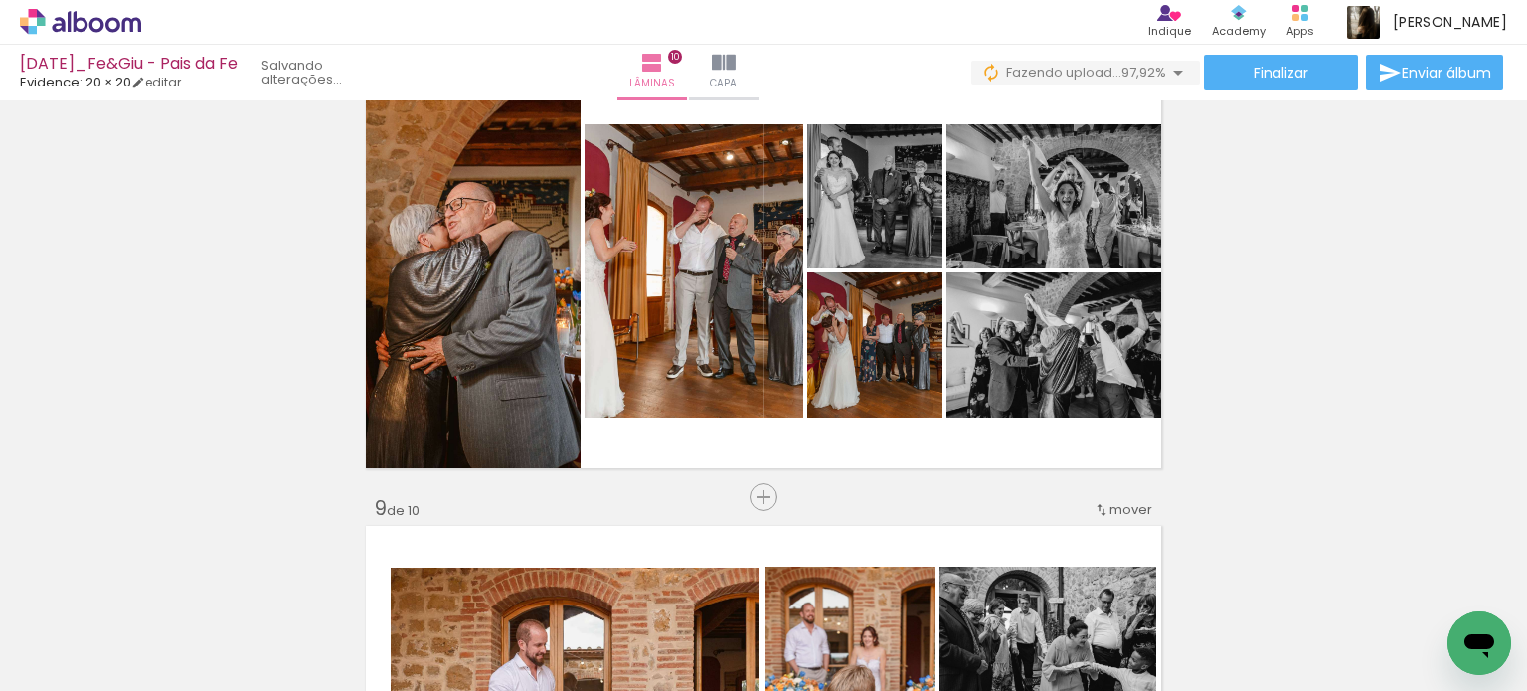
scroll to position [3182, 0]
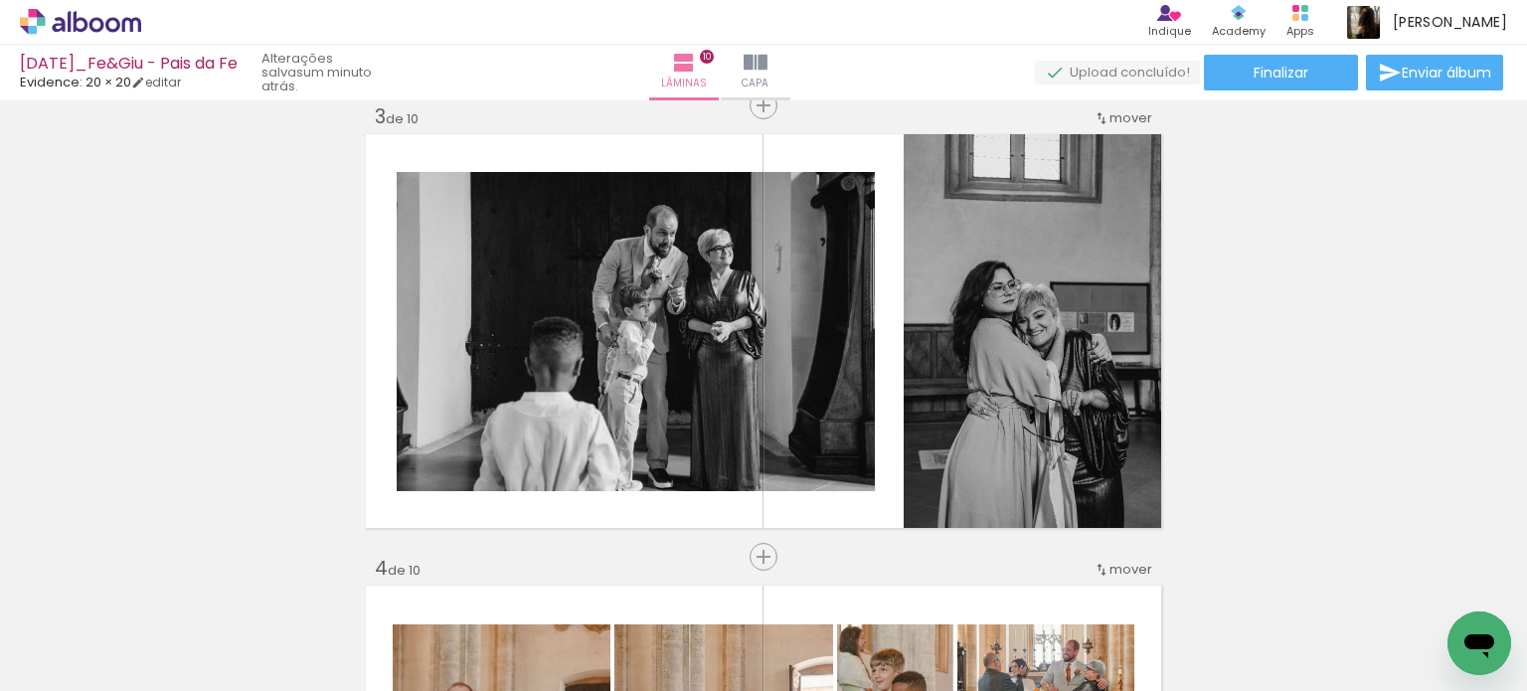
scroll to position [696, 0]
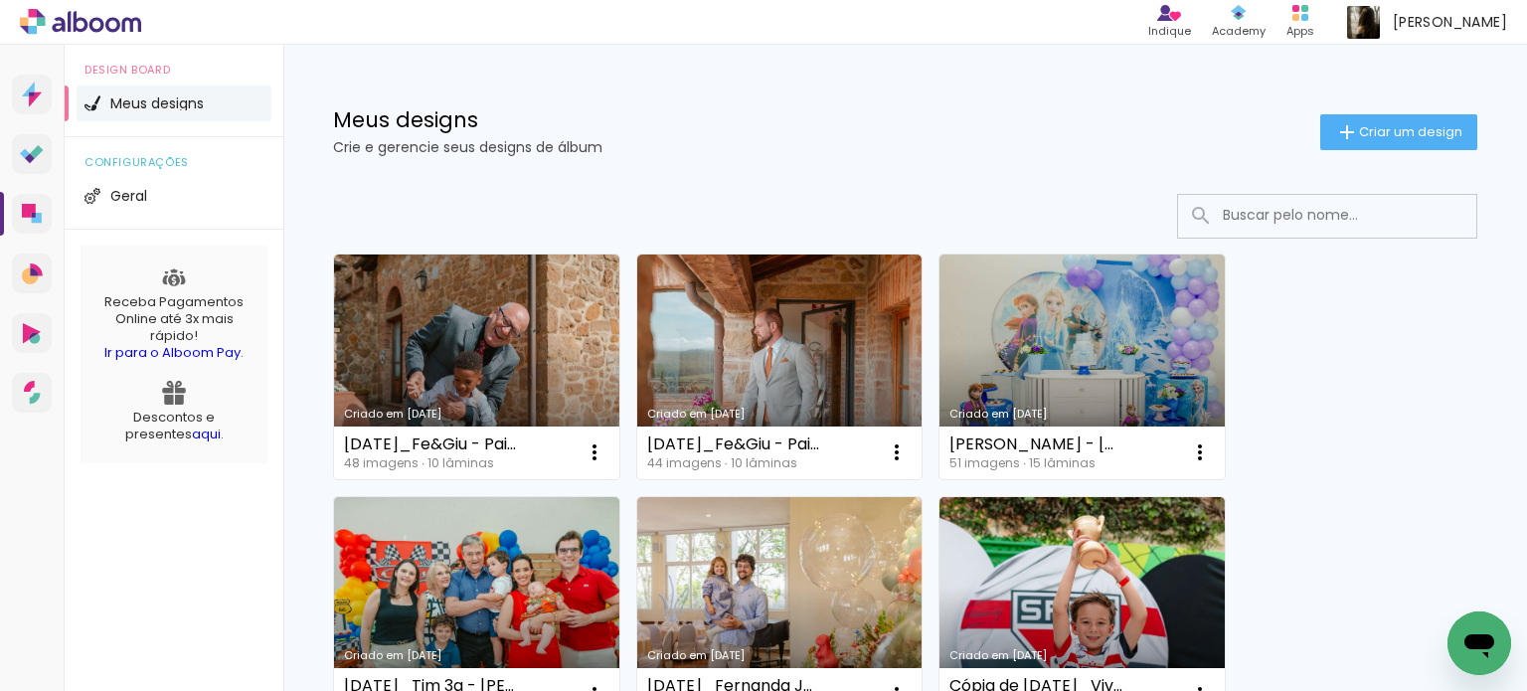
click at [679, 368] on link "Criado em [DATE]" at bounding box center [779, 367] width 285 height 225
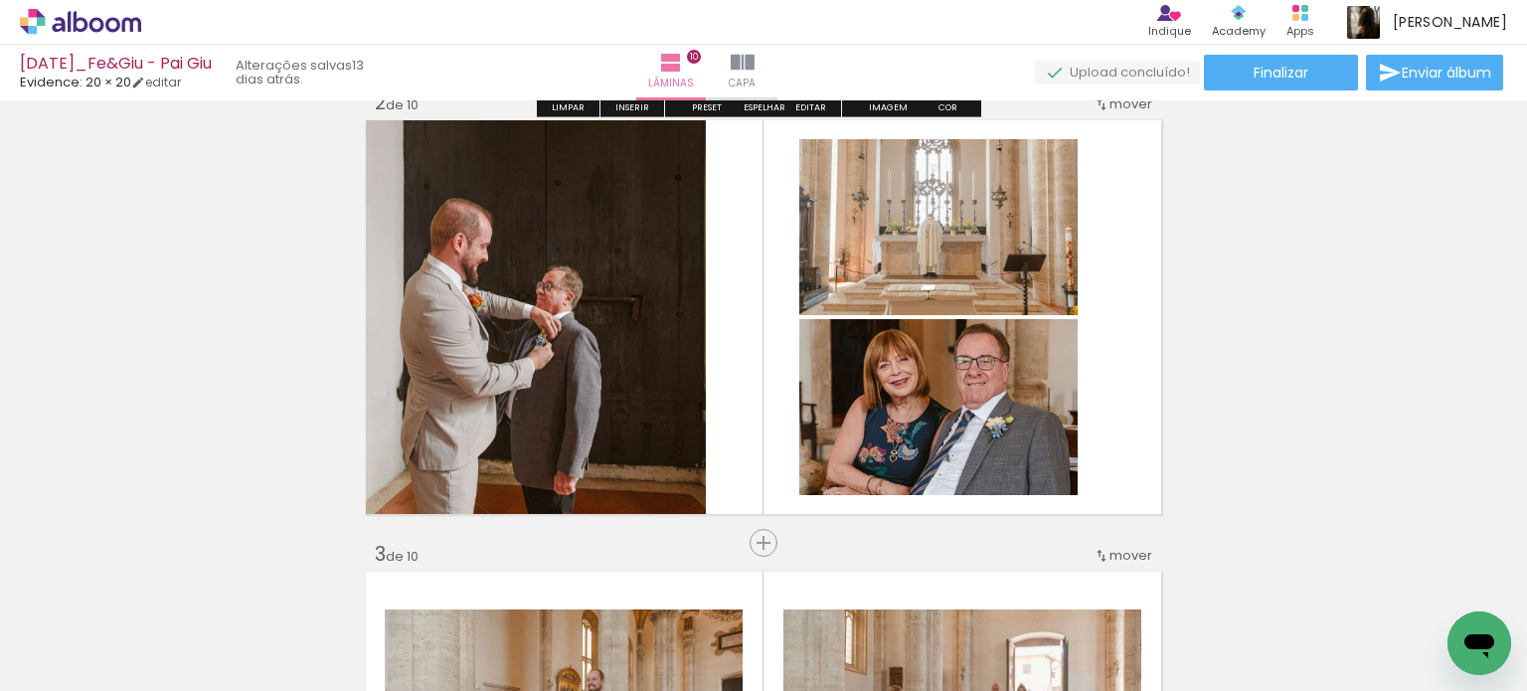
scroll to position [497, 0]
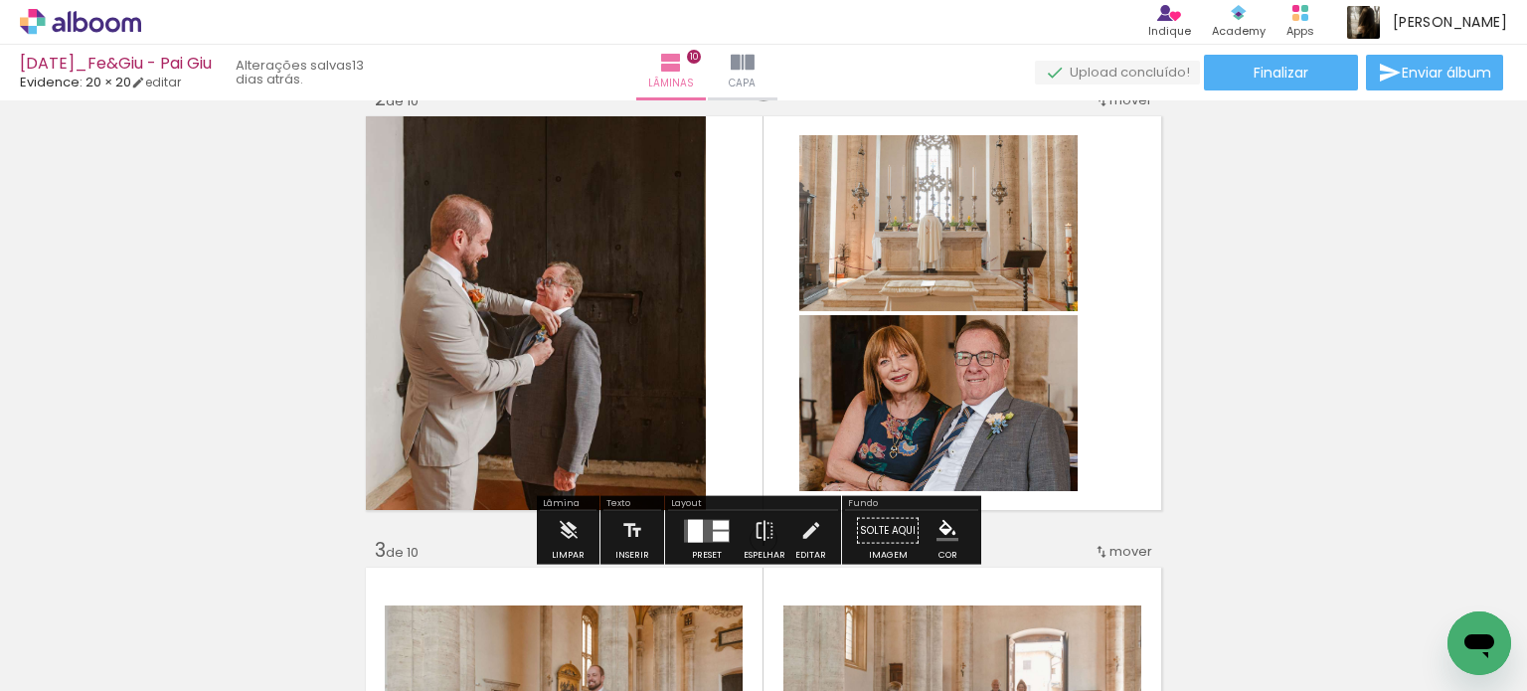
drag, startPoint x: 702, startPoint y: 540, endPoint x: 1131, endPoint y: 492, distance: 432.2
click at [702, 540] on quentale-layouter at bounding box center [707, 530] width 46 height 23
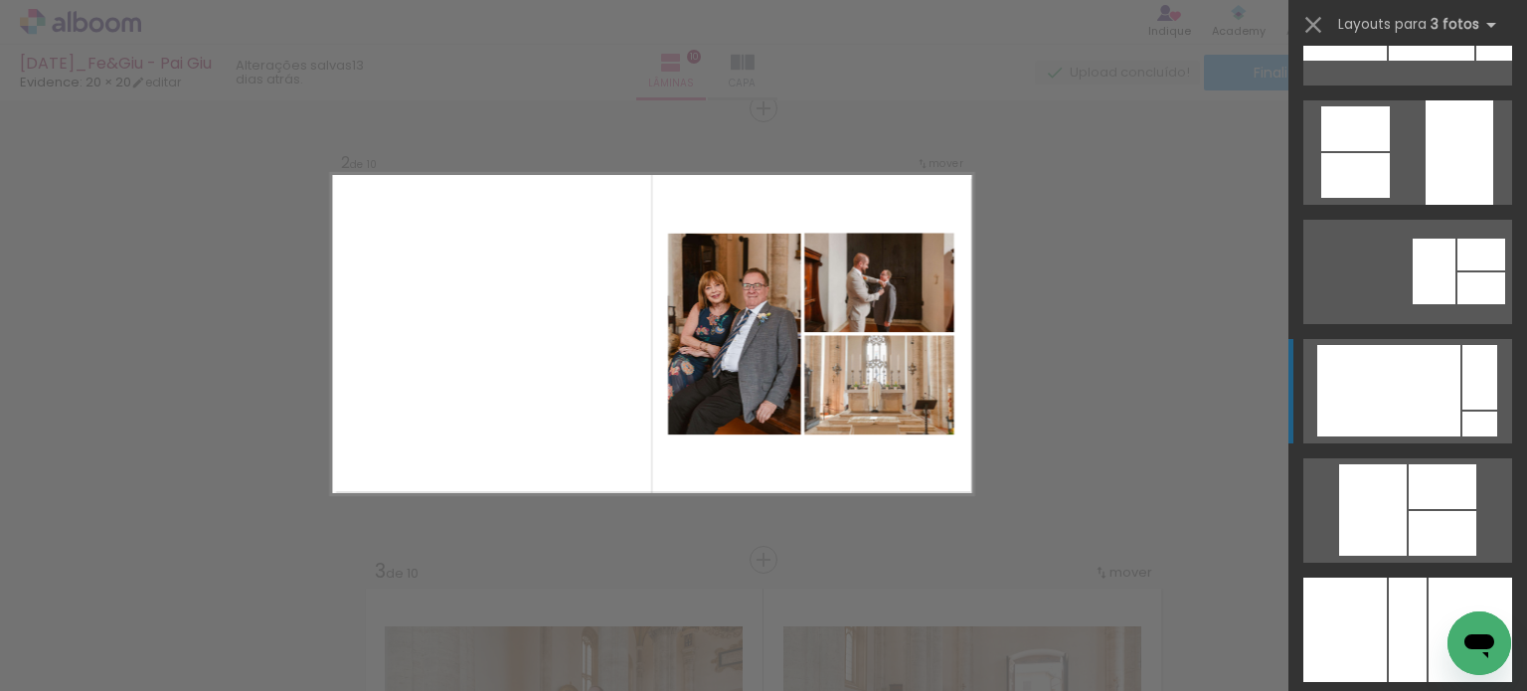
scroll to position [3082, 0]
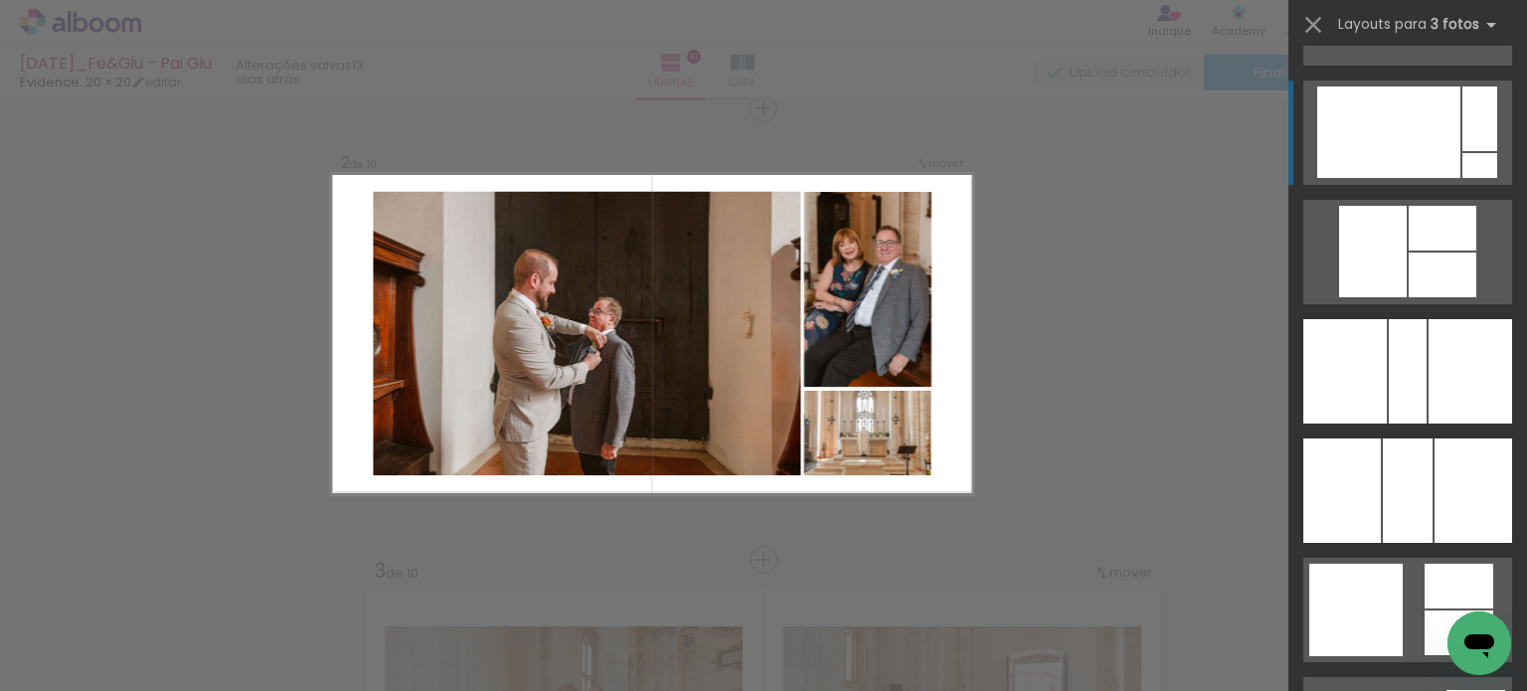
click at [1413, 142] on div at bounding box center [1388, 131] width 143 height 91
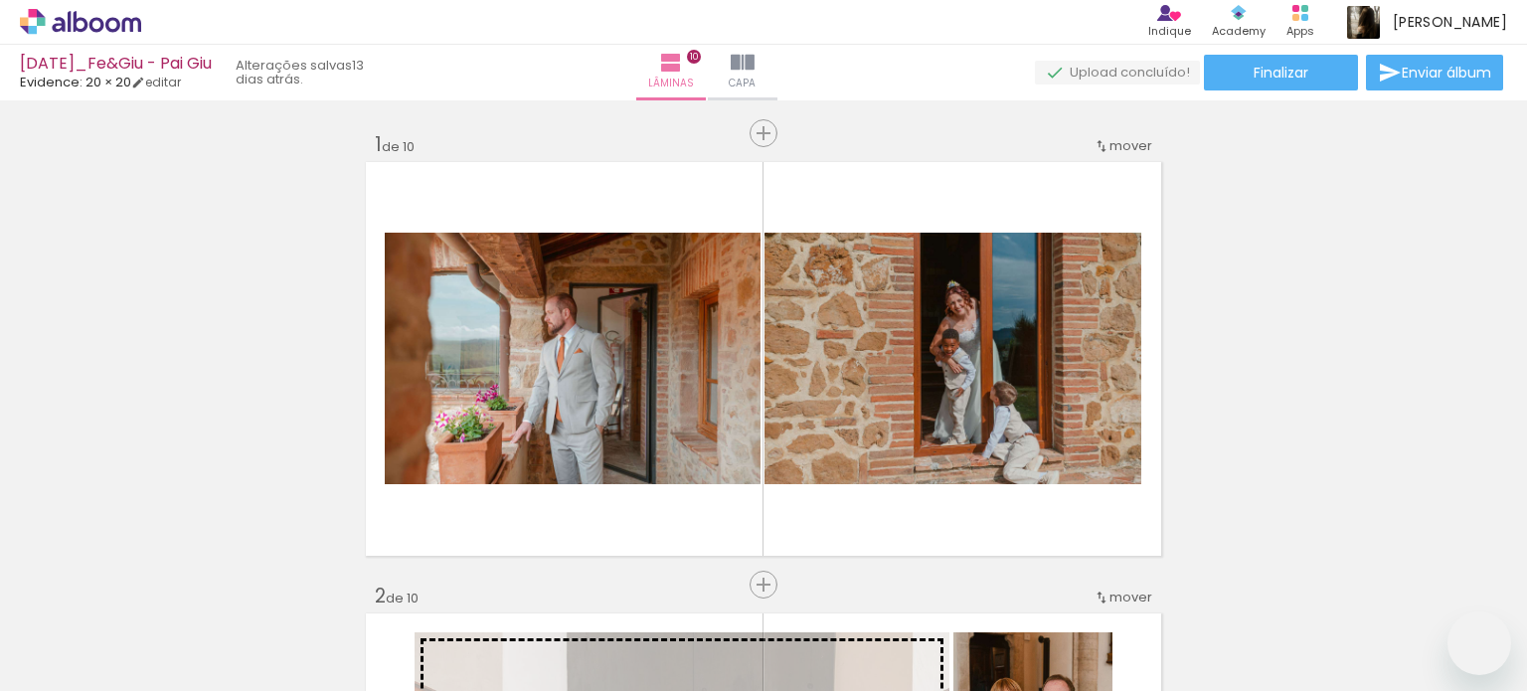
click at [0, 0] on slot at bounding box center [0, 0] width 0 height 0
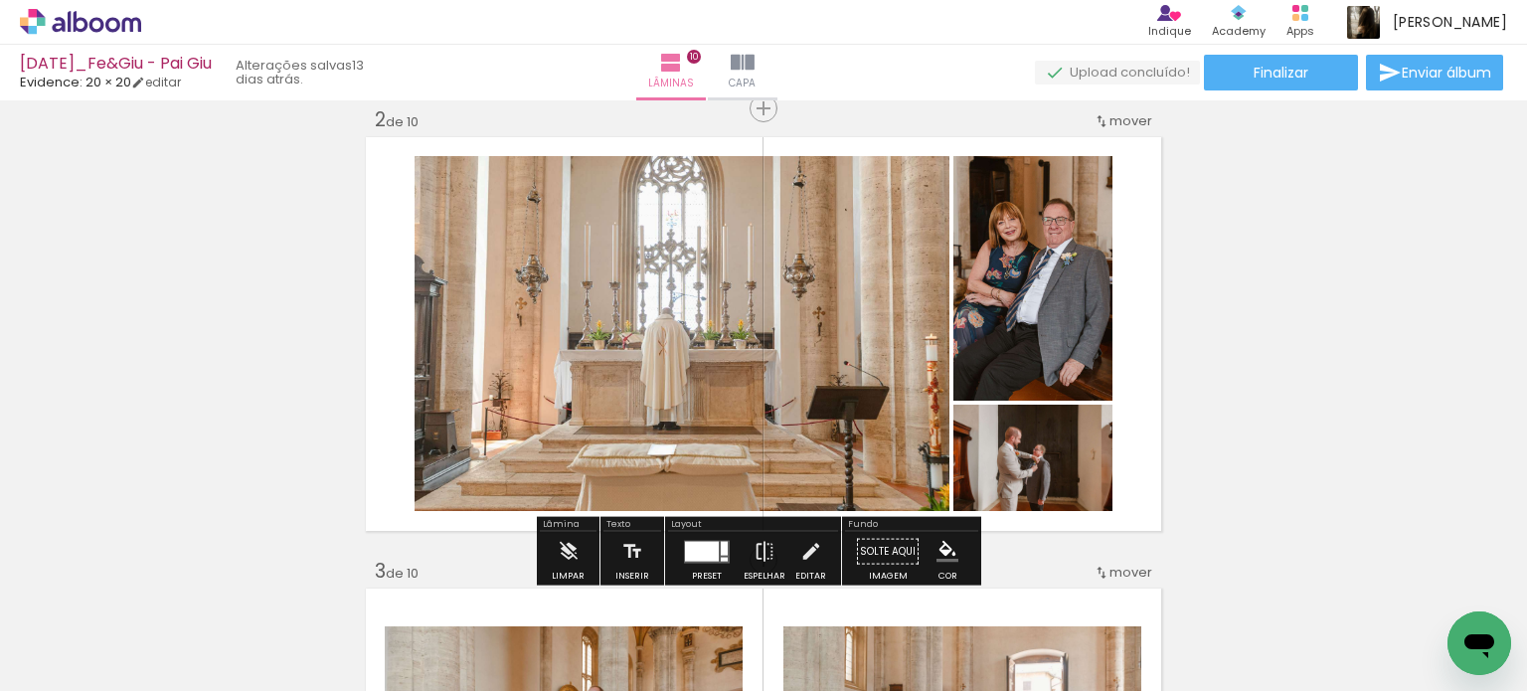
scroll to position [0, 1157]
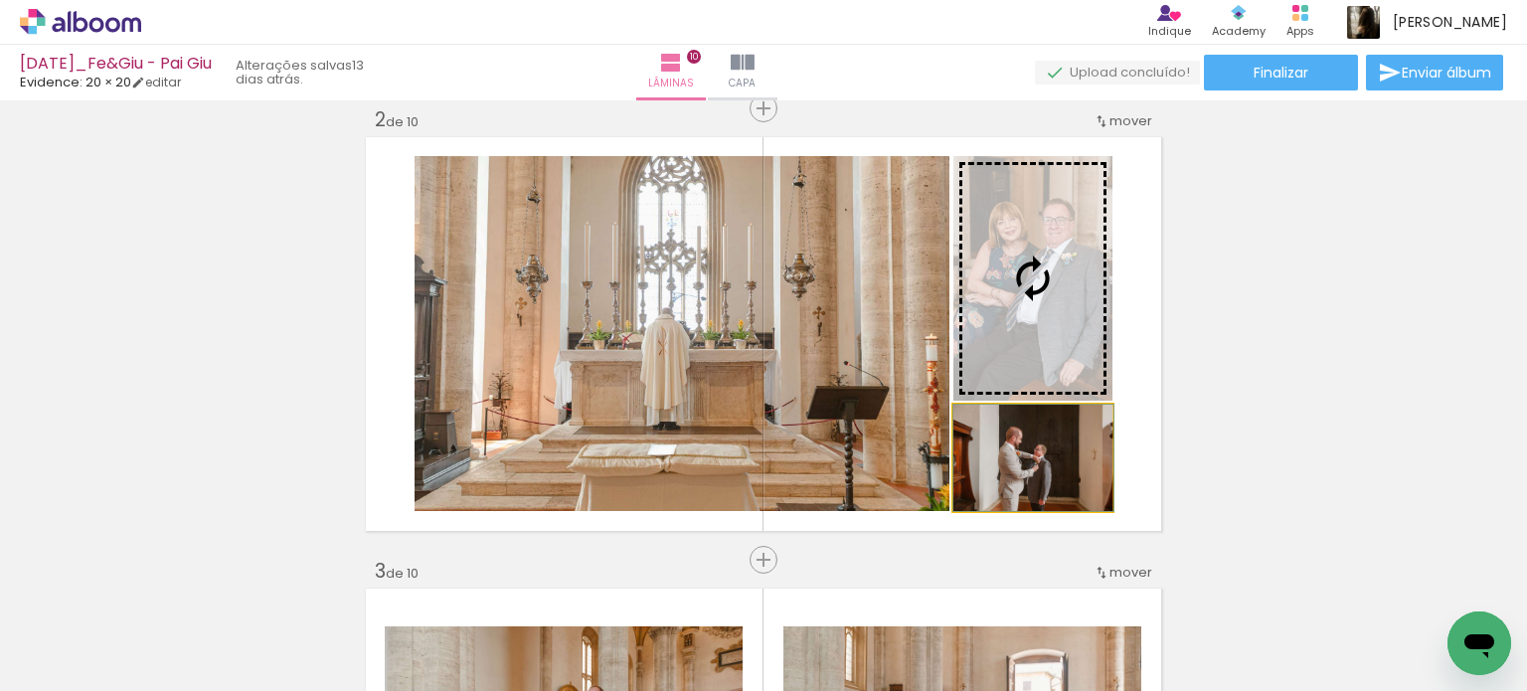
drag, startPoint x: 1060, startPoint y: 468, endPoint x: 1060, endPoint y: 333, distance: 135.2
click at [0, 0] on slot at bounding box center [0, 0] width 0 height 0
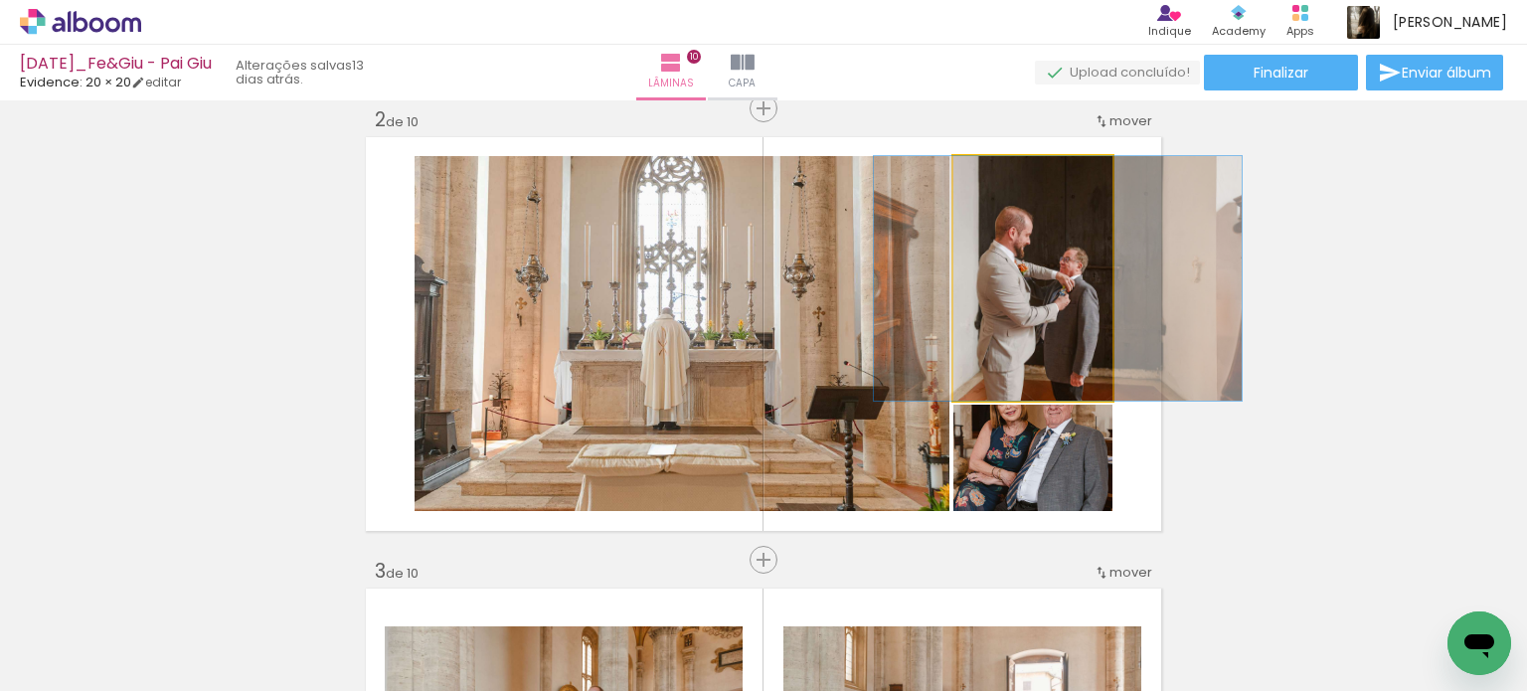
drag, startPoint x: 1036, startPoint y: 266, endPoint x: 1061, endPoint y: 262, distance: 25.2
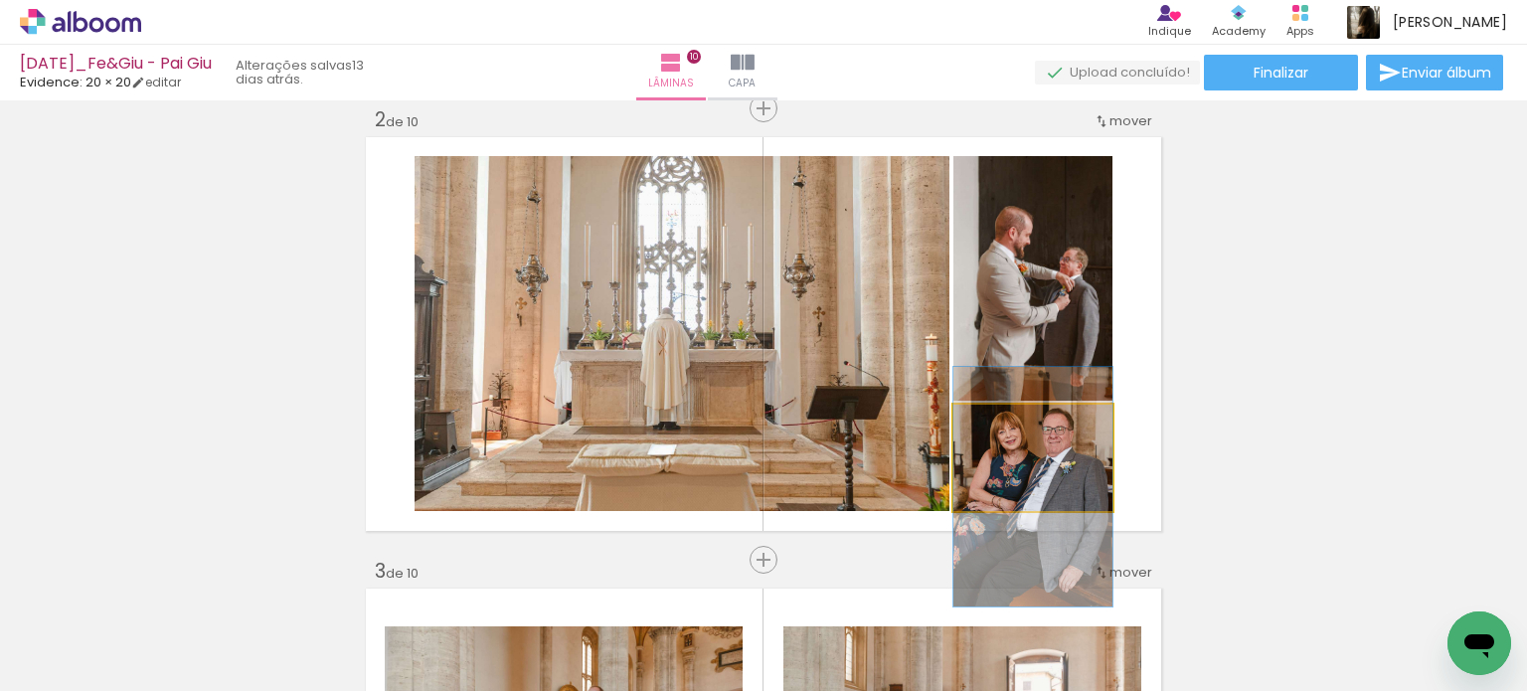
drag, startPoint x: 1064, startPoint y: 462, endPoint x: 1068, endPoint y: 491, distance: 29.1
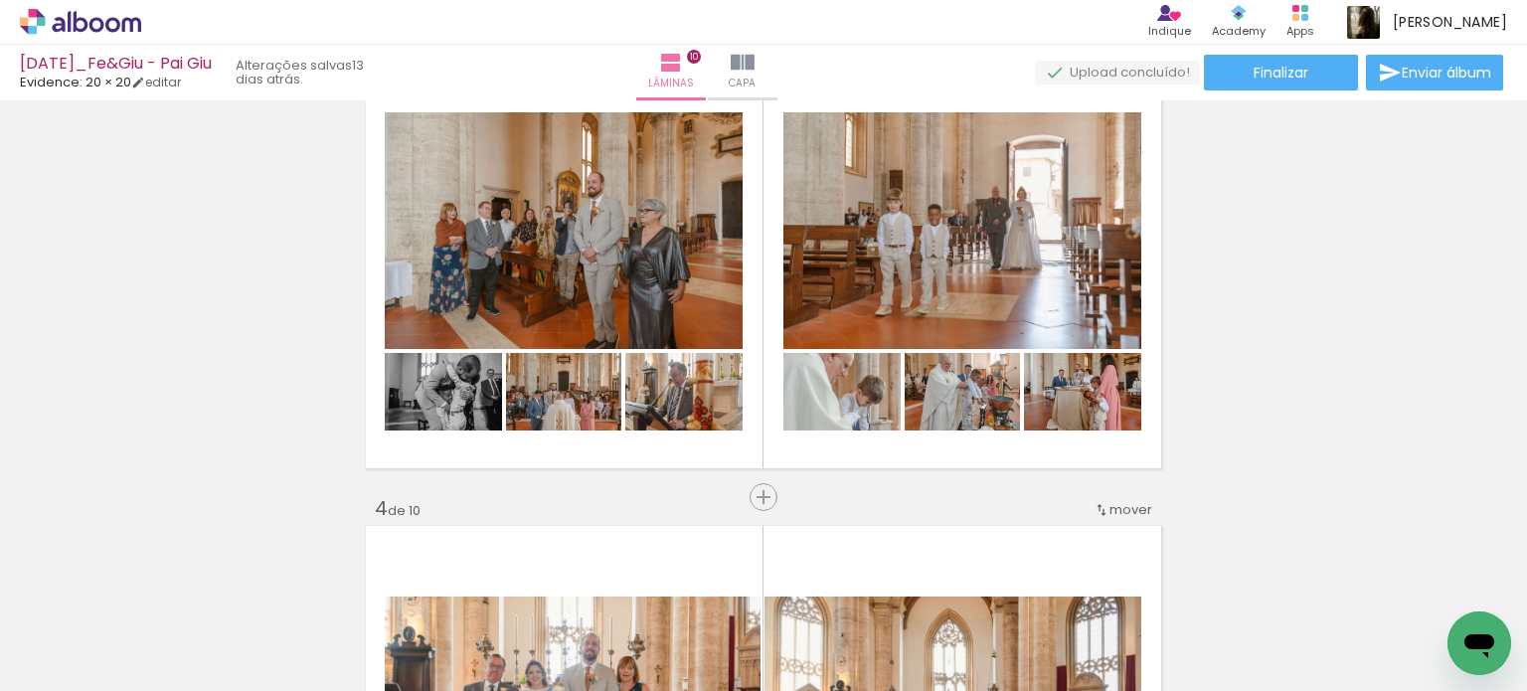
scroll to position [994, 0]
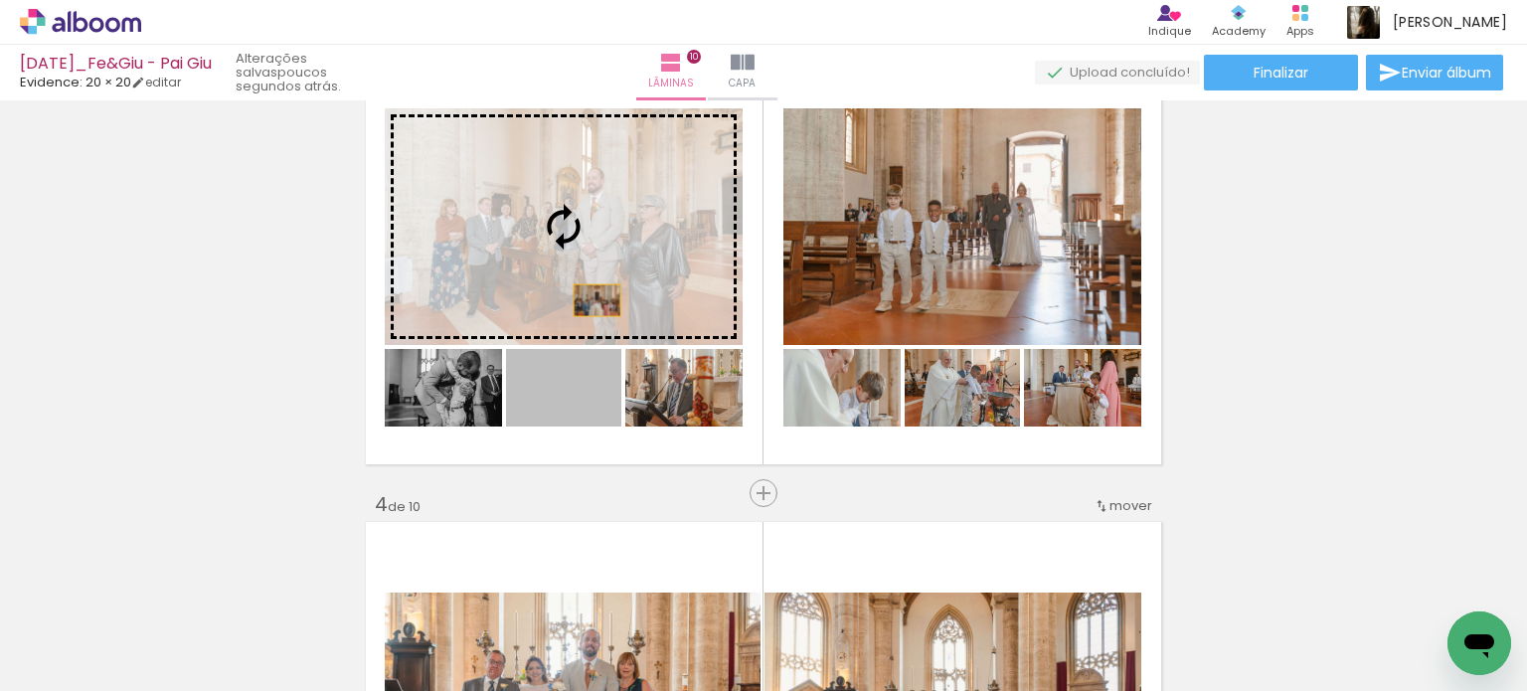
drag, startPoint x: 588, startPoint y: 404, endPoint x: 590, endPoint y: 300, distance: 103.4
click at [0, 0] on slot at bounding box center [0, 0] width 0 height 0
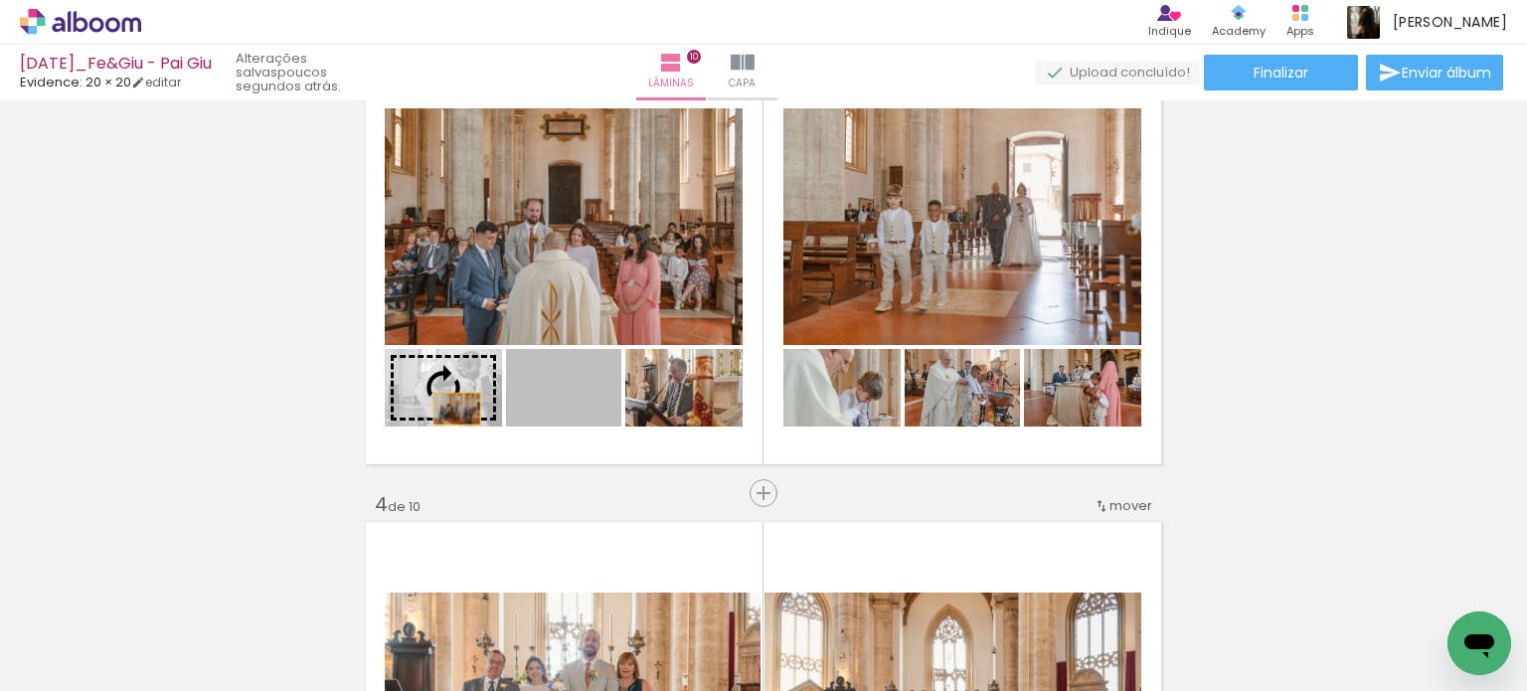
drag, startPoint x: 592, startPoint y: 405, endPoint x: 449, endPoint y: 409, distance: 142.2
click at [0, 0] on slot at bounding box center [0, 0] width 0 height 0
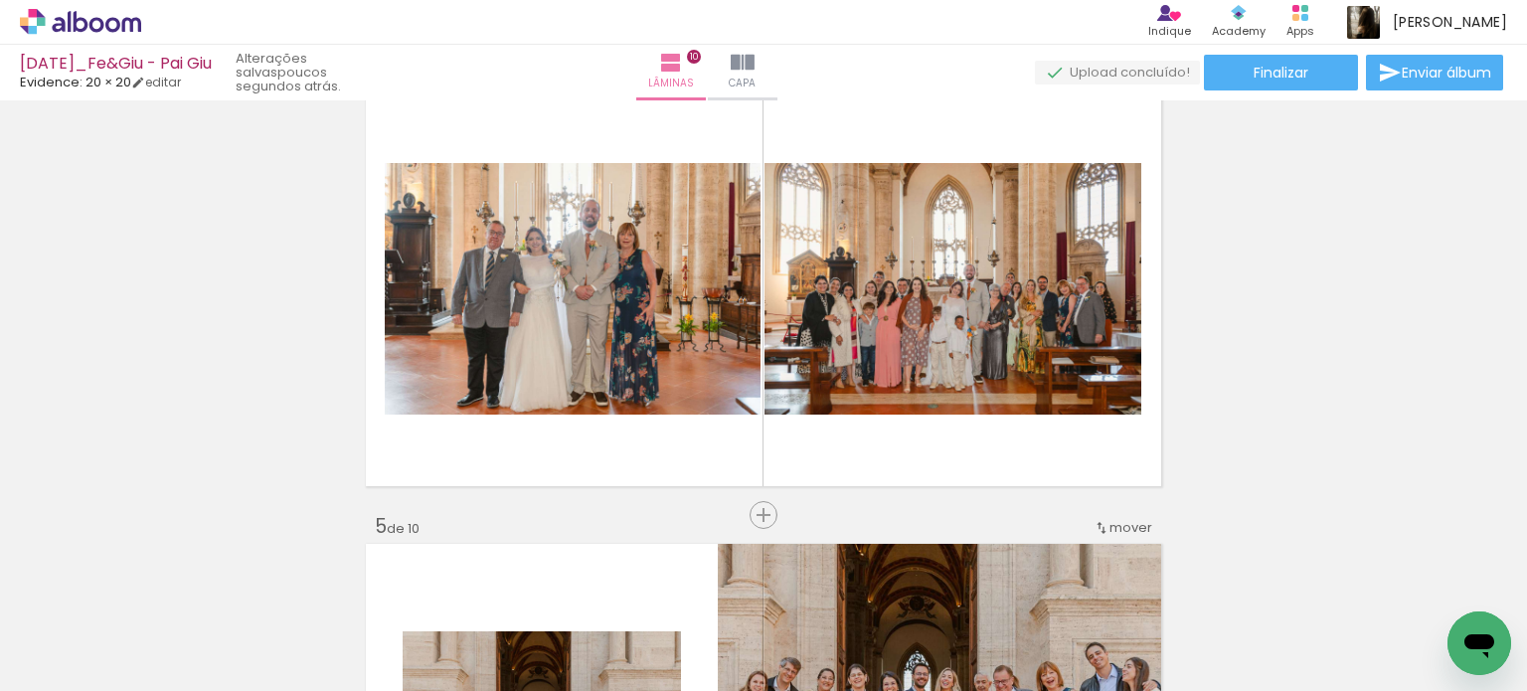
scroll to position [1491, 0]
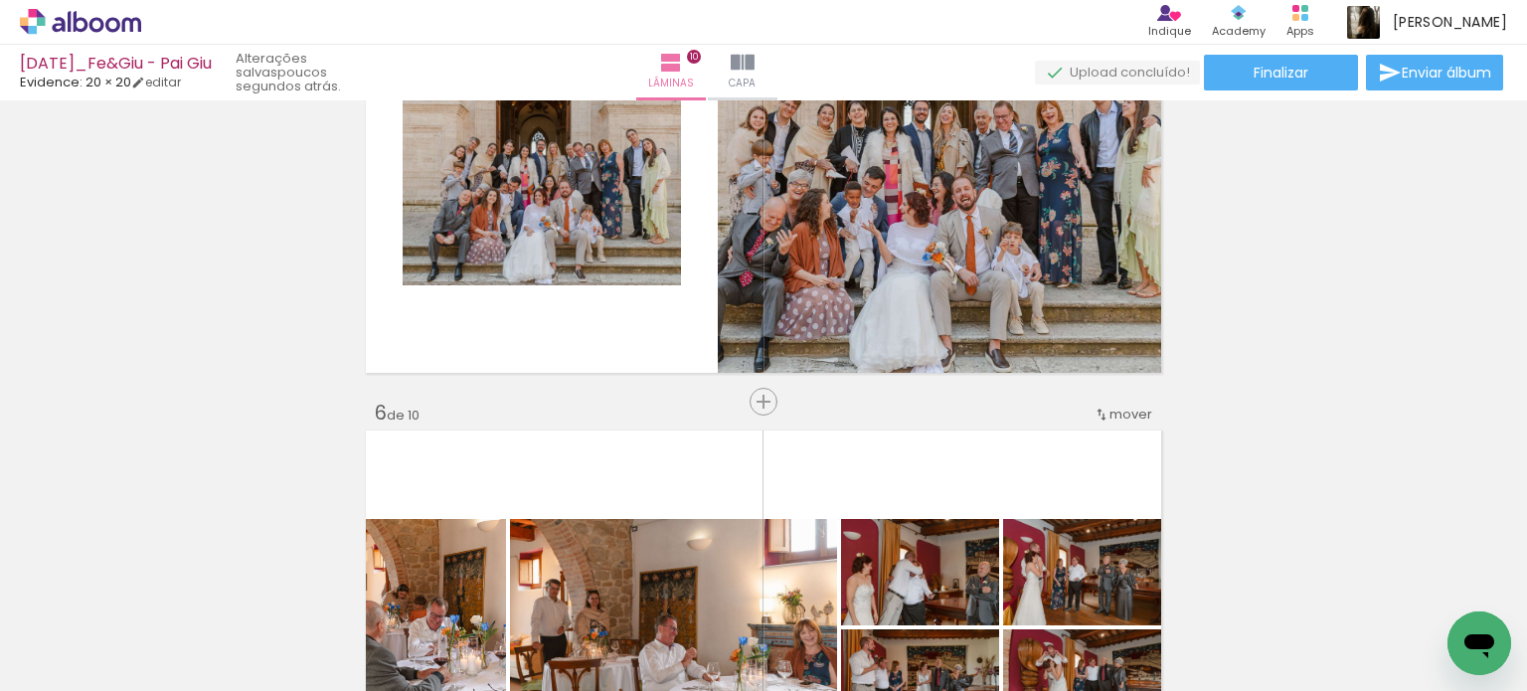
scroll to position [0, 3540]
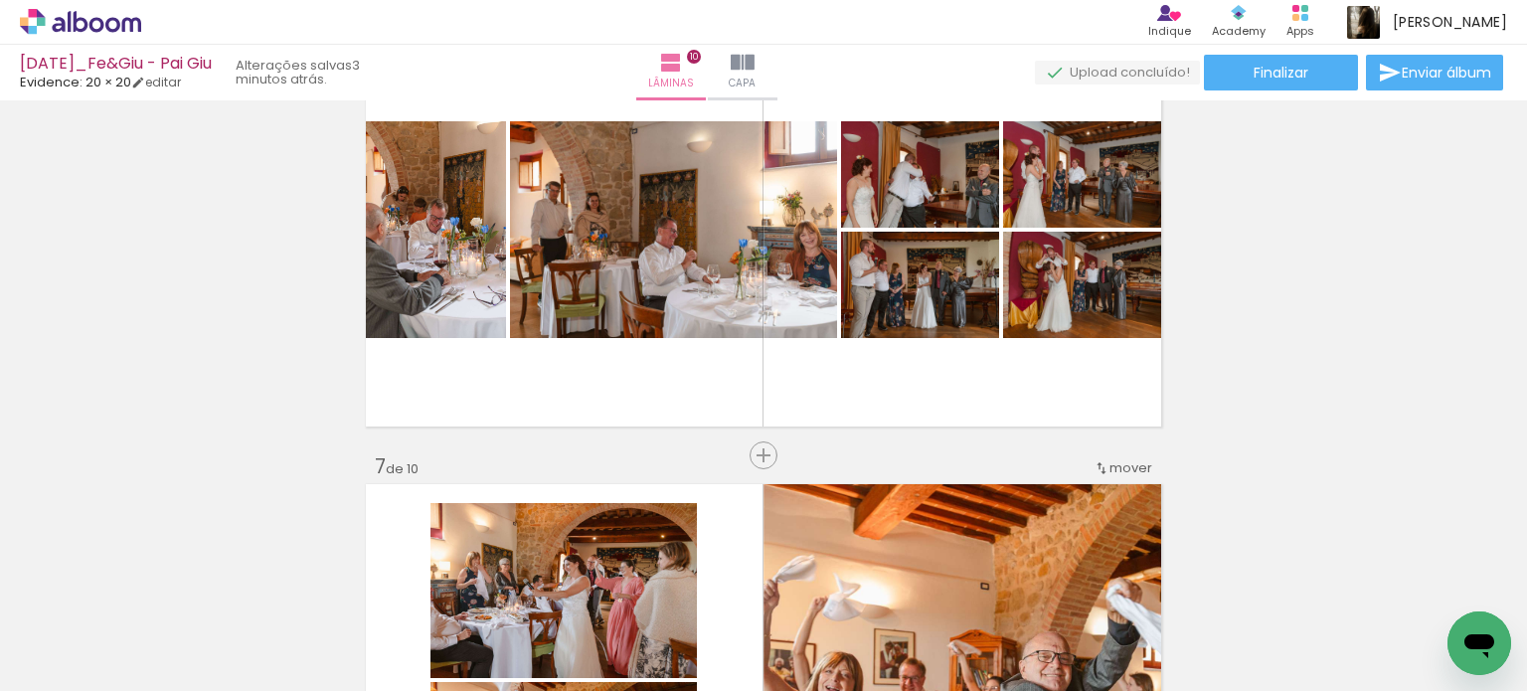
scroll to position [0, 1139]
click at [1425, 271] on div "Inserir lâmina 1 de 10 Inserir lâmina 2 de 10 Inserir lâmina 3 de 10 Inserir lâ…" at bounding box center [763, 204] width 1527 height 4966
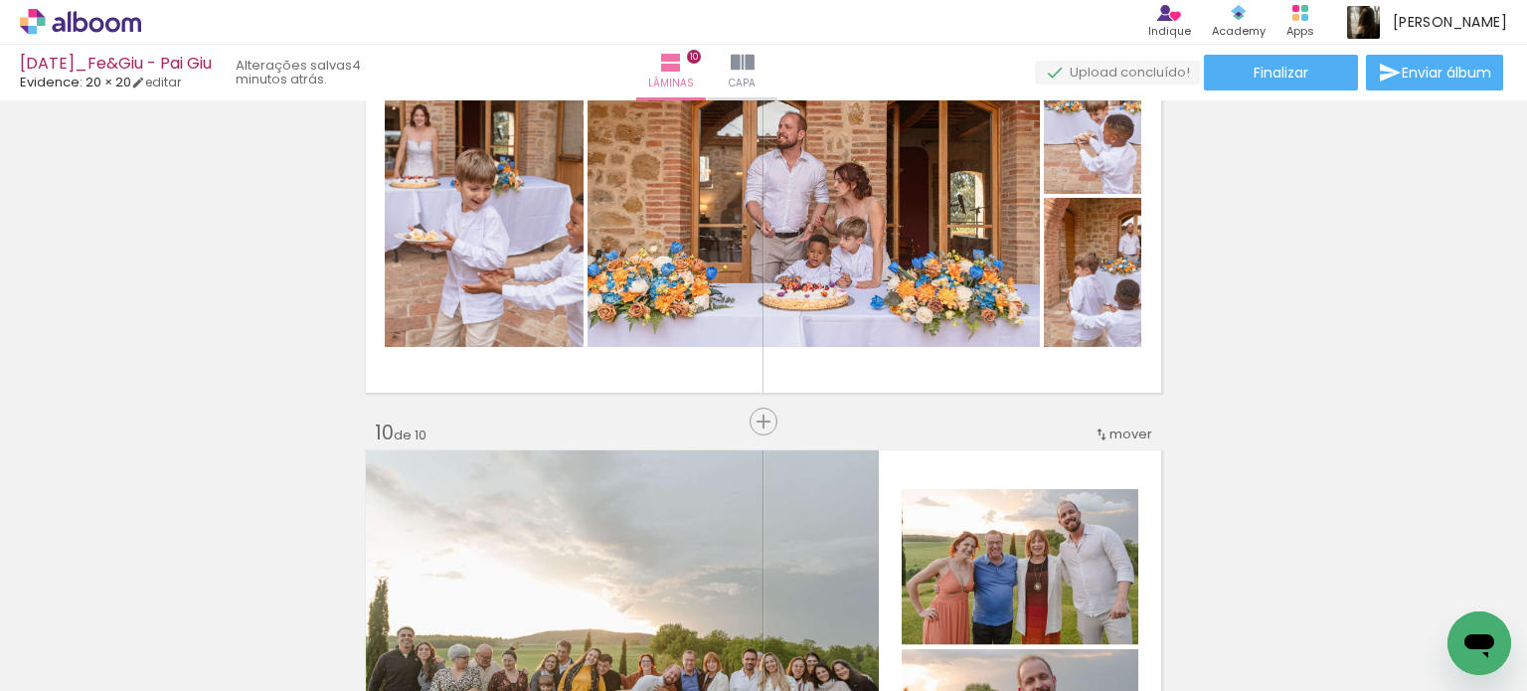
scroll to position [3778, 0]
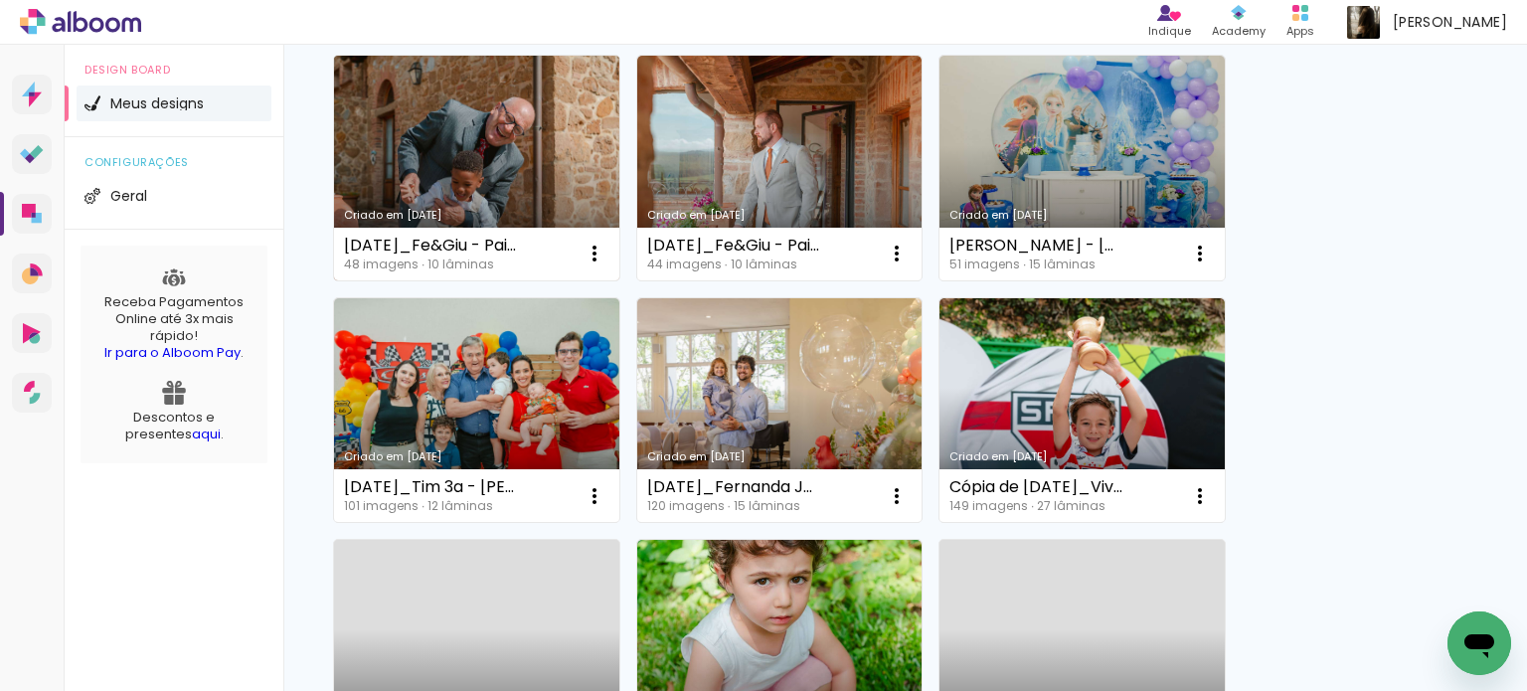
click at [544, 178] on link "Criado em [DATE]" at bounding box center [476, 168] width 285 height 225
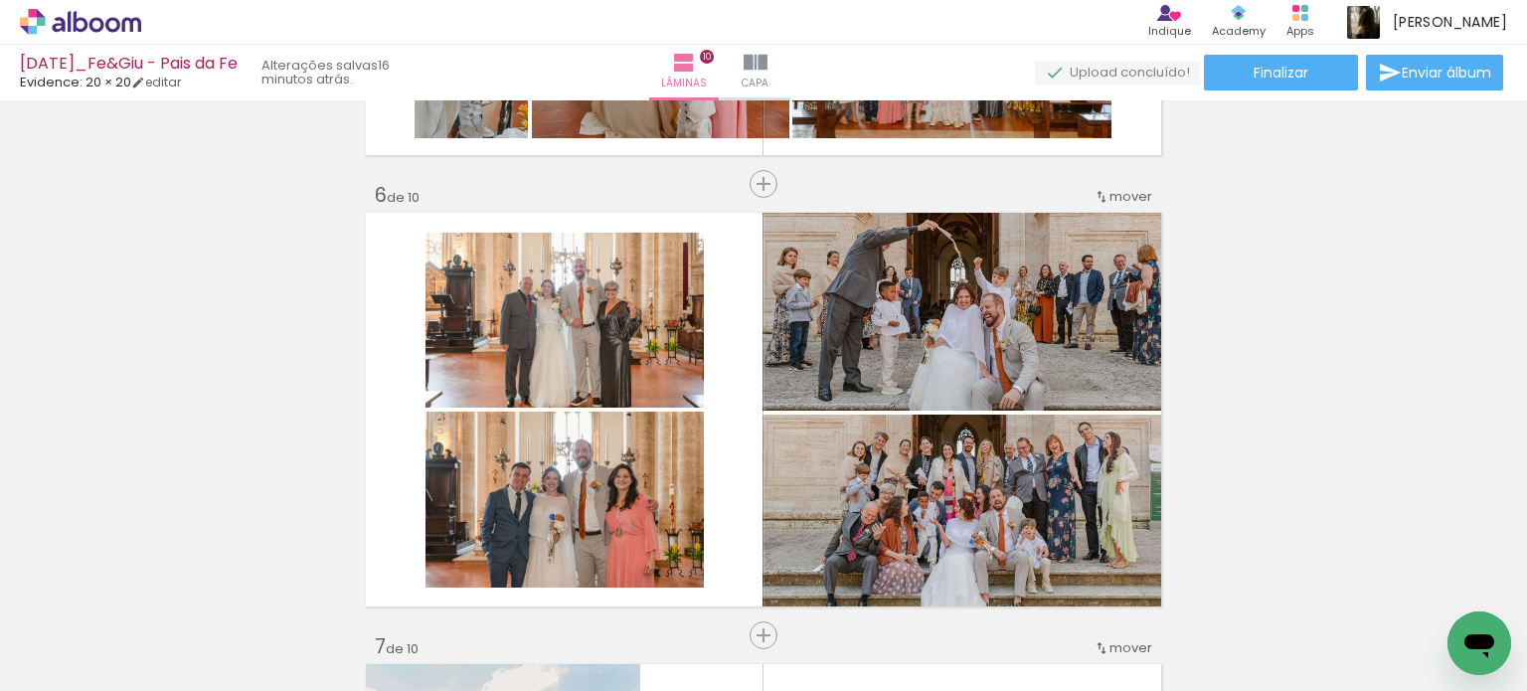
scroll to position [2187, 0]
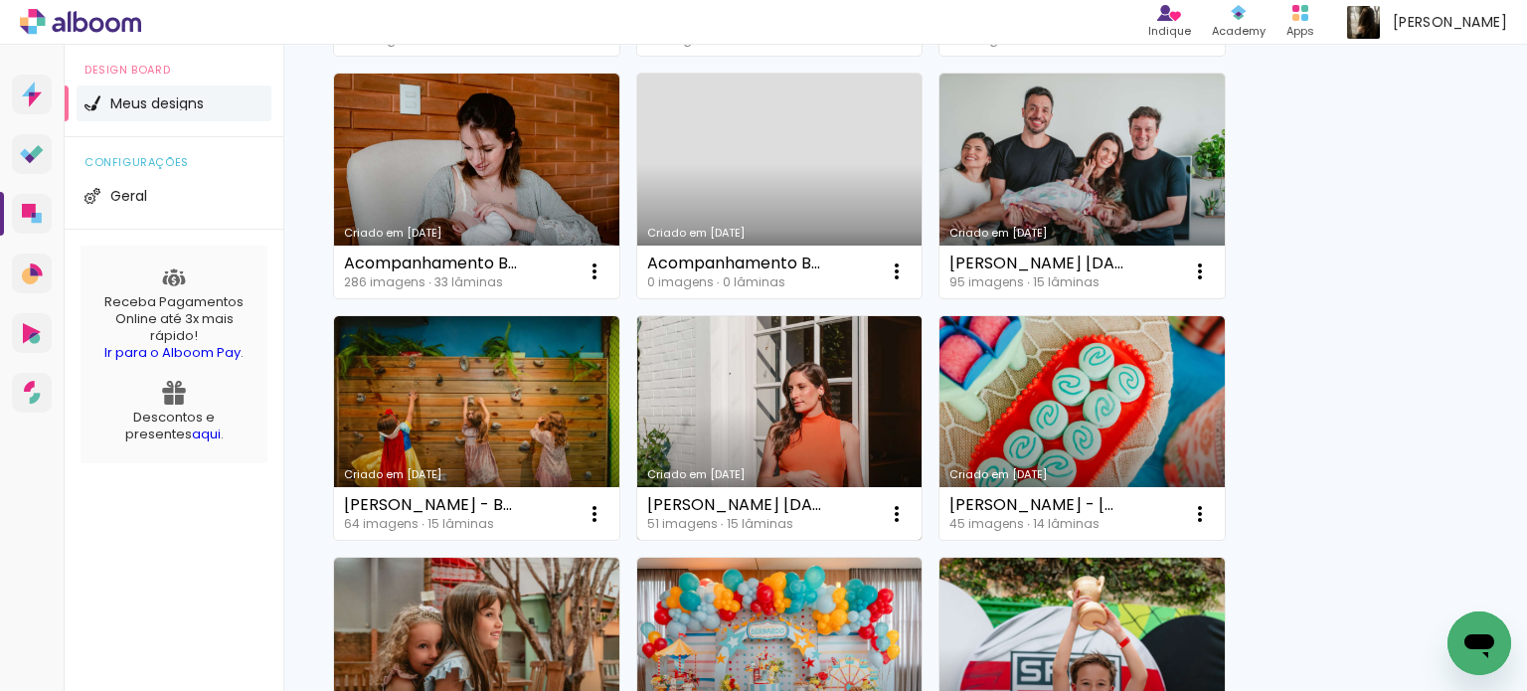
scroll to position [1491, 0]
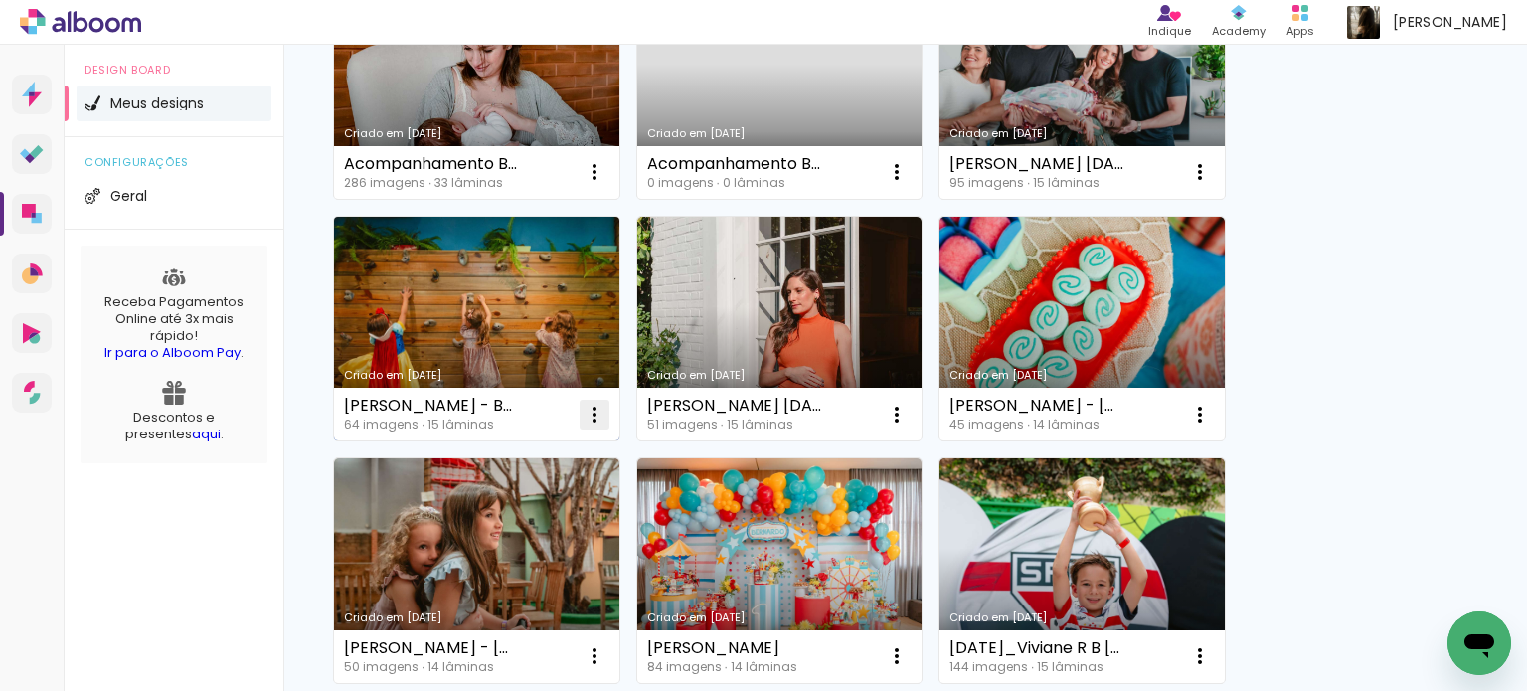
click at [587, 421] on iron-icon at bounding box center [595, 415] width 24 height 24
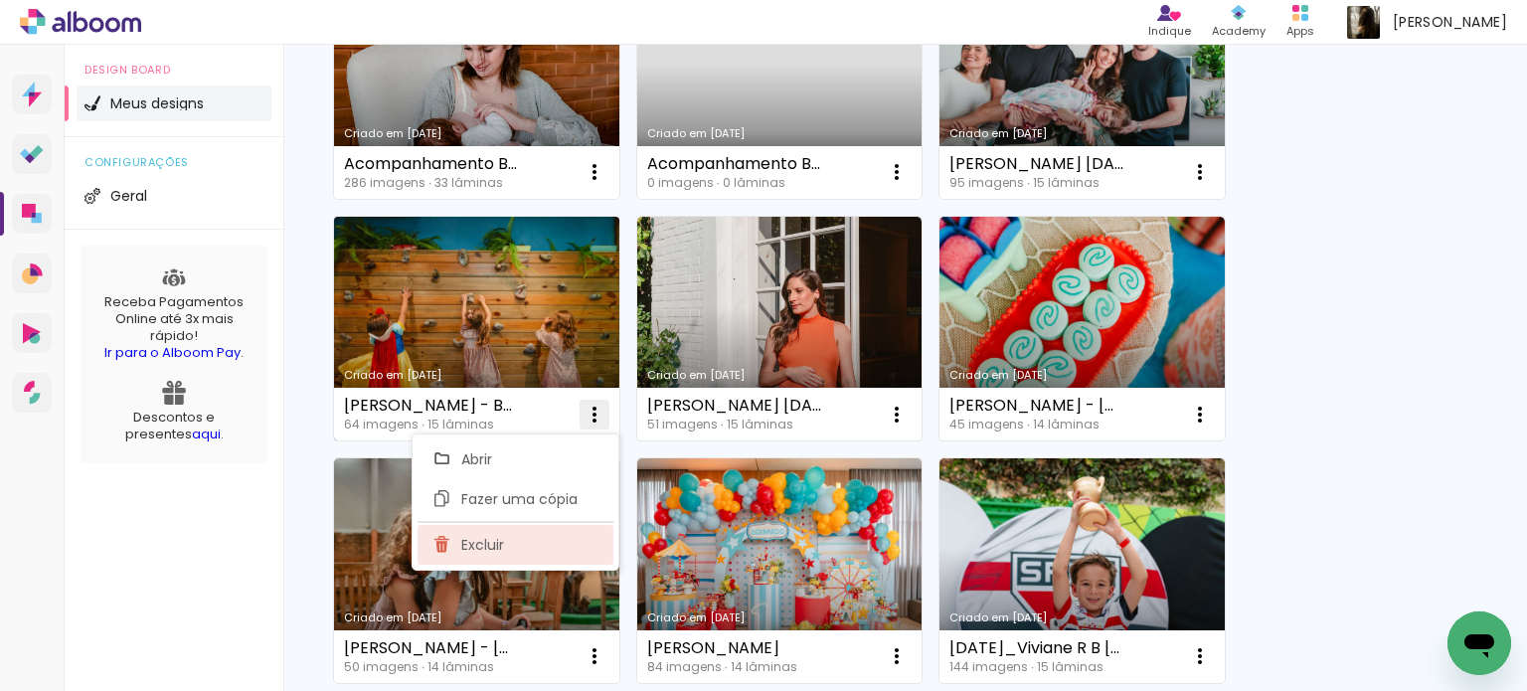
click at [501, 546] on span "Excluir" at bounding box center [482, 545] width 43 height 14
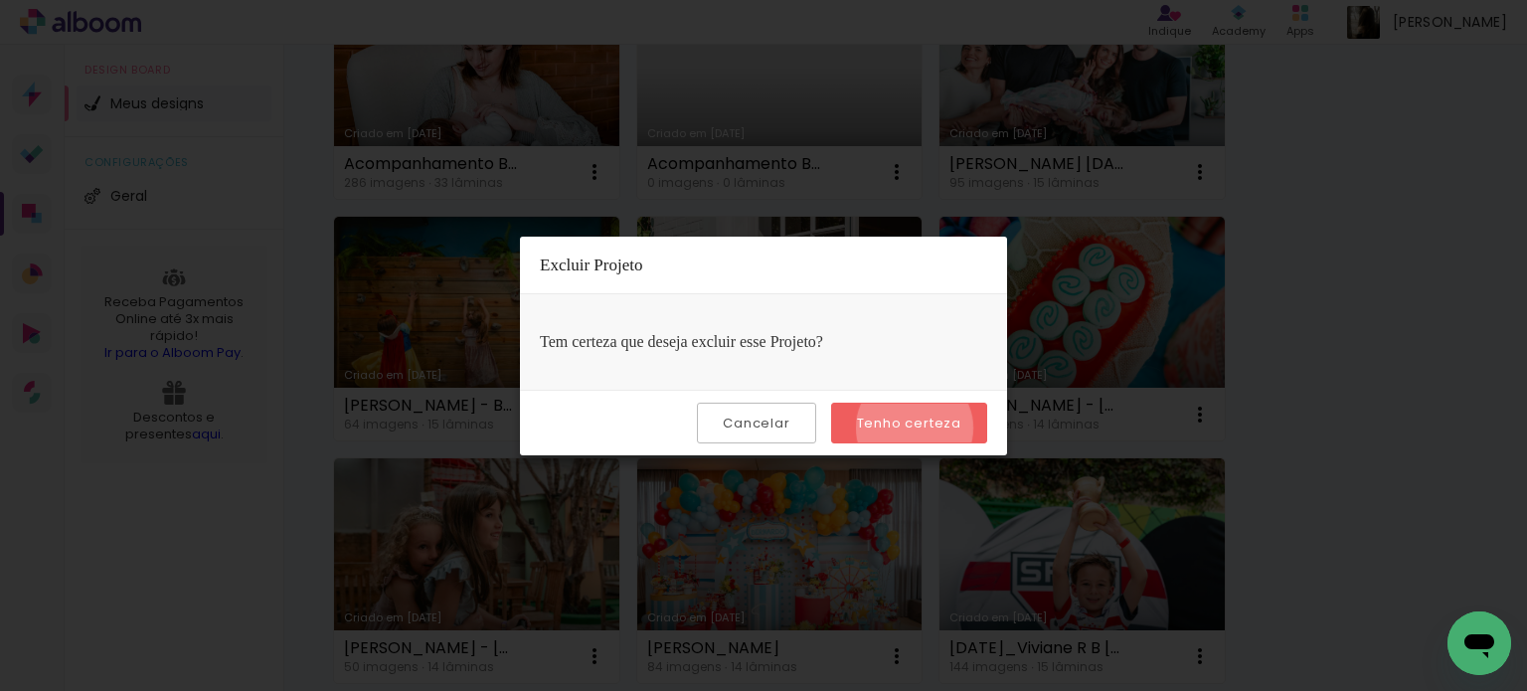
click at [0, 0] on slot "Tenho certeza" at bounding box center [0, 0] width 0 height 0
